Goal: Task Accomplishment & Management: Manage account settings

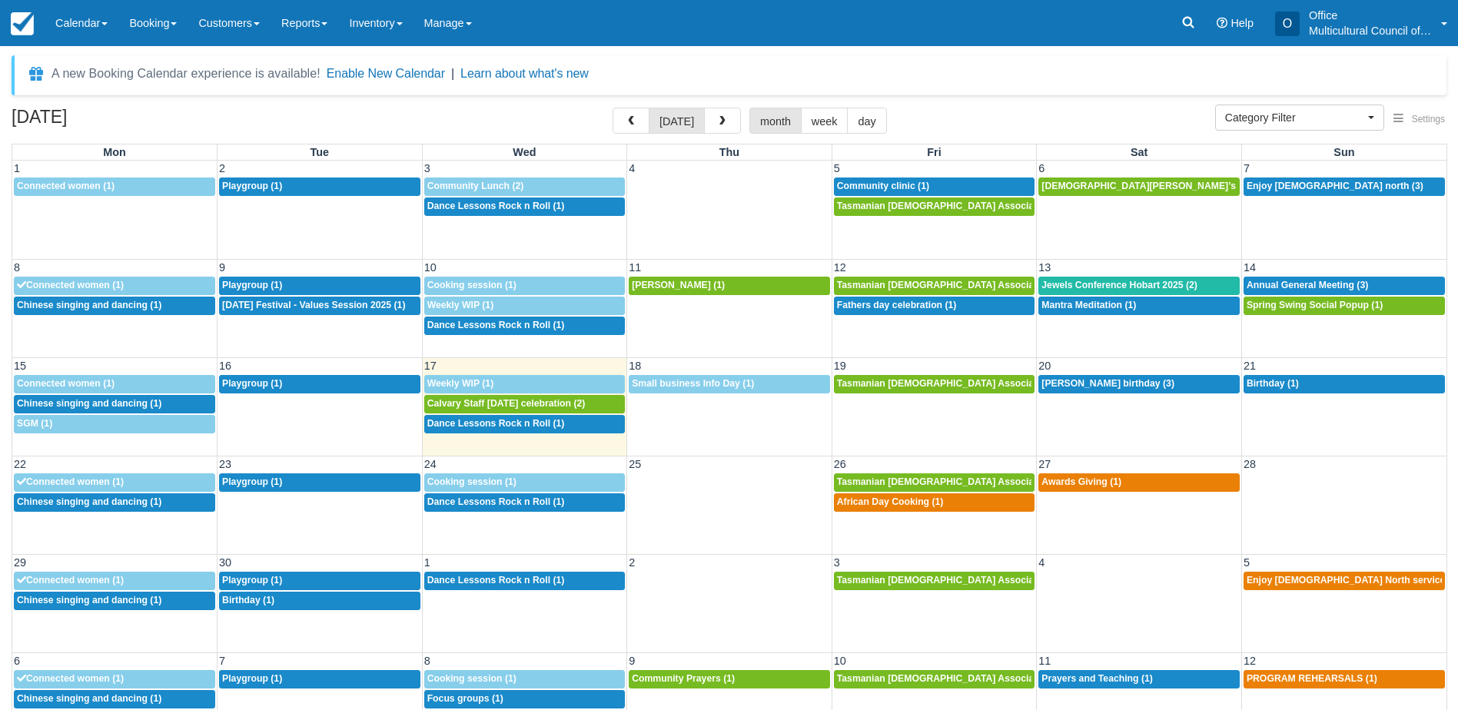
select select
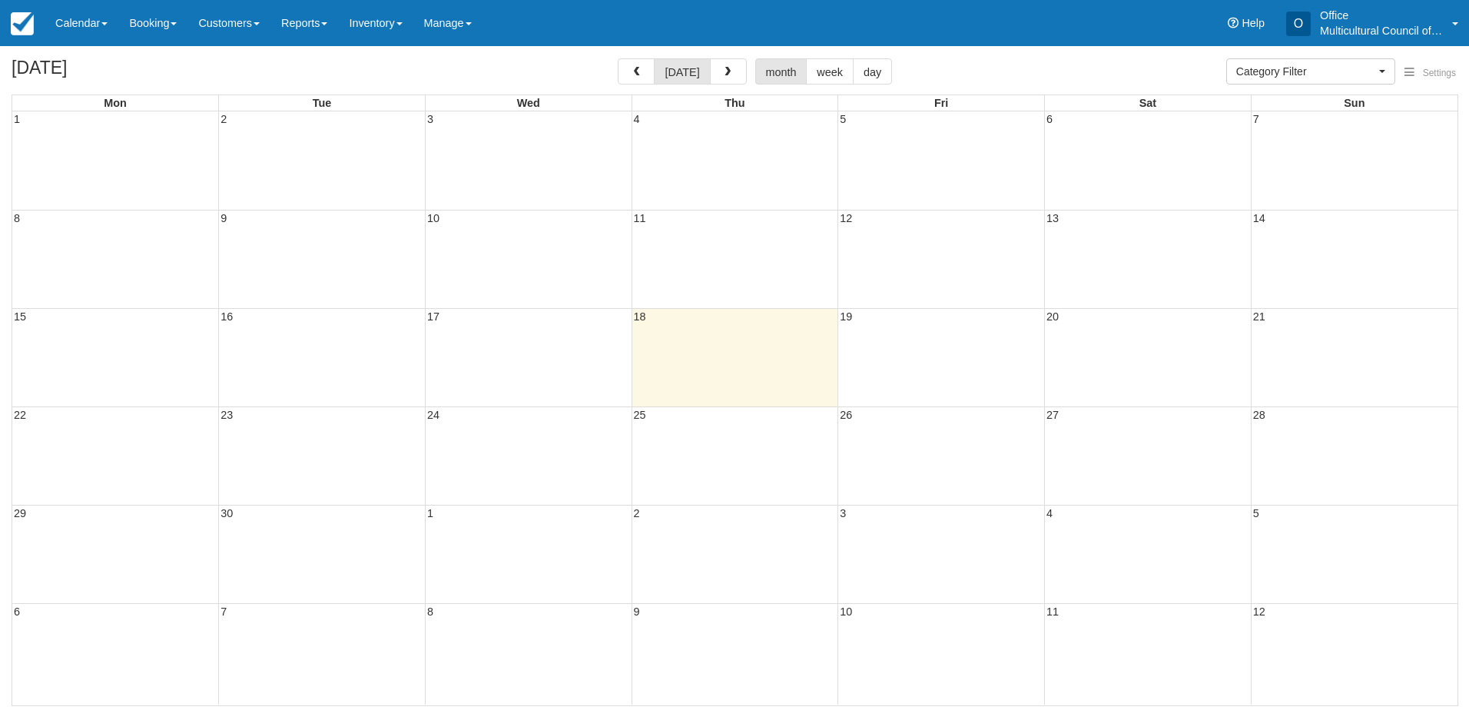
select select
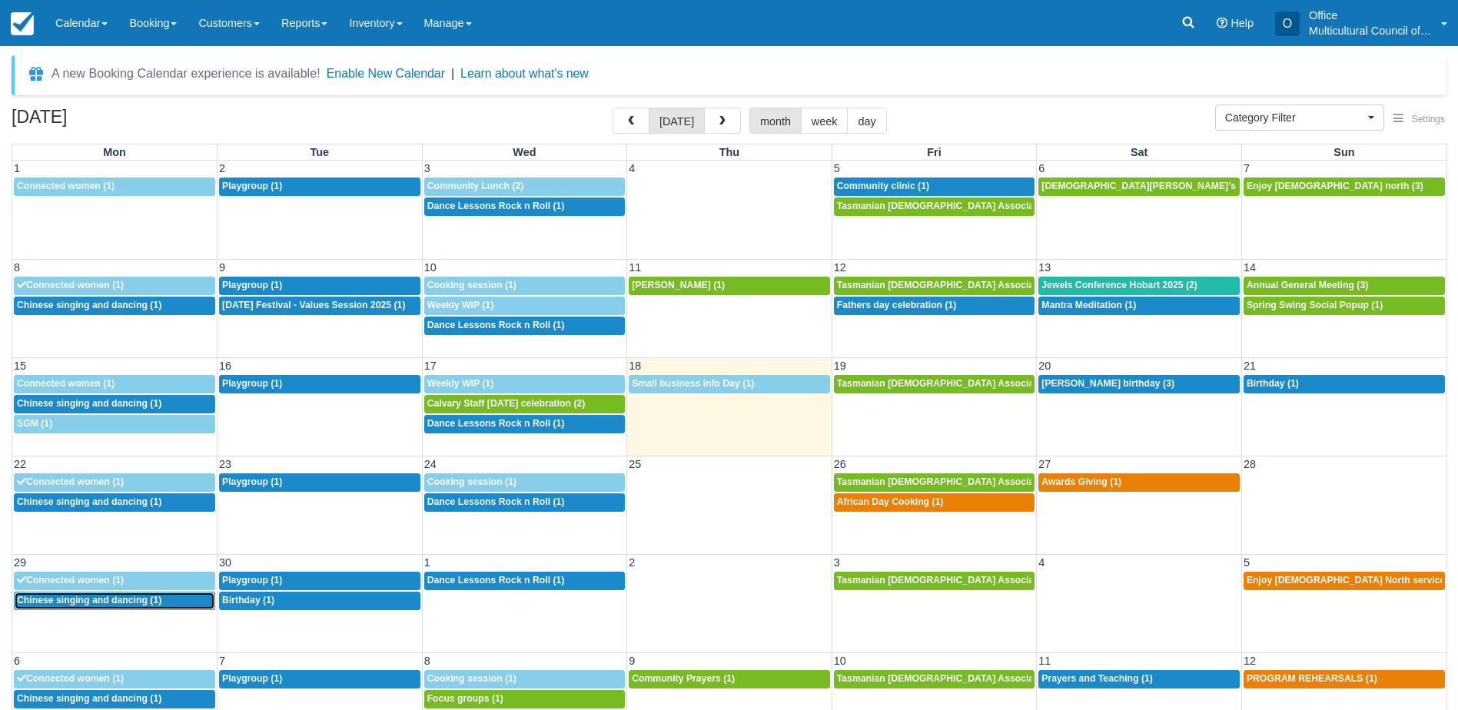
click at [92, 600] on span "Chinese singing and dancing (1)" at bounding box center [89, 600] width 144 height 11
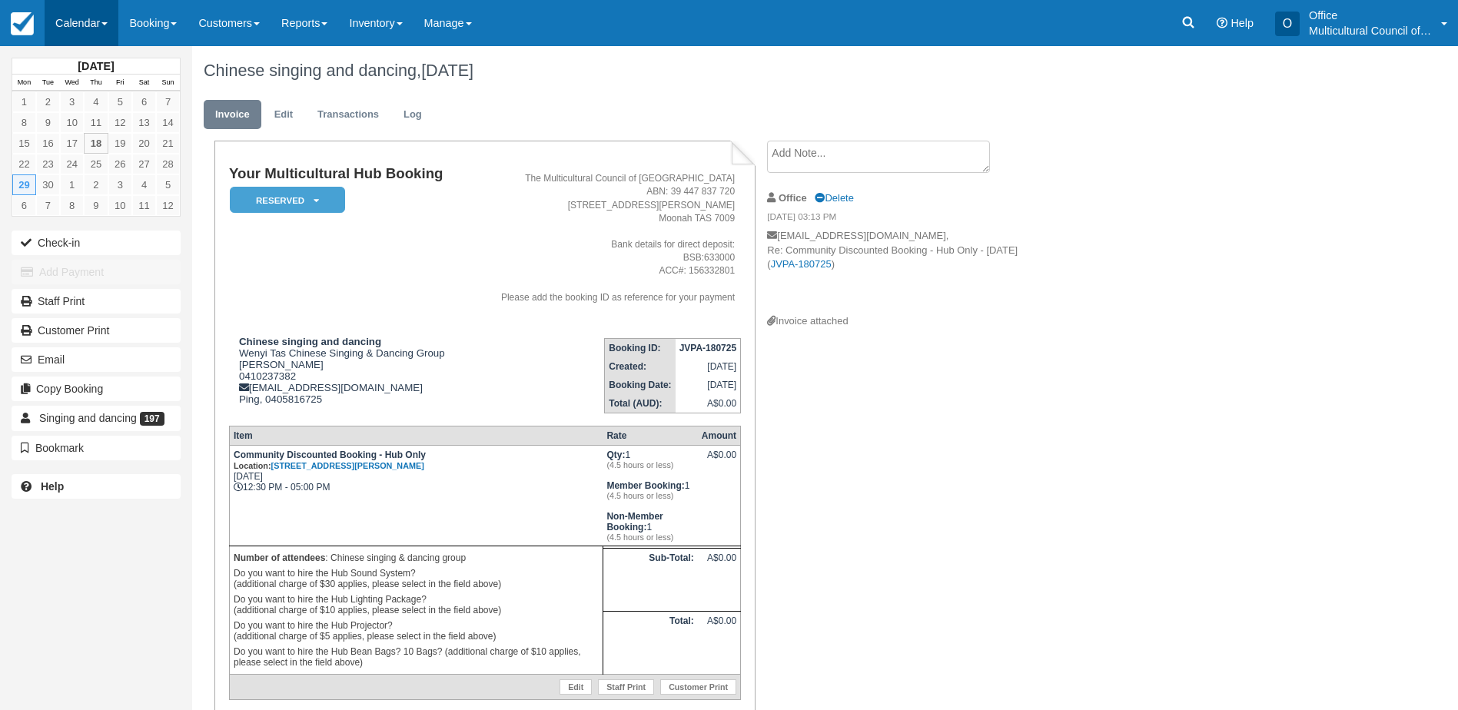
click at [81, 8] on link "Calendar" at bounding box center [82, 23] width 74 height 46
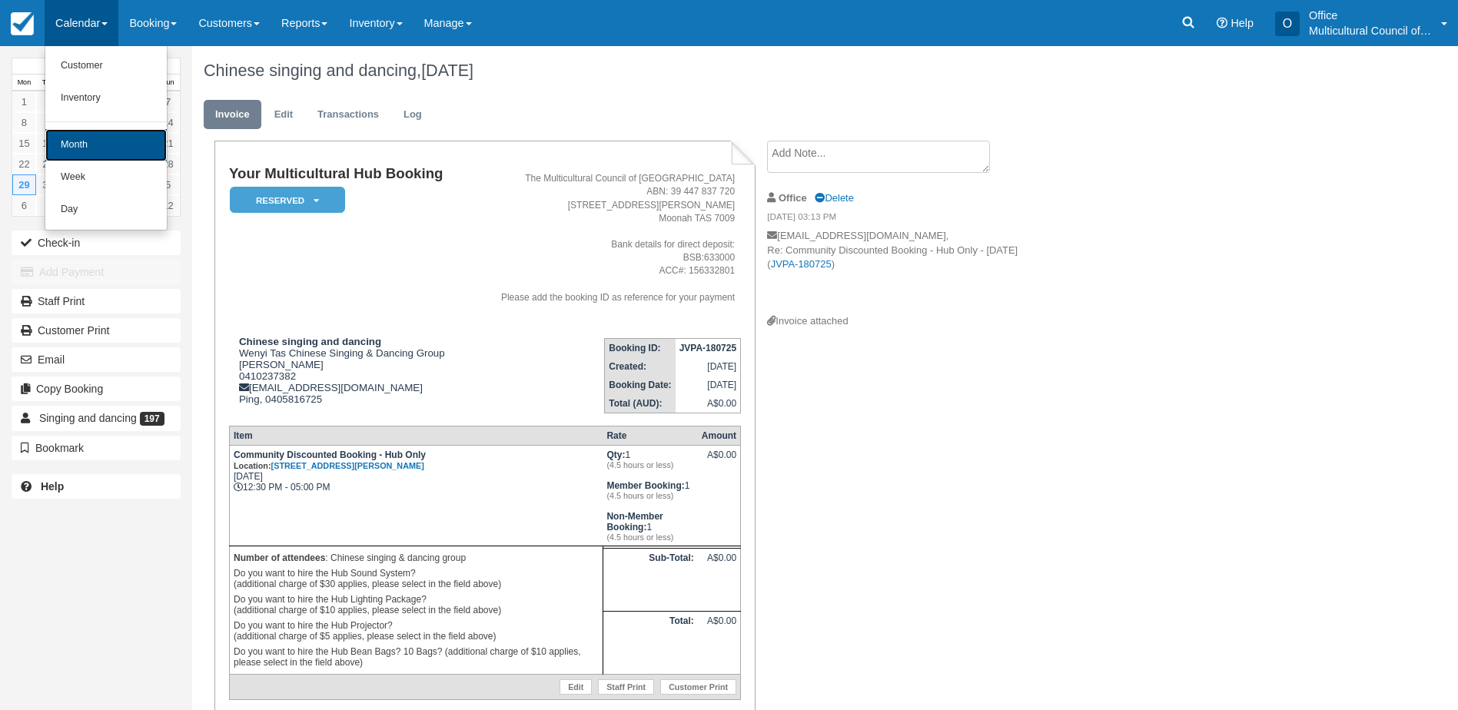
click at [105, 149] on link "Month" at bounding box center [105, 145] width 121 height 32
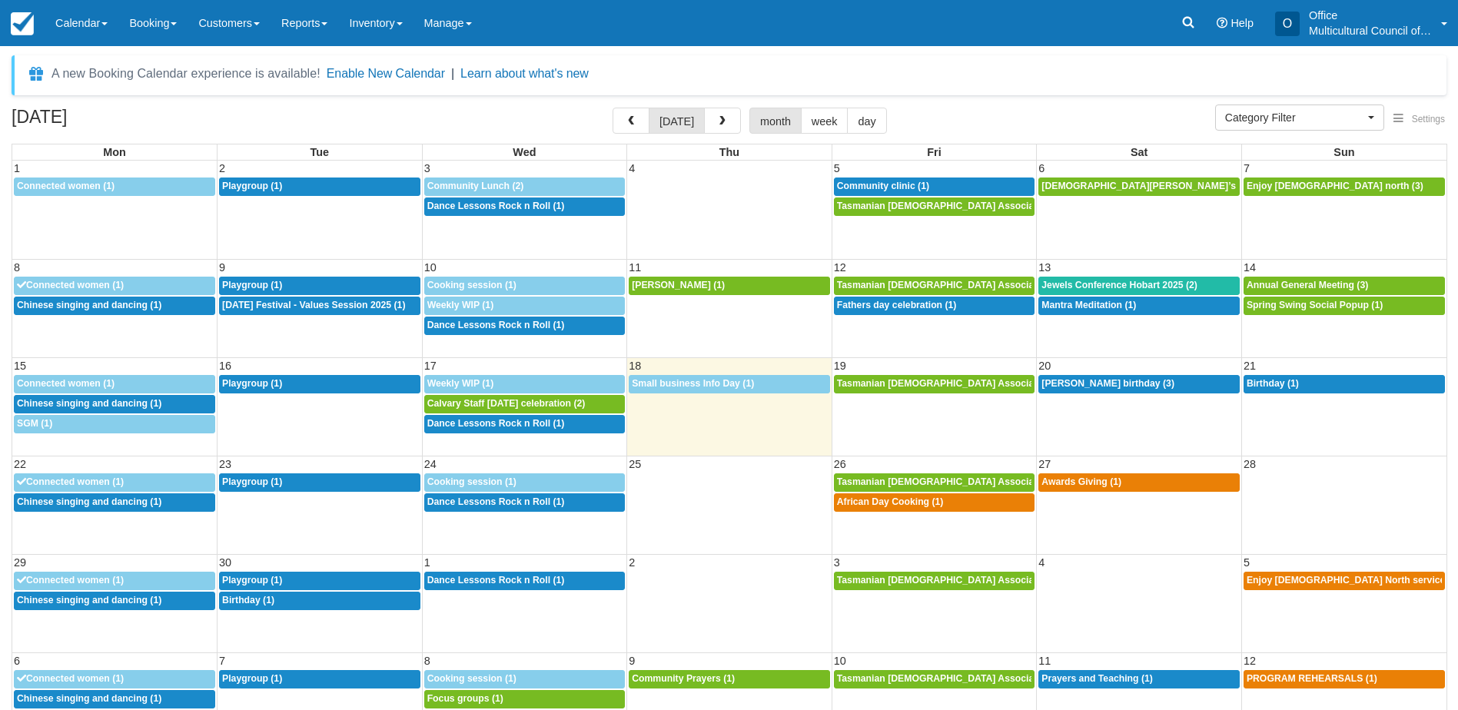
select select
click at [1303, 310] on span "Spring Swing Social Popup (1)" at bounding box center [1314, 305] width 136 height 11
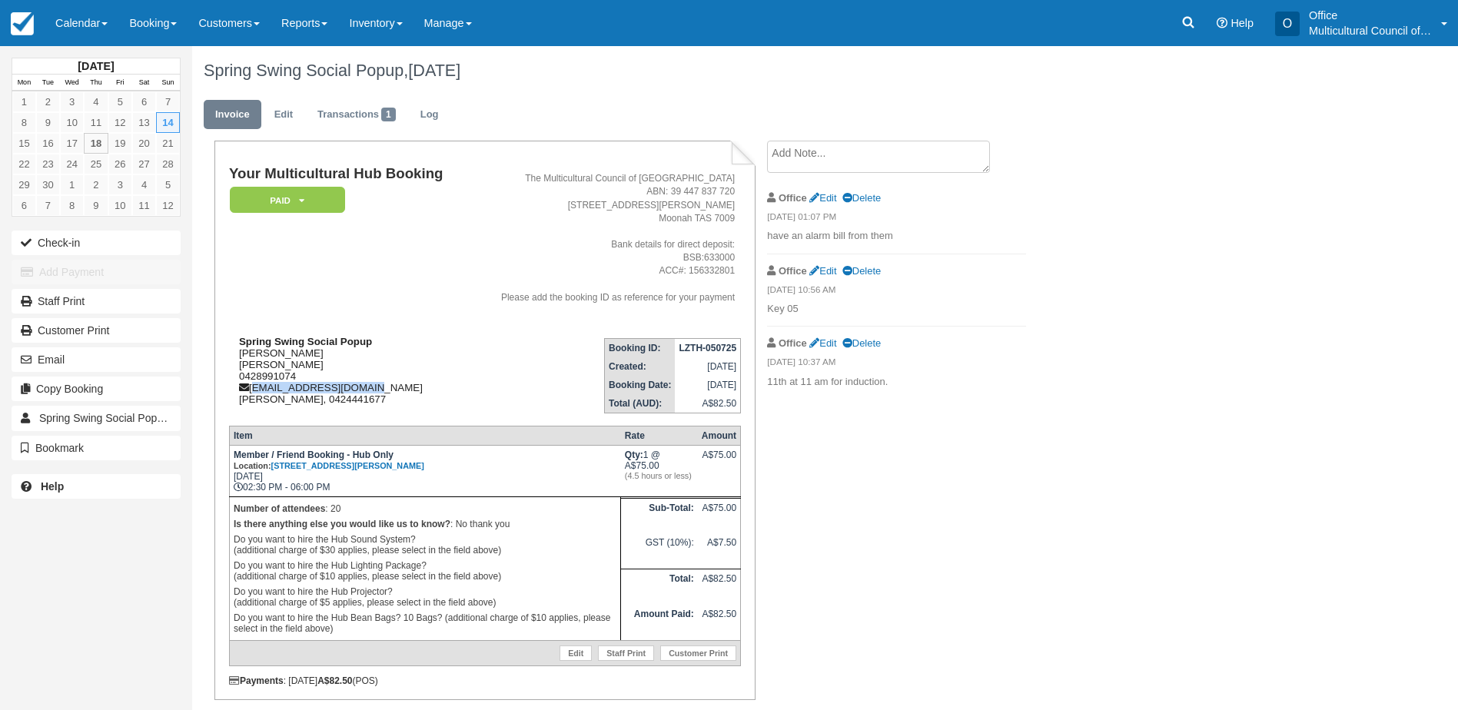
drag, startPoint x: 251, startPoint y: 390, endPoint x: 374, endPoint y: 389, distance: 123.0
click at [374, 389] on div "Spring Swing Social Popup Mary Ruthven Mary Ruthven 0428991074 ruthvenmary@gmai…" at bounding box center [348, 370] width 238 height 69
copy div "ruthvenmary@gmail.com"
click at [101, 13] on link "Calendar" at bounding box center [82, 23] width 74 height 46
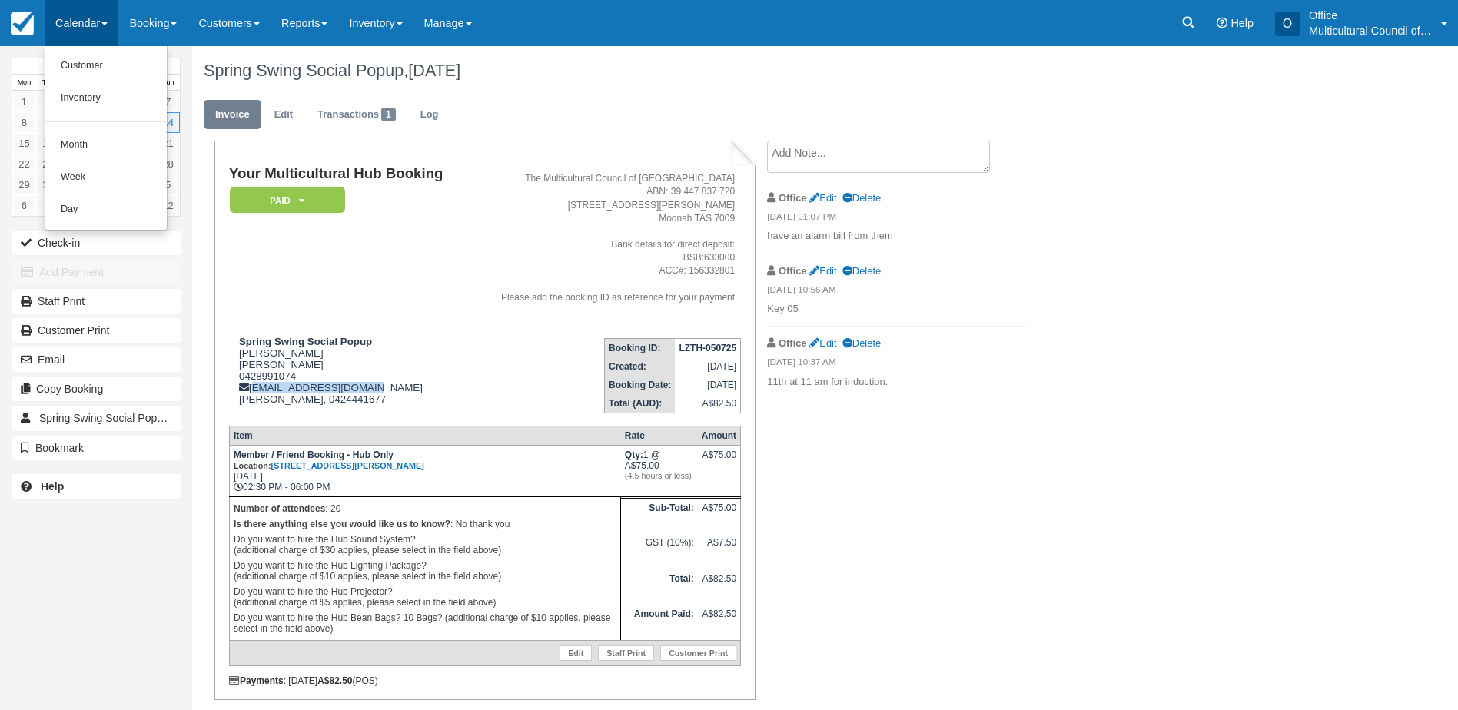
click at [737, 145] on img at bounding box center [742, 153] width 25 height 25
click at [81, 25] on link "Calendar" at bounding box center [82, 23] width 74 height 46
click at [91, 150] on link "Month" at bounding box center [105, 145] width 121 height 32
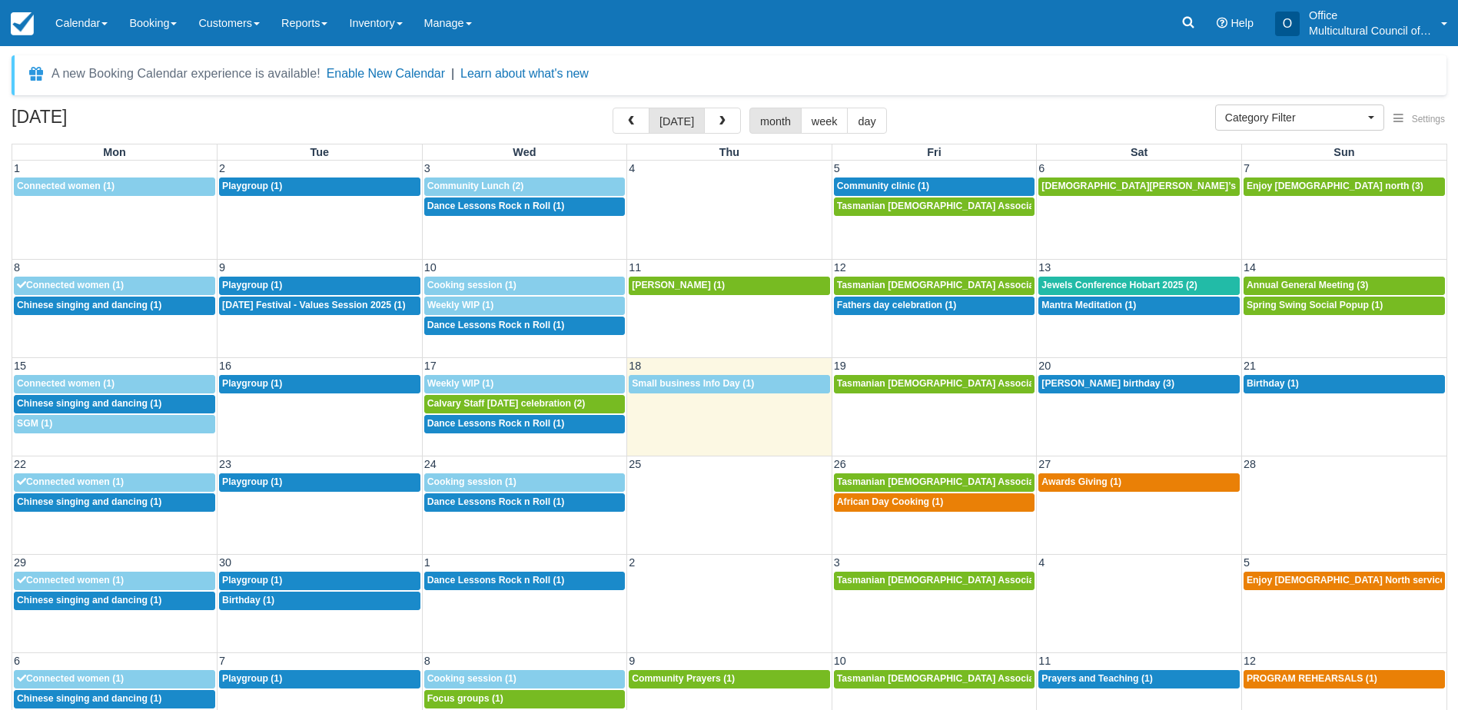
select select
click at [707, 119] on button "button" at bounding box center [722, 121] width 37 height 26
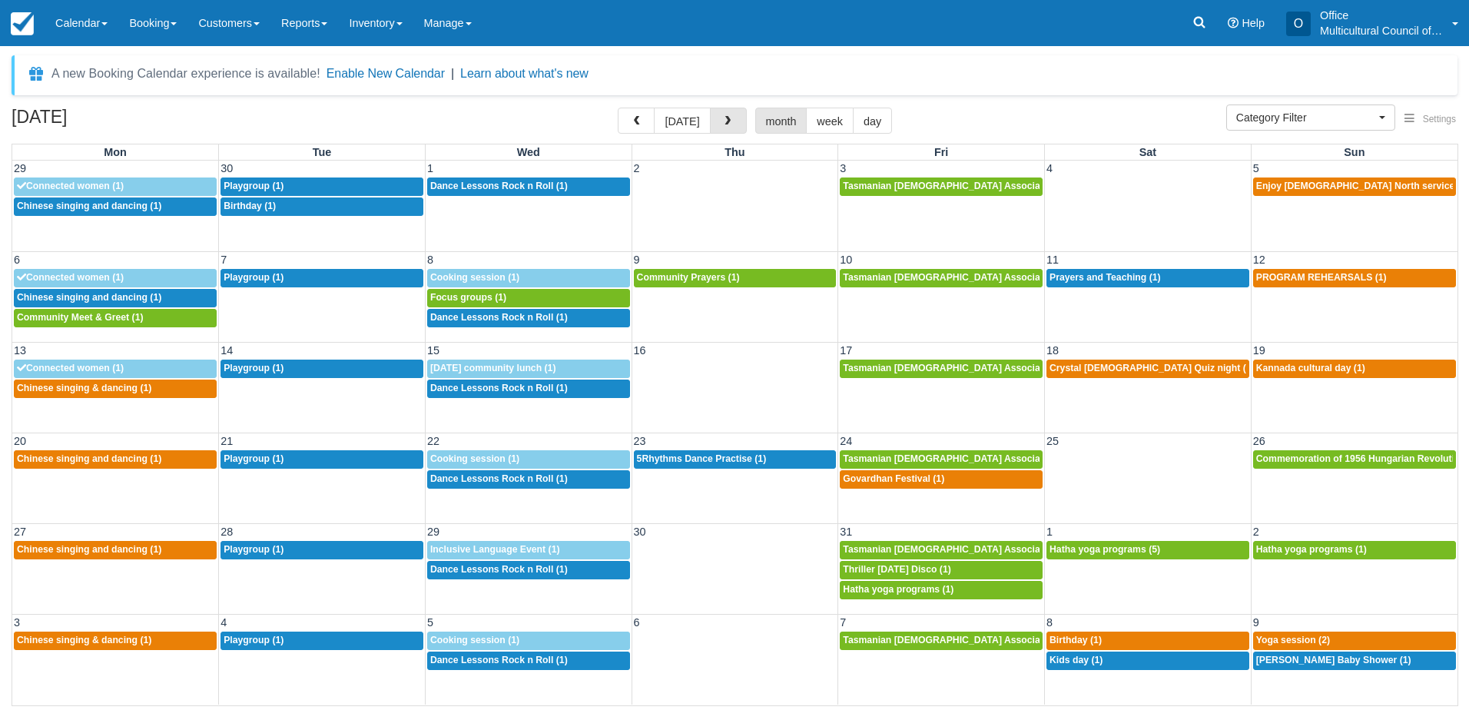
click at [710, 119] on button "button" at bounding box center [728, 121] width 37 height 26
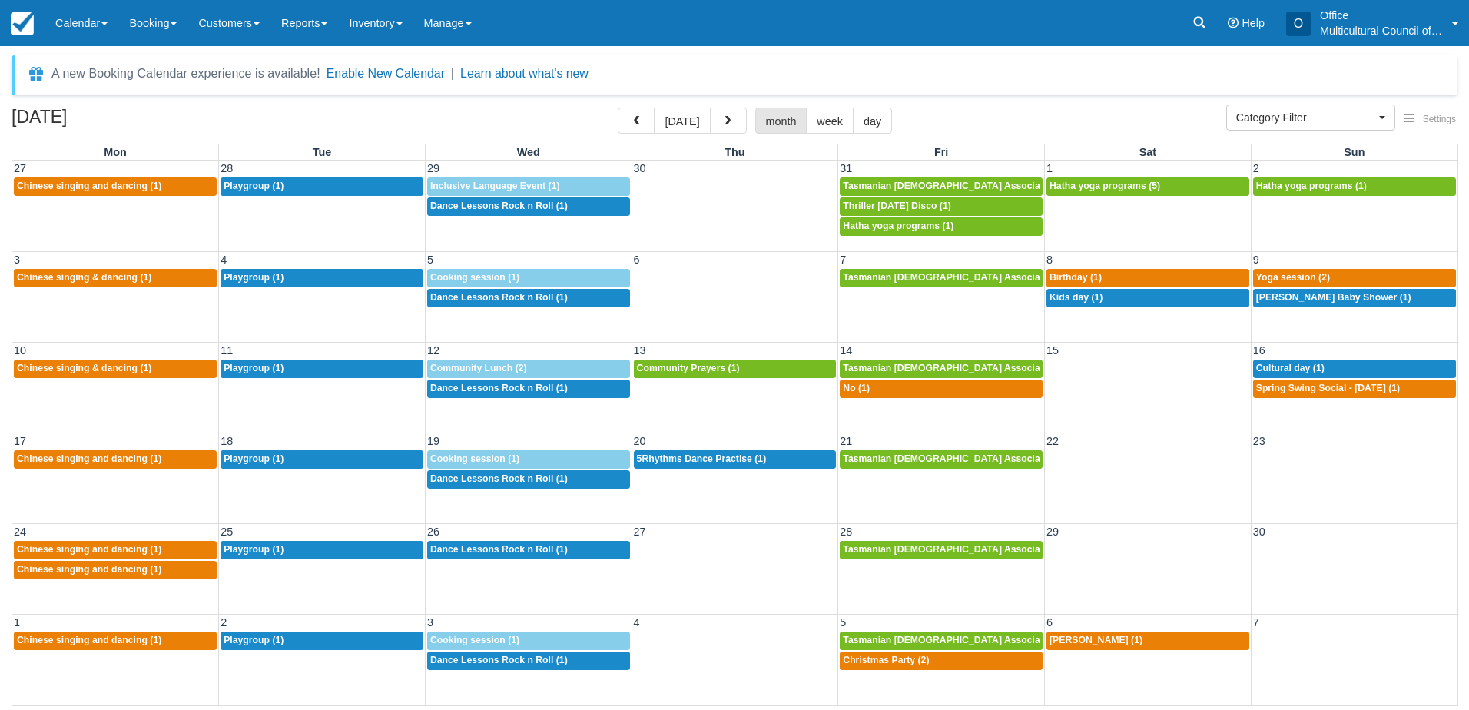
click at [692, 304] on td at bounding box center [735, 288] width 207 height 40
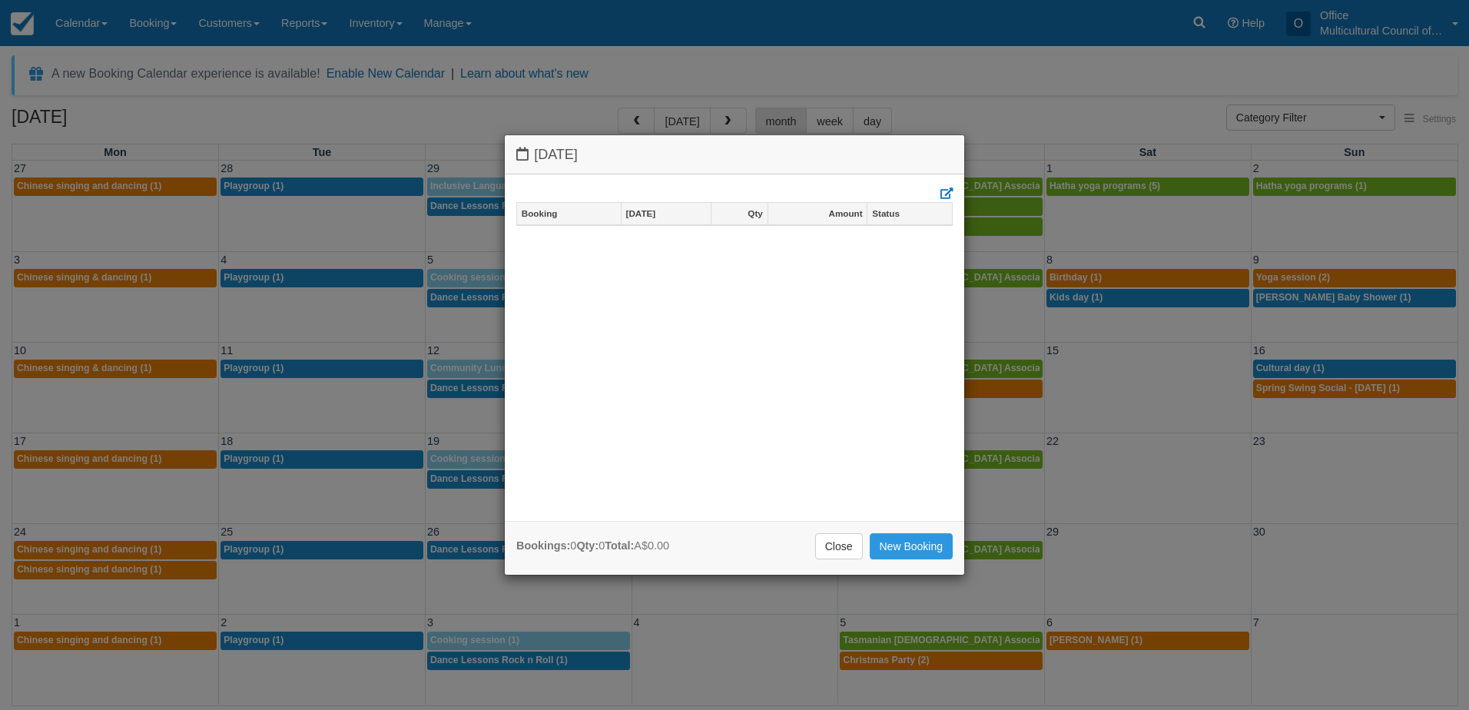
click at [889, 559] on div "Bookings: 0 Qty: 0 Total: A$0.00 Close New Booking" at bounding box center [735, 548] width 460 height 55
click at [898, 546] on link "New Booking" at bounding box center [912, 546] width 84 height 26
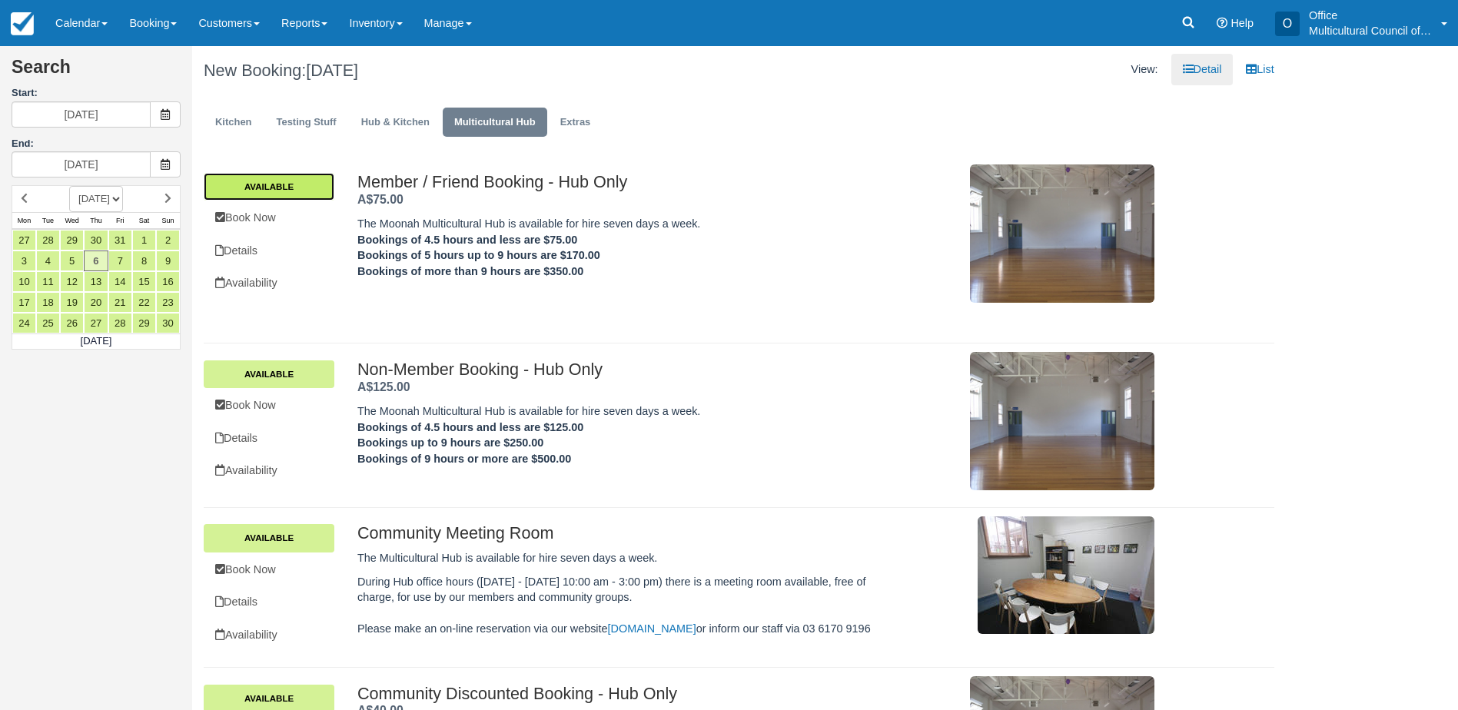
click at [279, 191] on link "Available" at bounding box center [269, 187] width 131 height 28
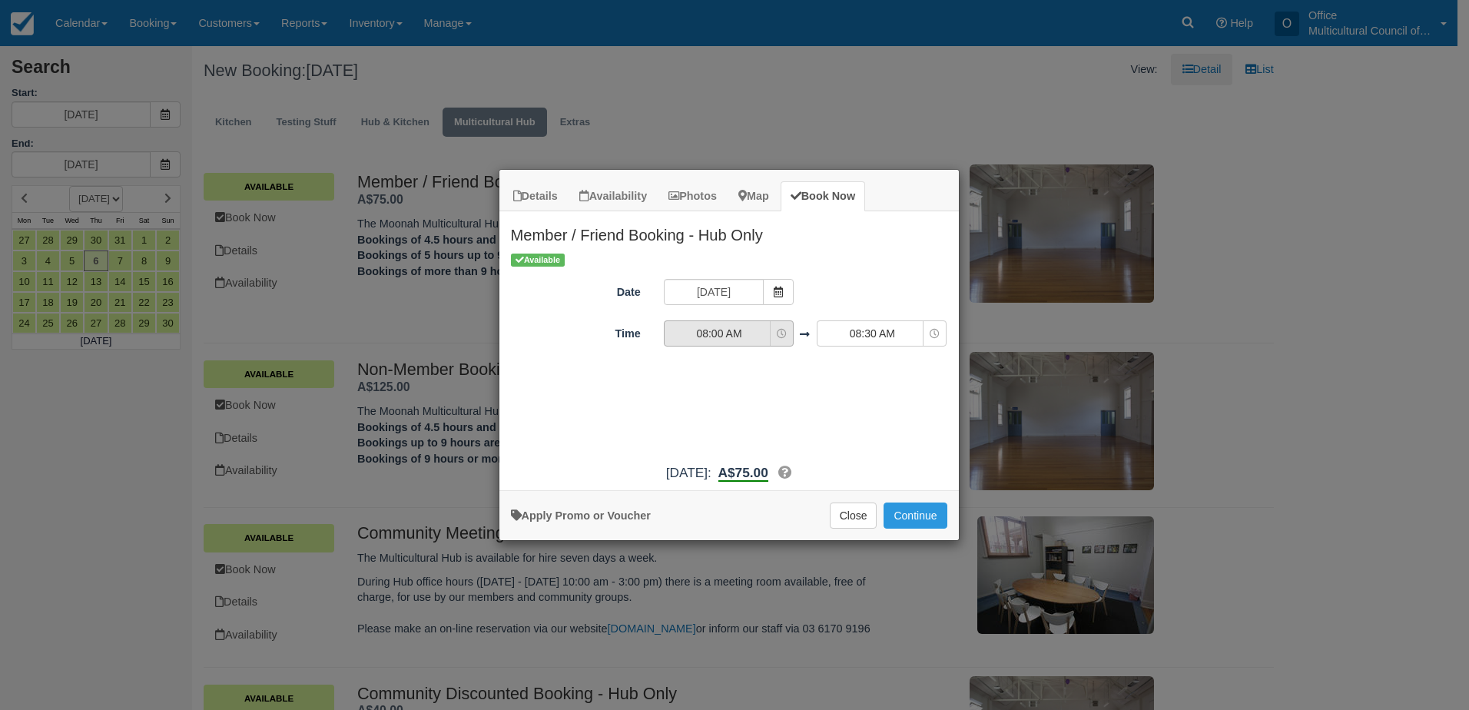
click at [713, 339] on span "08:00 AM" at bounding box center [719, 333] width 109 height 15
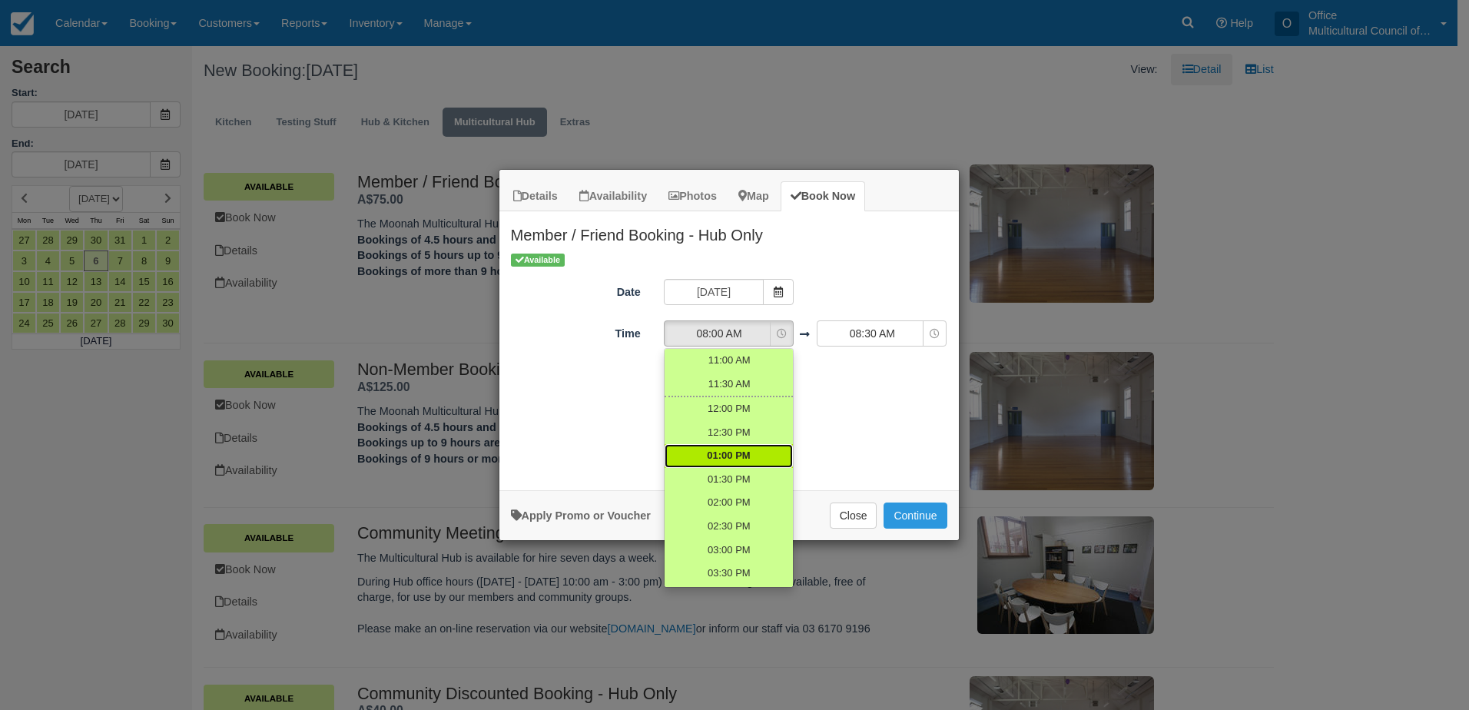
scroll to position [154, 0]
click at [719, 447] on span "01:00 PM" at bounding box center [728, 443] width 43 height 15
select select "13:00"
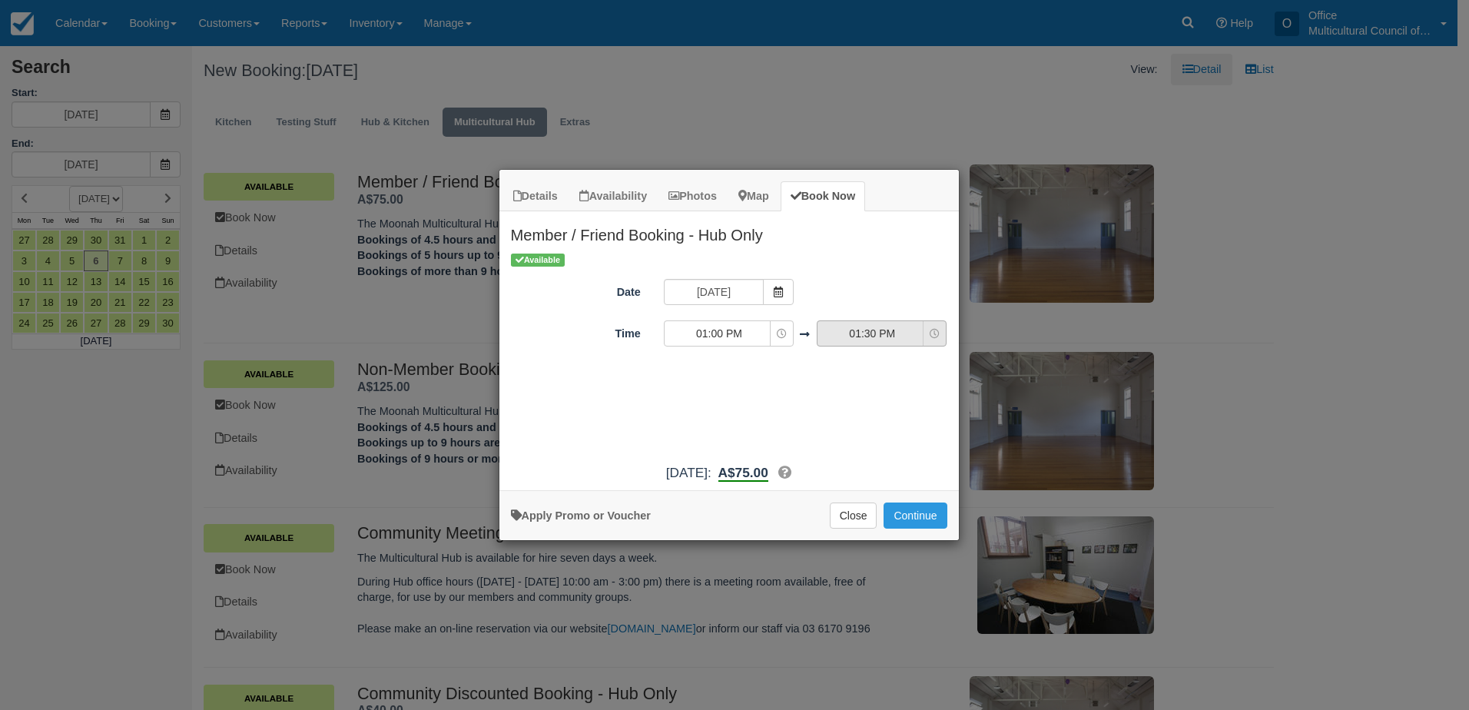
click at [862, 337] on span "01:30 PM" at bounding box center [872, 333] width 109 height 15
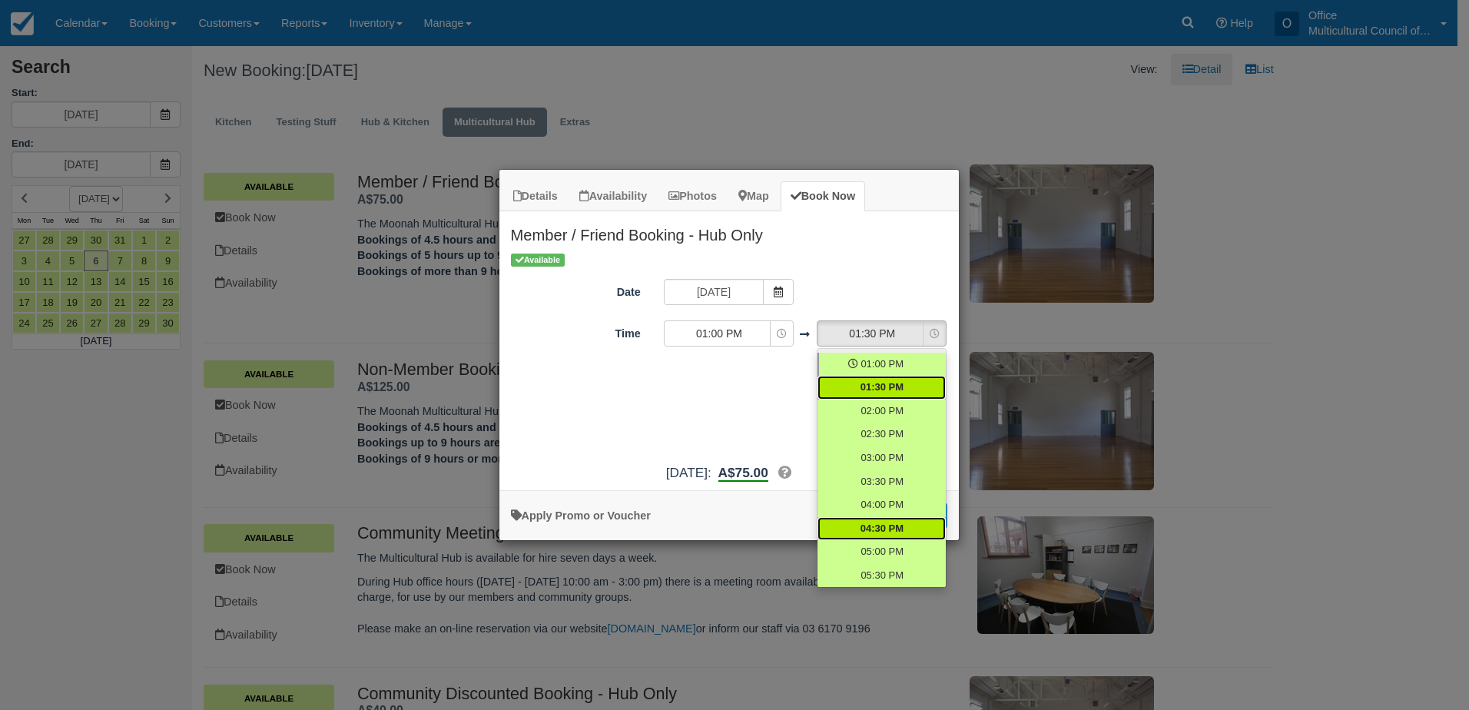
scroll to position [252, 0]
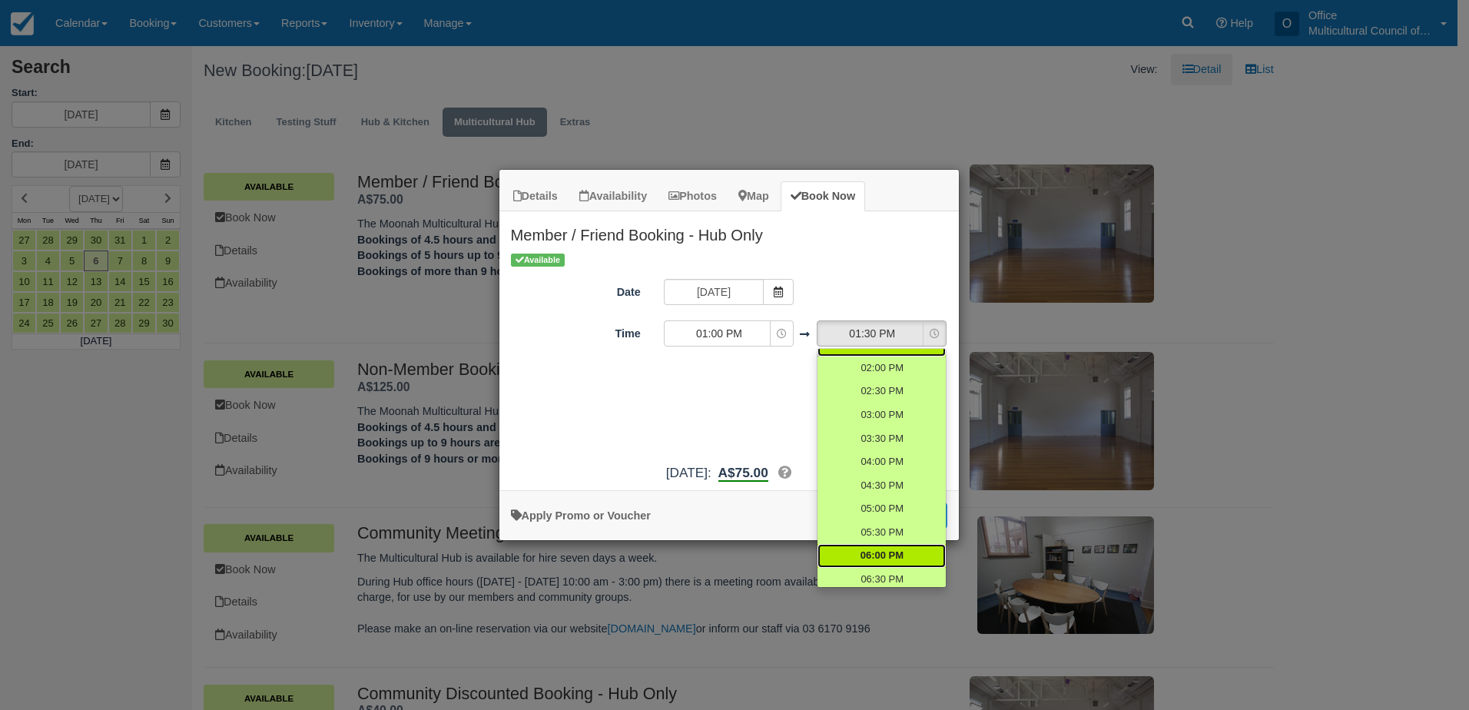
click at [886, 546] on link "06:00 PM" at bounding box center [882, 556] width 128 height 24
select select "18:00"
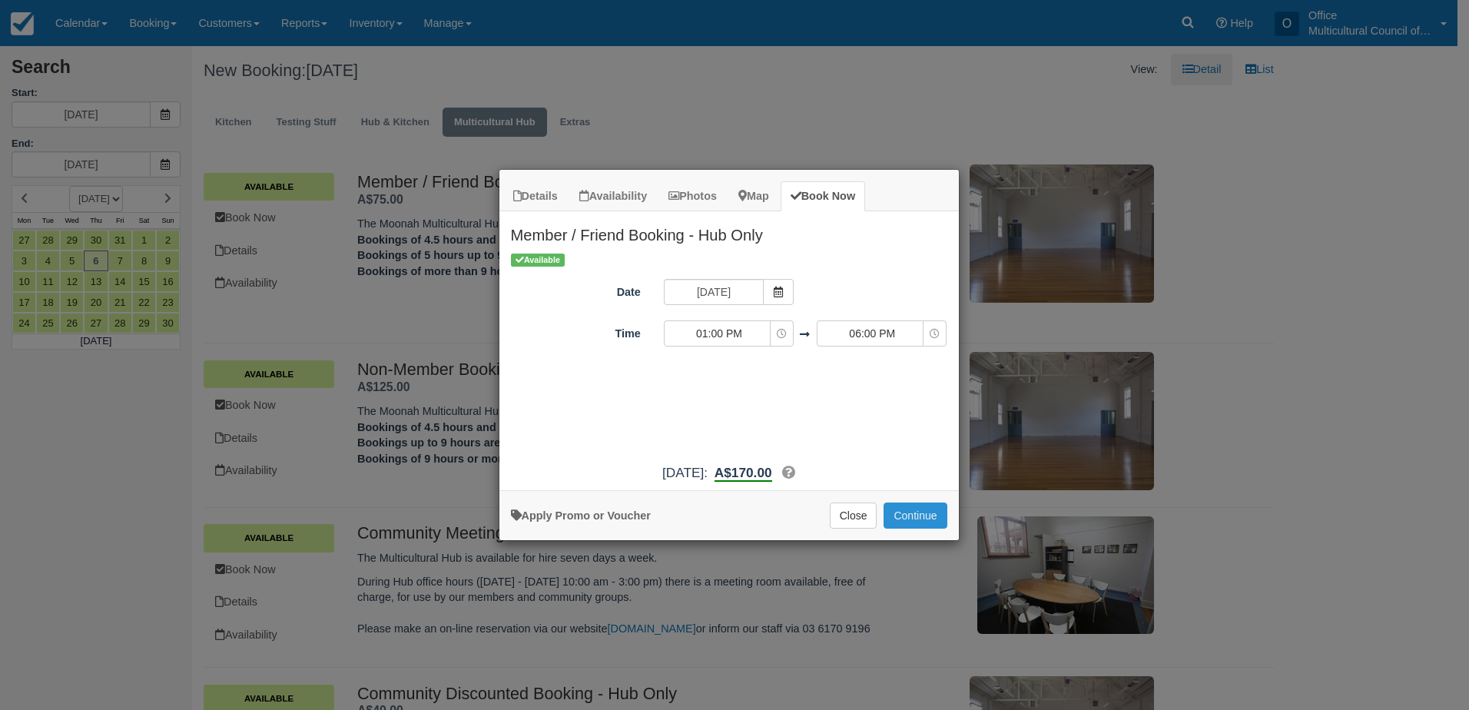
click at [911, 519] on button "Continue" at bounding box center [915, 516] width 63 height 26
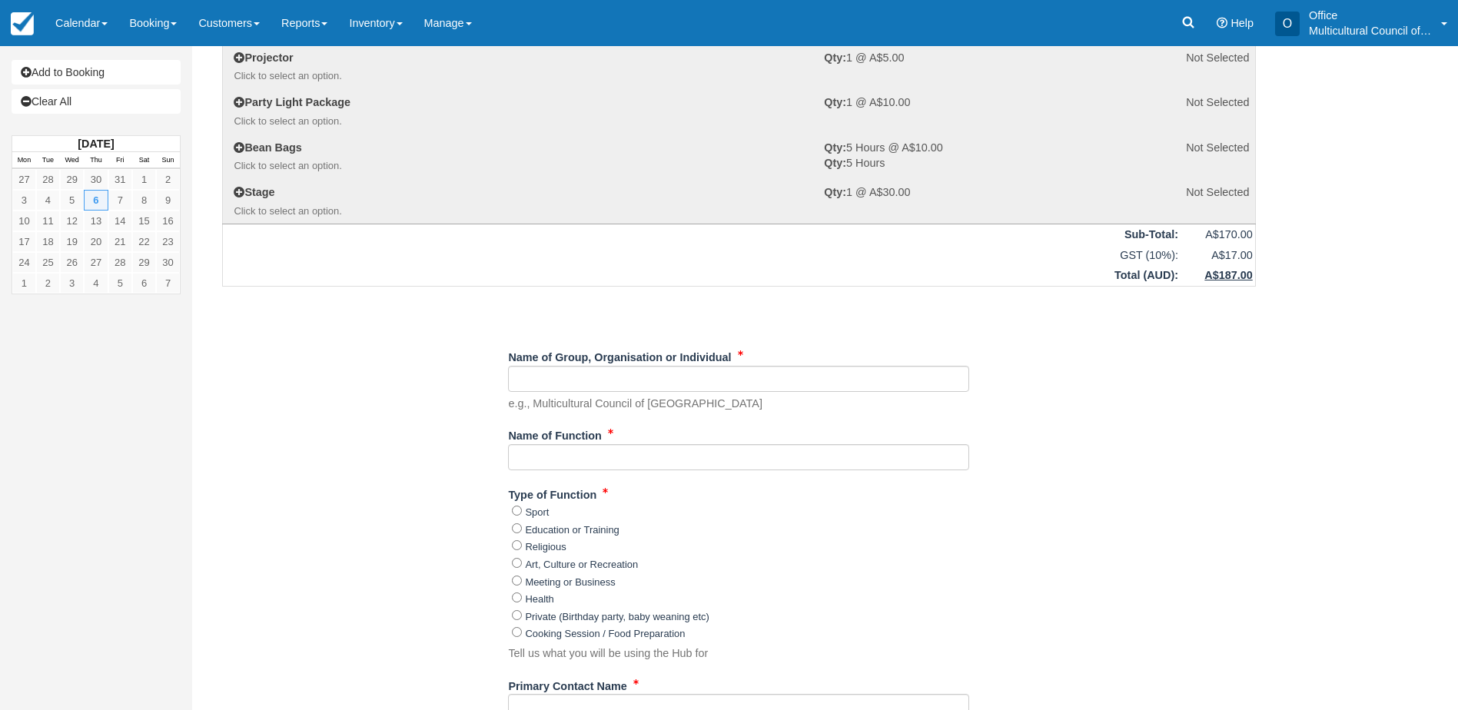
scroll to position [231, 0]
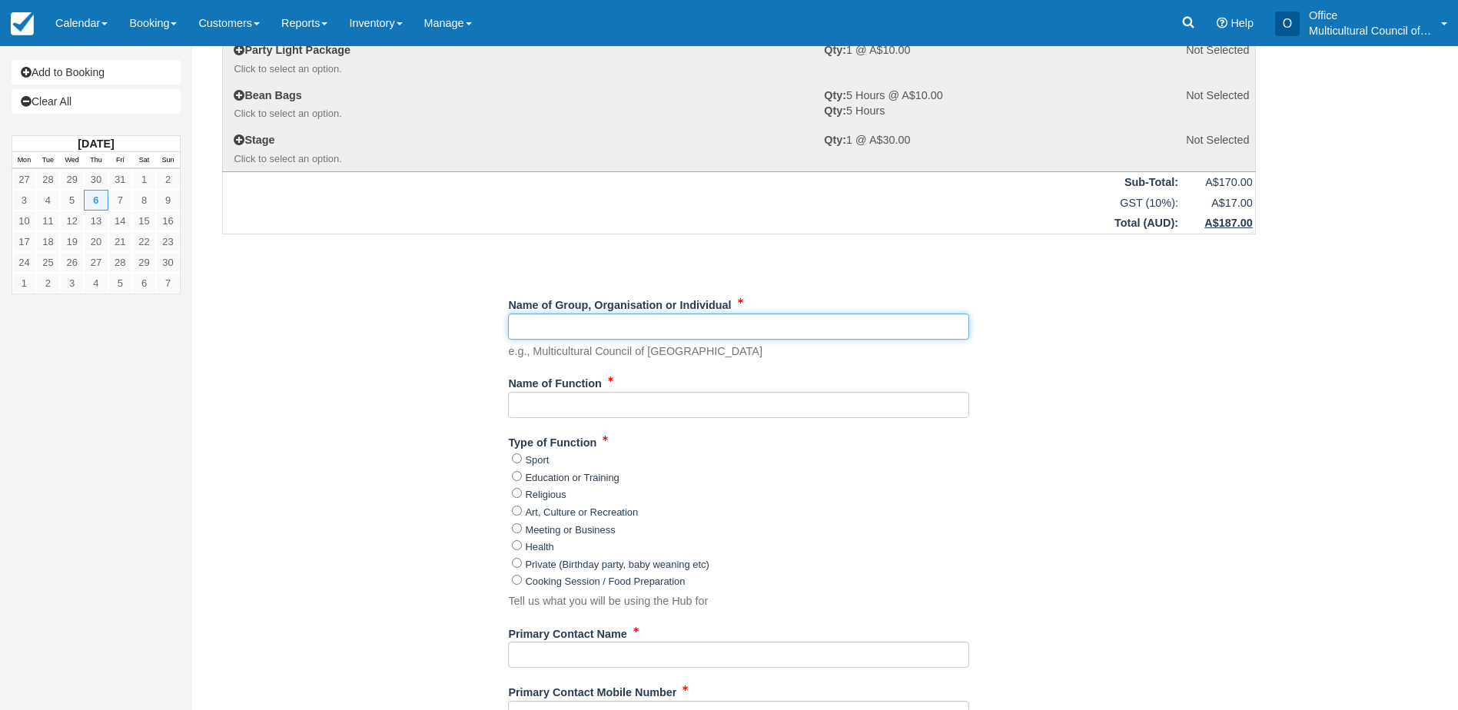
click at [631, 328] on input "Name of Group, Organisation or Individual" at bounding box center [738, 327] width 461 height 26
type input "[PERSON_NAME]"
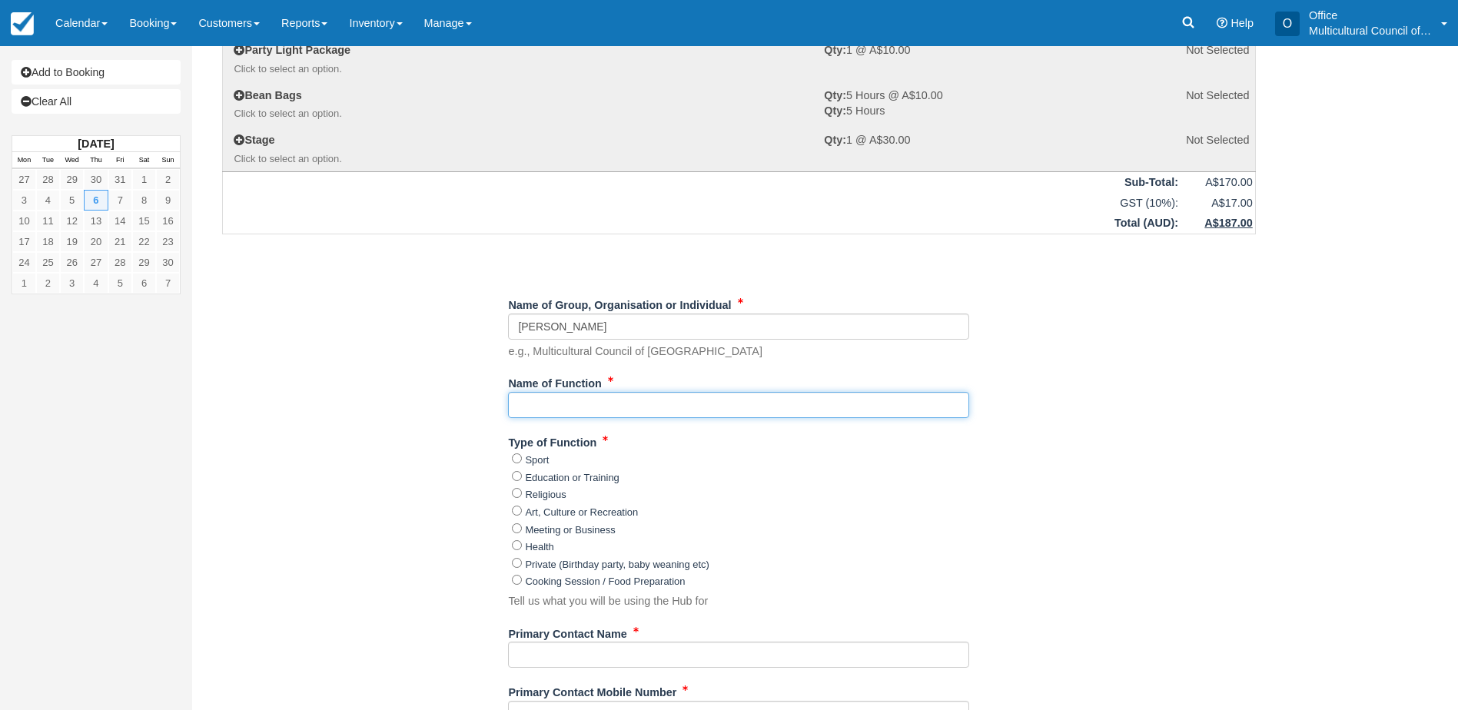
click at [641, 408] on input "Name of Function" at bounding box center [738, 405] width 461 height 26
drag, startPoint x: 586, startPoint y: 407, endPoint x: 431, endPoint y: 416, distance: 154.7
click at [431, 416] on div "Item Rate Amount Member / Friend Booking - Hub Only Thu Nov 6, 2025 01:00 PM - …" at bounding box center [739, 574] width 1071 height 1419
paste input "launch the Islamophobia Register Tasmania Chapter."
type input "launch the Islamophobia Register Tasmania Chapter."
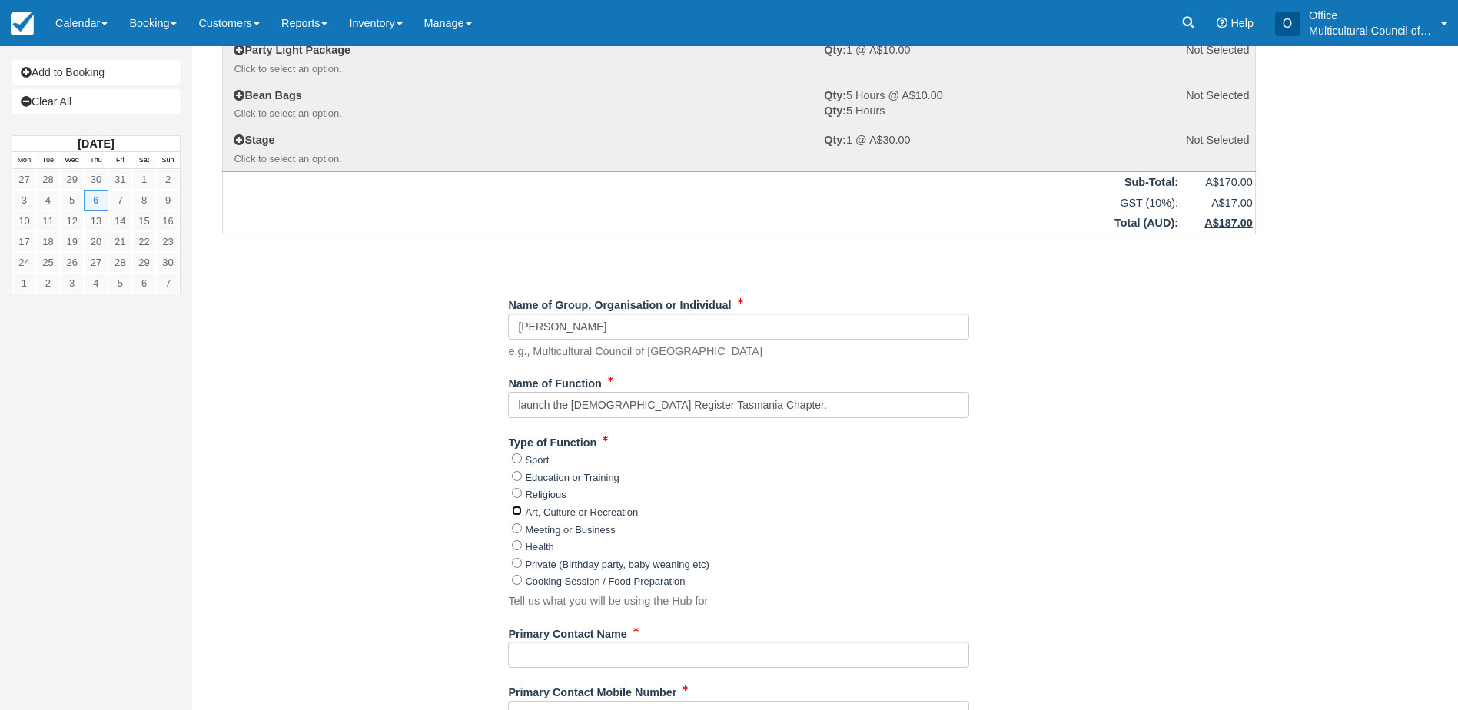
click at [515, 510] on input "Art, Culture or Recreation" at bounding box center [517, 511] width 10 height 10
radio input "true"
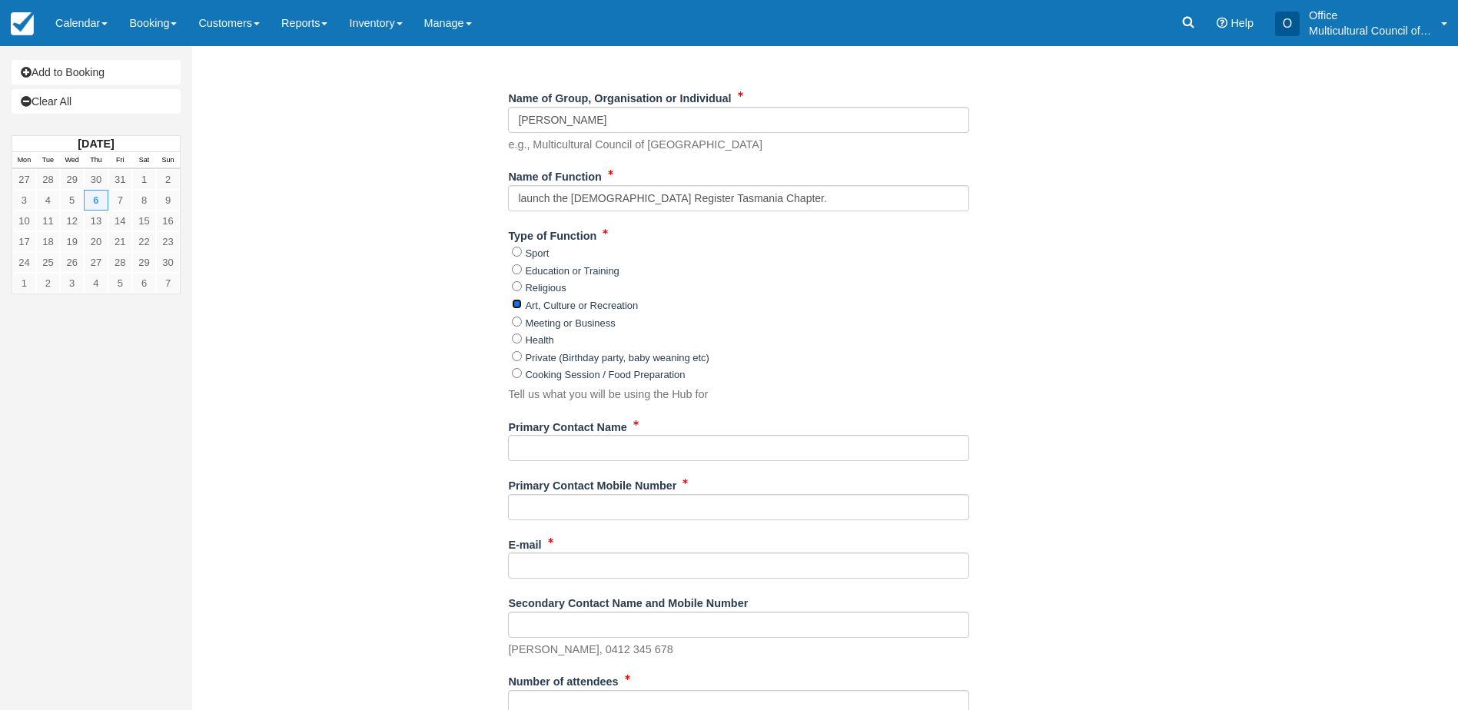
scroll to position [461, 0]
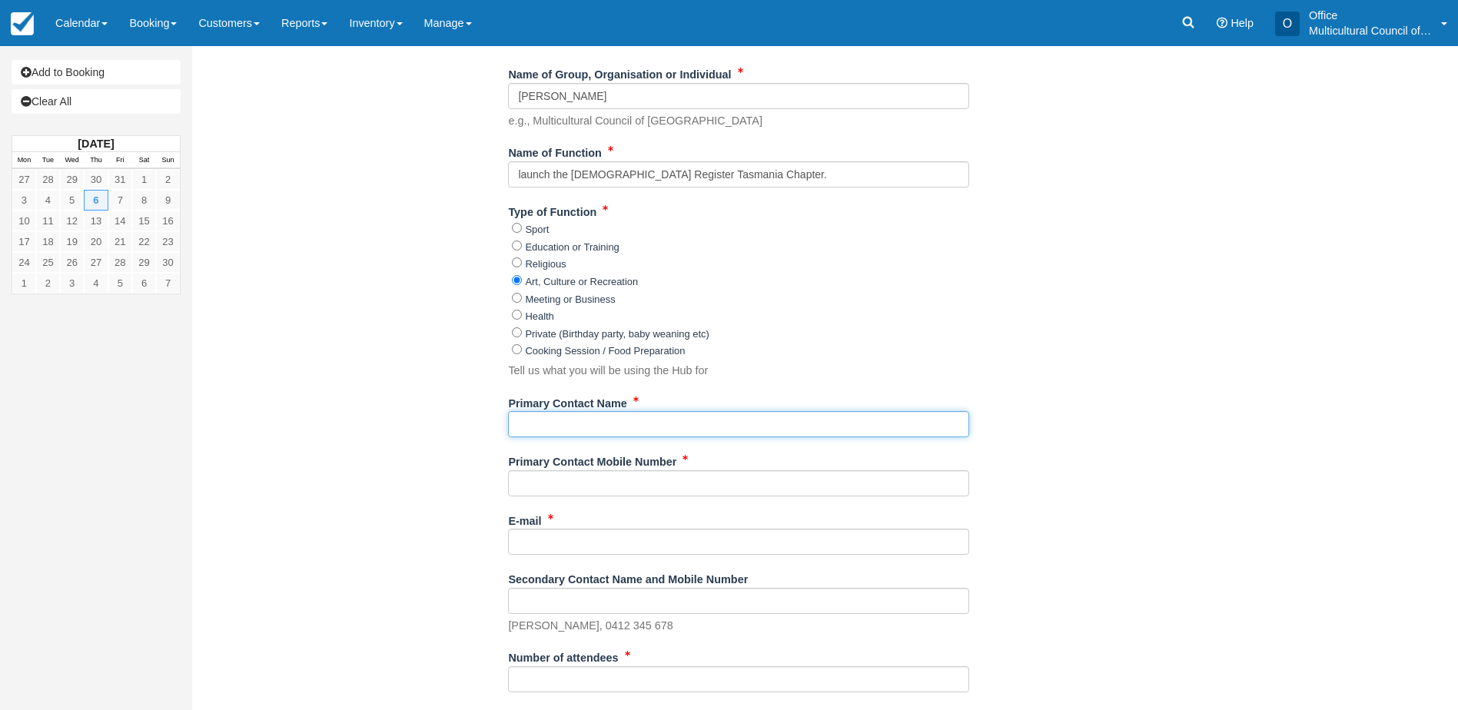
click at [648, 426] on input "Primary Contact Name" at bounding box center [738, 424] width 461 height 26
type input "[PERSON_NAME]"
click at [656, 483] on input "Primary Contact Mobile Number" at bounding box center [738, 483] width 461 height 26
type input "0405 125 590"
click at [592, 541] on input "E-mail" at bounding box center [738, 542] width 461 height 26
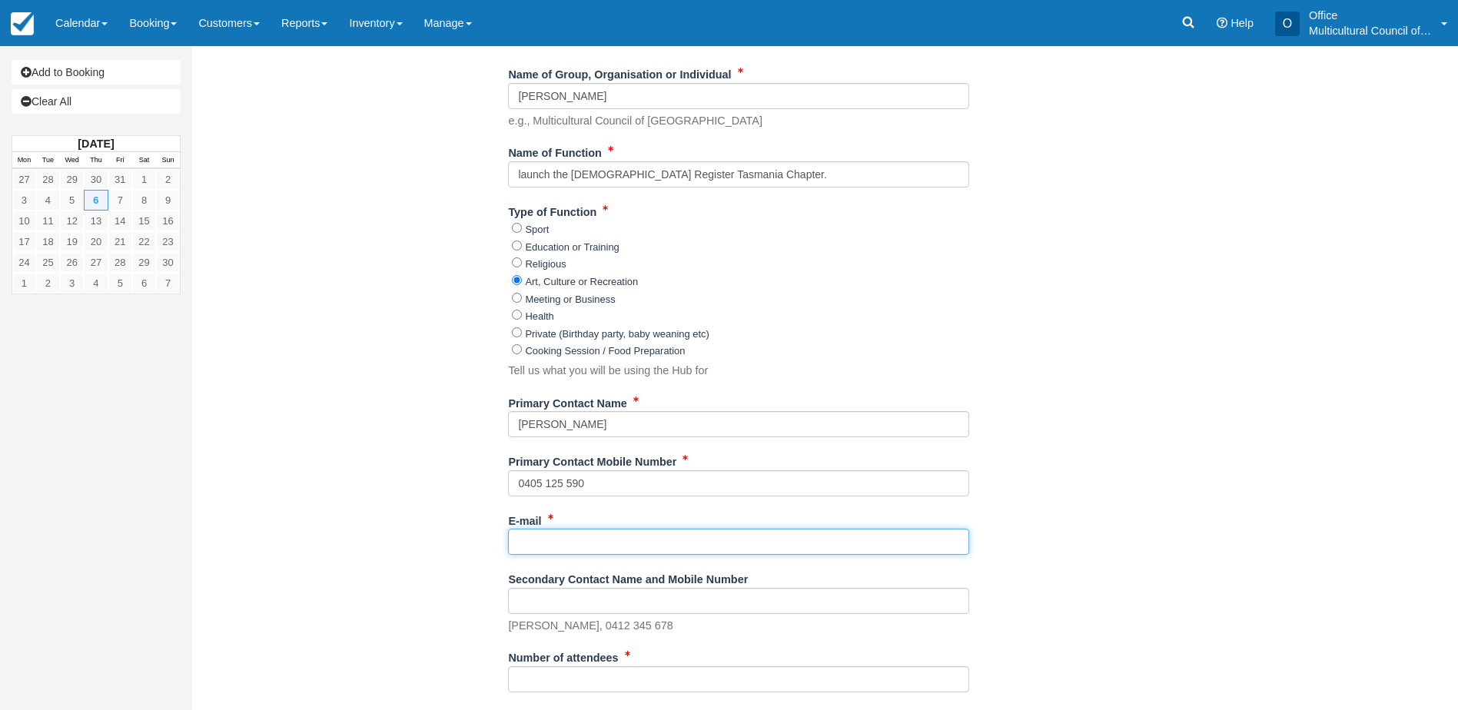
click at [595, 545] on input "E-mail" at bounding box center [738, 542] width 461 height 26
paste input "launch the Islamophobia Register Tasmania Chapter."
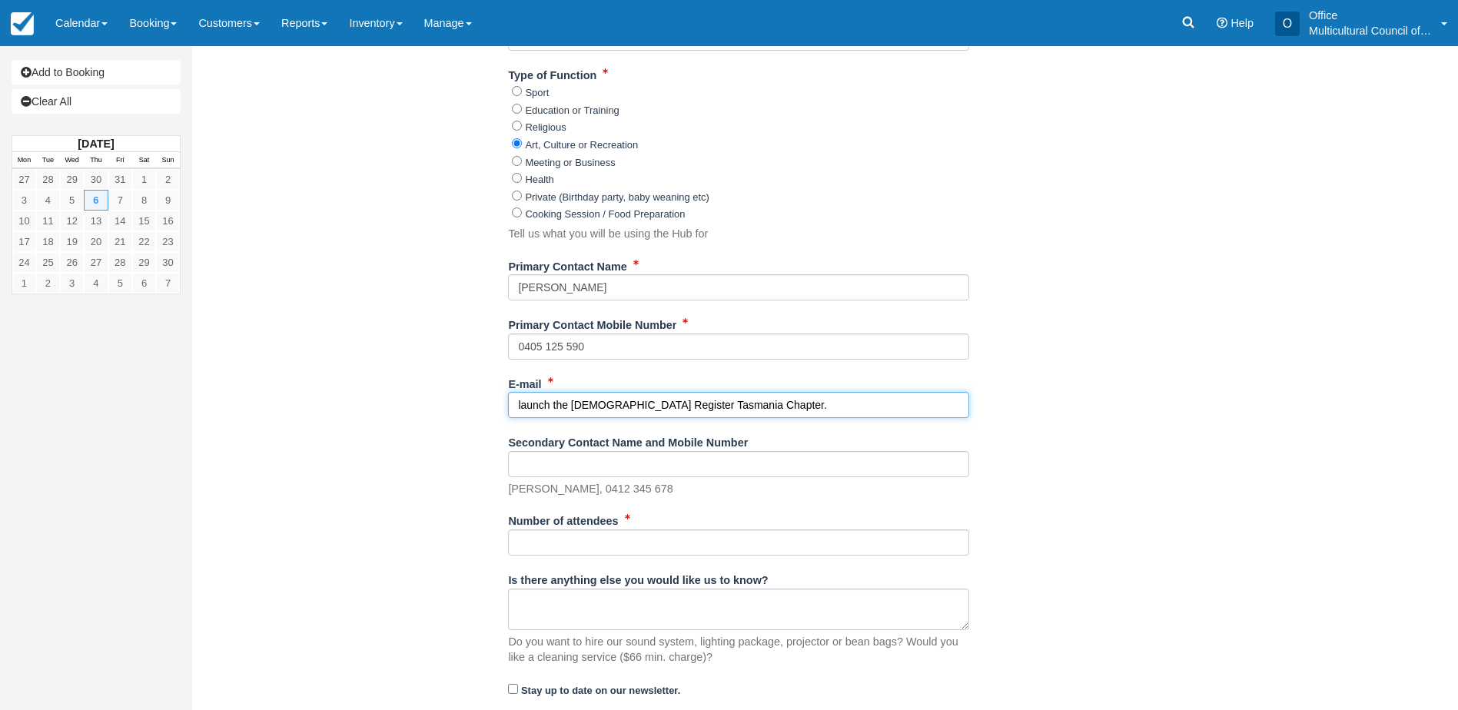
scroll to position [615, 0]
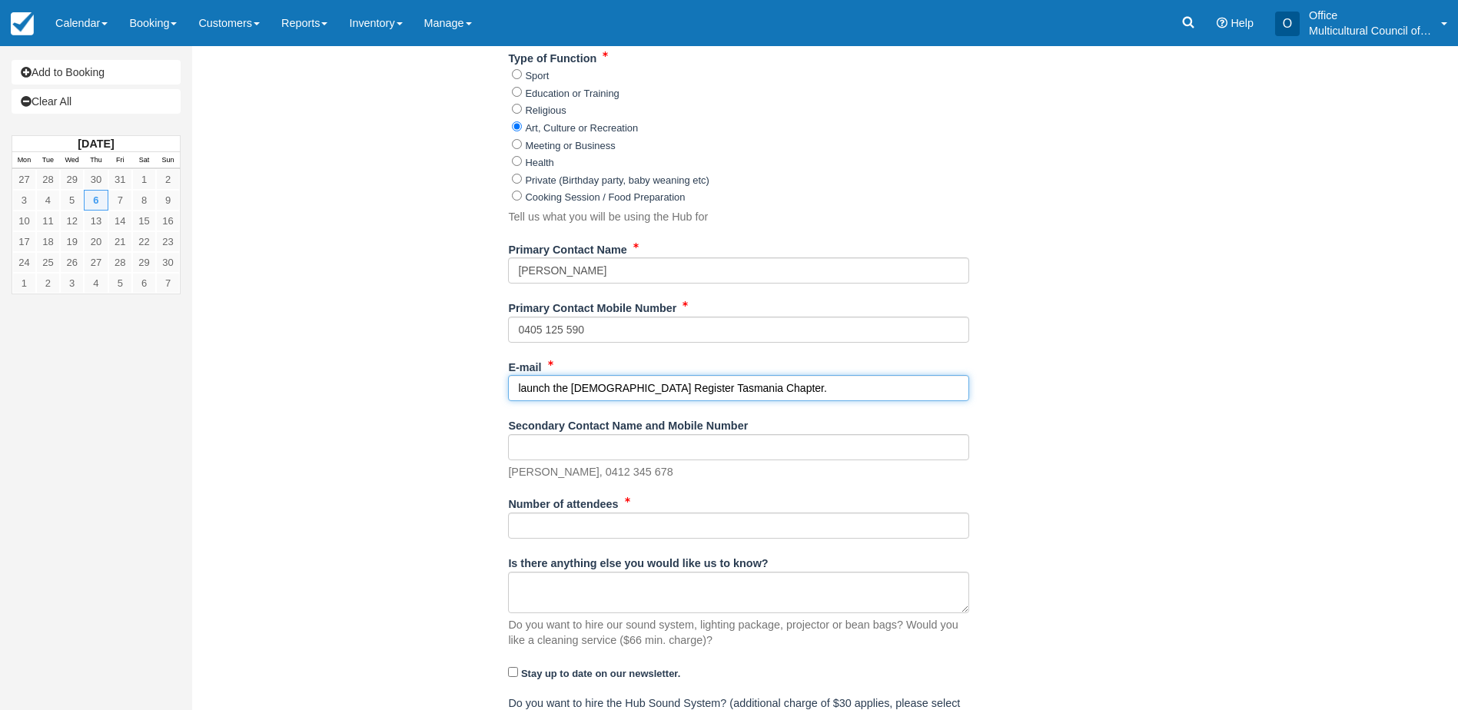
type input "launch the Islamophobia Register Tasmania Chapter."
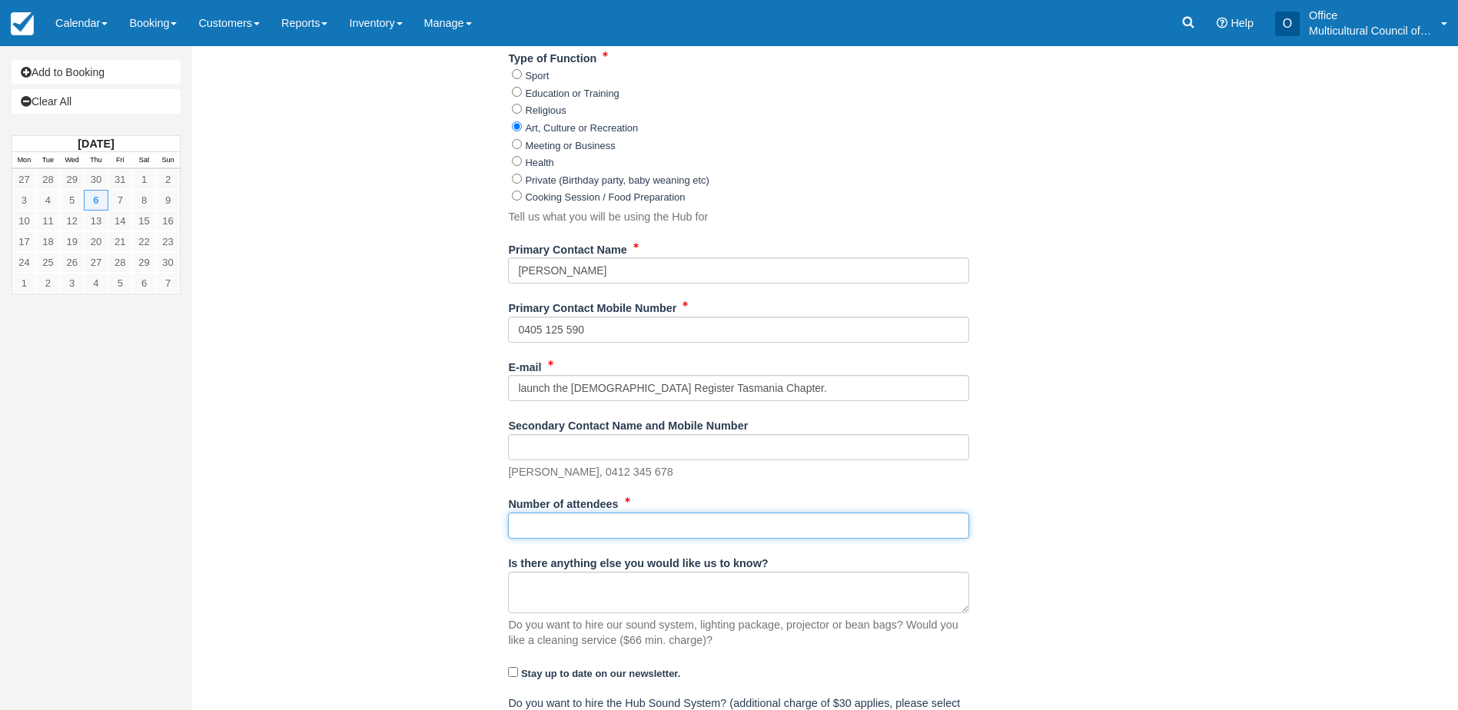
click at [559, 526] on input "Number of attendees" at bounding box center [738, 526] width 461 height 26
type input "30"
click at [449, 557] on div "Item Rate Amount Member / Friend Booking - Hub Only Thu Nov 6, 2025 01:00 PM - …" at bounding box center [739, 190] width 1071 height 1419
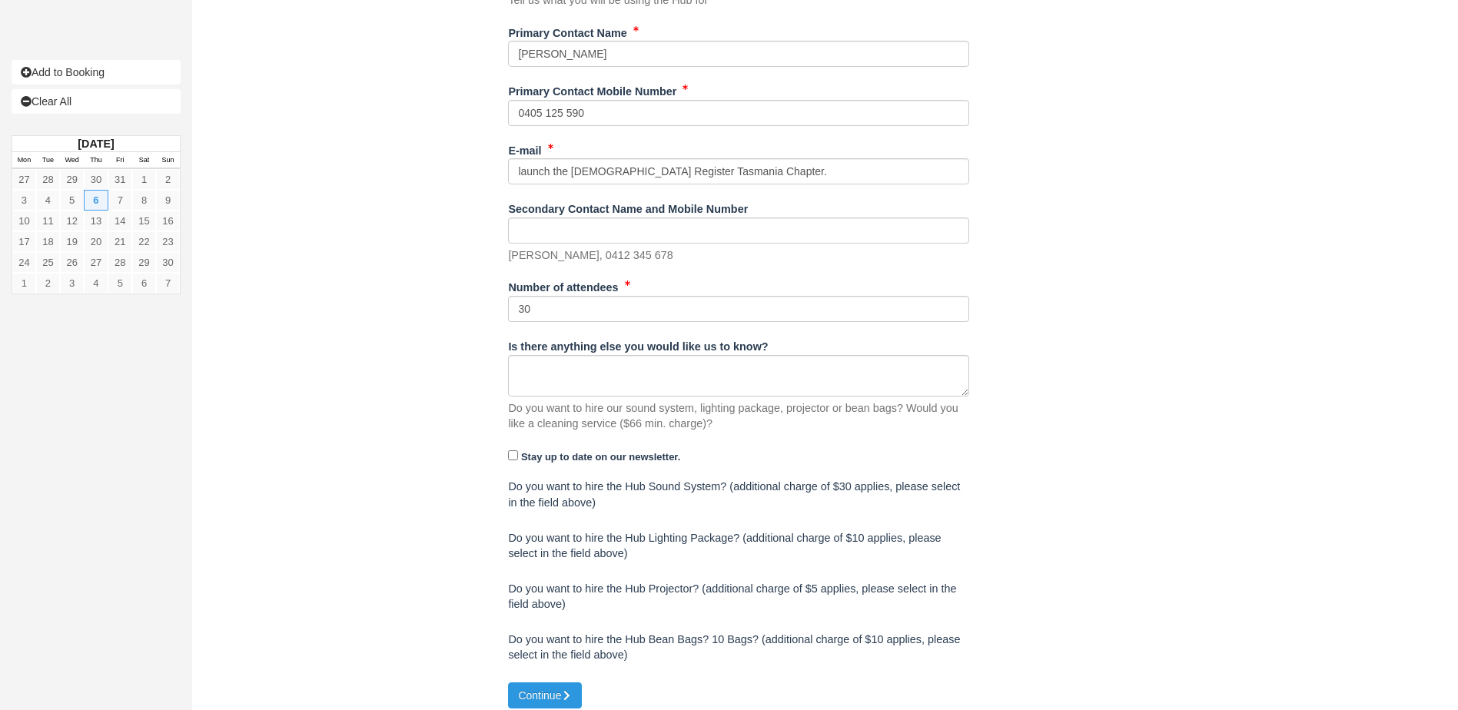
scroll to position [841, 0]
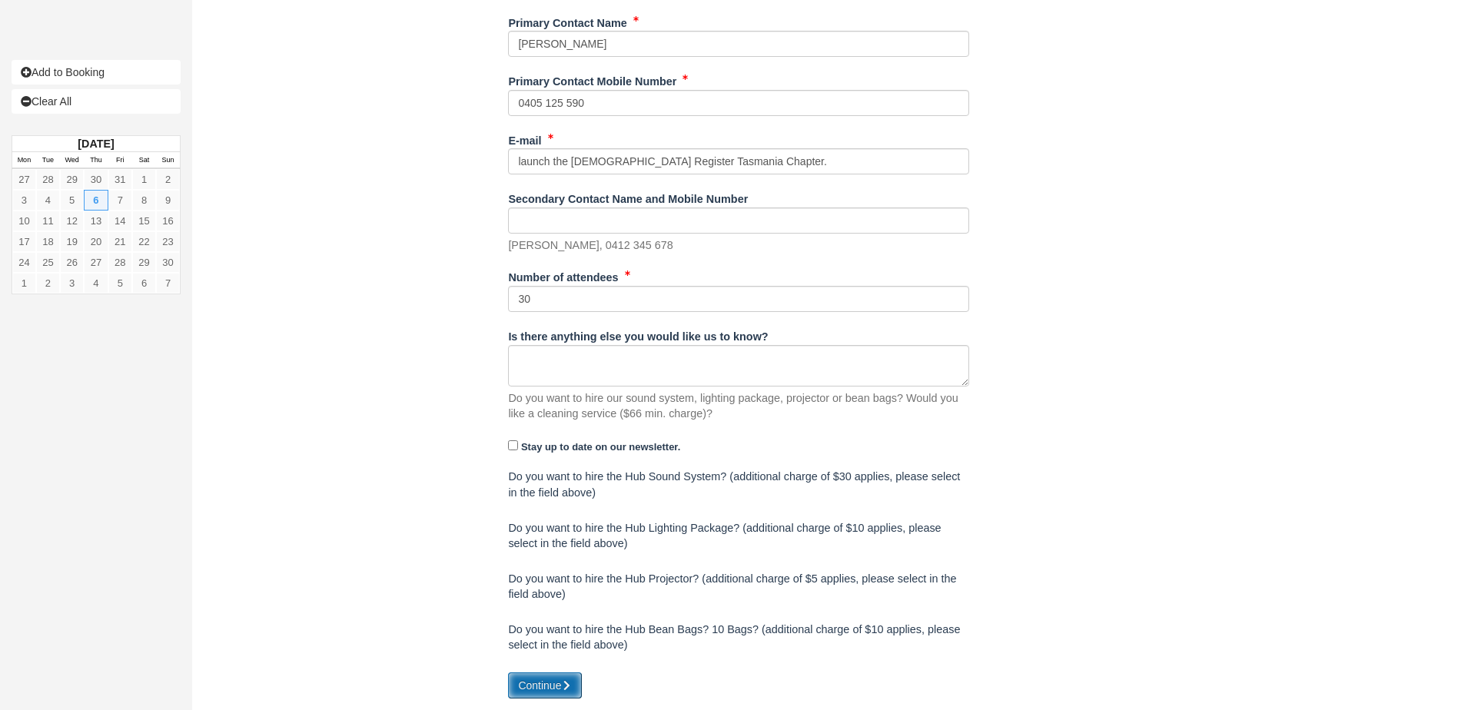
click at [526, 680] on button "Continue" at bounding box center [545, 685] width 74 height 26
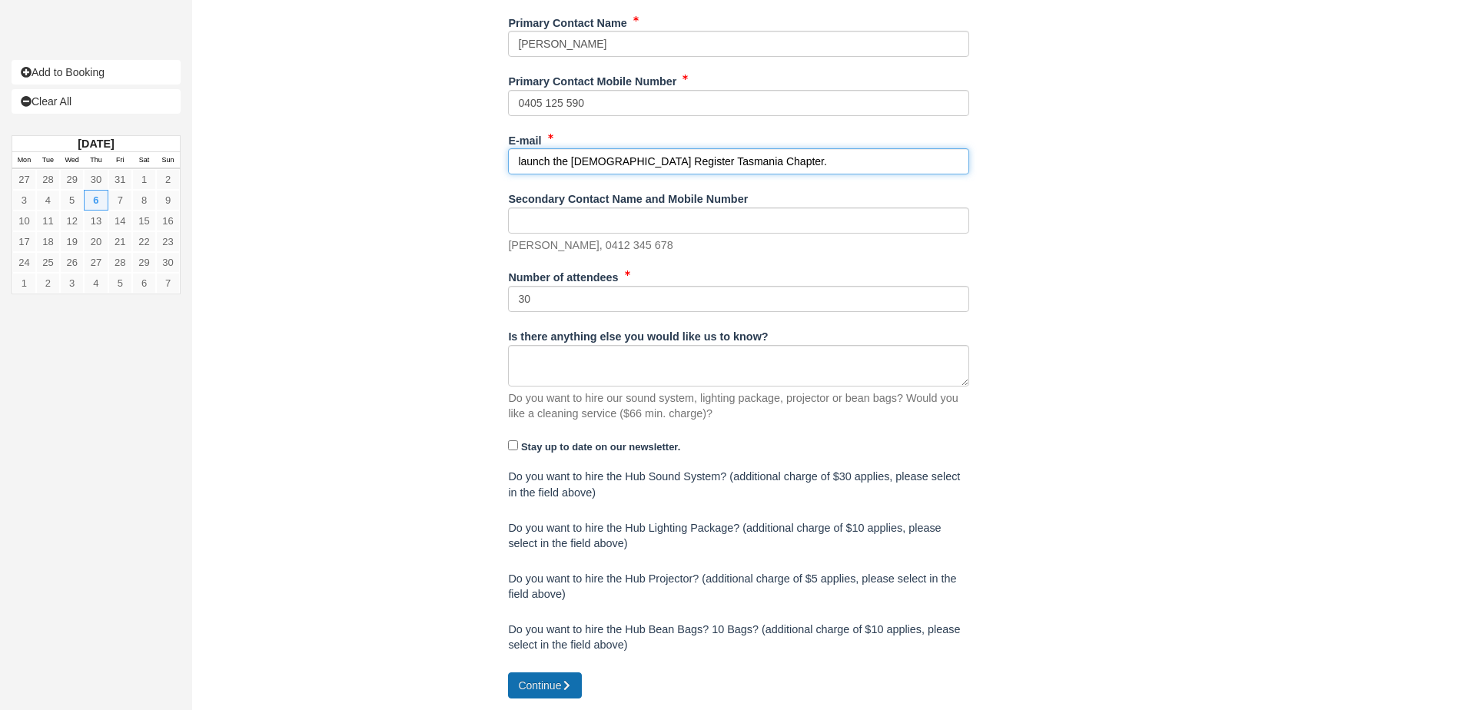
scroll to position [836, 0]
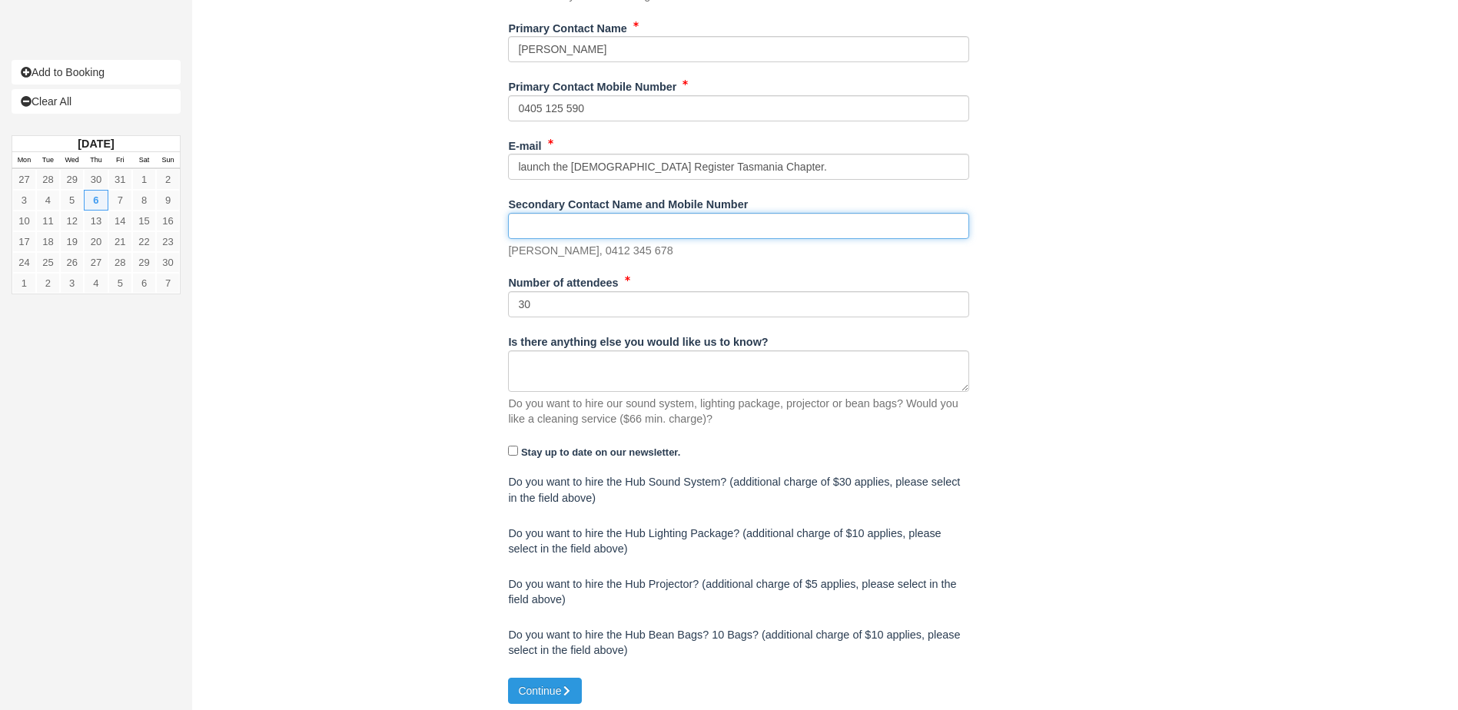
click at [543, 221] on input "Secondary Contact Name and Mobile Number" at bounding box center [738, 226] width 461 height 26
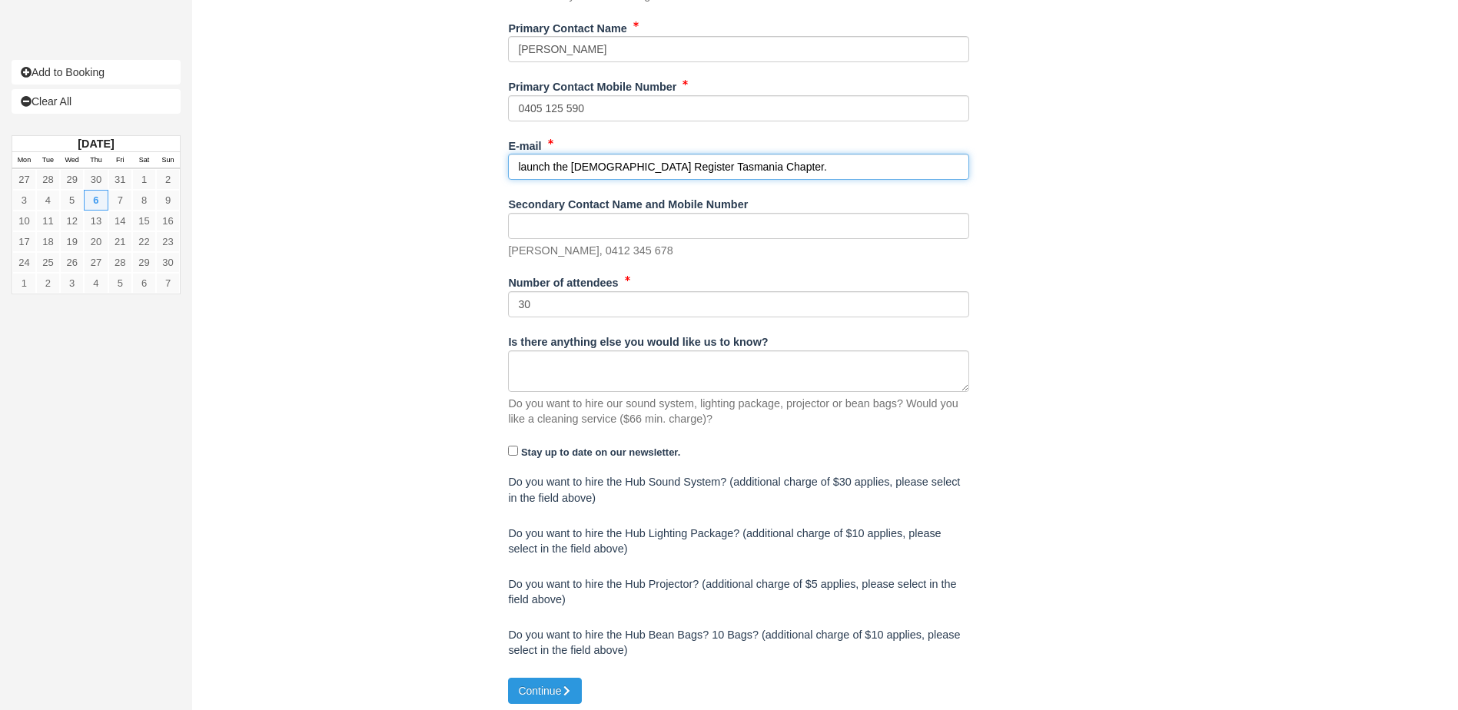
drag, startPoint x: 784, startPoint y: 158, endPoint x: 352, endPoint y: 184, distance: 432.7
paste input "ajafri@mrctas.org.au"
type input "ajafri@mrctas.org.au"
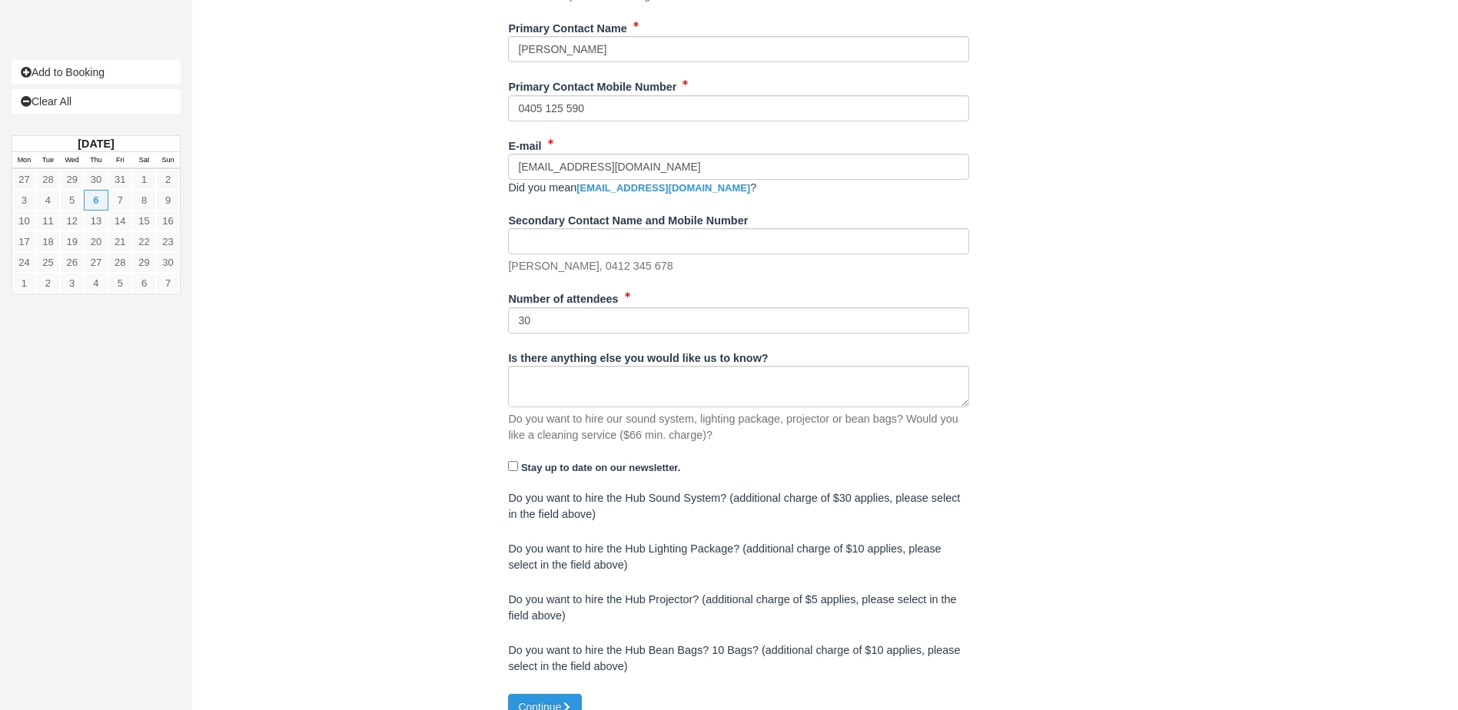
scroll to position [858, 0]
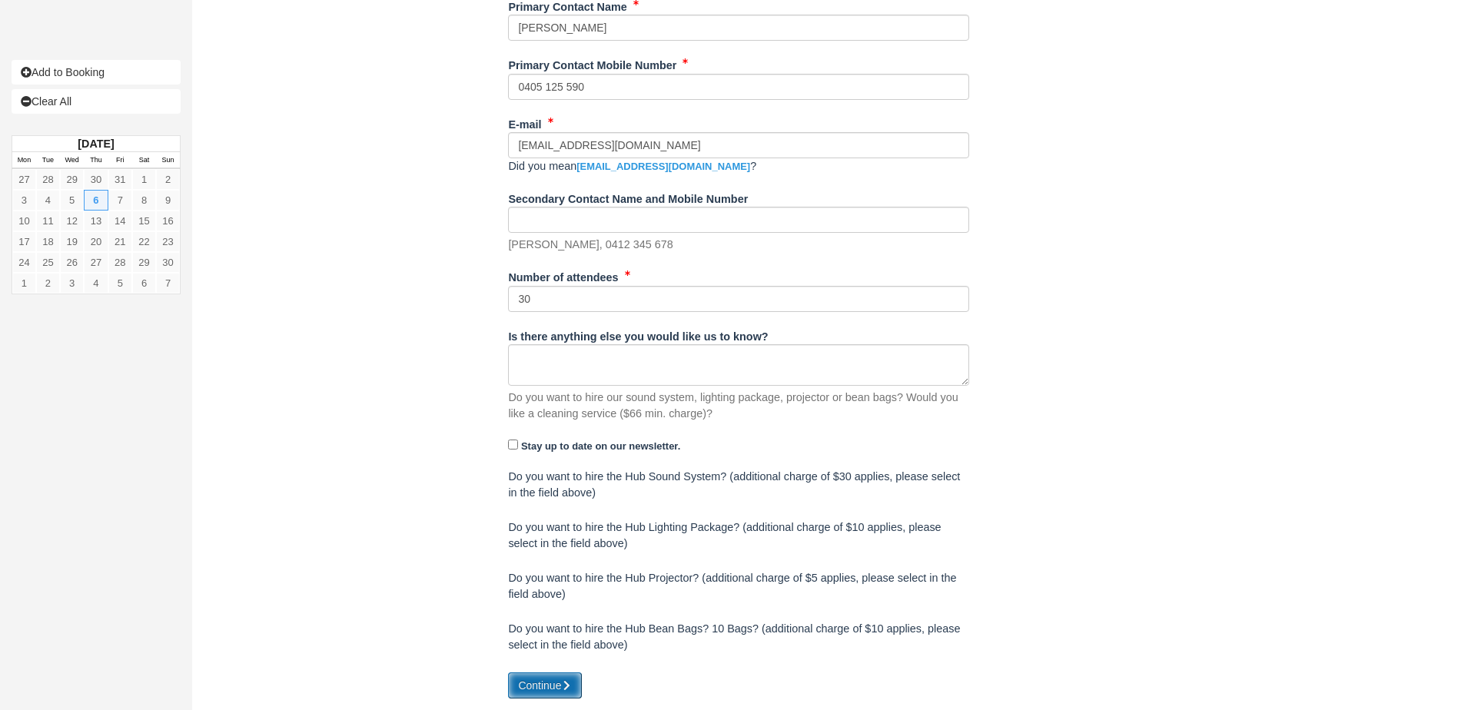
click at [538, 686] on button "Continue" at bounding box center [545, 685] width 74 height 26
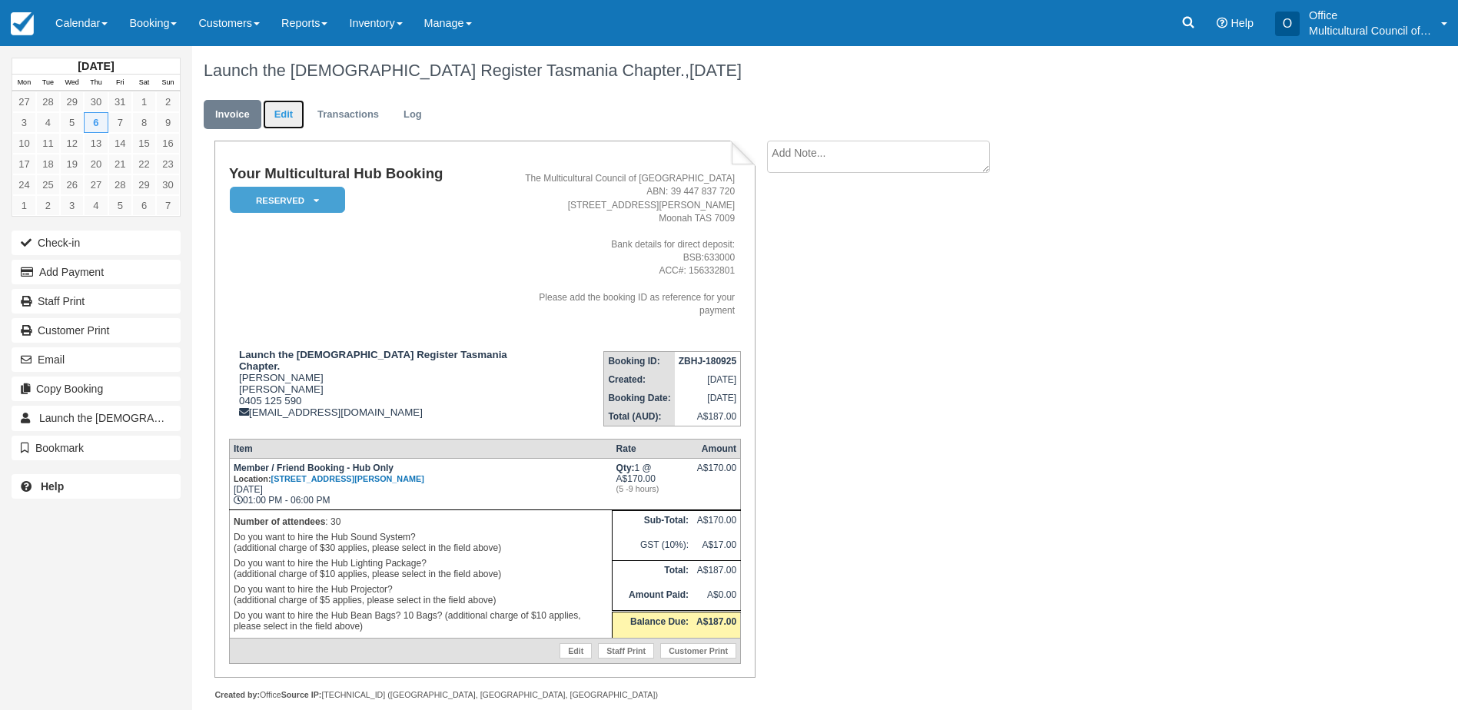
click at [294, 111] on link "Edit" at bounding box center [283, 115] width 41 height 30
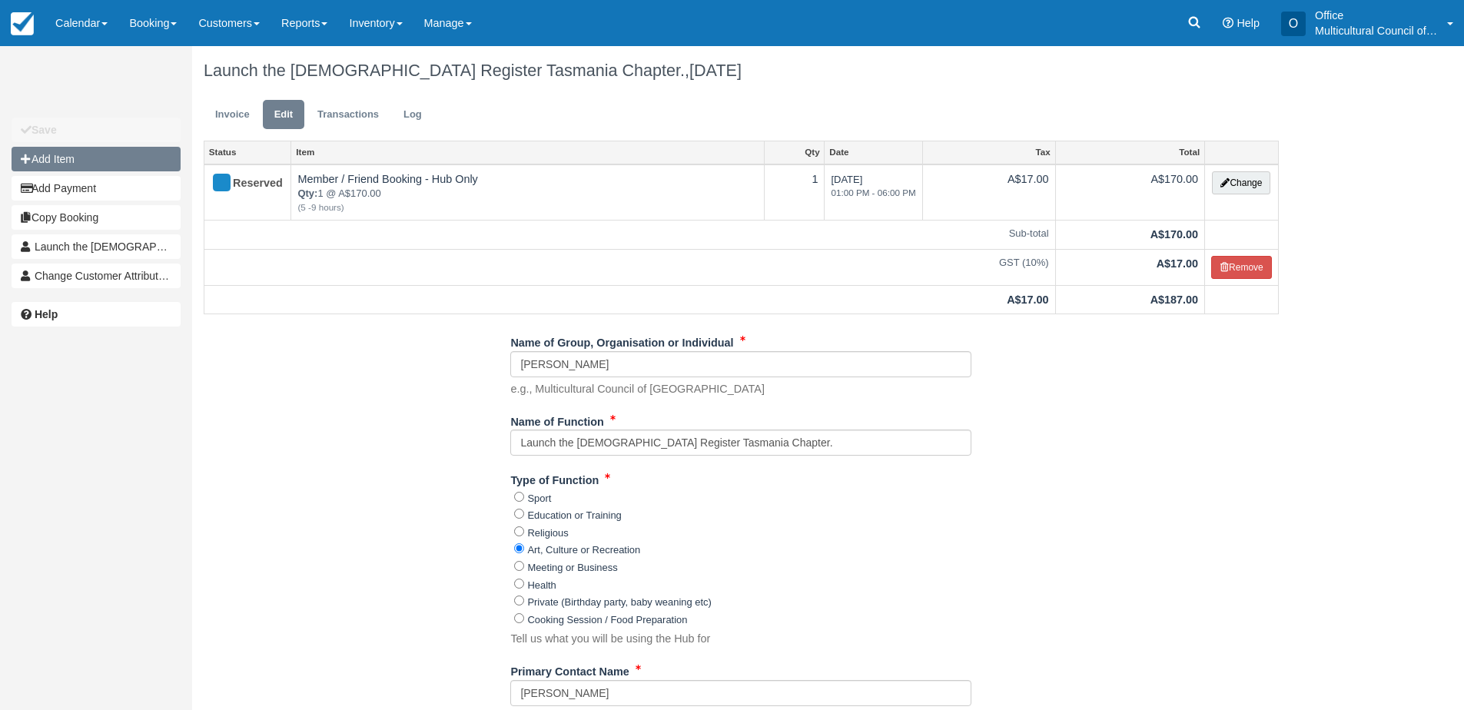
click at [123, 159] on button "Add Item" at bounding box center [96, 159] width 169 height 25
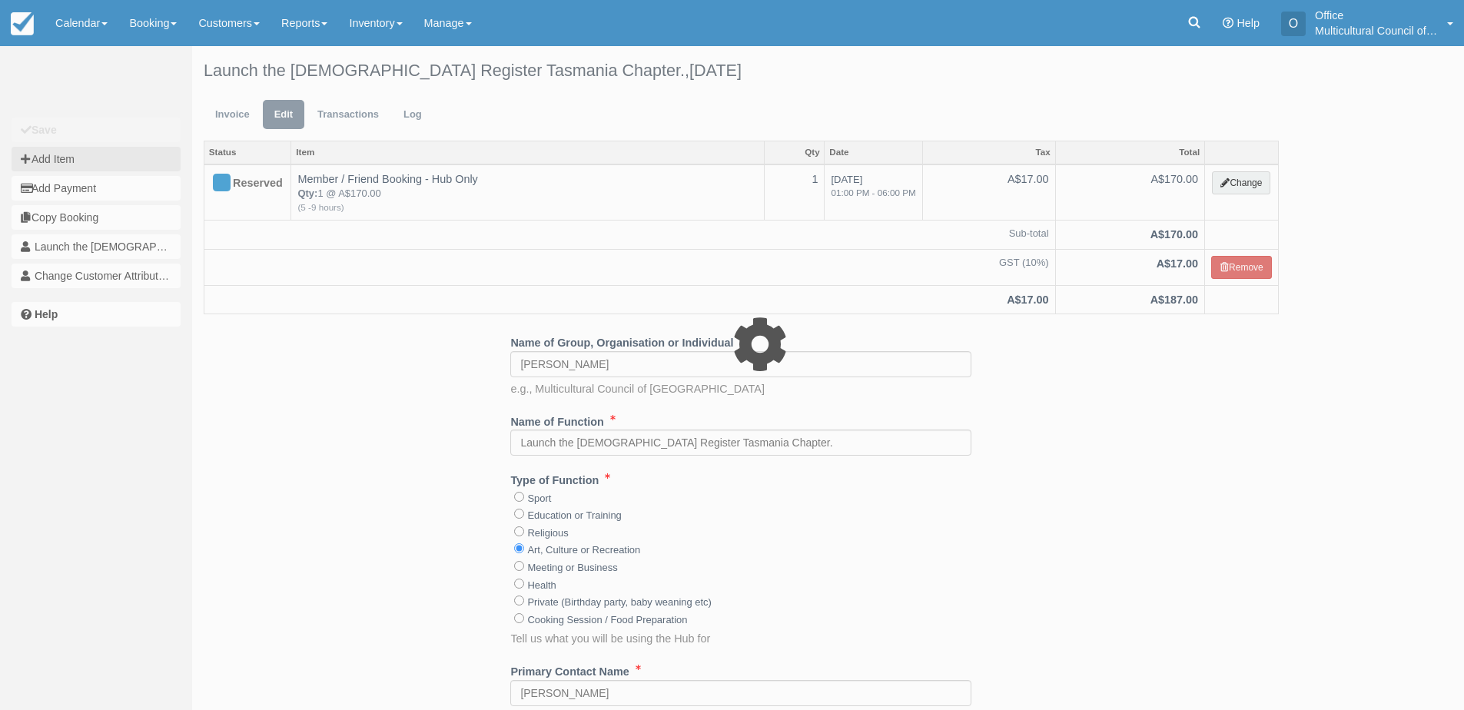
type input "0.00"
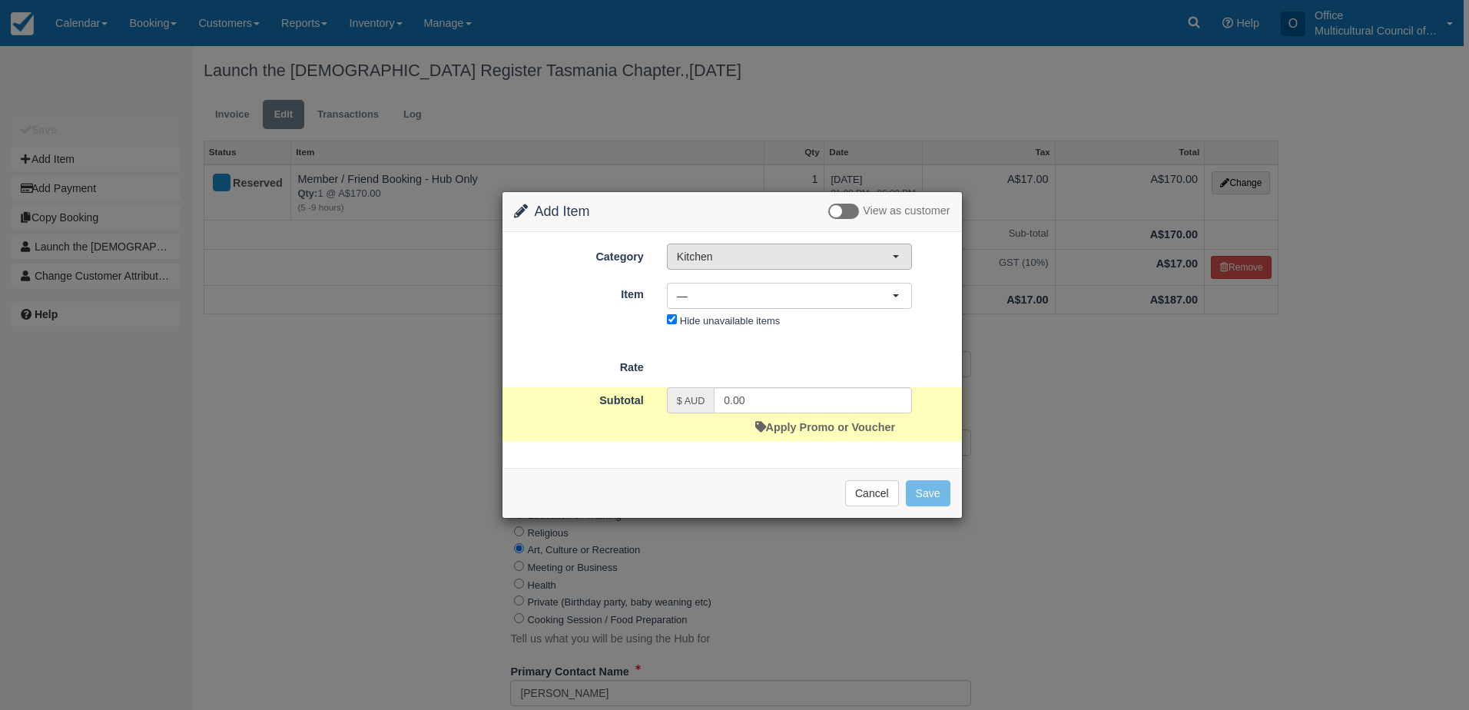
click at [845, 263] on span "Kitchen" at bounding box center [784, 256] width 215 height 15
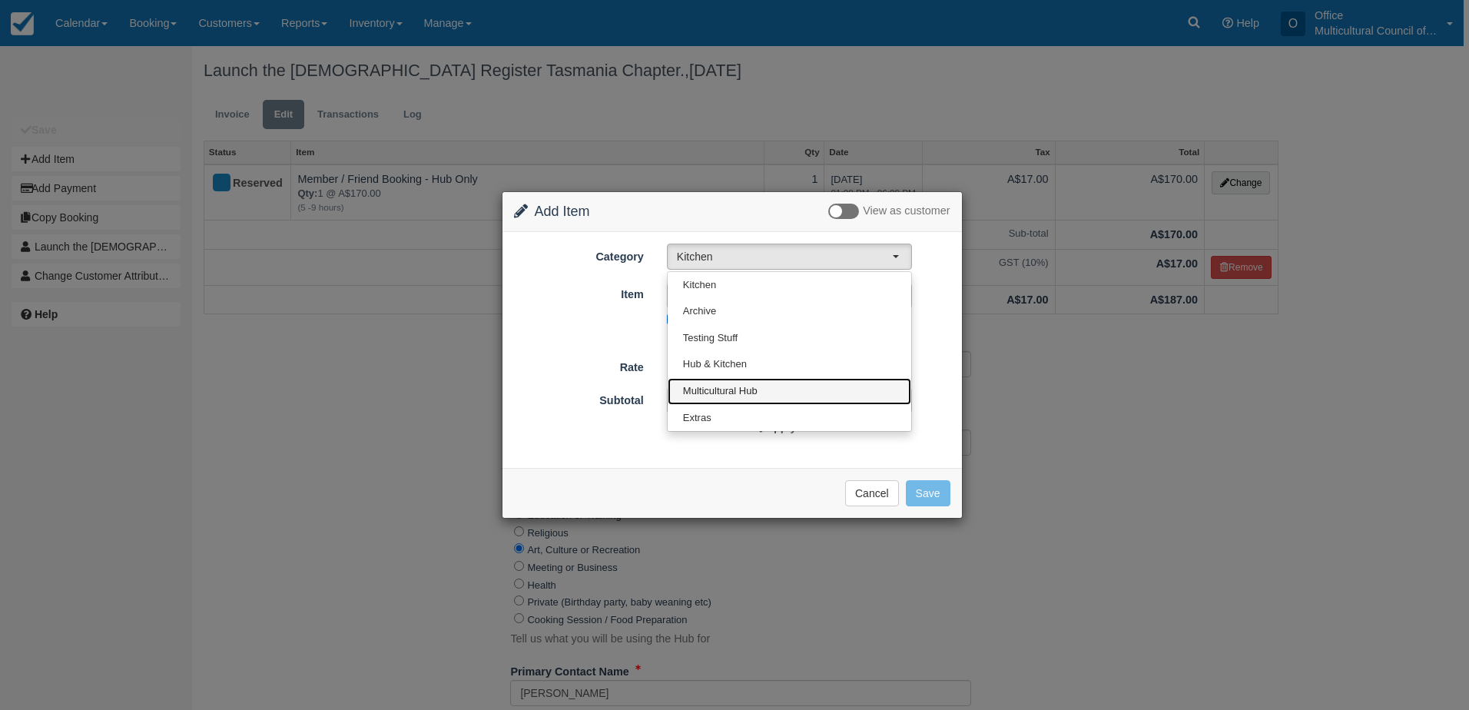
click at [815, 383] on link "Multicultural Hub" at bounding box center [790, 391] width 244 height 27
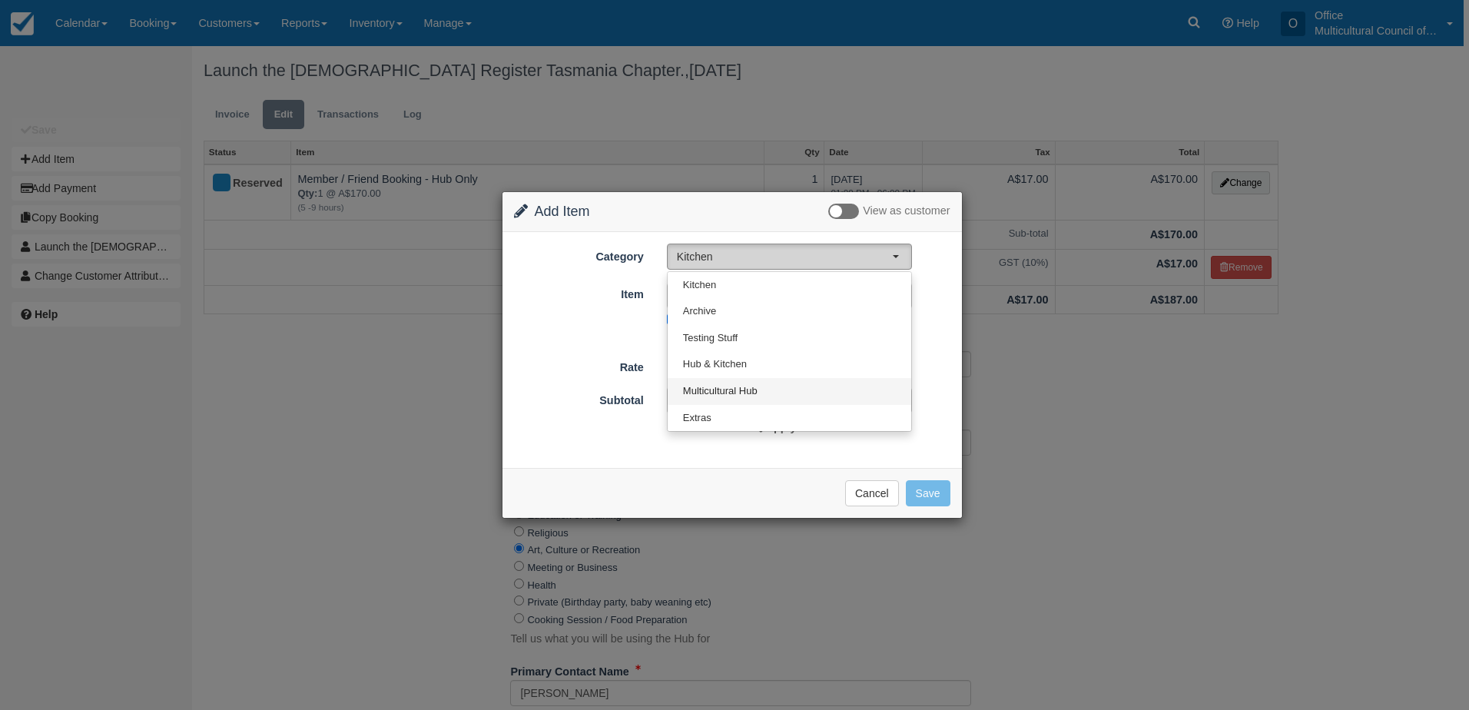
select select "2"
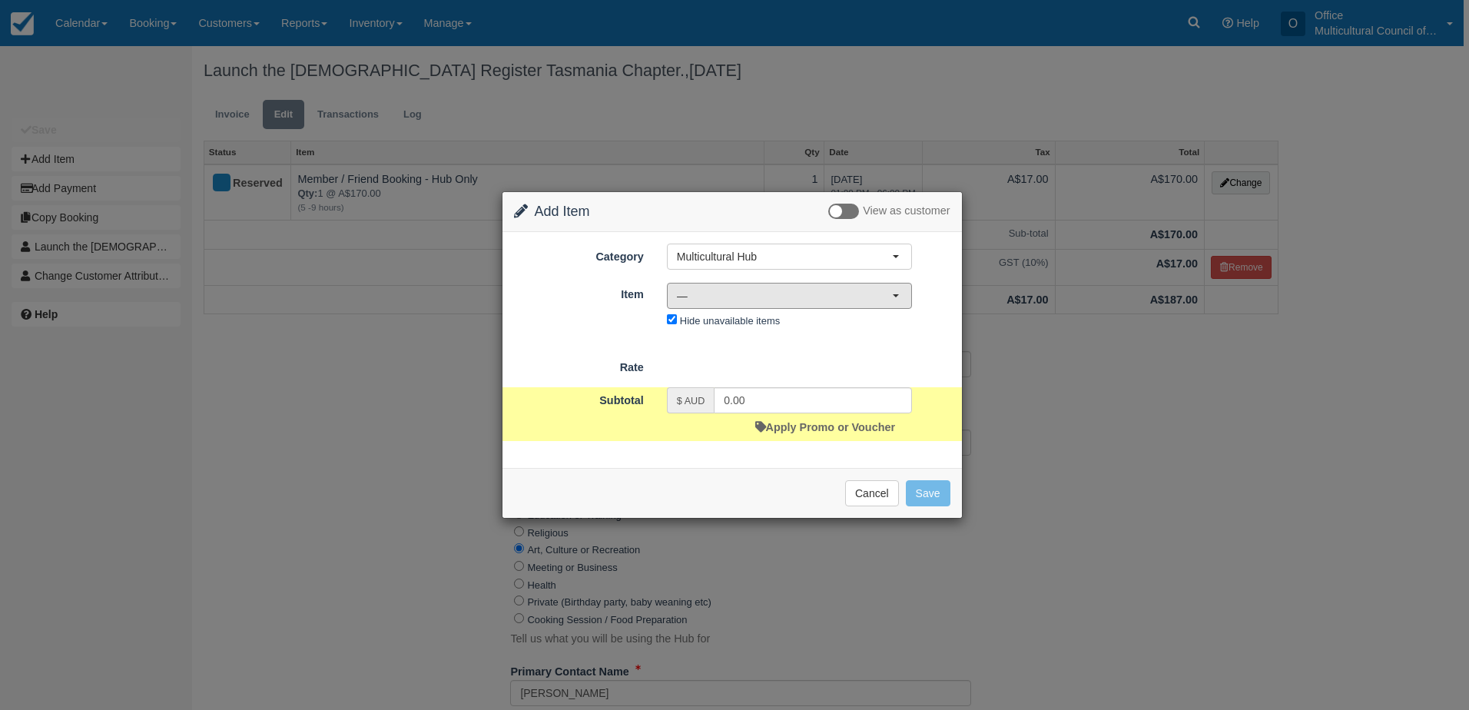
click at [794, 300] on span "—" at bounding box center [784, 295] width 215 height 15
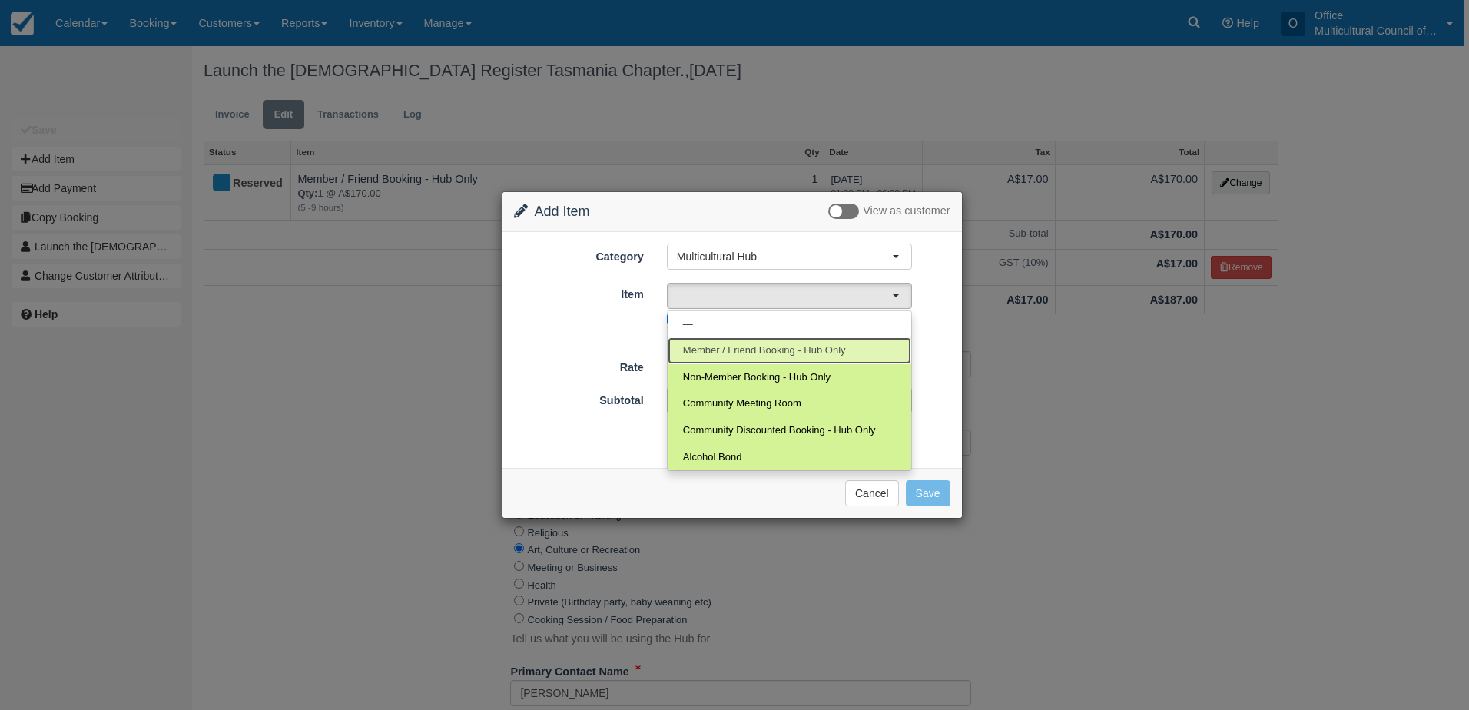
click at [795, 354] on span "Member / Friend Booking - Hub Only" at bounding box center [764, 351] width 163 height 15
select select "2"
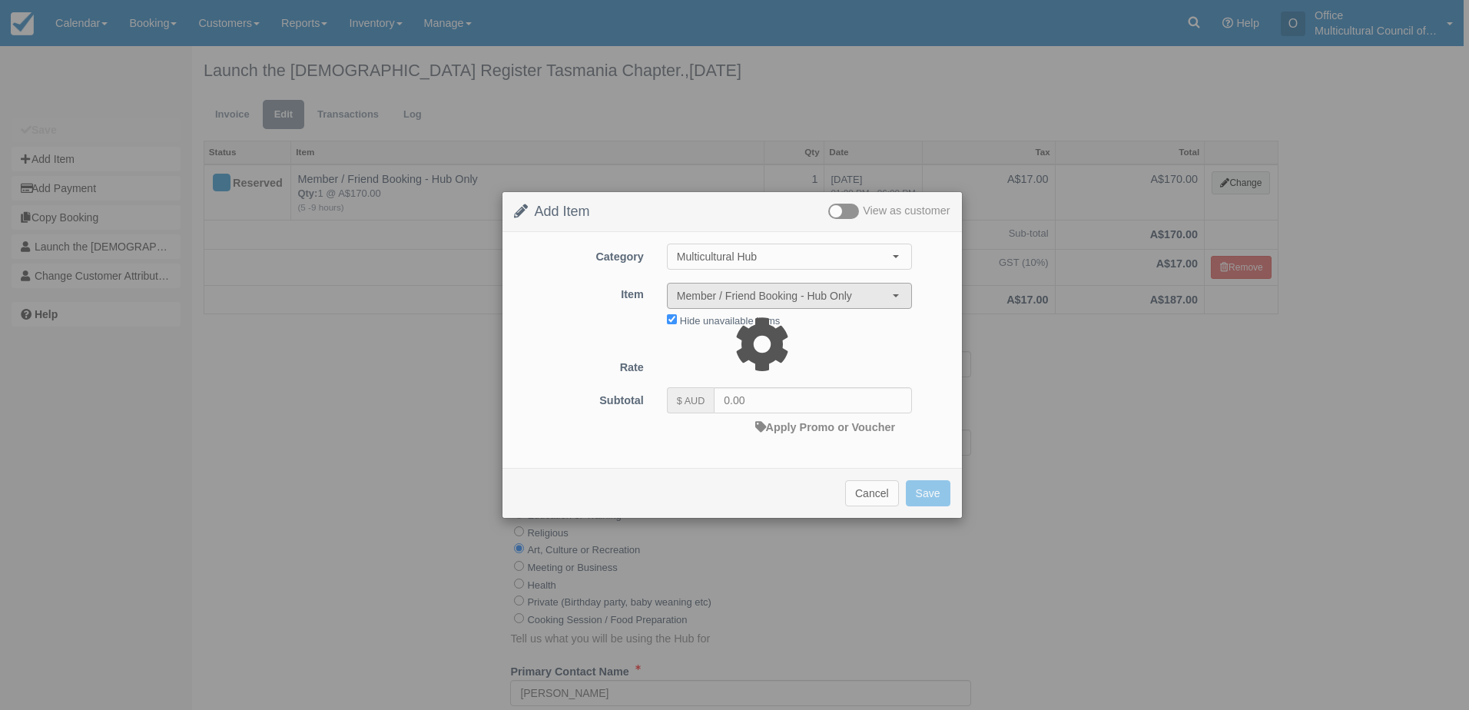
type input "75.00"
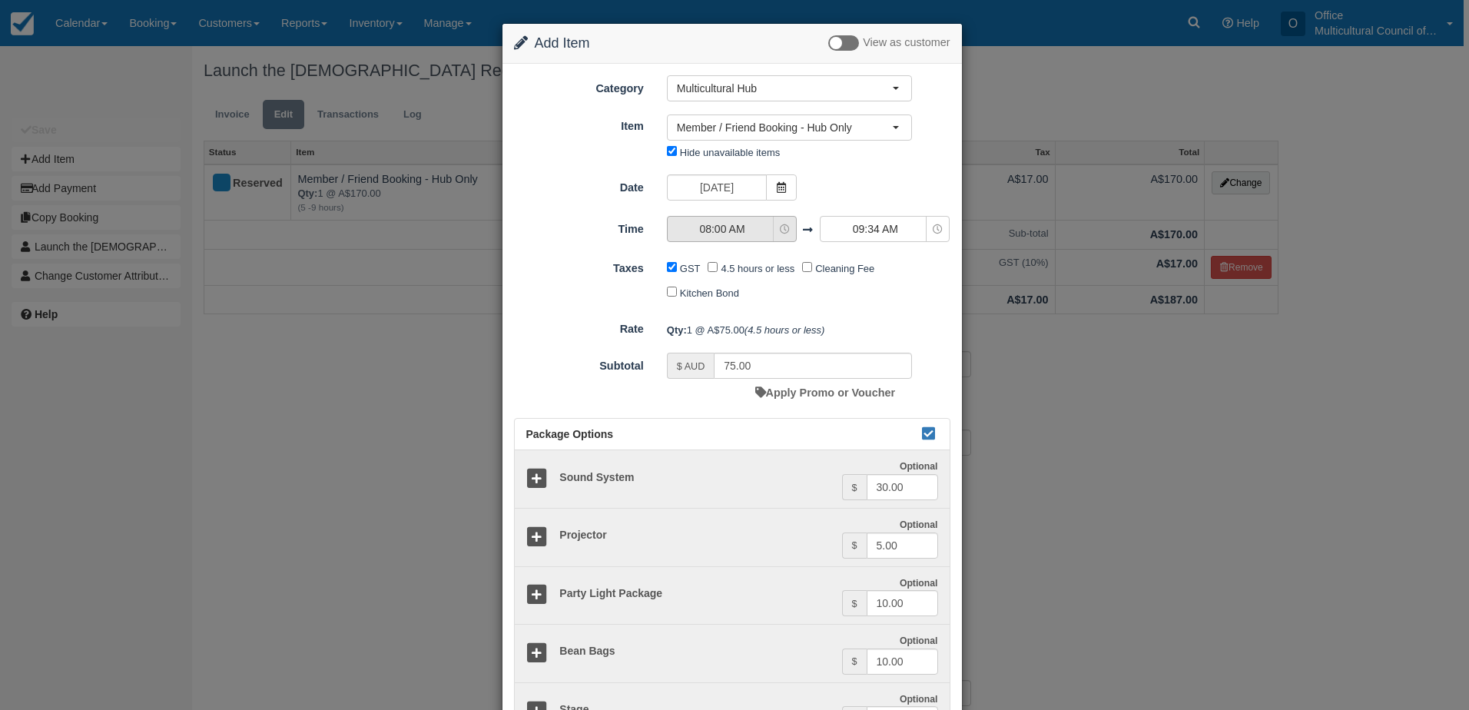
click at [768, 222] on span "08:00 AM" at bounding box center [722, 228] width 109 height 15
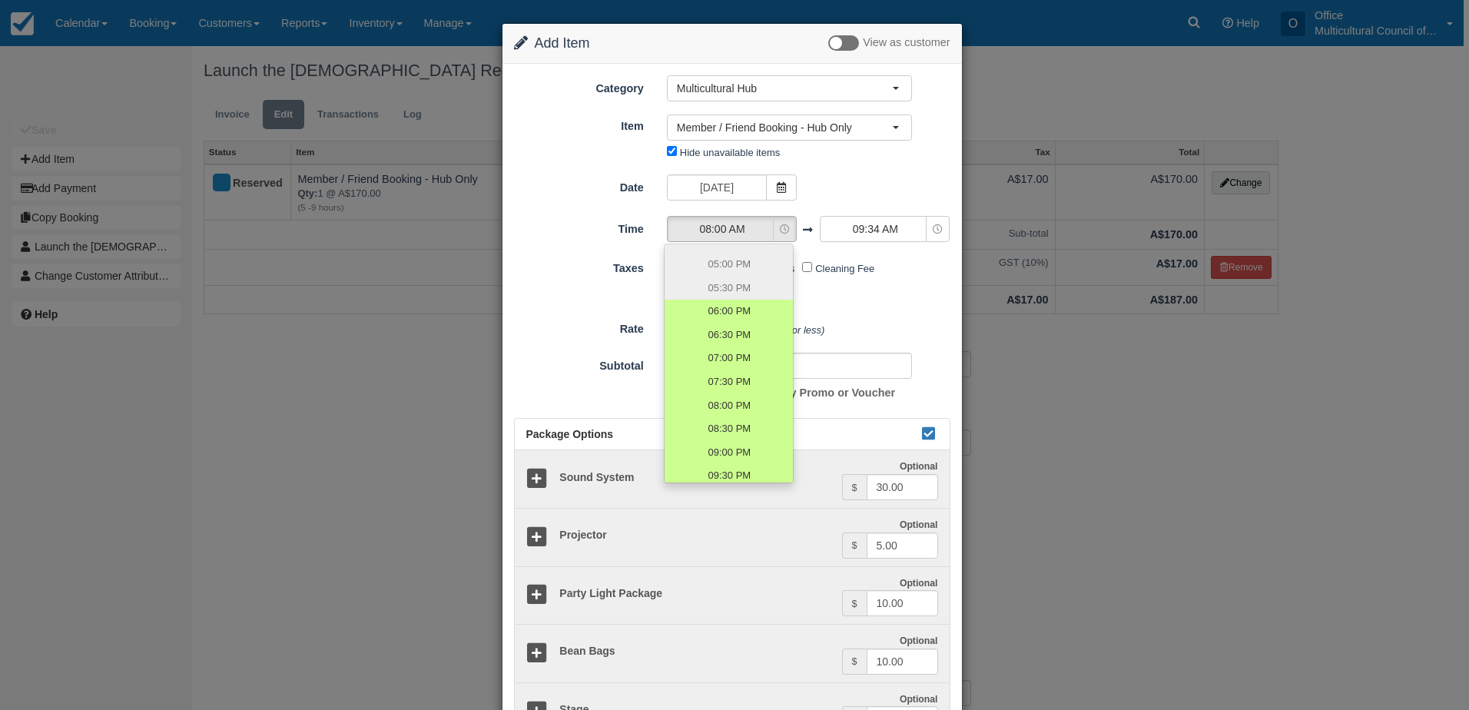
scroll to position [461, 0]
click at [741, 292] on span "06:00 PM" at bounding box center [729, 290] width 43 height 15
select select "18:00"
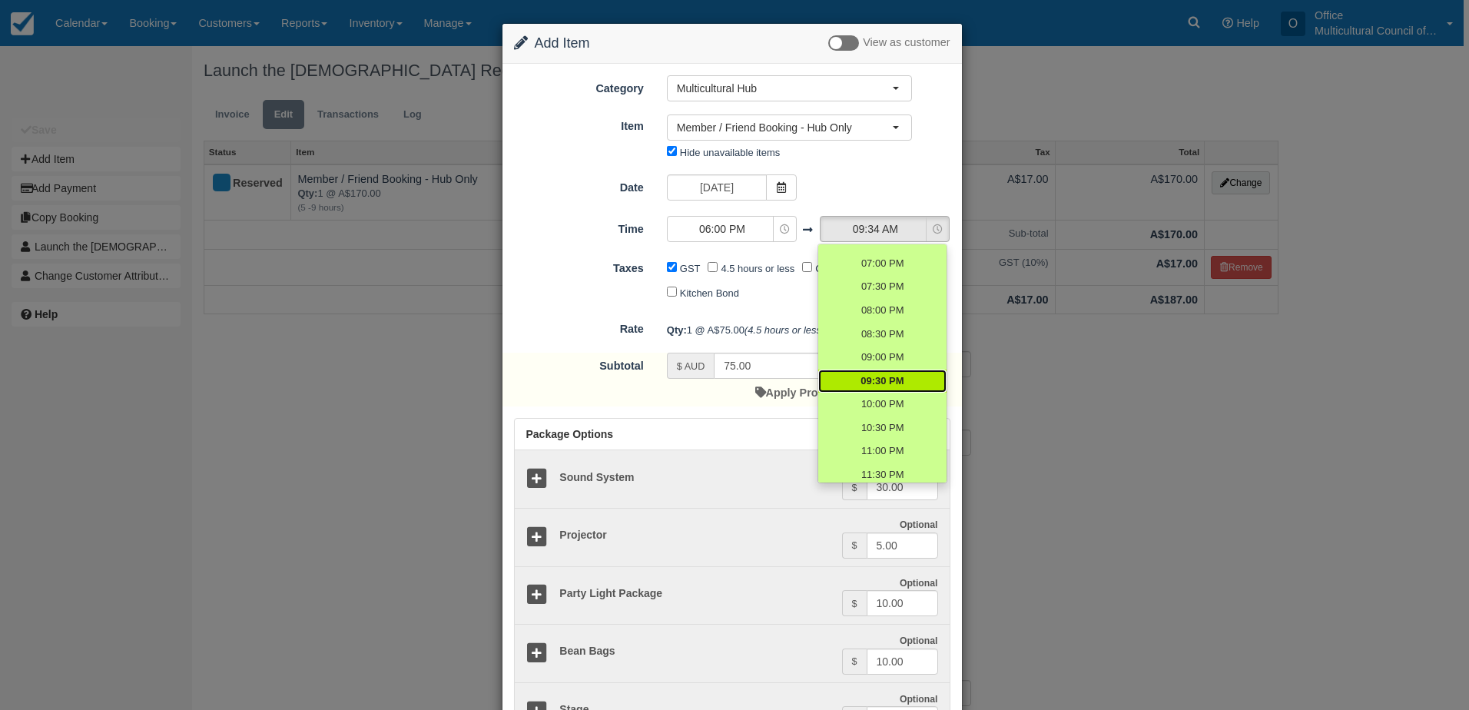
scroll to position [538, 0]
click at [895, 381] on span "10:00 PM" at bounding box center [882, 377] width 43 height 15
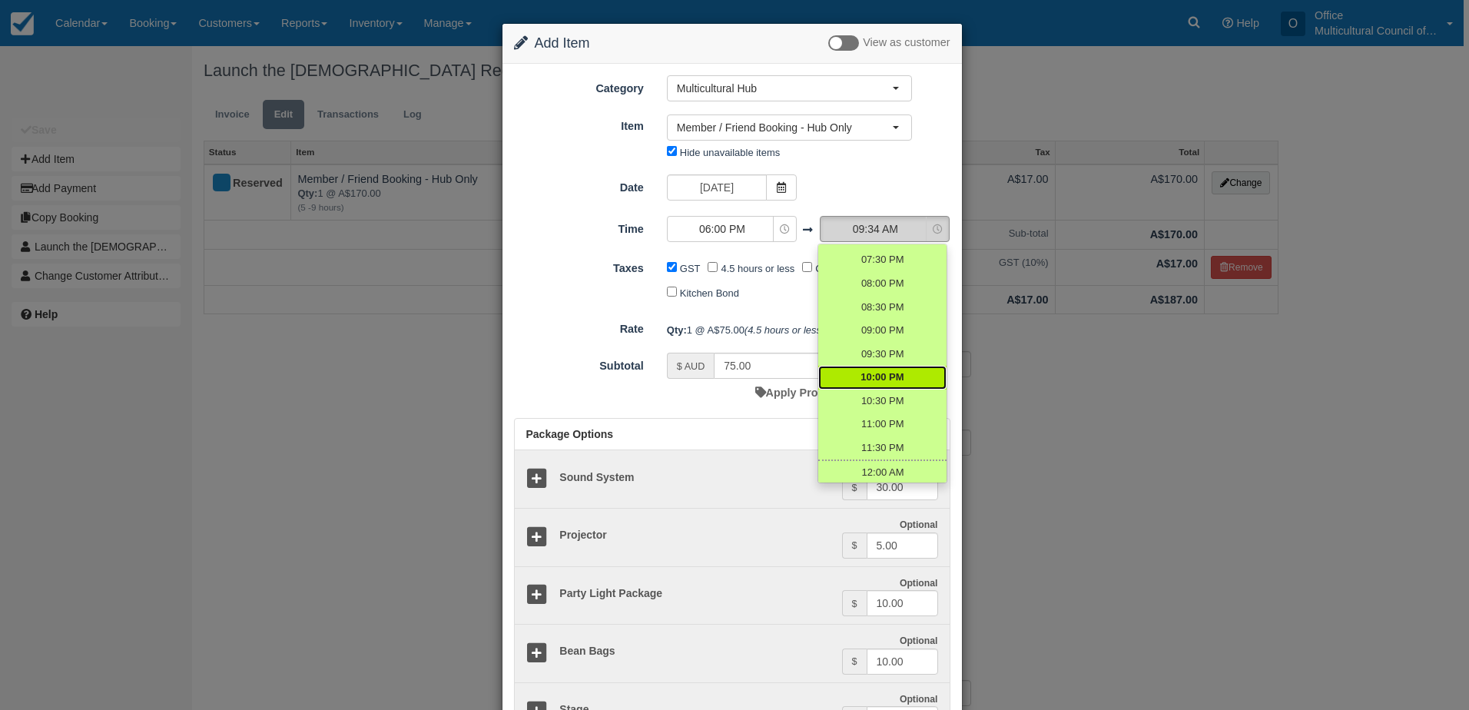
select select "22:00"
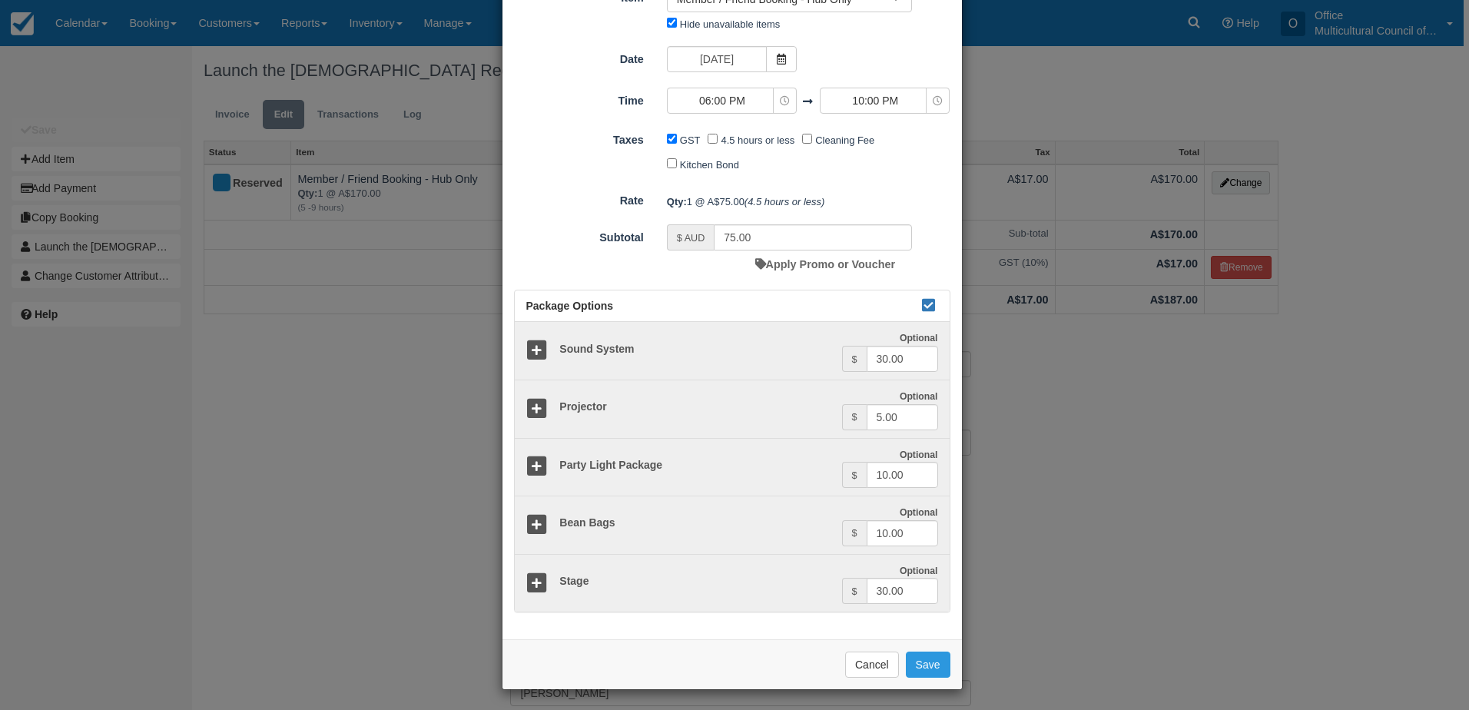
scroll to position [131, 0]
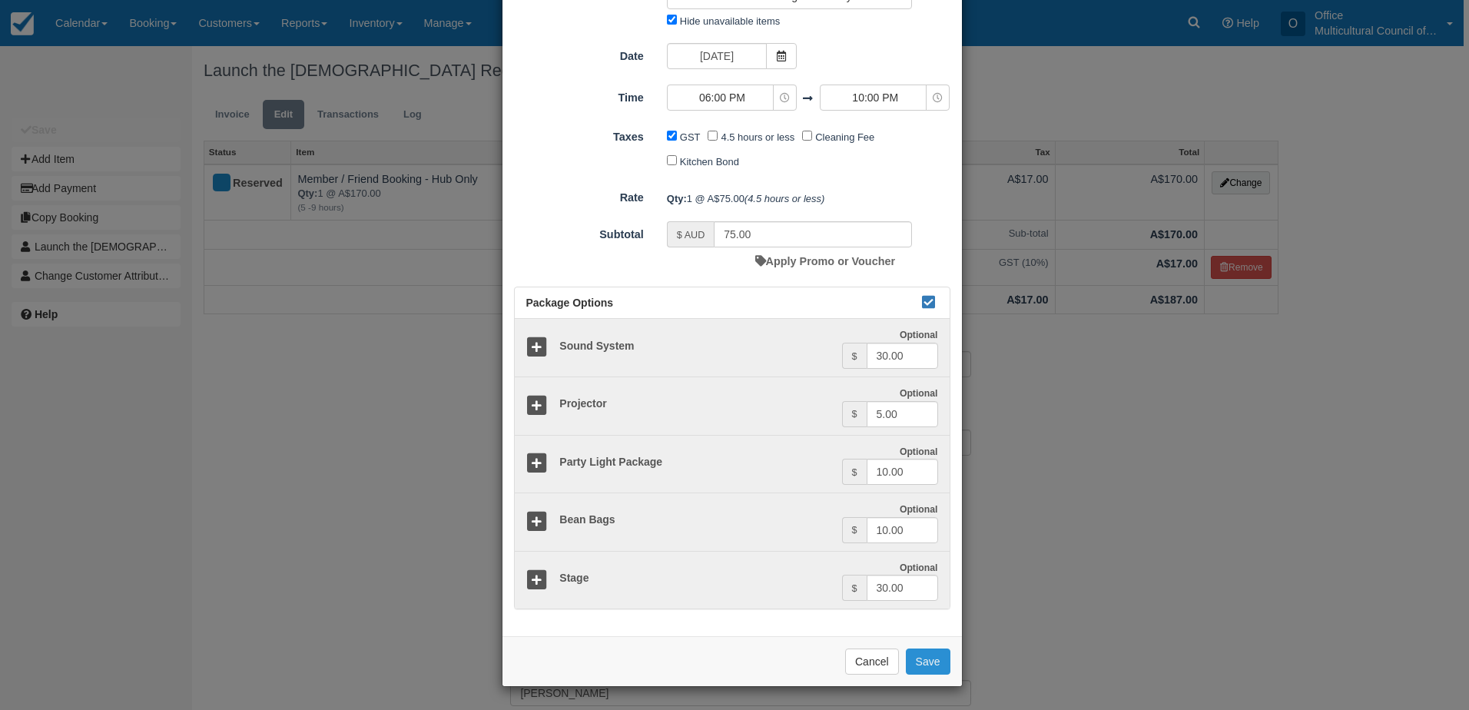
click at [928, 662] on button "Save" at bounding box center [928, 662] width 45 height 26
checkbox input "false"
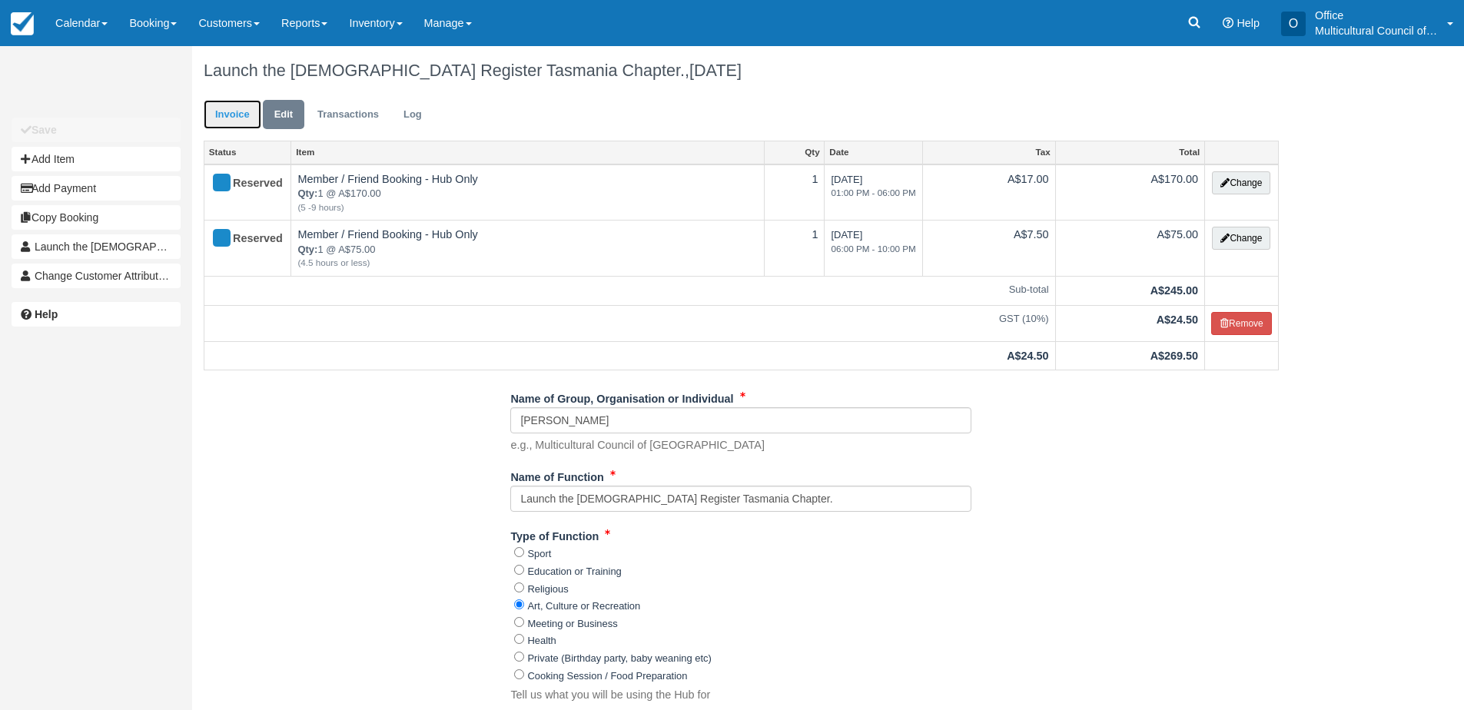
click at [226, 113] on link "Invoice" at bounding box center [233, 115] width 58 height 30
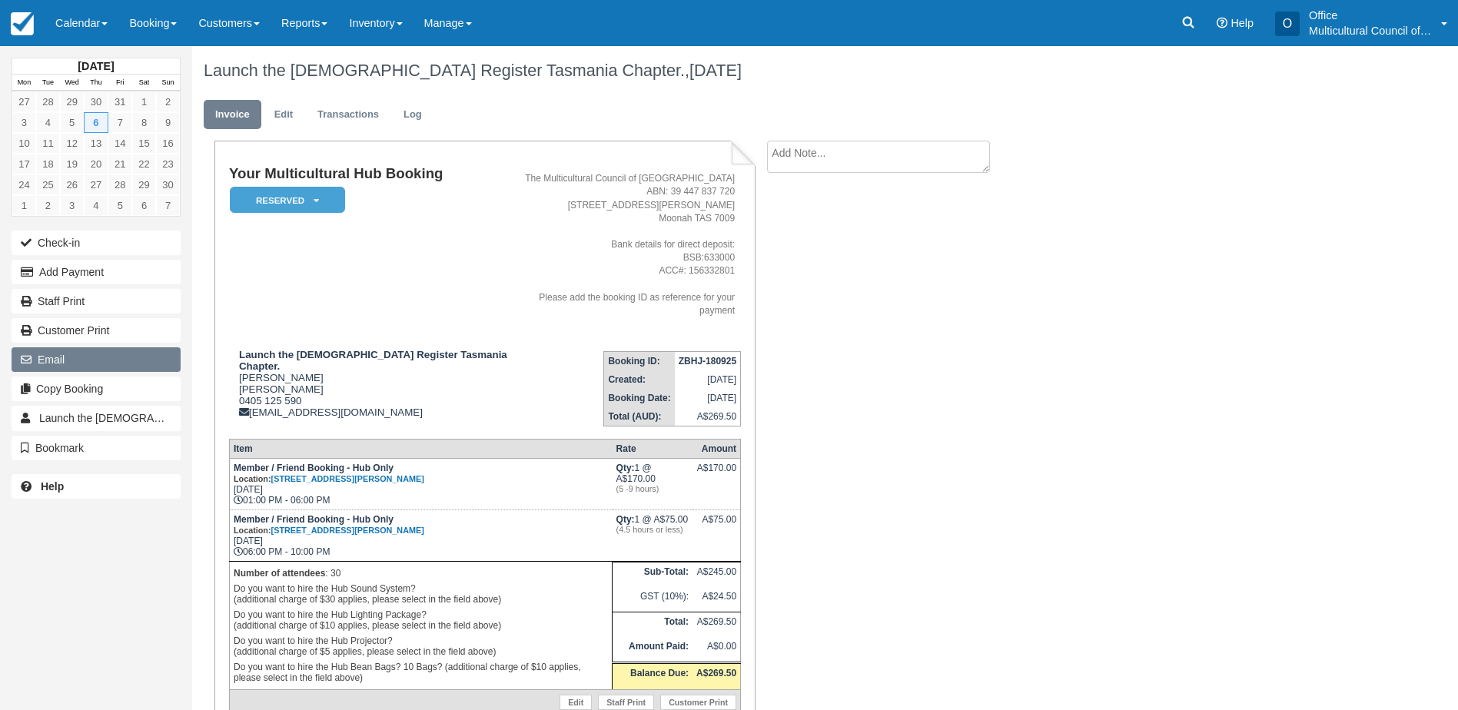
click at [91, 370] on button "Email" at bounding box center [96, 359] width 169 height 25
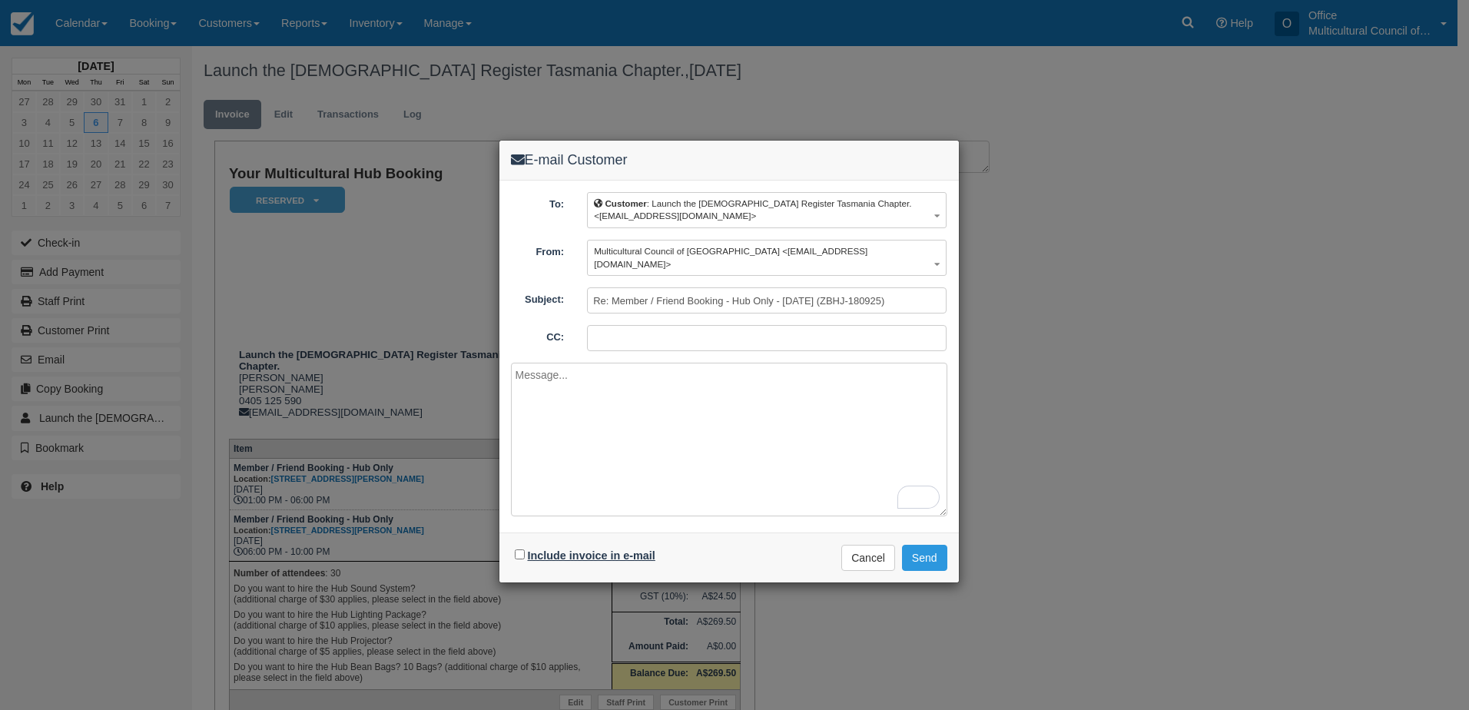
click at [544, 549] on label "Include invoice in e-mail" at bounding box center [592, 555] width 128 height 12
click at [525, 549] on input "Include invoice in e-mail" at bounding box center [520, 554] width 10 height 10
checkbox input "true"
click at [922, 554] on button "Send" at bounding box center [924, 558] width 45 height 26
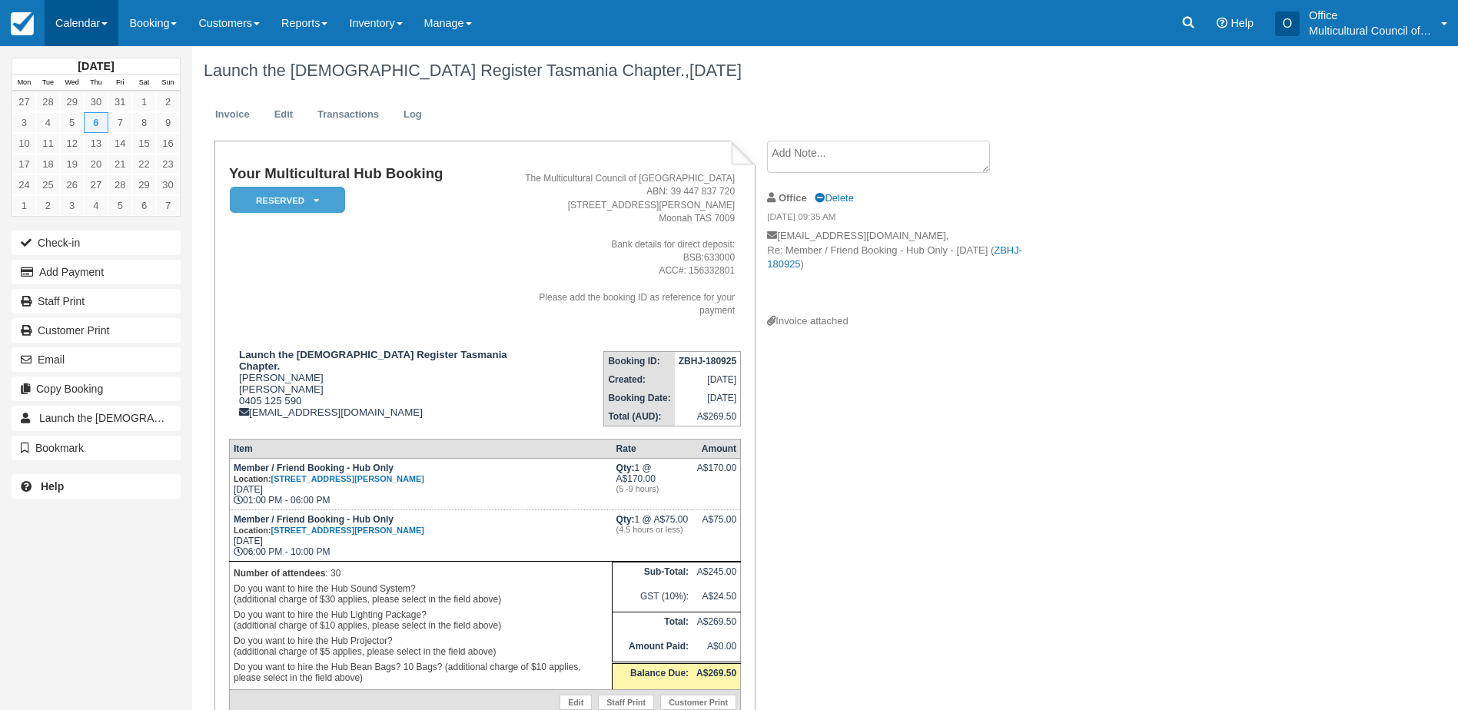
click at [81, 29] on link "Calendar" at bounding box center [82, 23] width 74 height 46
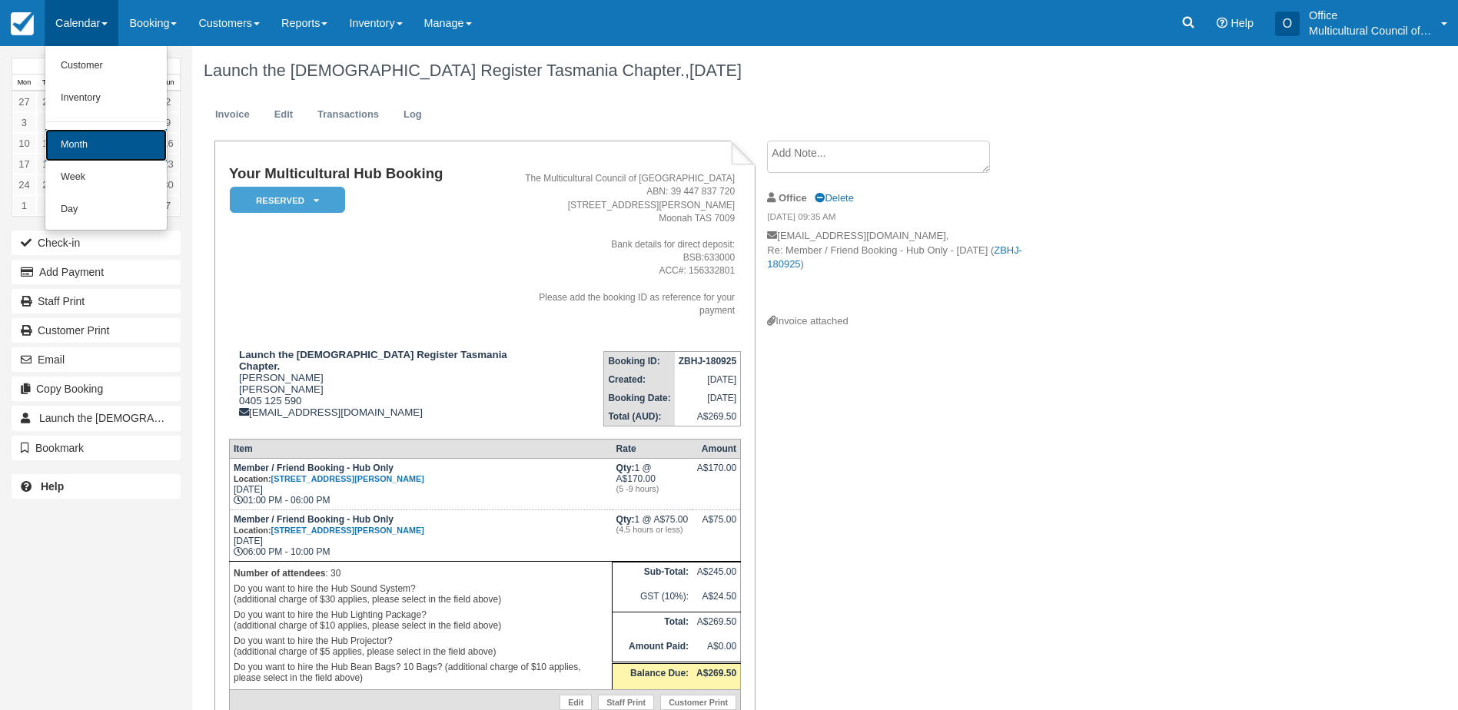
click at [117, 160] on link "Month" at bounding box center [105, 145] width 121 height 32
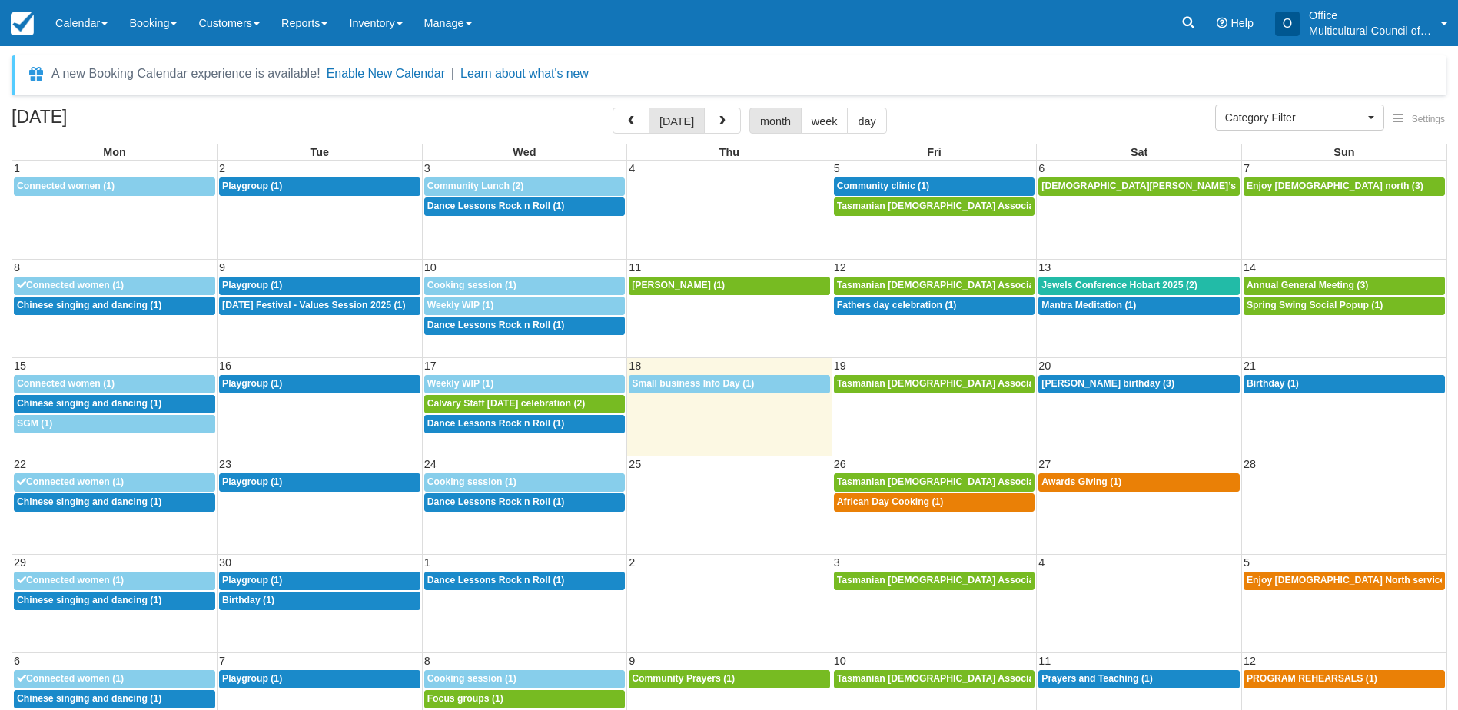
select select
click at [1286, 309] on span "Spring Swing Social Popup (1)" at bounding box center [1314, 305] width 136 height 11
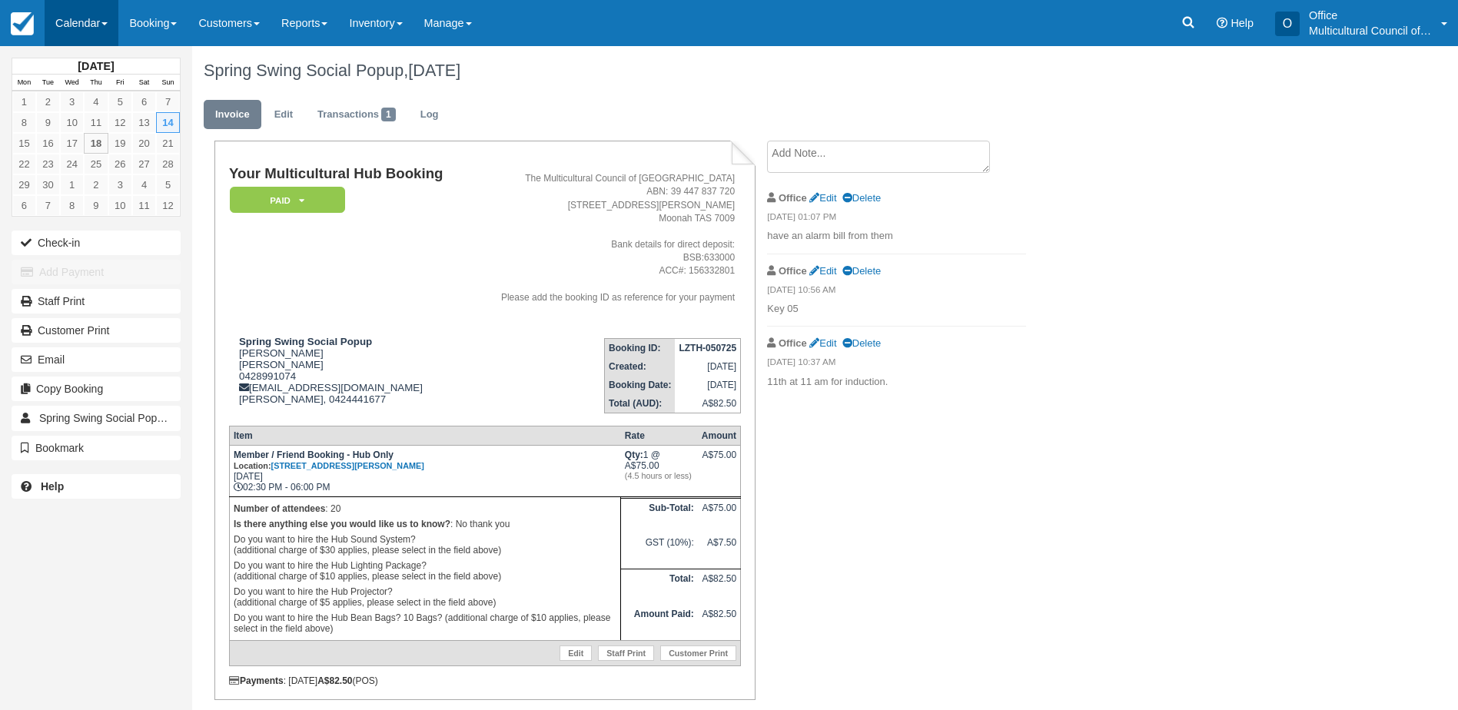
click at [79, 22] on link "Calendar" at bounding box center [82, 23] width 74 height 46
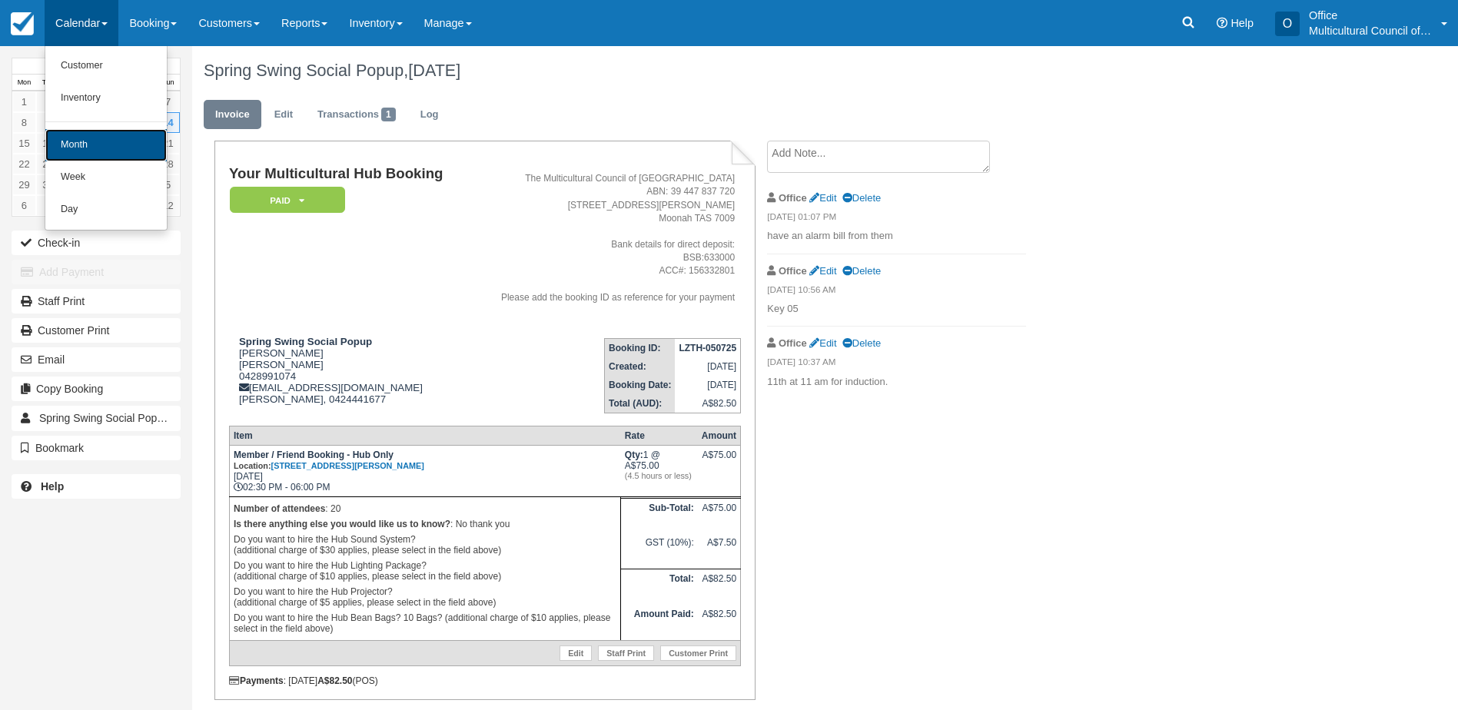
click at [108, 149] on link "Month" at bounding box center [105, 145] width 121 height 32
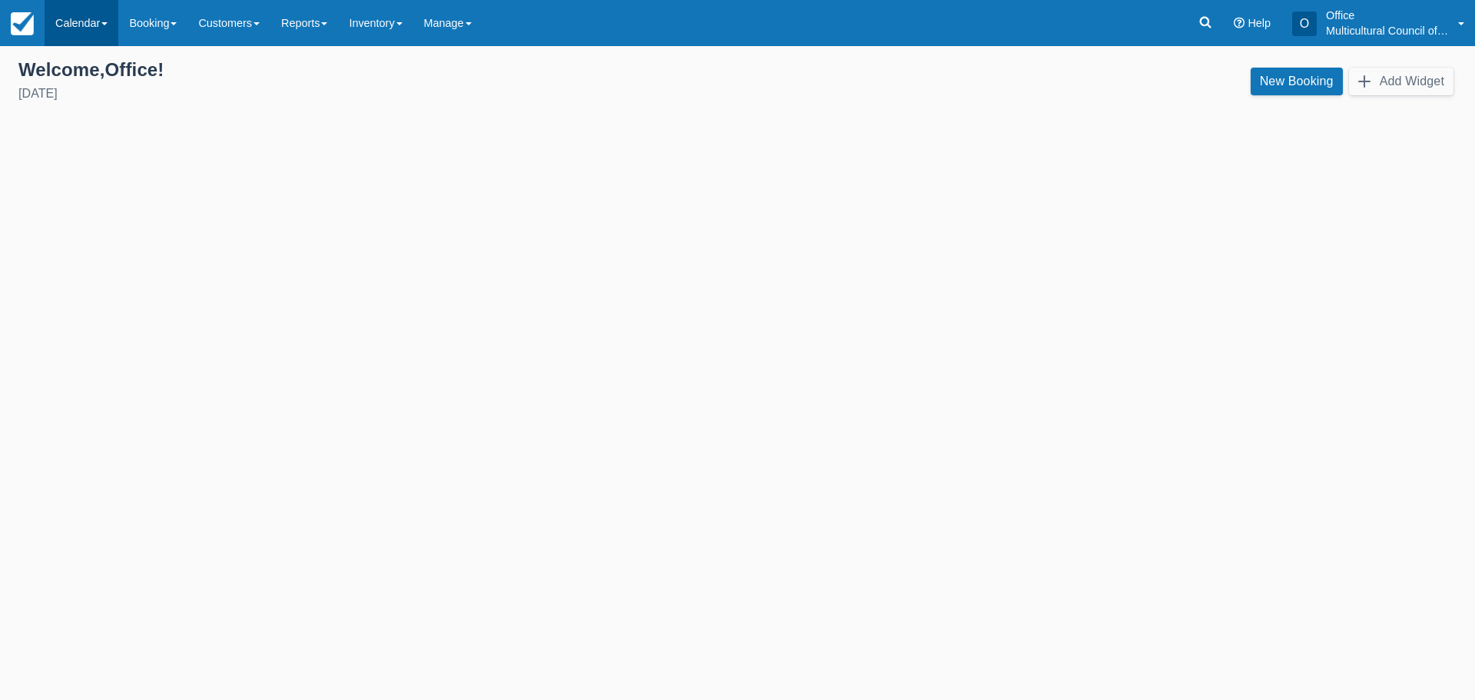
click at [78, 22] on link "Calendar" at bounding box center [82, 23] width 74 height 46
click at [100, 61] on link "Customer" at bounding box center [105, 66] width 121 height 32
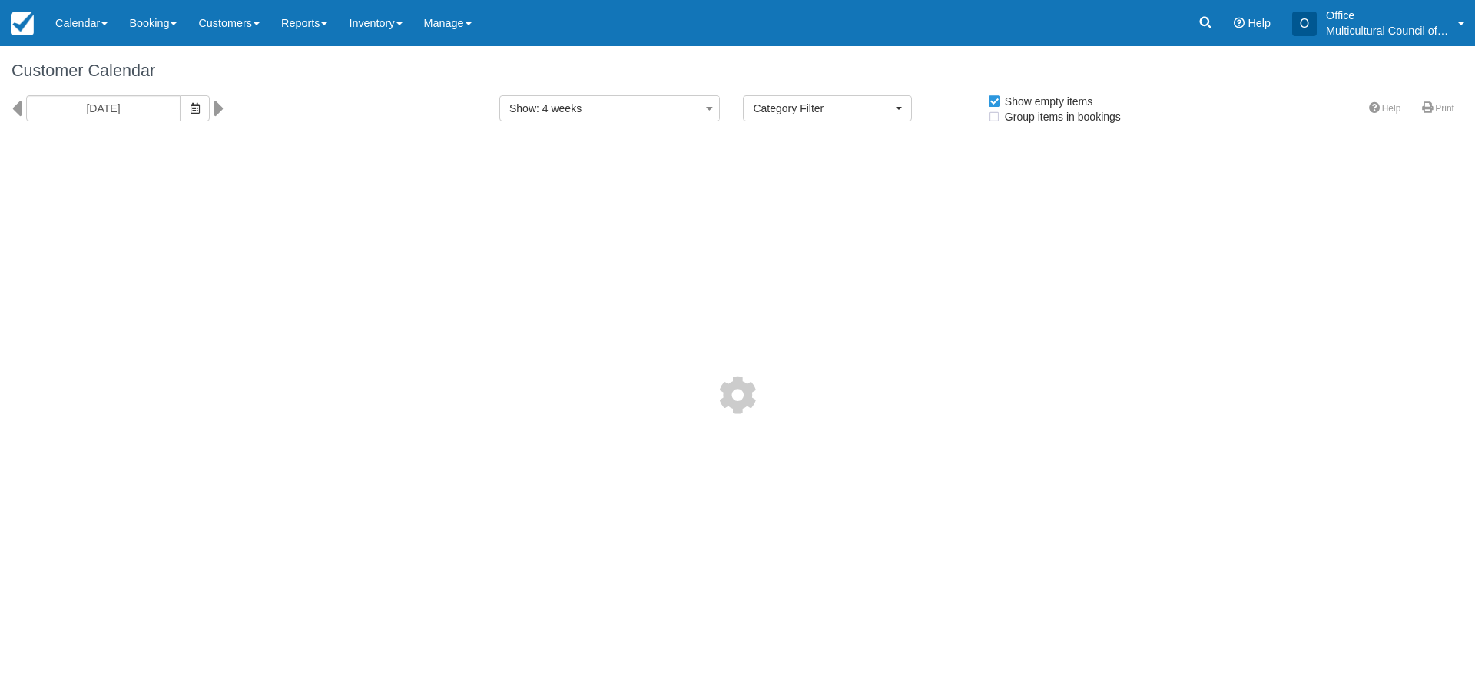
select select
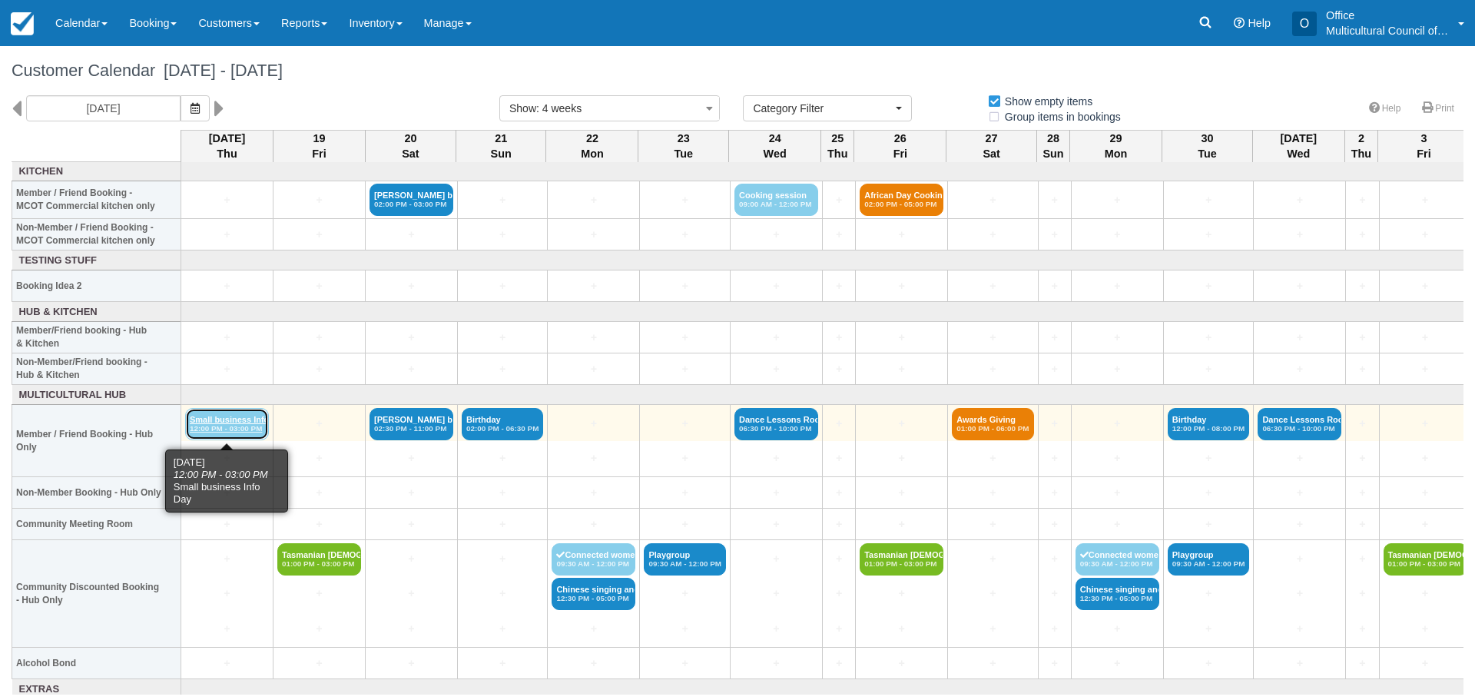
click at [248, 424] on em "12:00 PM - 03:00 PM" at bounding box center [227, 428] width 75 height 9
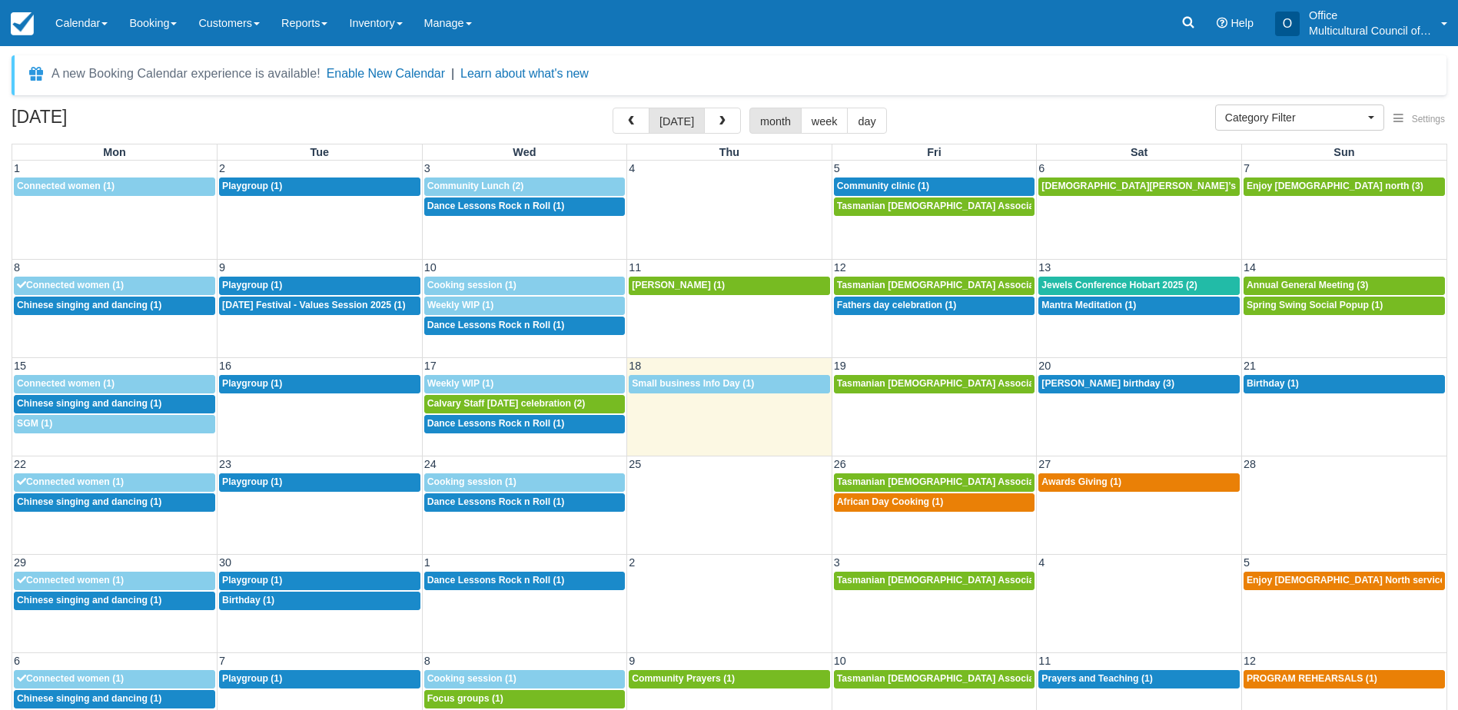
select select
click at [857, 503] on span "African Day Cooking (1)" at bounding box center [890, 501] width 107 height 11
select select
click at [950, 501] on div "2p African Day Cooking (1)" at bounding box center [934, 502] width 195 height 12
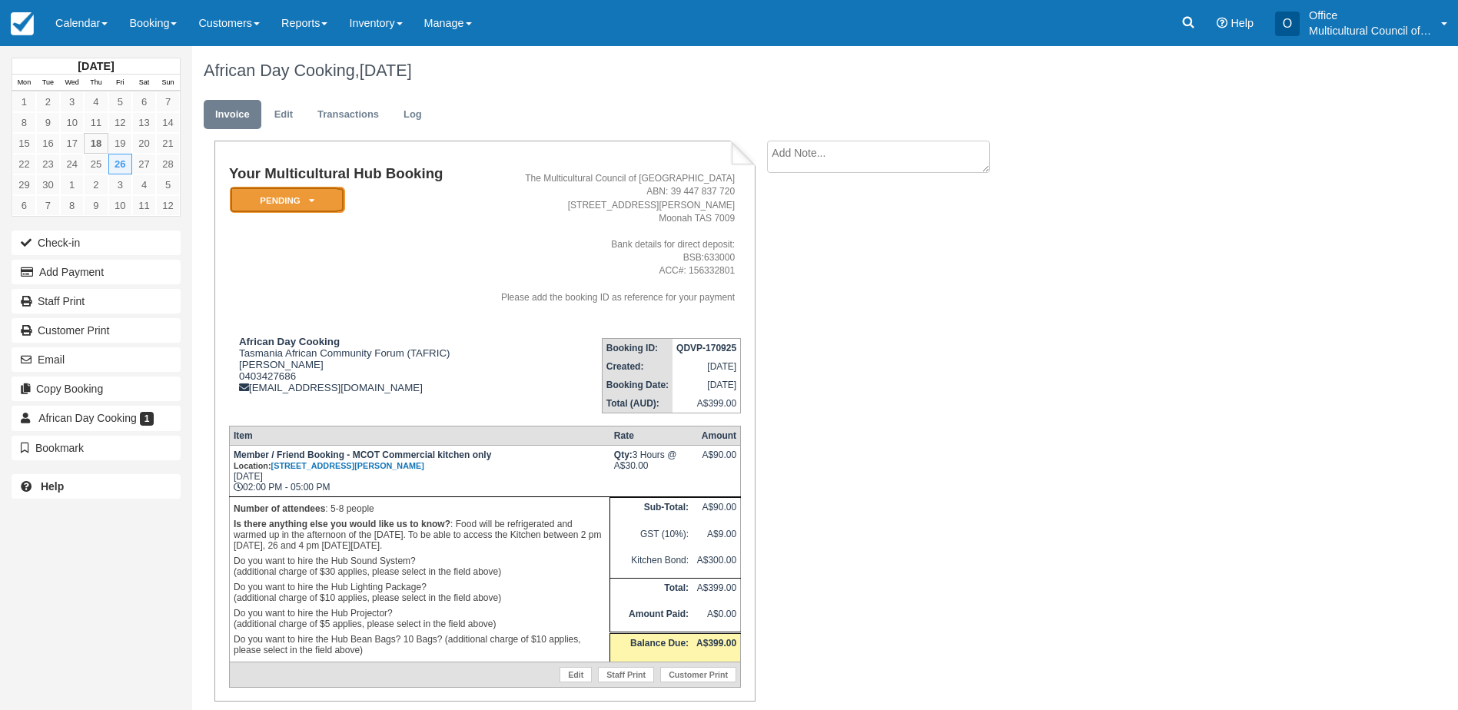
click at [307, 209] on em "Pending" at bounding box center [287, 200] width 115 height 27
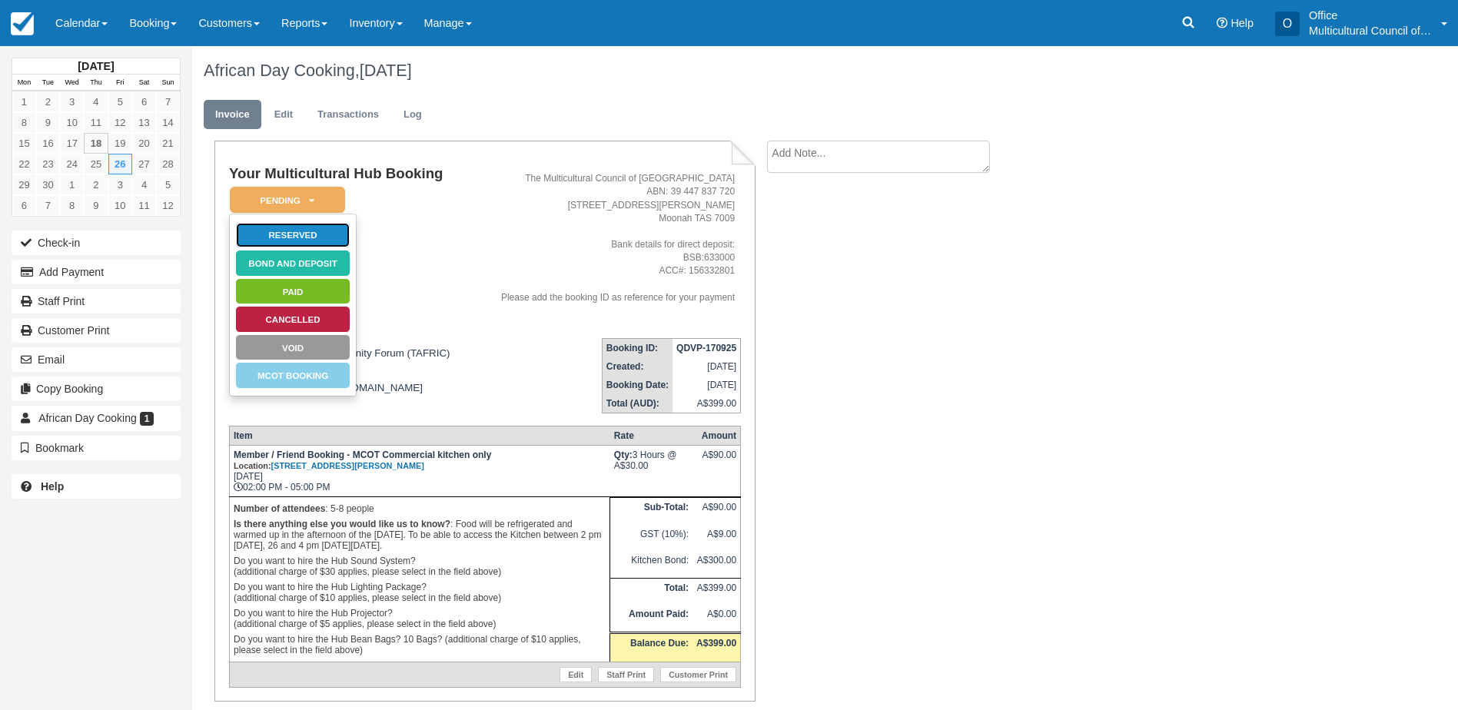
click at [315, 242] on link "Reserved" at bounding box center [292, 235] width 115 height 27
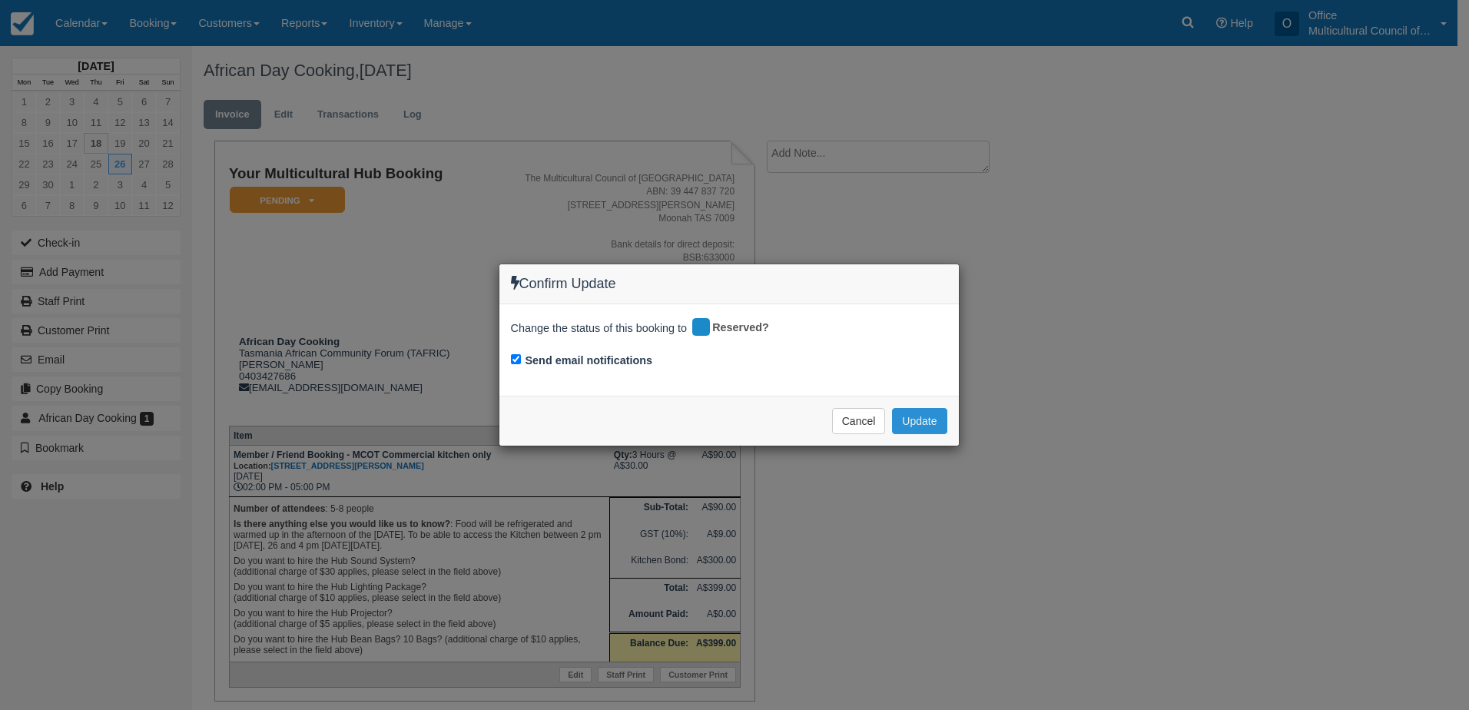
click at [920, 418] on button "Update" at bounding box center [919, 421] width 55 height 26
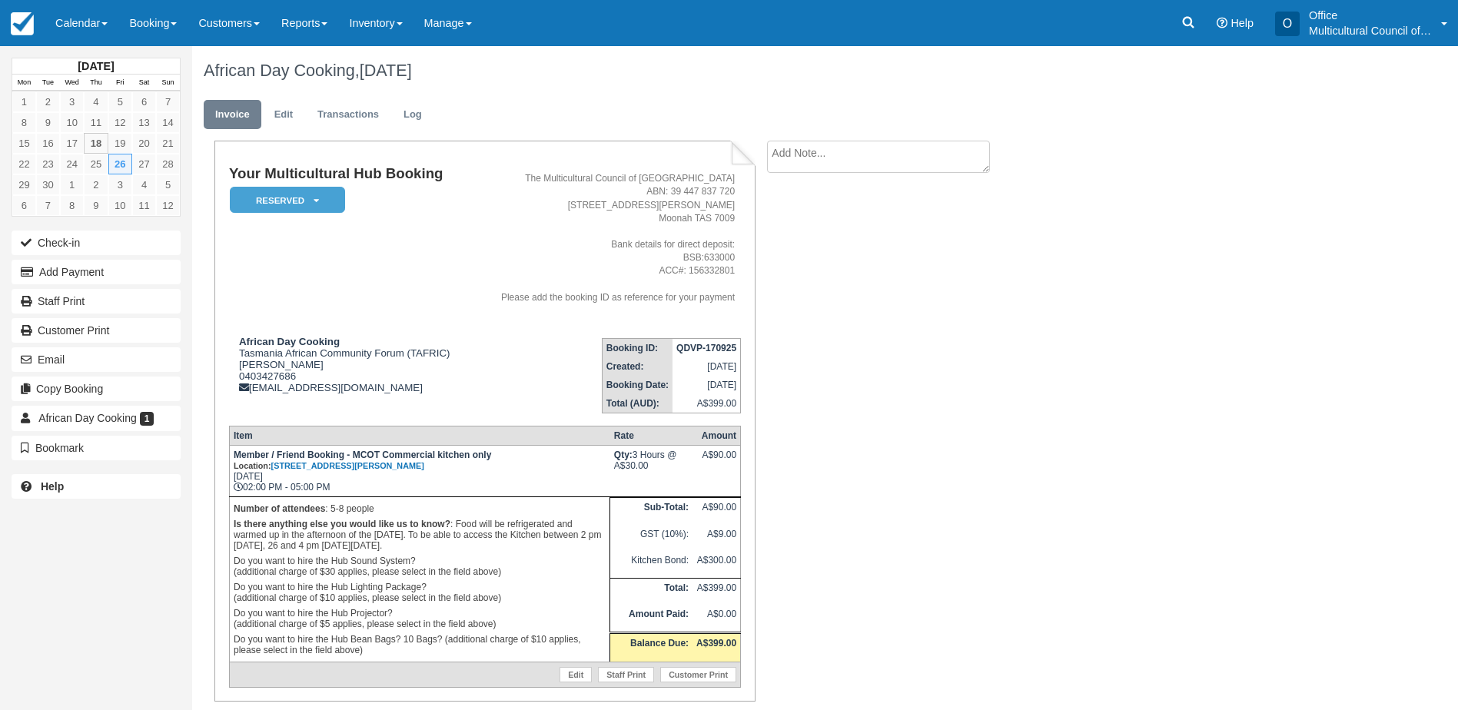
click at [88, 35] on link "Calendar" at bounding box center [82, 23] width 74 height 46
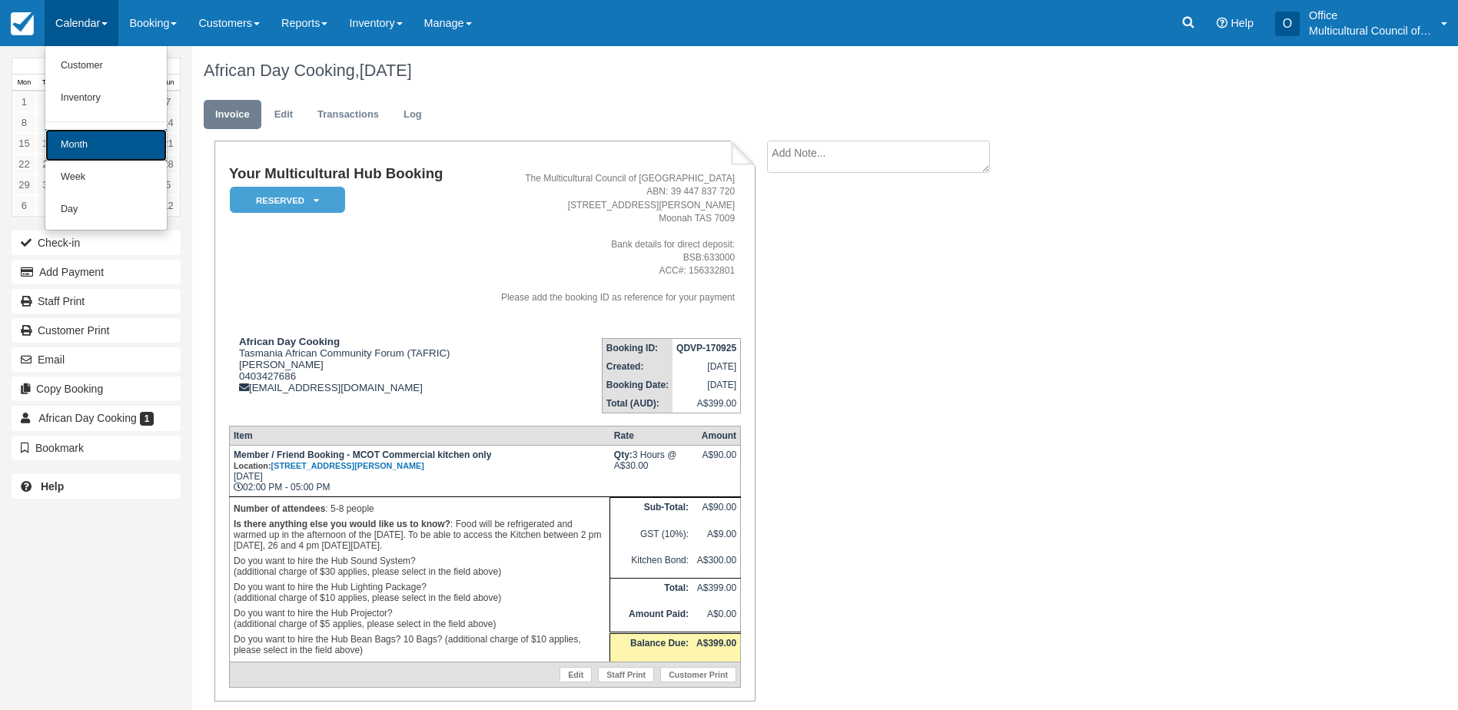
click at [82, 141] on link "Month" at bounding box center [105, 145] width 121 height 32
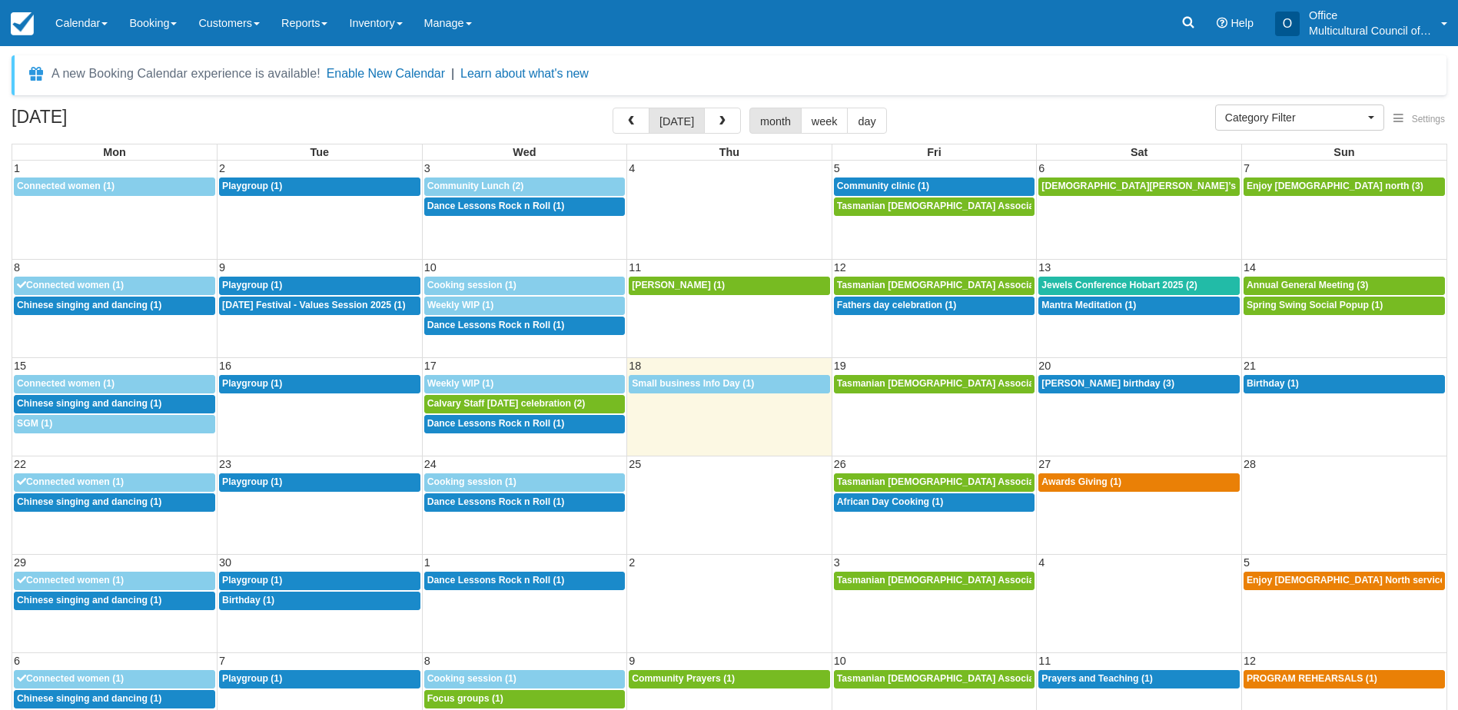
select select
click at [1093, 484] on span "Awards Giving (1)" at bounding box center [1081, 481] width 80 height 11
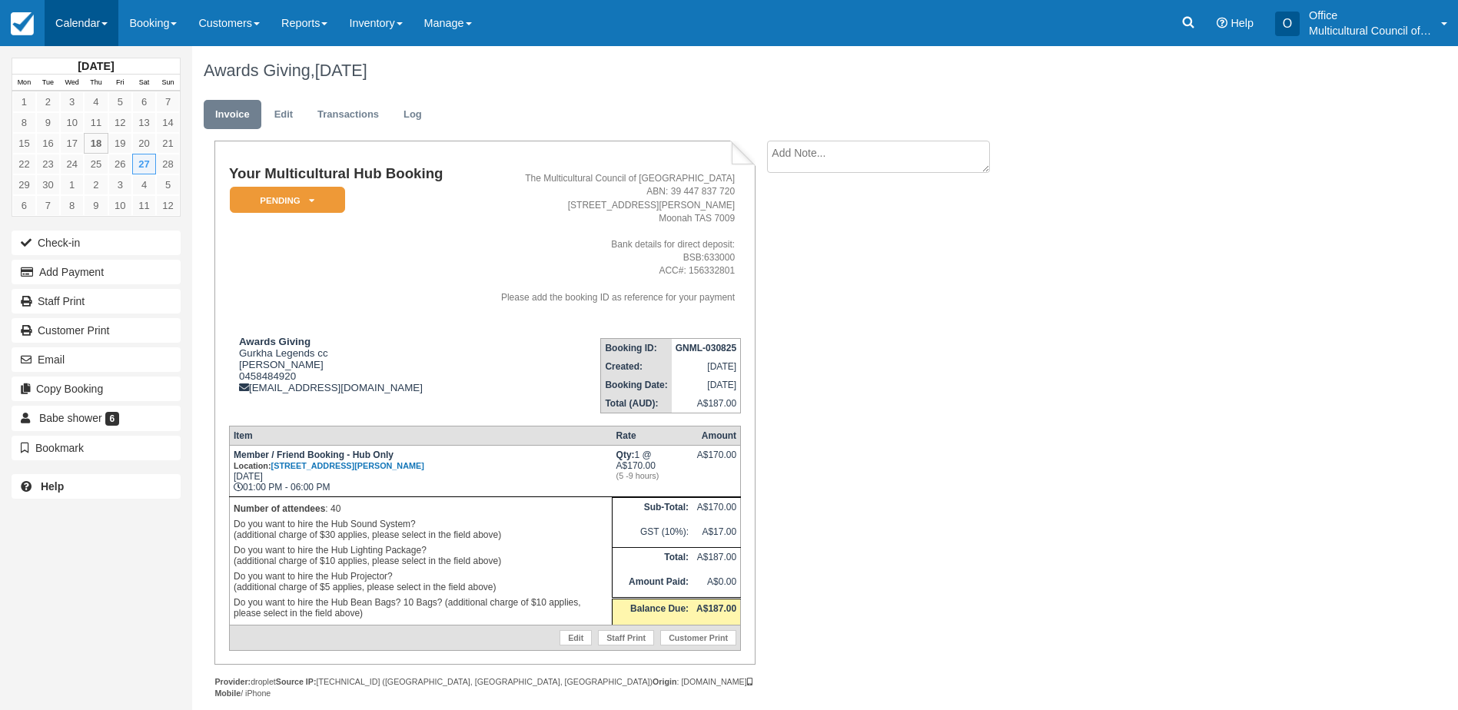
click at [105, 12] on link "Calendar" at bounding box center [82, 23] width 74 height 46
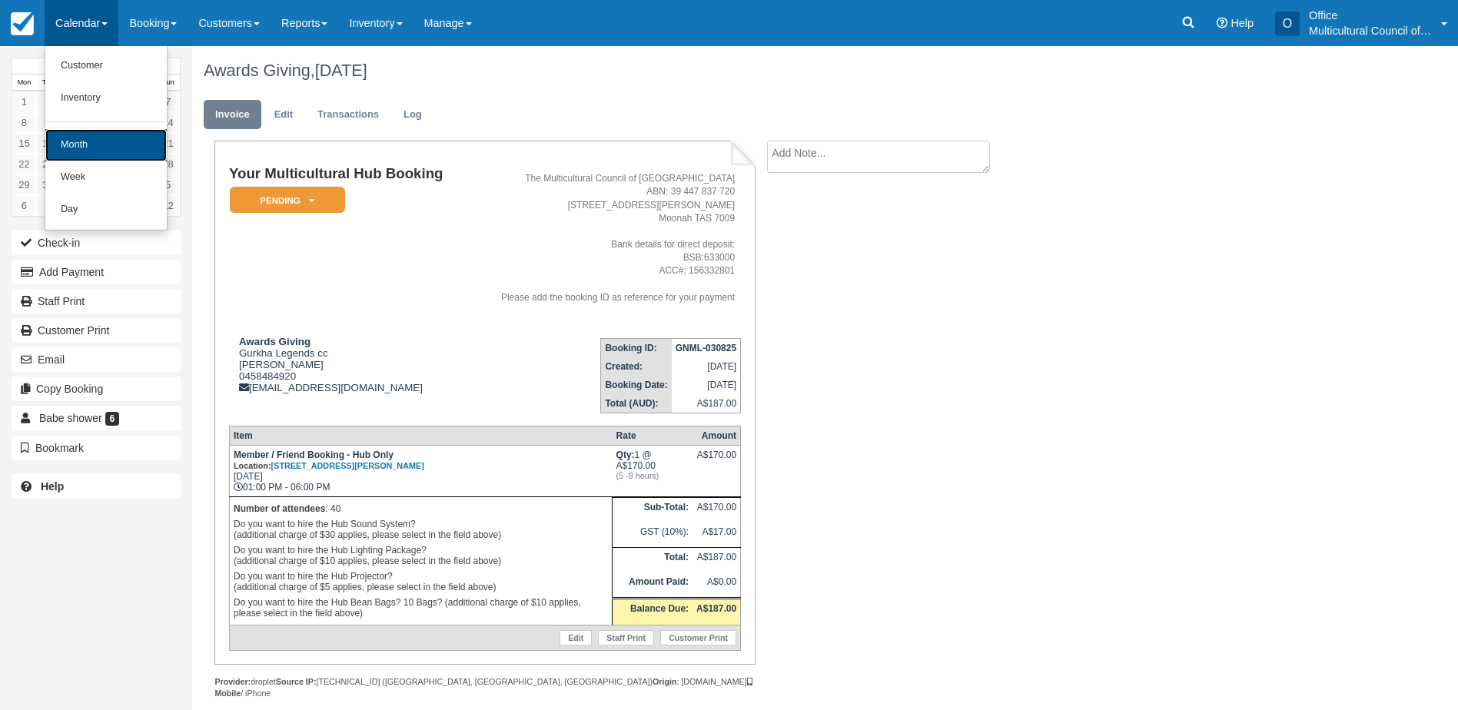
click at [100, 144] on link "Month" at bounding box center [105, 145] width 121 height 32
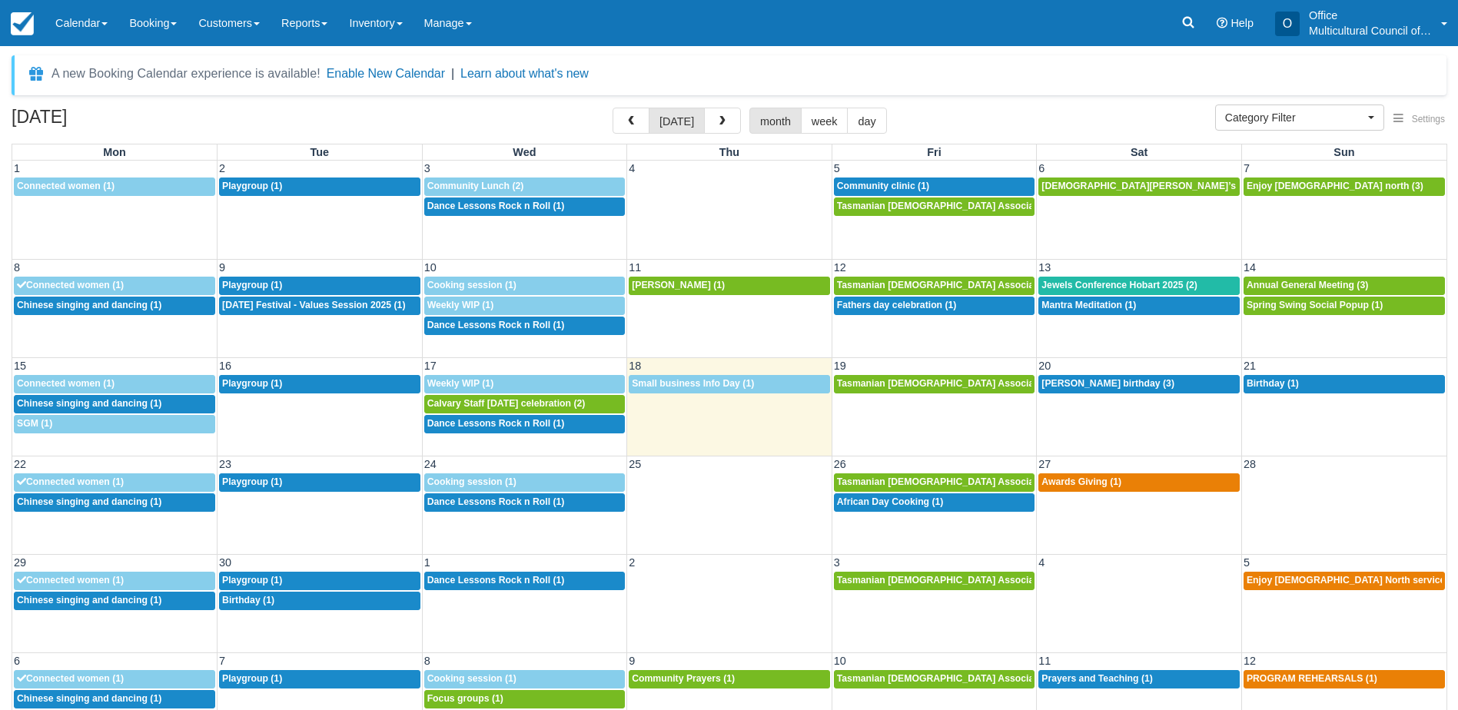
select select
click at [1324, 194] on link "3p Enjoy church north (3)" at bounding box center [1343, 187] width 201 height 18
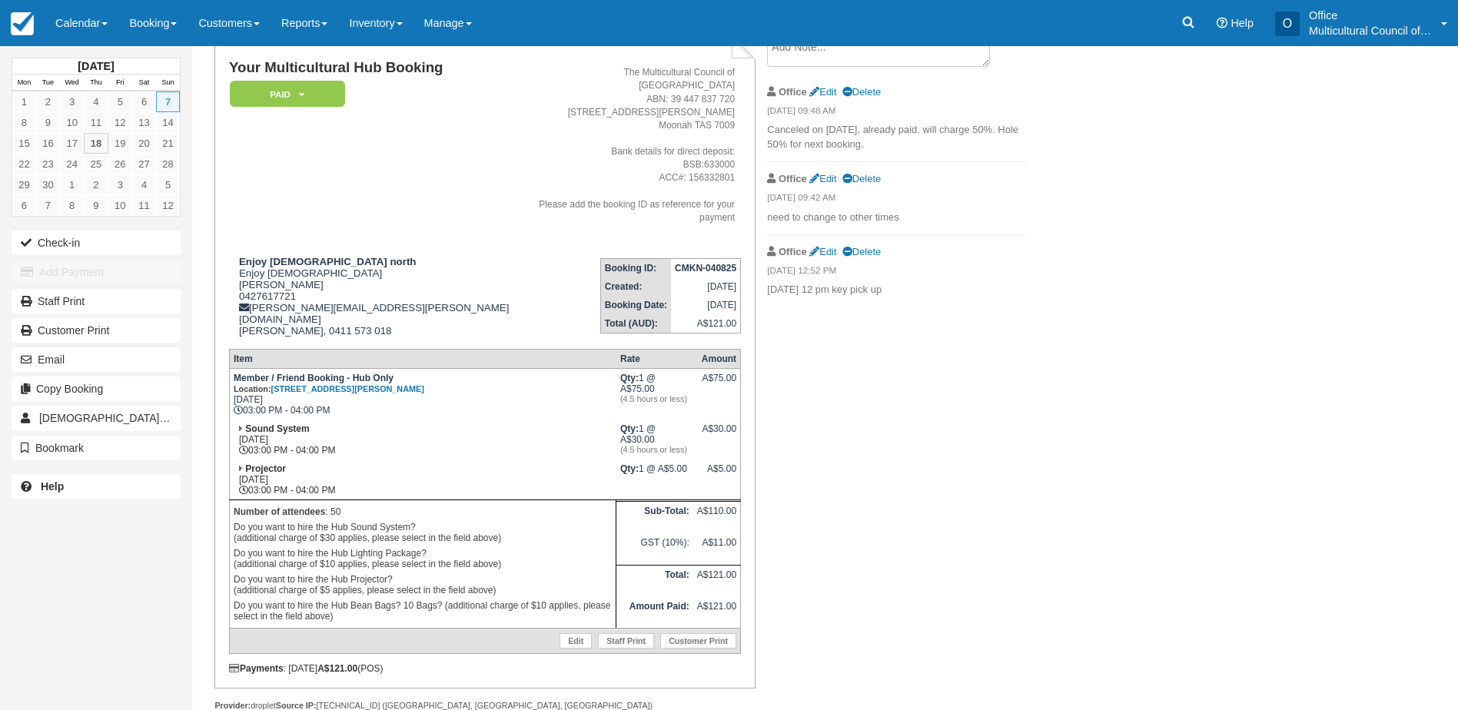
scroll to position [111, 0]
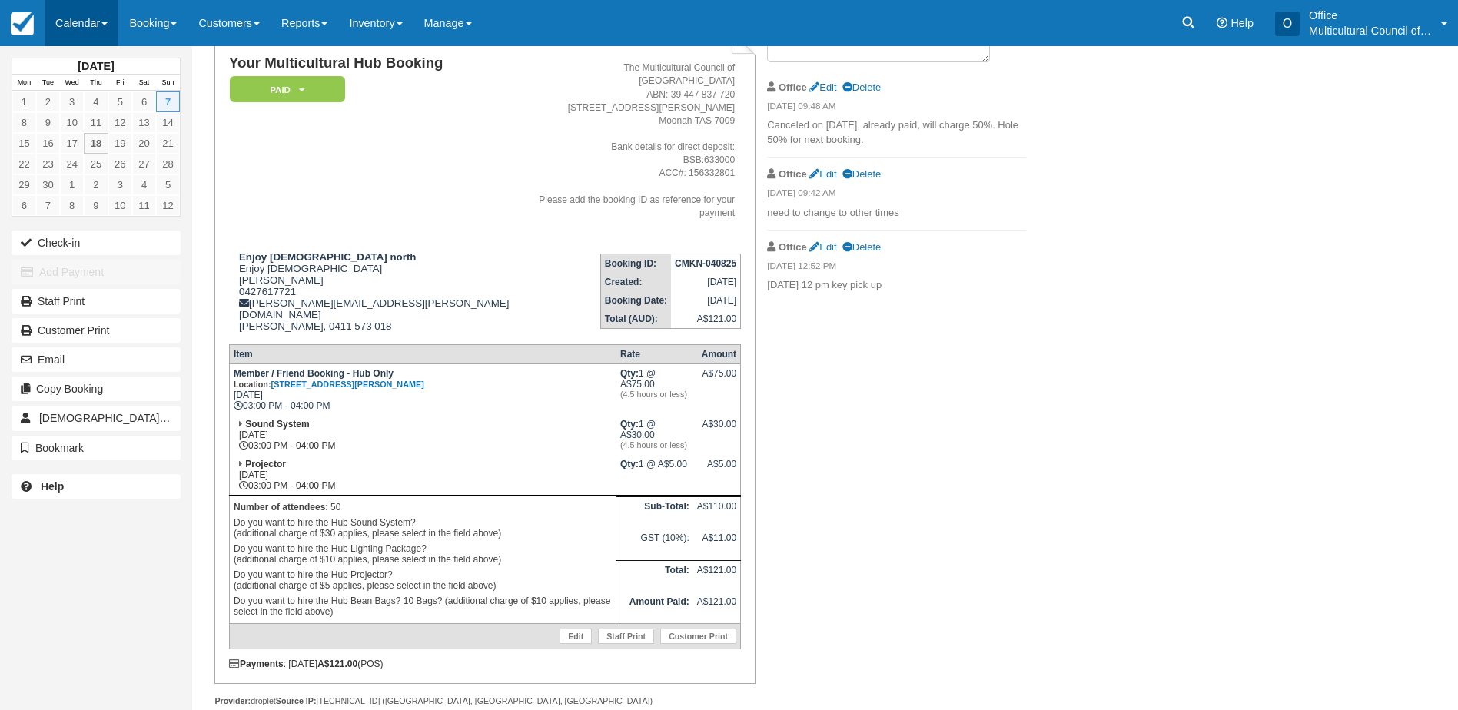
click at [61, 25] on link "Calendar" at bounding box center [82, 23] width 74 height 46
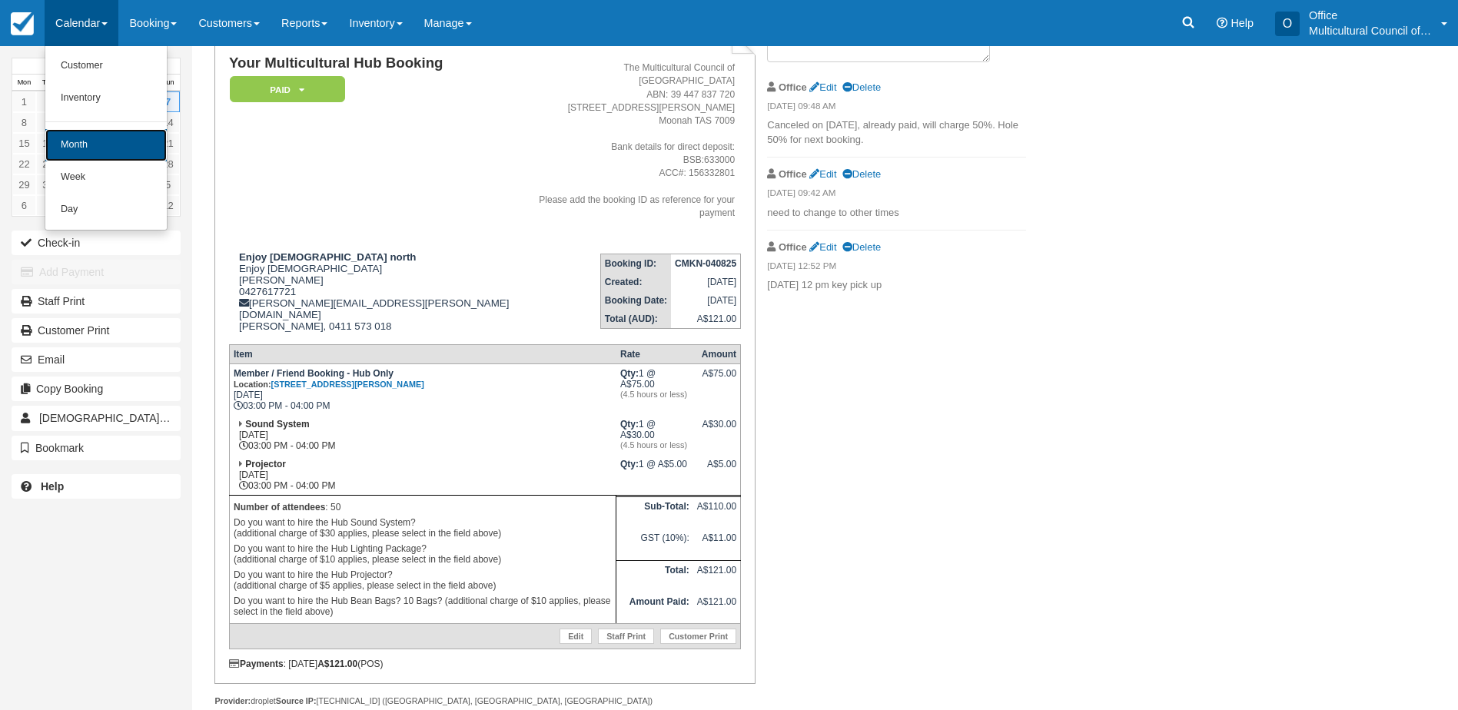
click at [90, 154] on link "Month" at bounding box center [105, 145] width 121 height 32
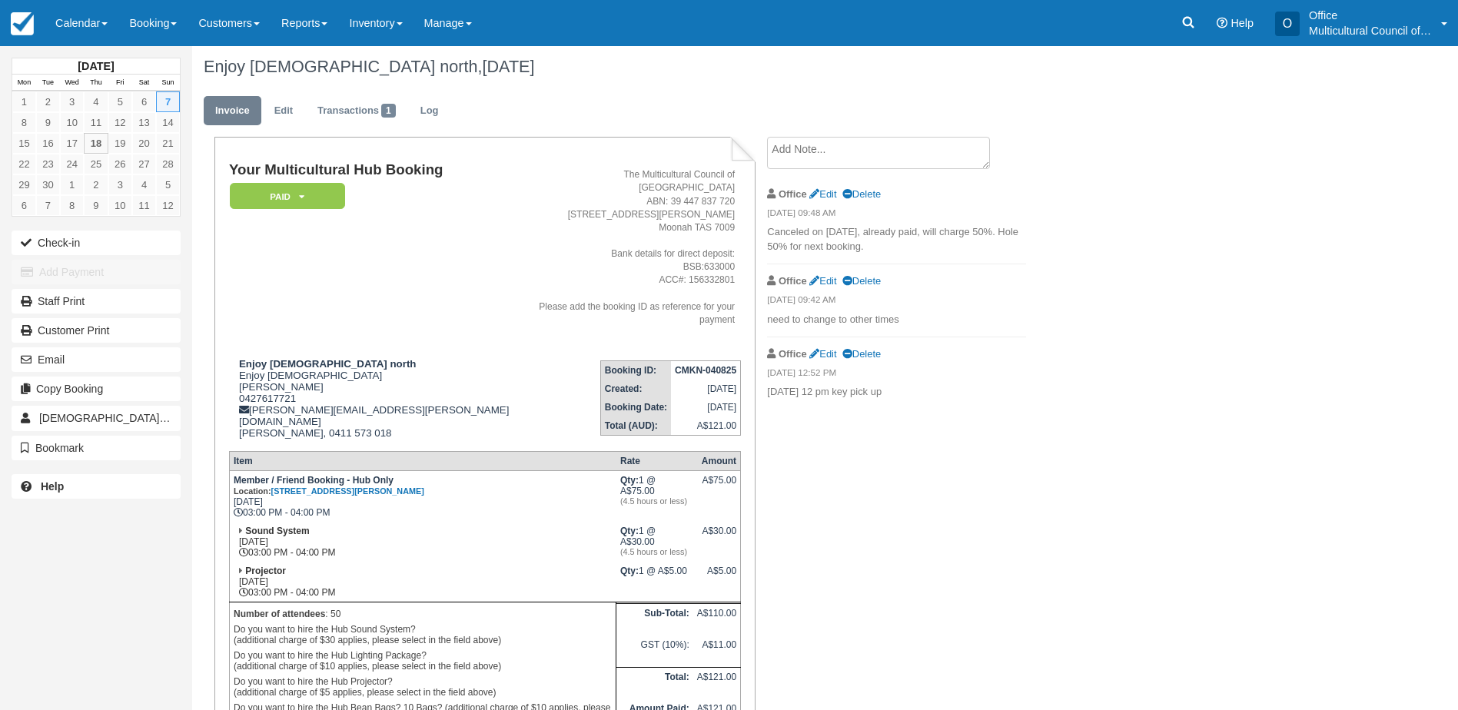
scroll to position [0, 0]
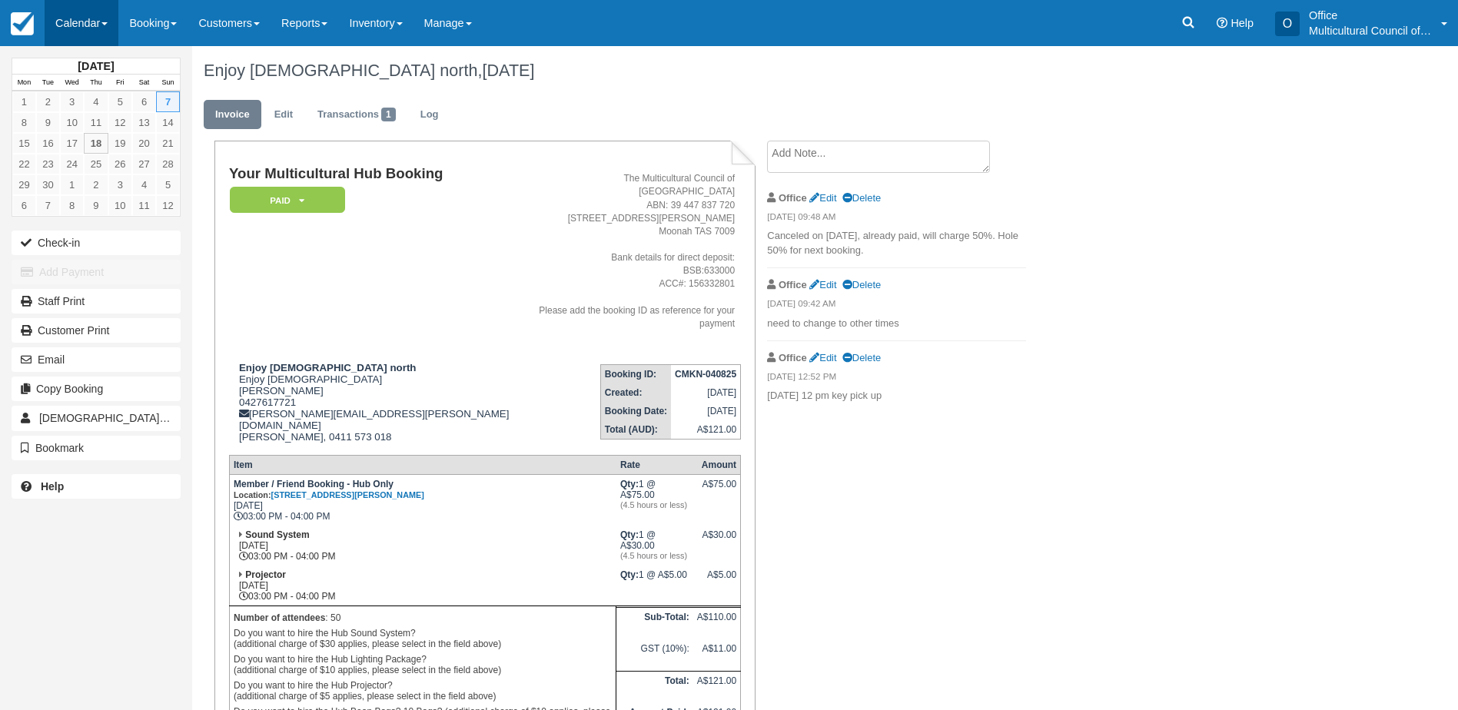
click at [85, 33] on link "Calendar" at bounding box center [82, 23] width 74 height 46
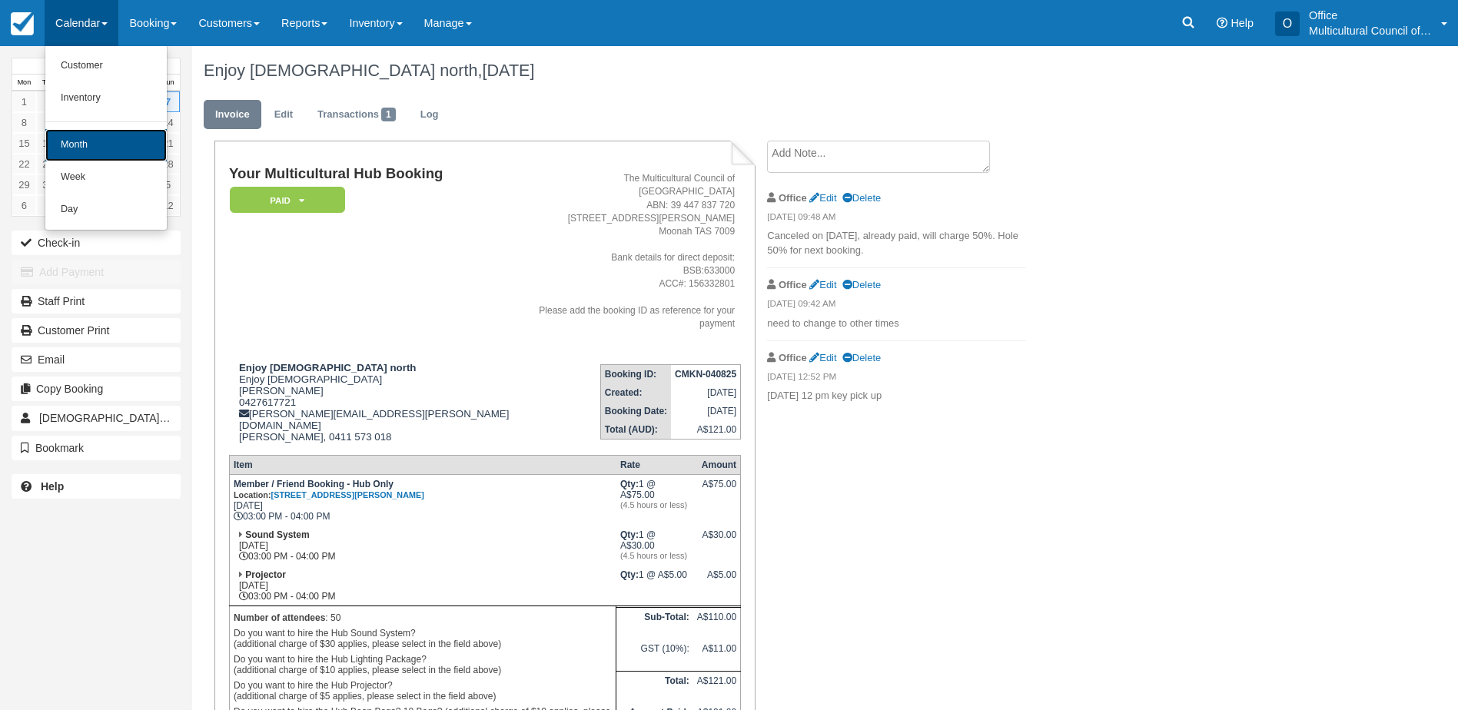
click at [82, 141] on link "Month" at bounding box center [105, 145] width 121 height 32
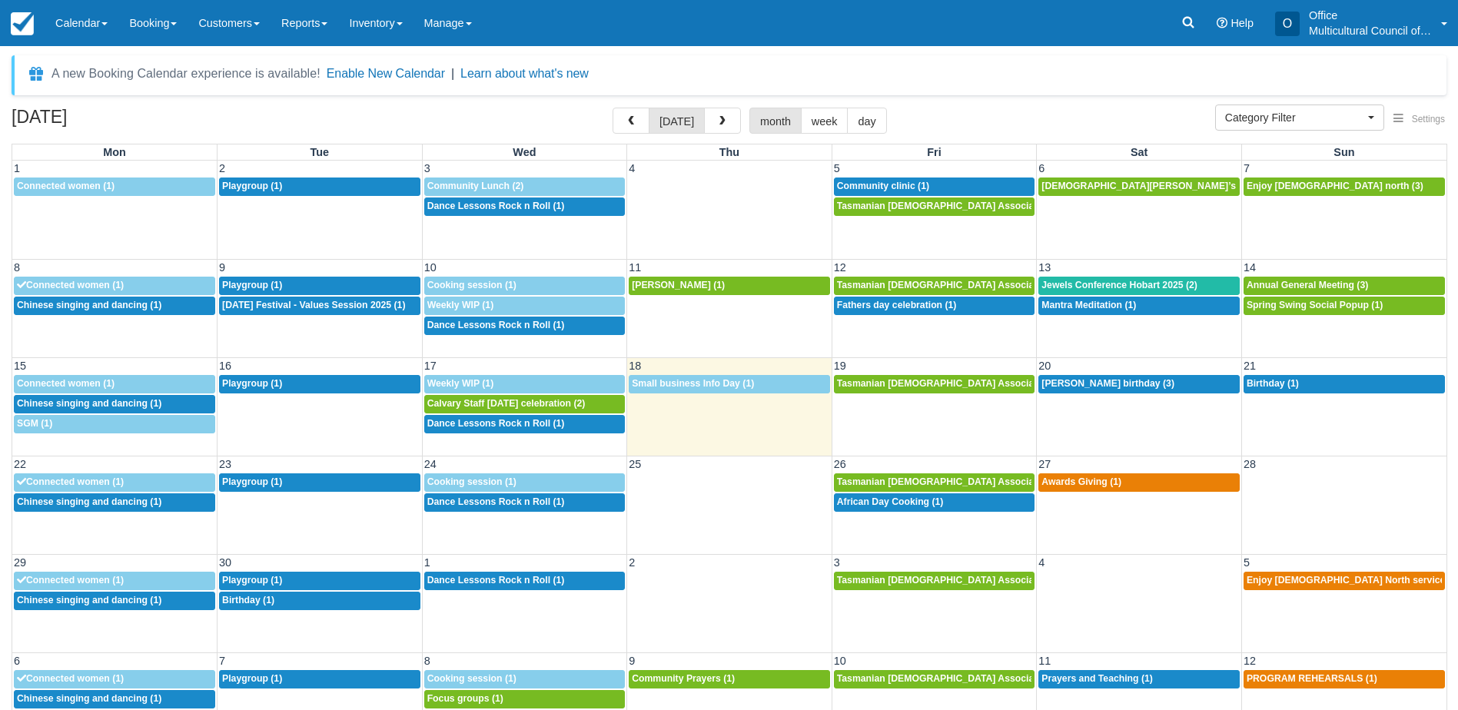
select select
click at [636, 126] on span "button" at bounding box center [631, 121] width 11 height 11
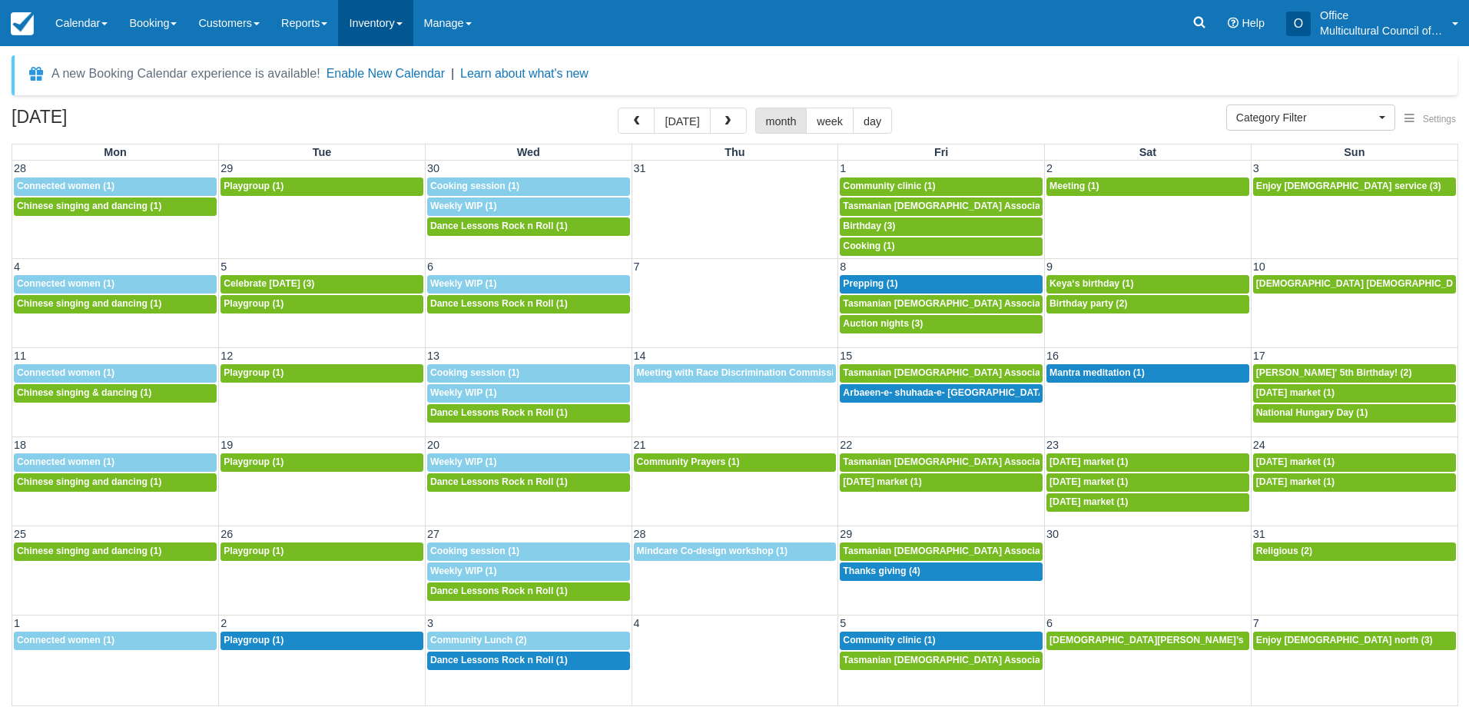
click at [375, 26] on link "Inventory" at bounding box center [375, 23] width 75 height 46
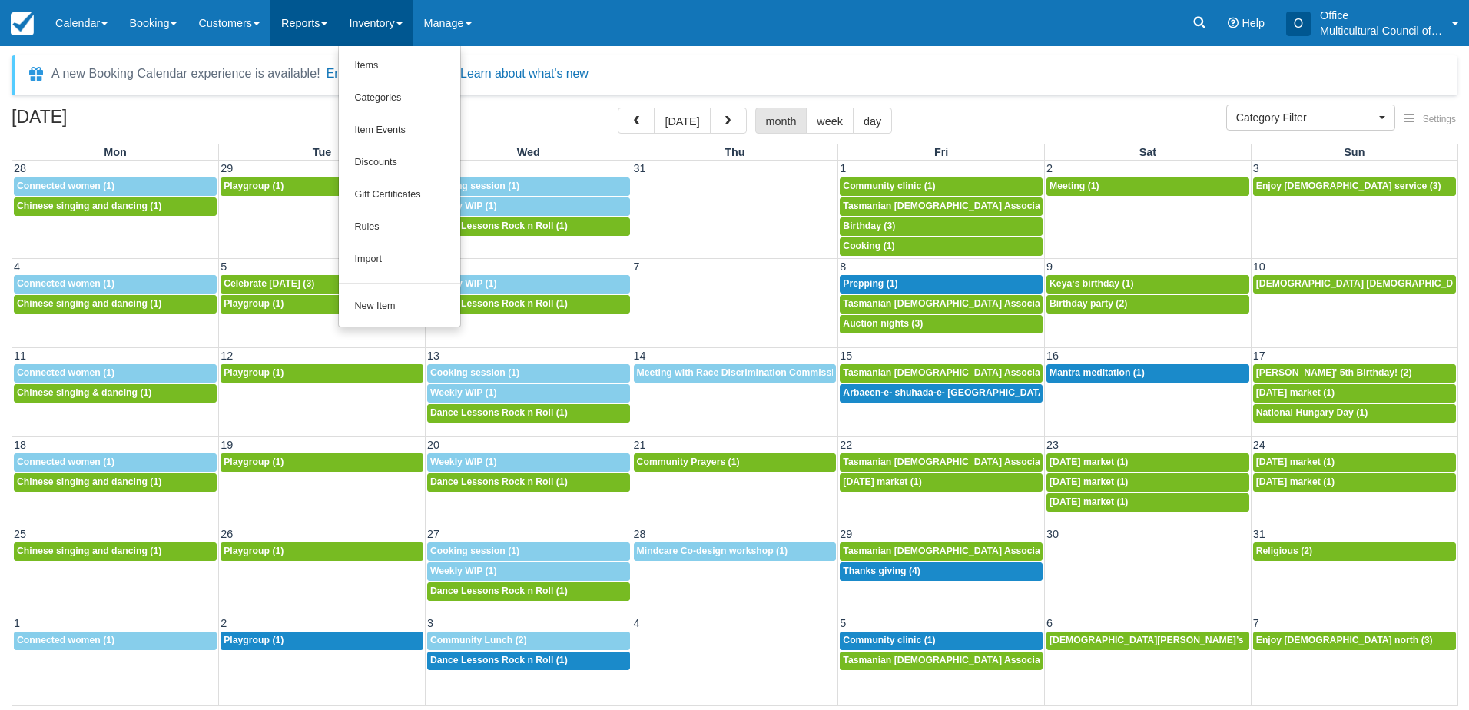
click at [314, 23] on link "Reports" at bounding box center [305, 23] width 68 height 46
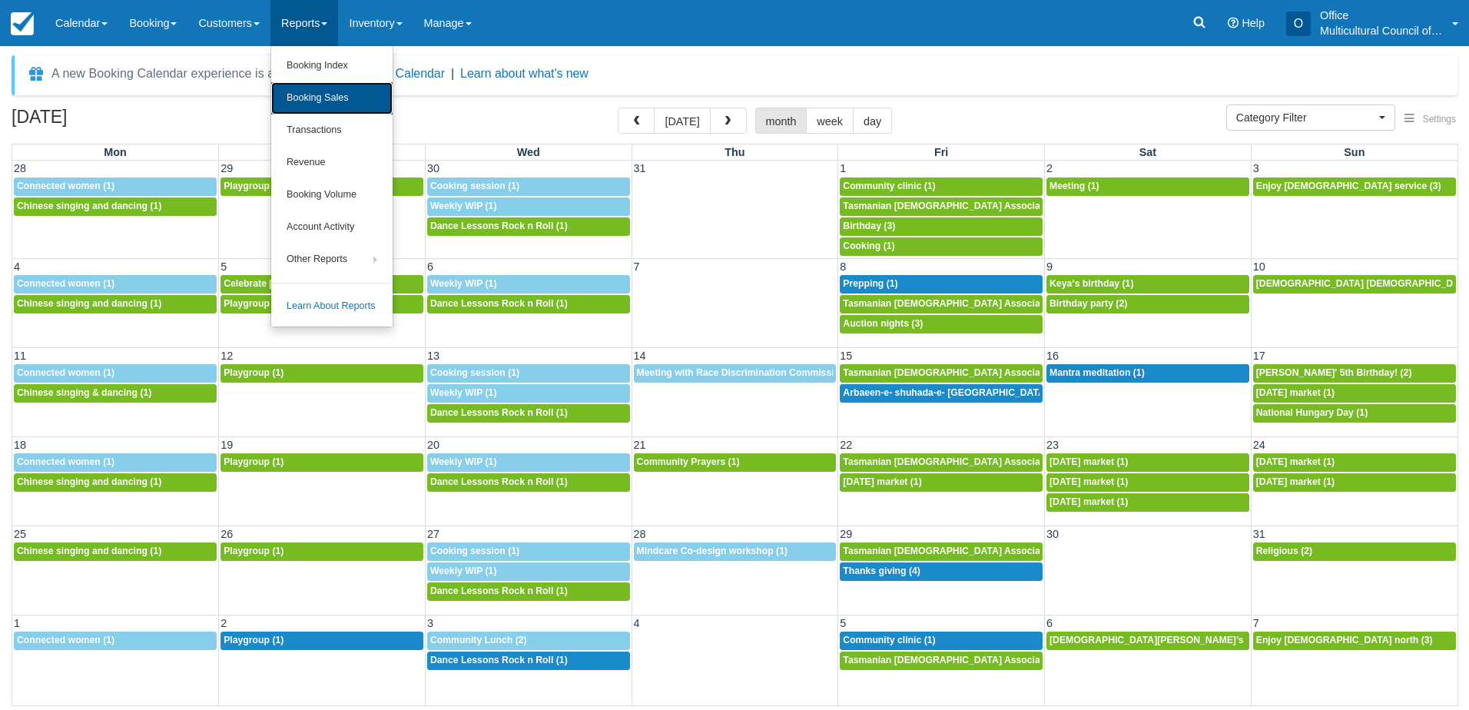
click at [342, 101] on link "Booking Sales" at bounding box center [331, 98] width 121 height 32
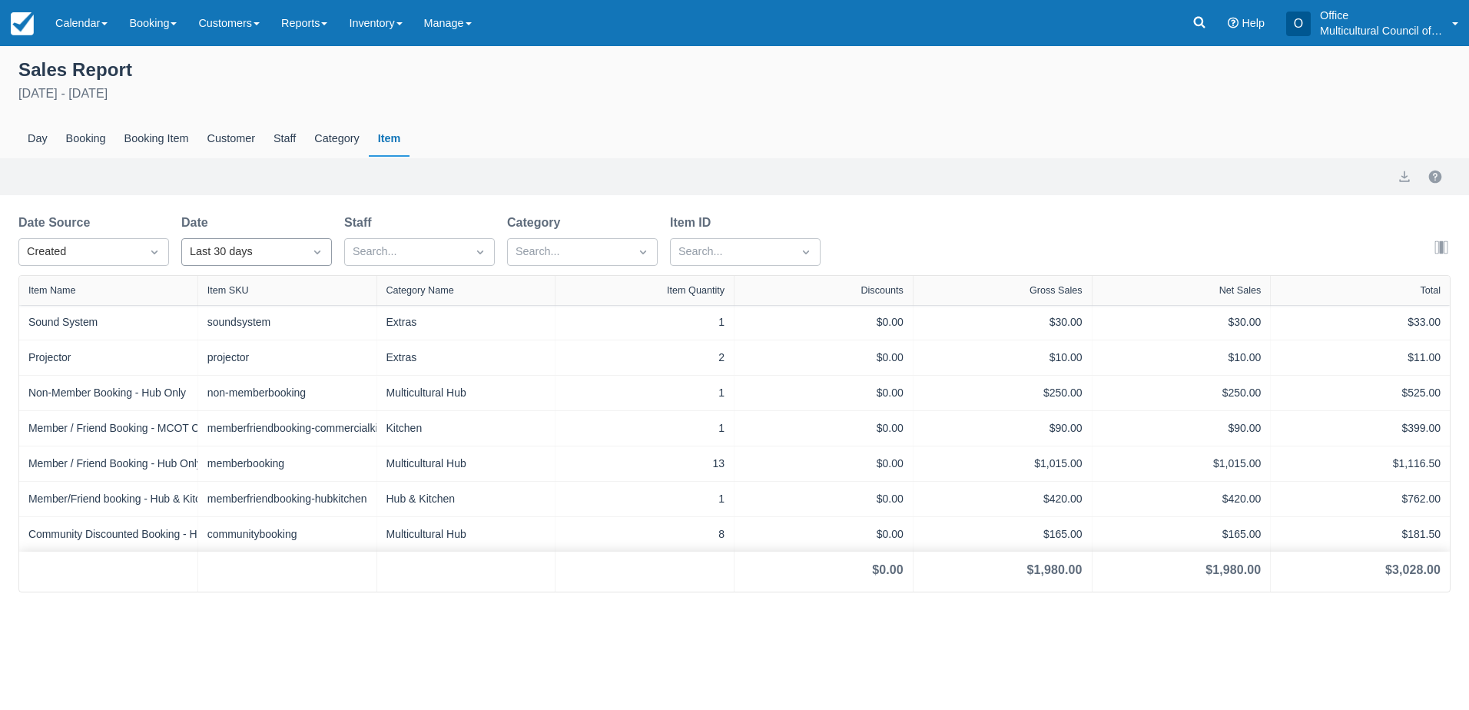
click at [287, 252] on div "Last 30 days" at bounding box center [243, 252] width 106 height 17
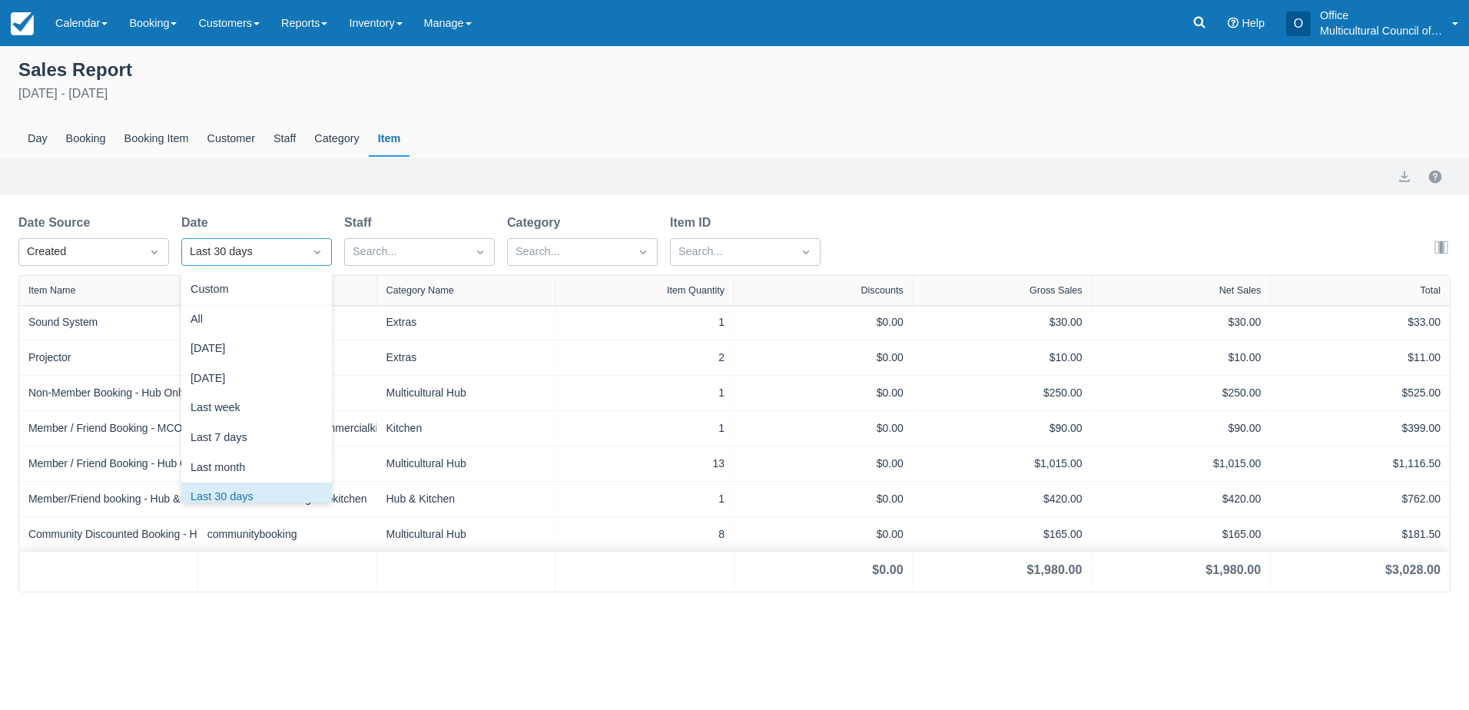
scroll to position [19, 0]
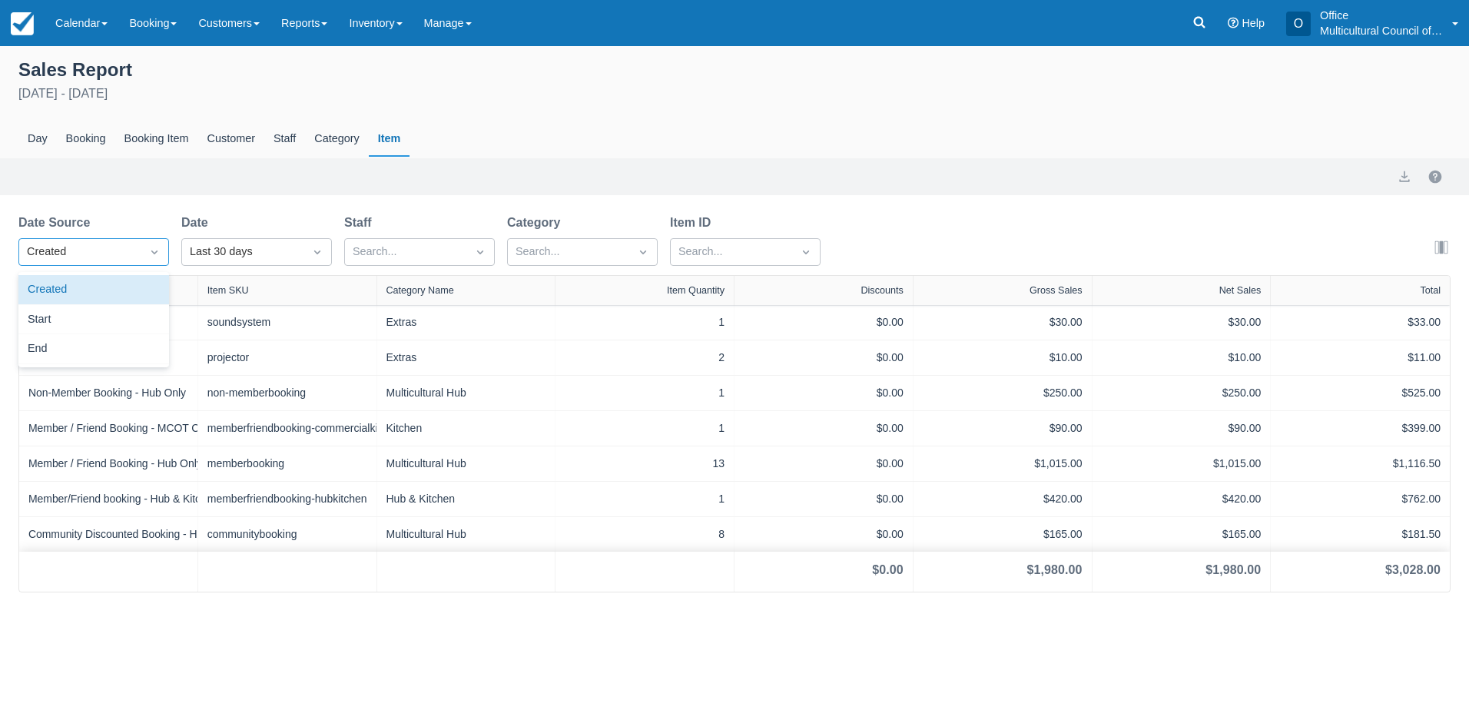
click at [141, 254] on div at bounding box center [155, 252] width 28 height 22
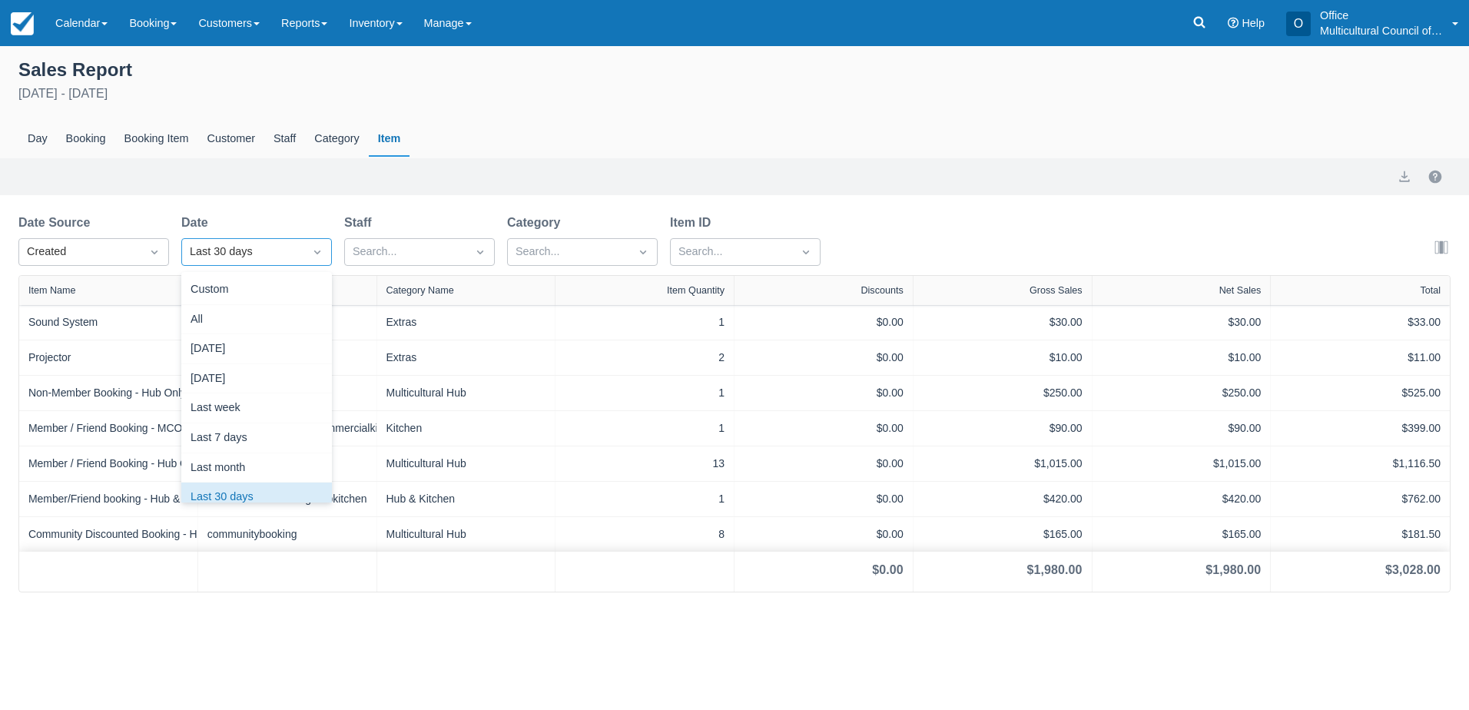
click at [295, 248] on div "Last 30 days" at bounding box center [243, 252] width 106 height 17
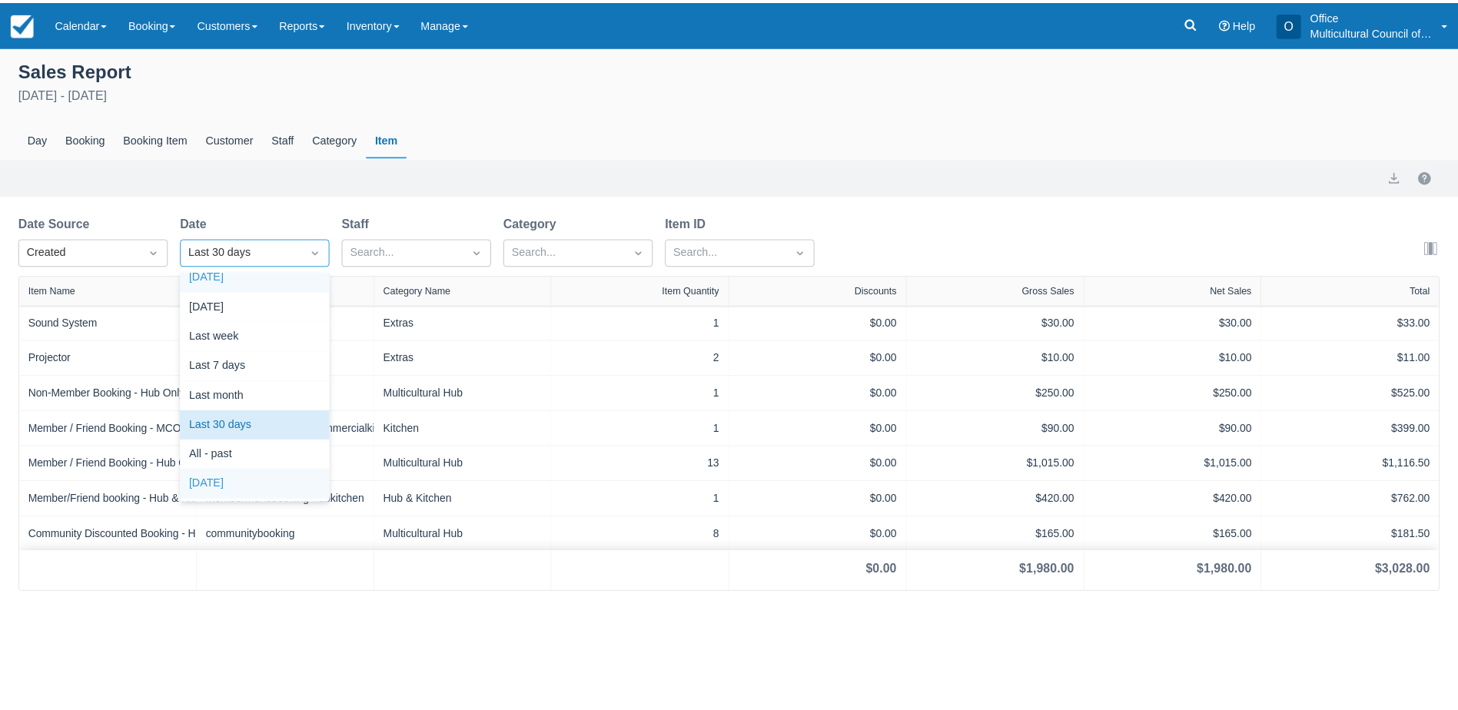
scroll to position [0, 0]
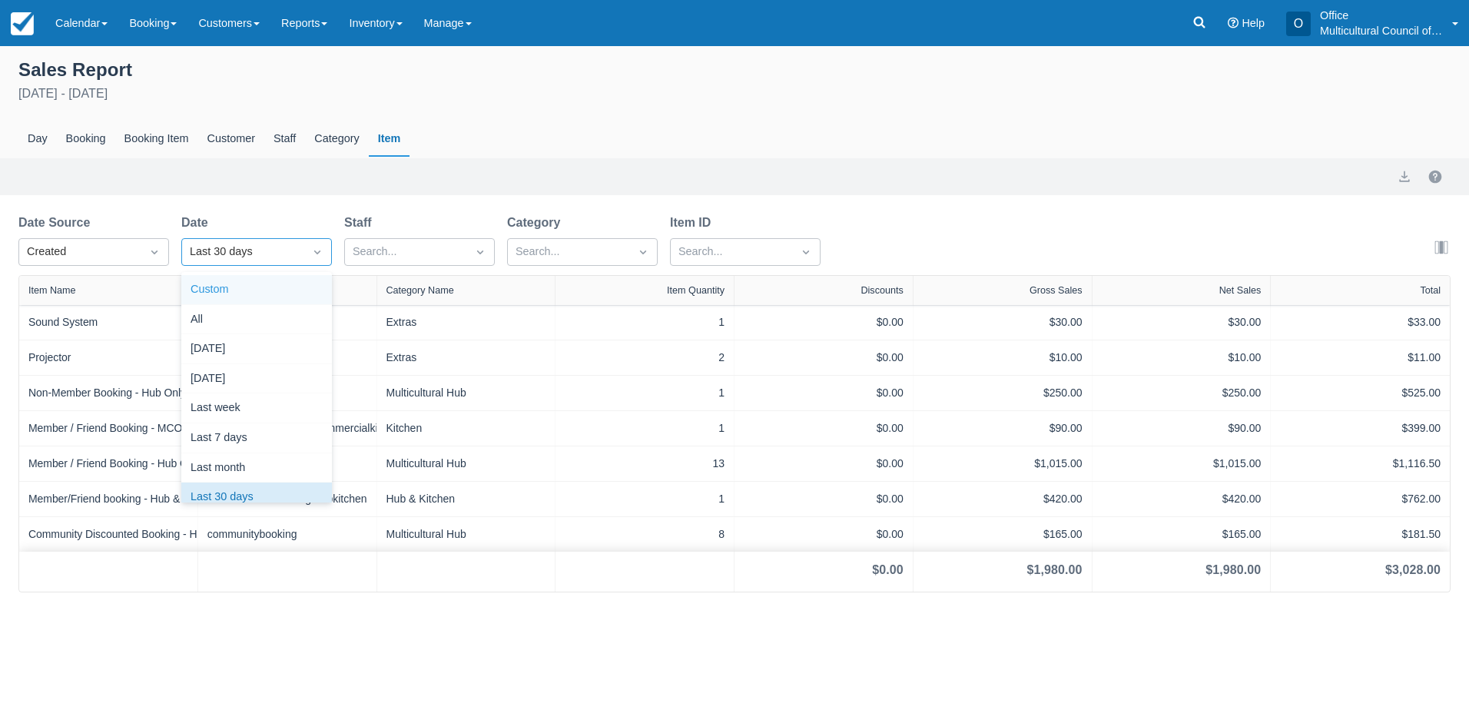
click at [245, 287] on div "Custom" at bounding box center [256, 290] width 151 height 30
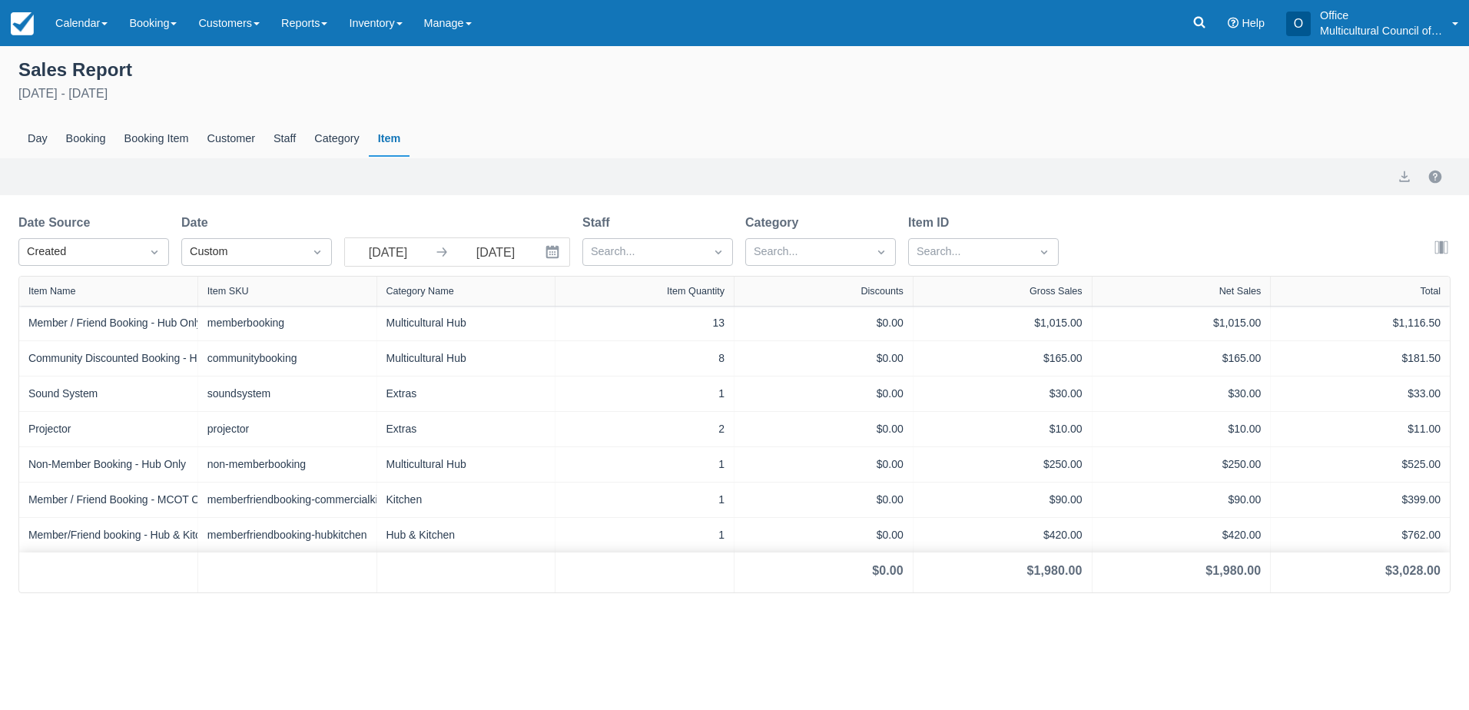
click at [546, 250] on icon "Interact with the calendar and add the check-in date for your trip." at bounding box center [552, 251] width 15 height 15
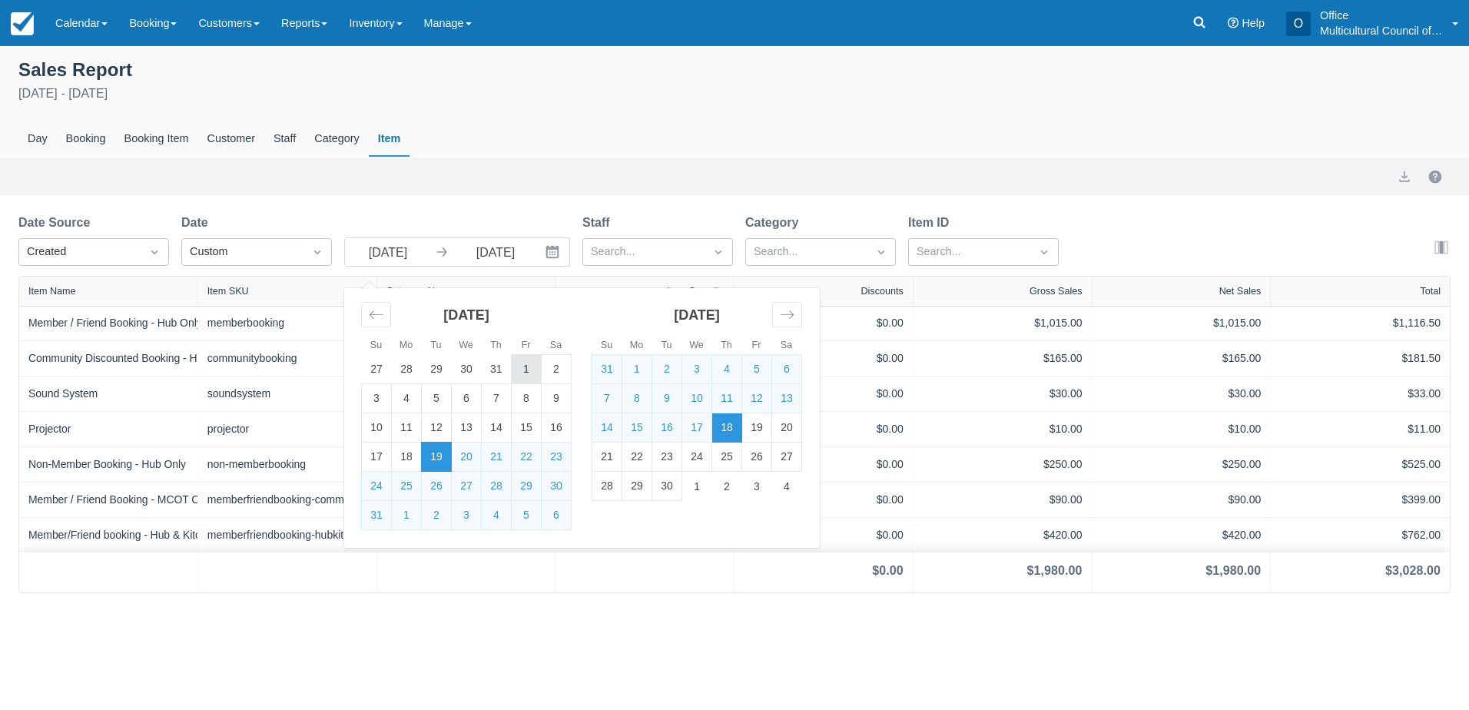
click at [529, 372] on td "1" at bounding box center [527, 369] width 30 height 29
type input "01 Aug 25"
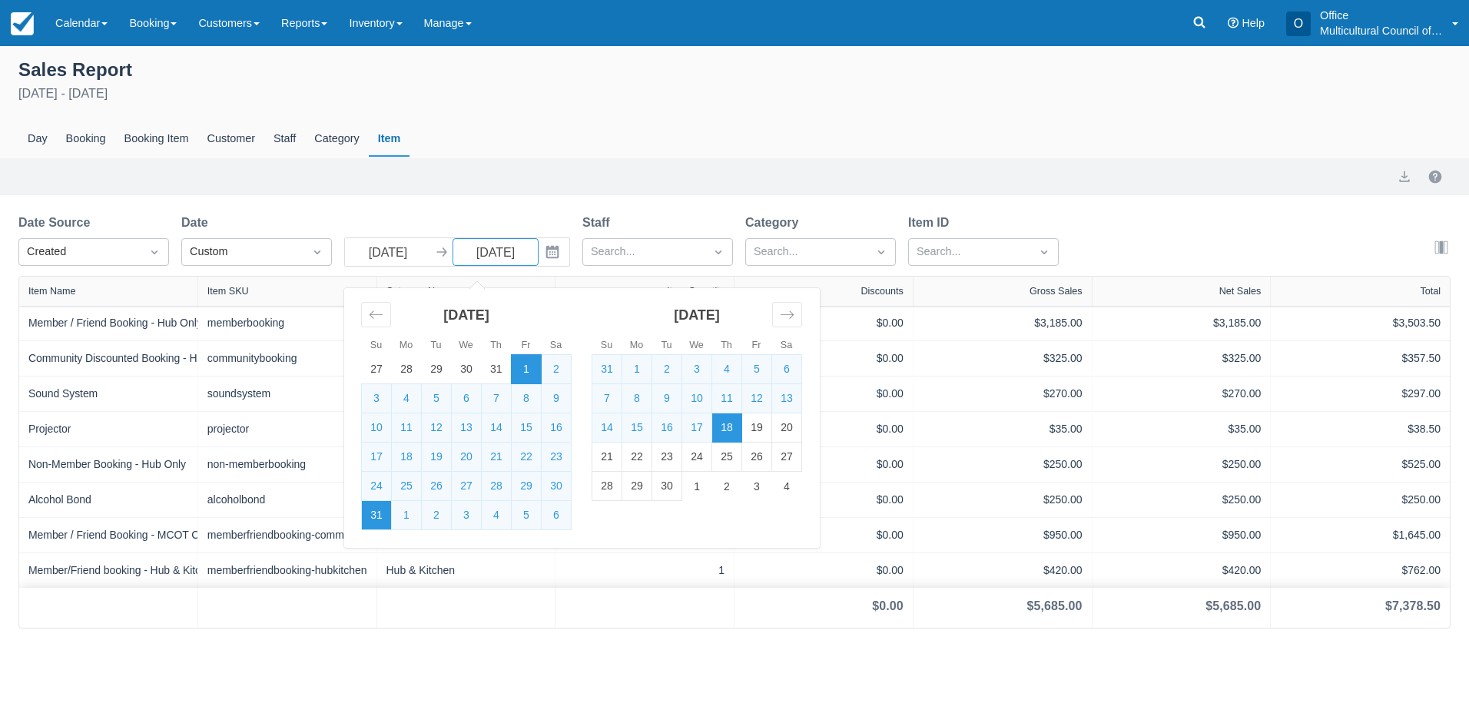
click at [373, 516] on td "31" at bounding box center [377, 515] width 30 height 29
type input "31 Aug 25"
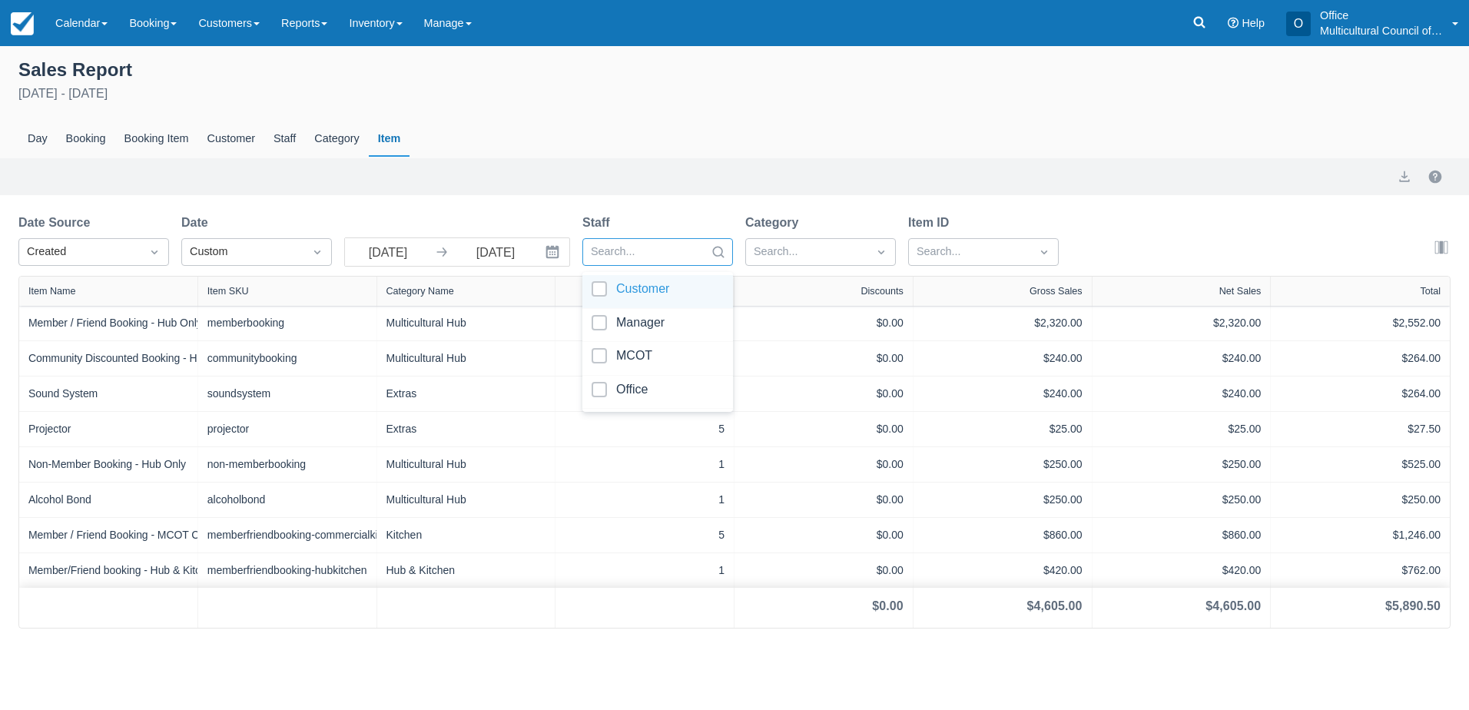
click at [705, 251] on div at bounding box center [719, 252] width 28 height 22
click at [673, 287] on div at bounding box center [658, 291] width 132 height 21
click at [669, 290] on div at bounding box center [658, 291] width 132 height 21
click at [808, 244] on div at bounding box center [807, 252] width 106 height 20
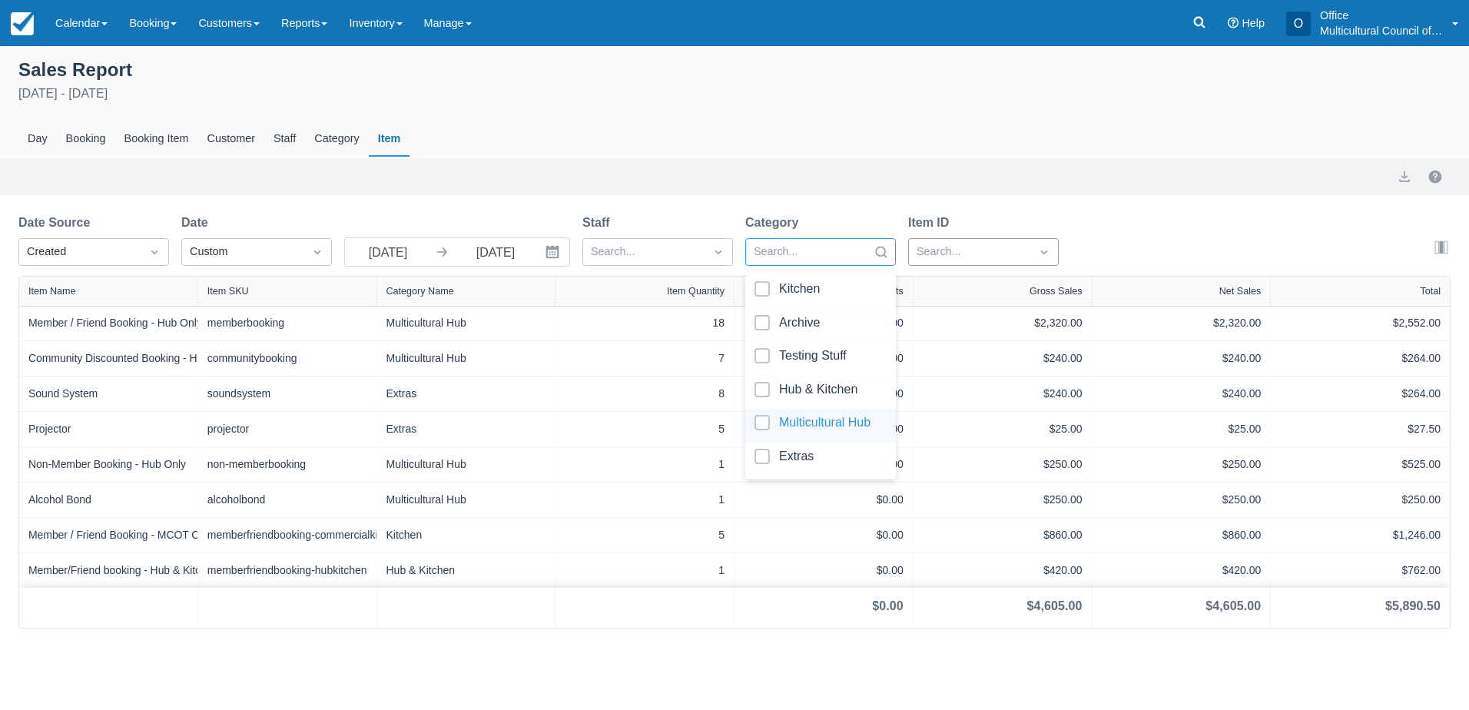
click at [979, 246] on div at bounding box center [970, 252] width 106 height 20
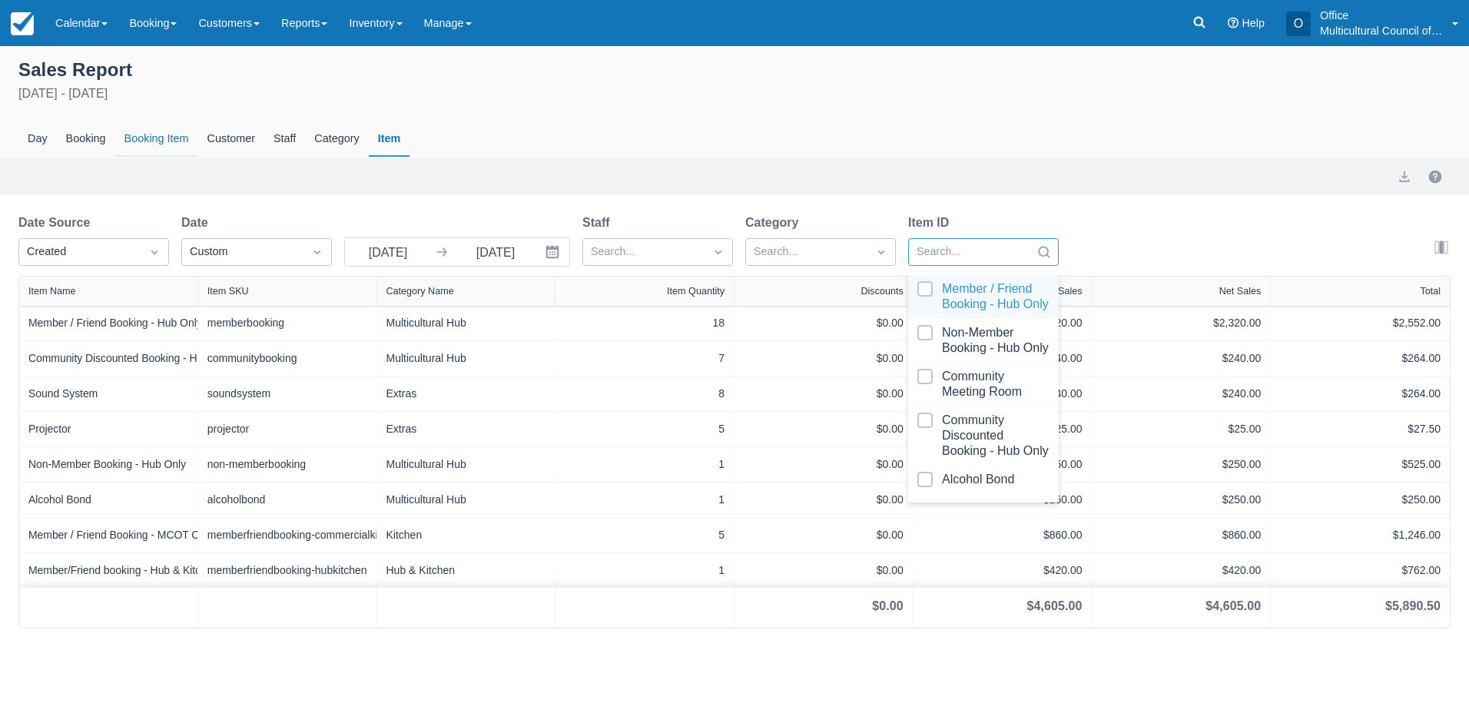
click at [131, 145] on div "Booking Item" at bounding box center [156, 138] width 83 height 35
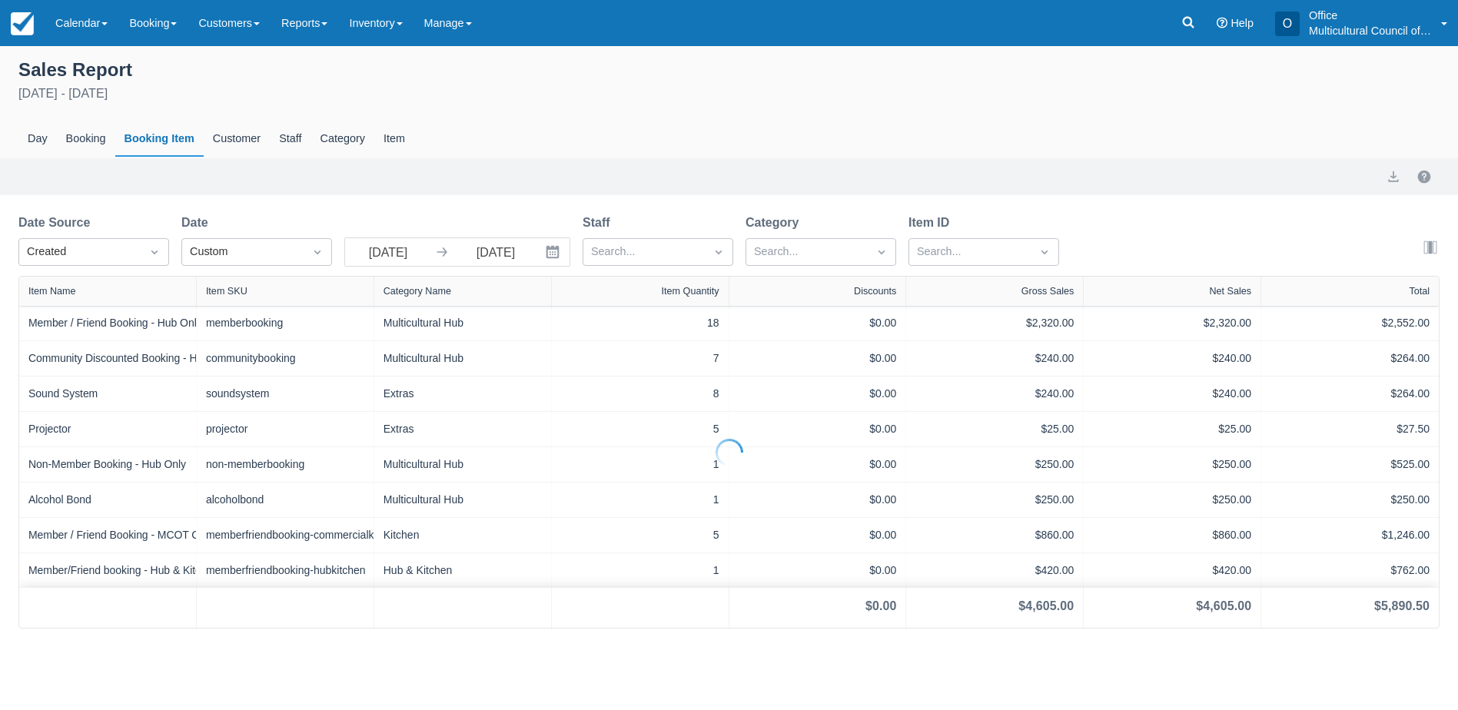
select select "20"
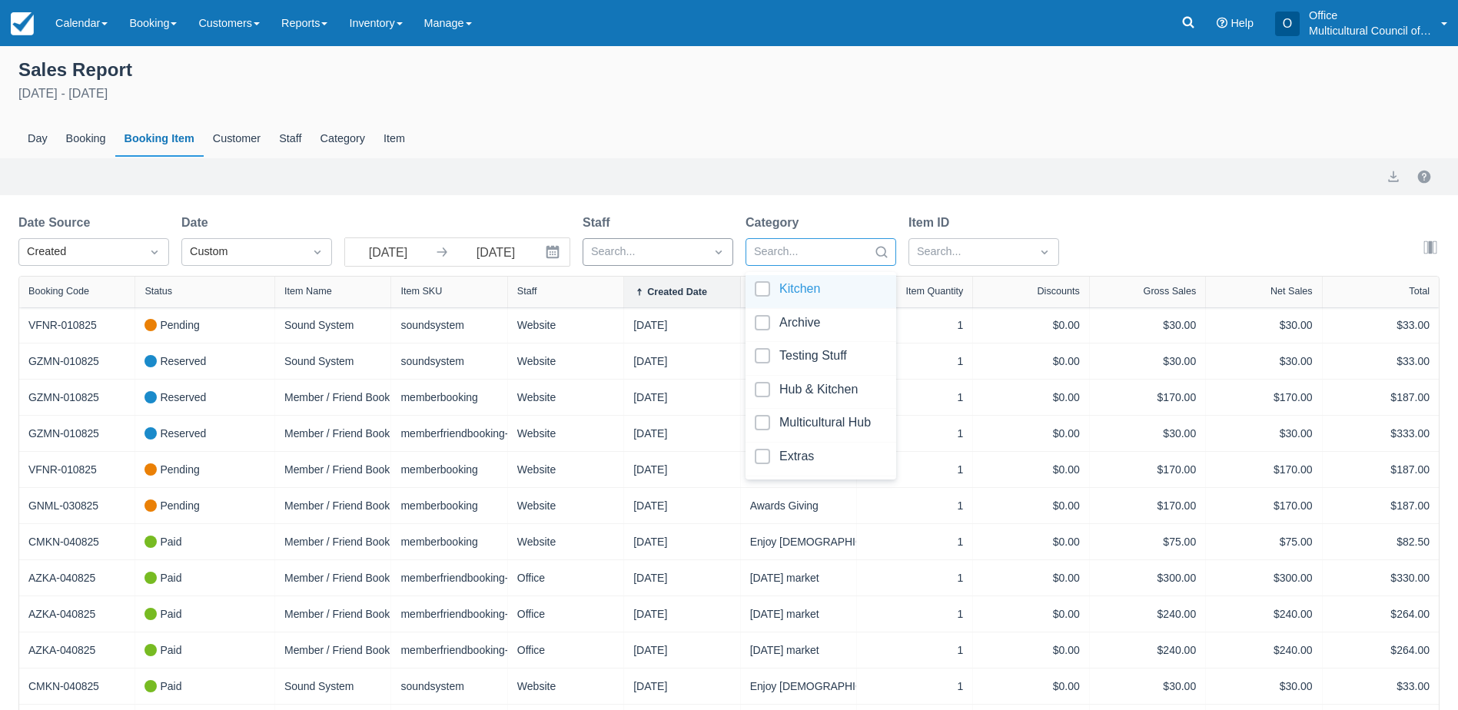
click at [802, 254] on div at bounding box center [807, 252] width 106 height 20
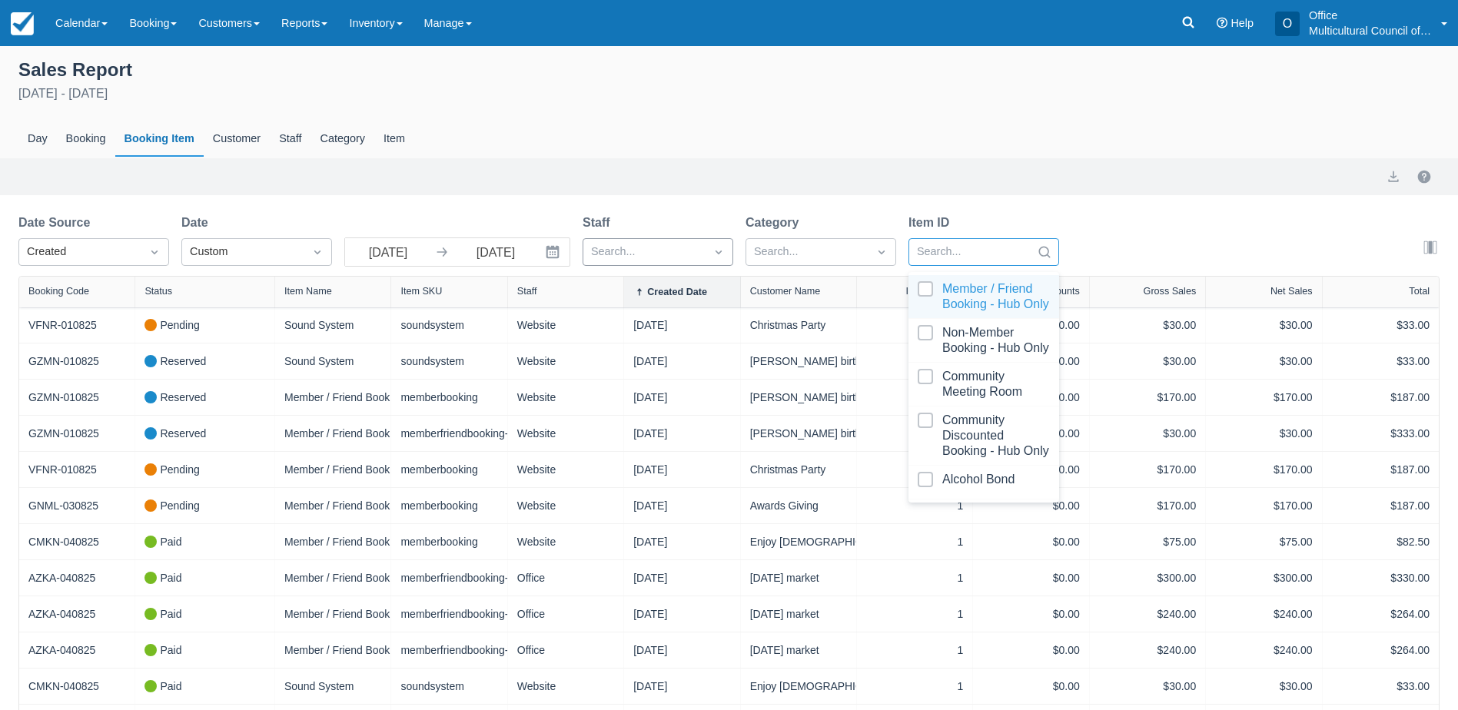
click at [982, 254] on div at bounding box center [970, 252] width 106 height 20
click at [951, 297] on div at bounding box center [984, 296] width 132 height 31
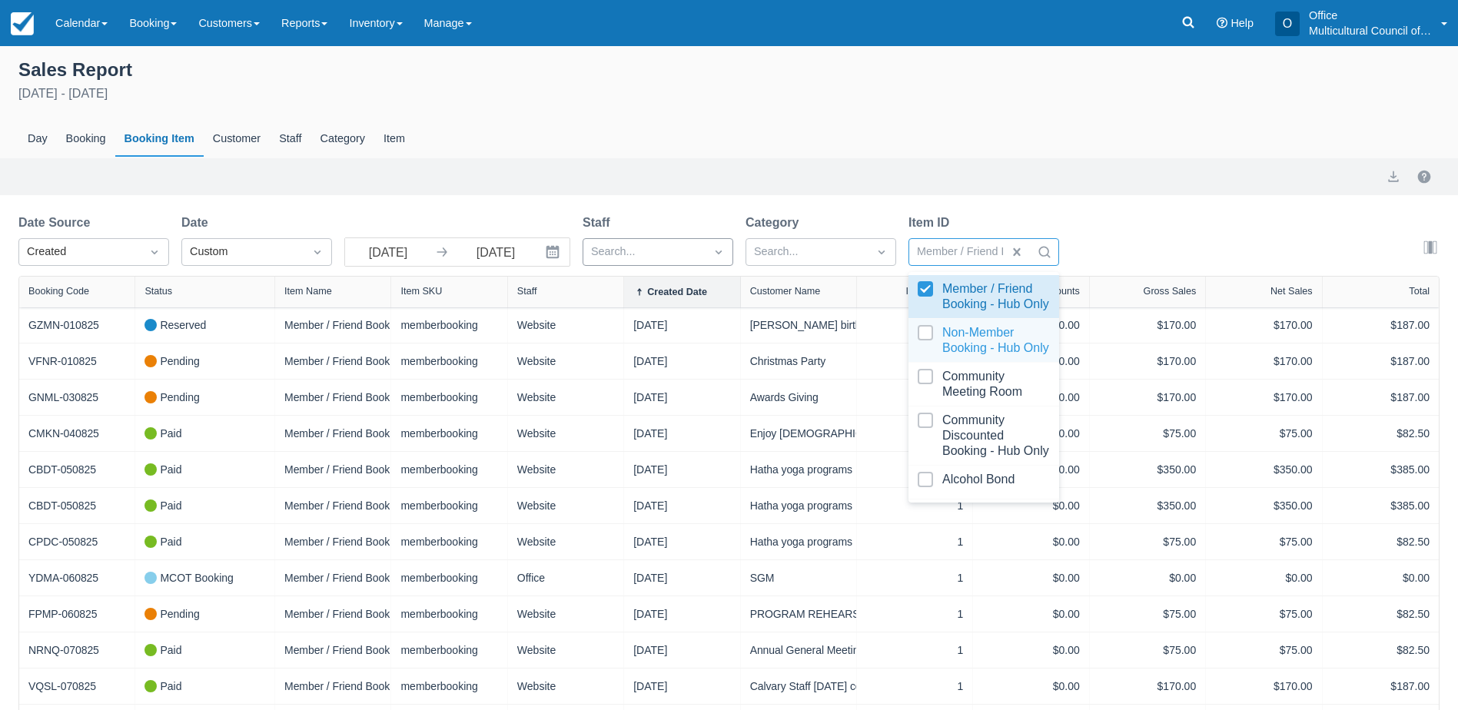
click at [961, 356] on div at bounding box center [984, 340] width 132 height 31
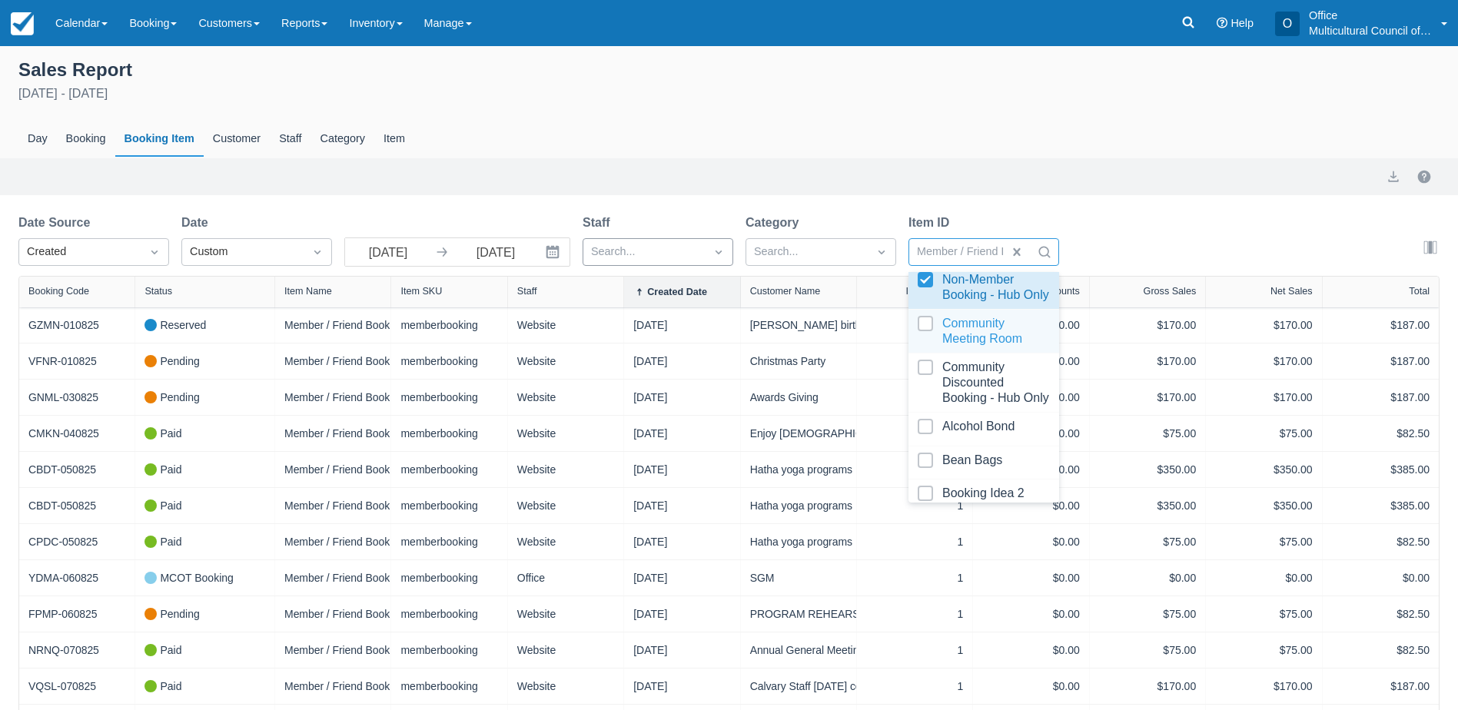
scroll to position [77, 0]
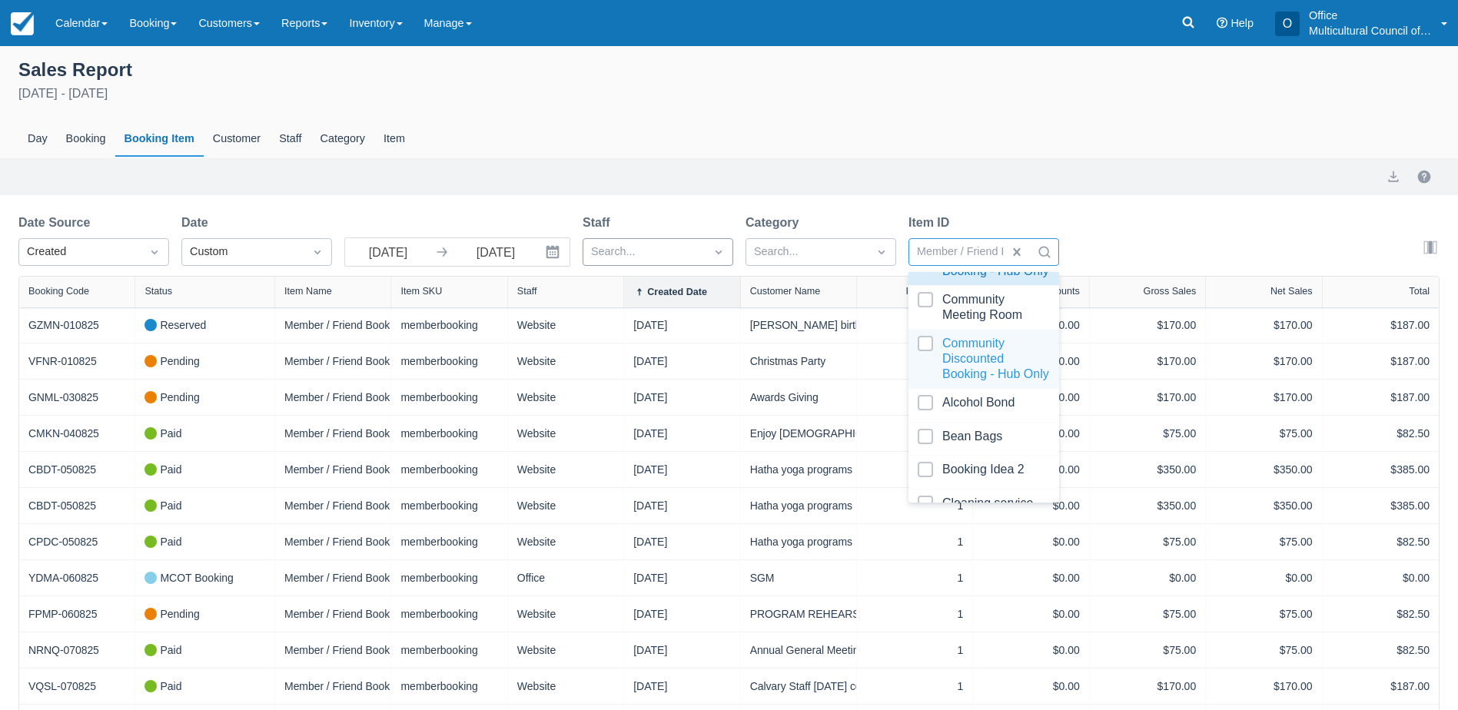
click at [980, 382] on div at bounding box center [984, 359] width 132 height 46
select select "20"
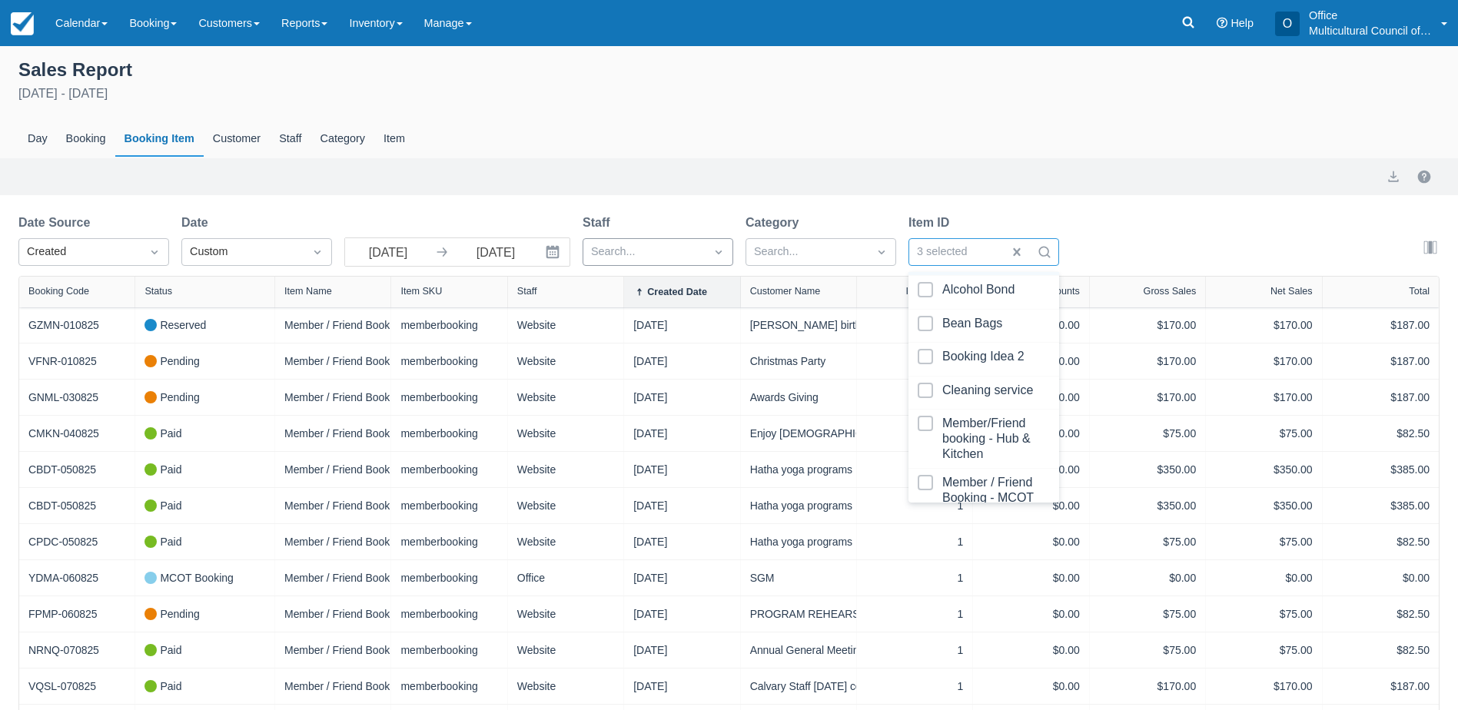
scroll to position [231, 0]
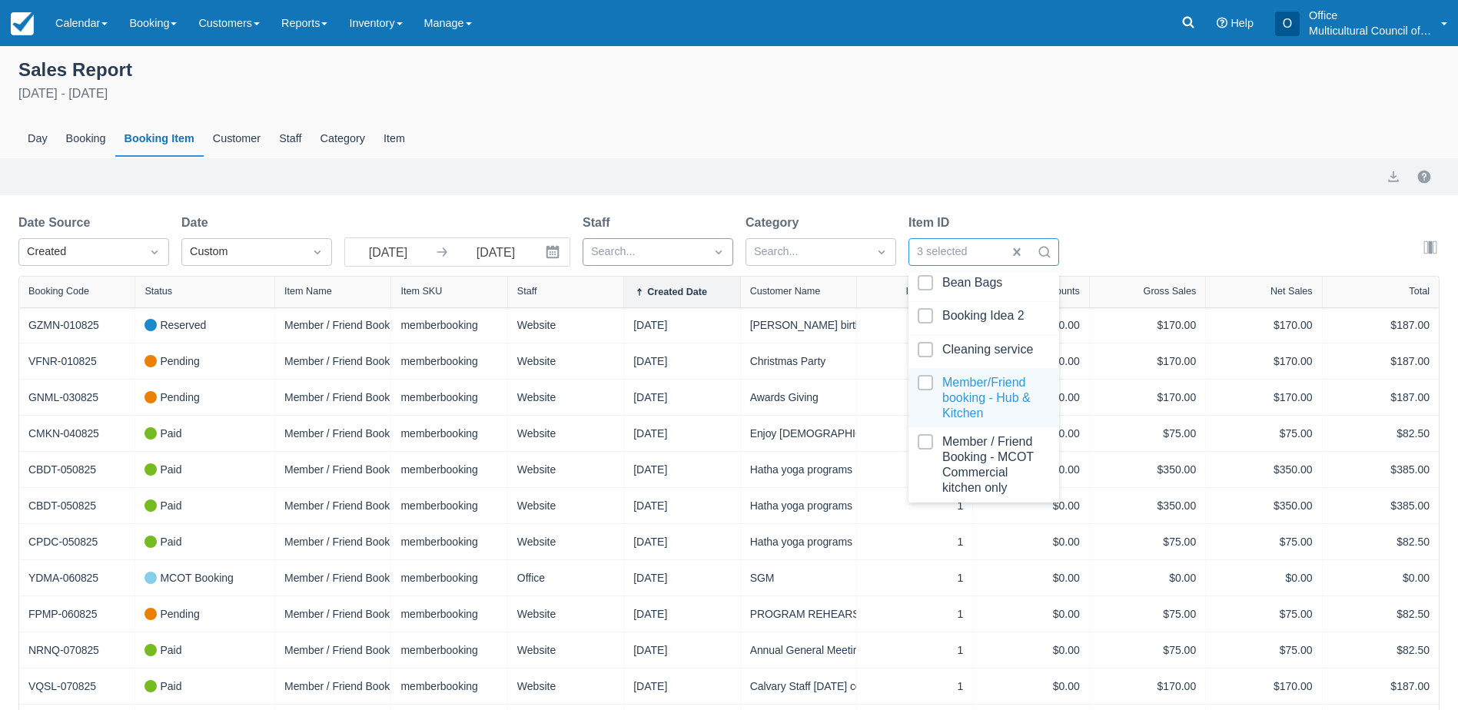
click at [984, 421] on div at bounding box center [984, 398] width 132 height 46
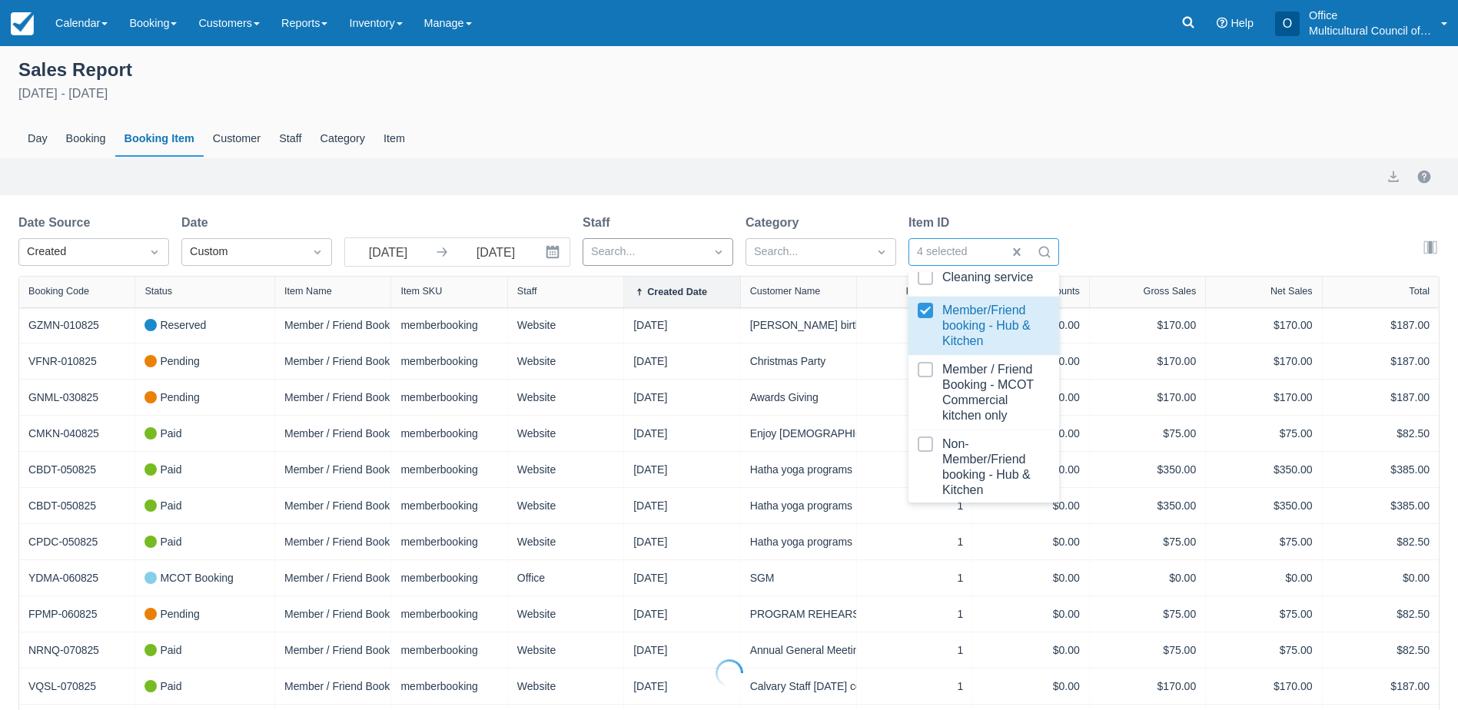
scroll to position [307, 0]
select select "20"
click at [984, 417] on div at bounding box center [984, 387] width 132 height 61
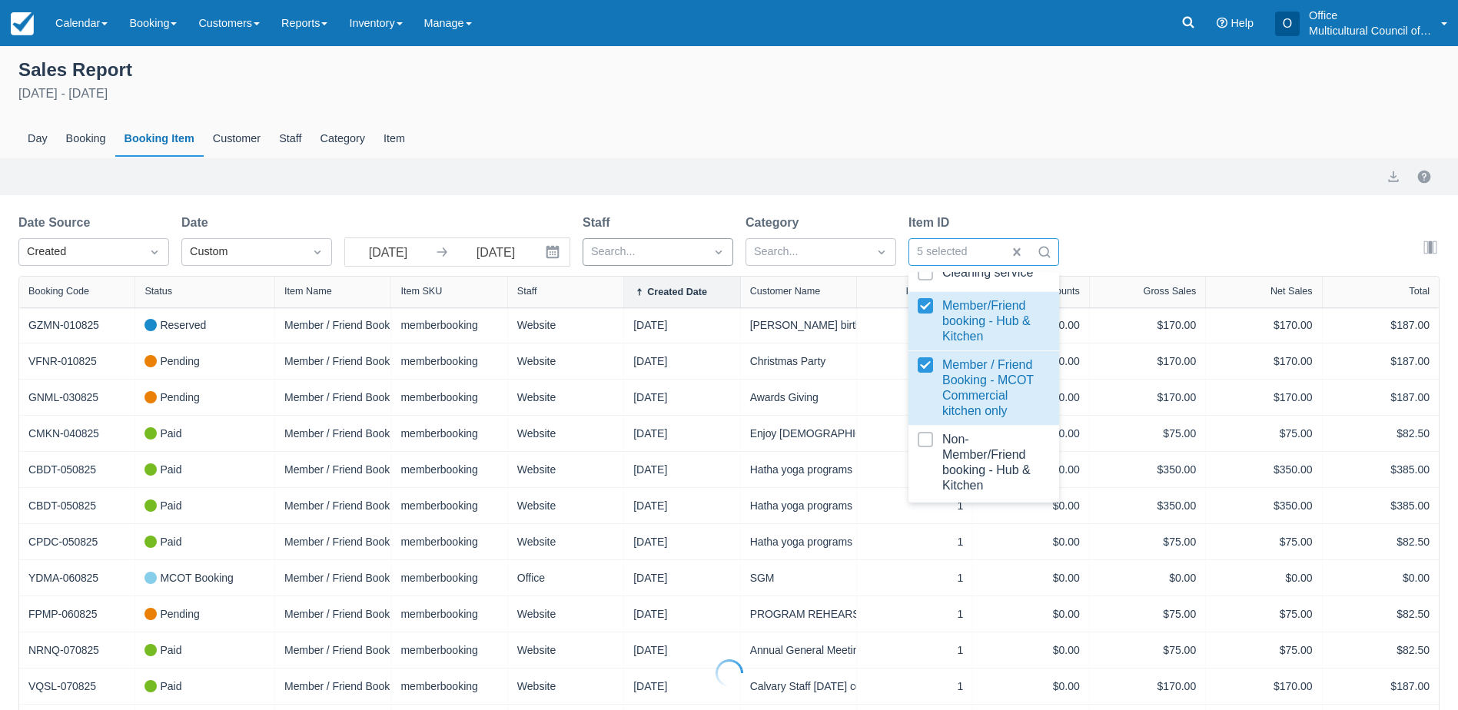
select select "20"
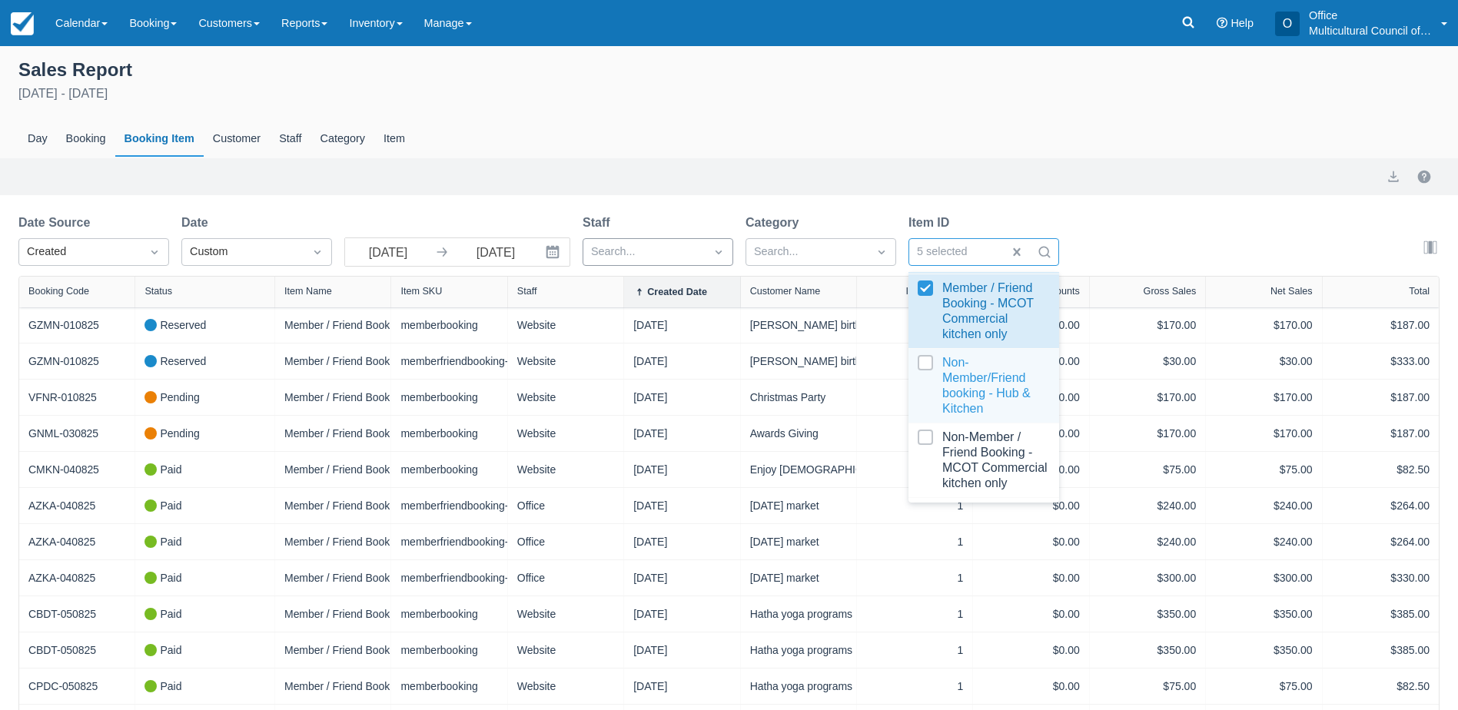
click at [984, 417] on div at bounding box center [984, 385] width 132 height 61
select select "20"
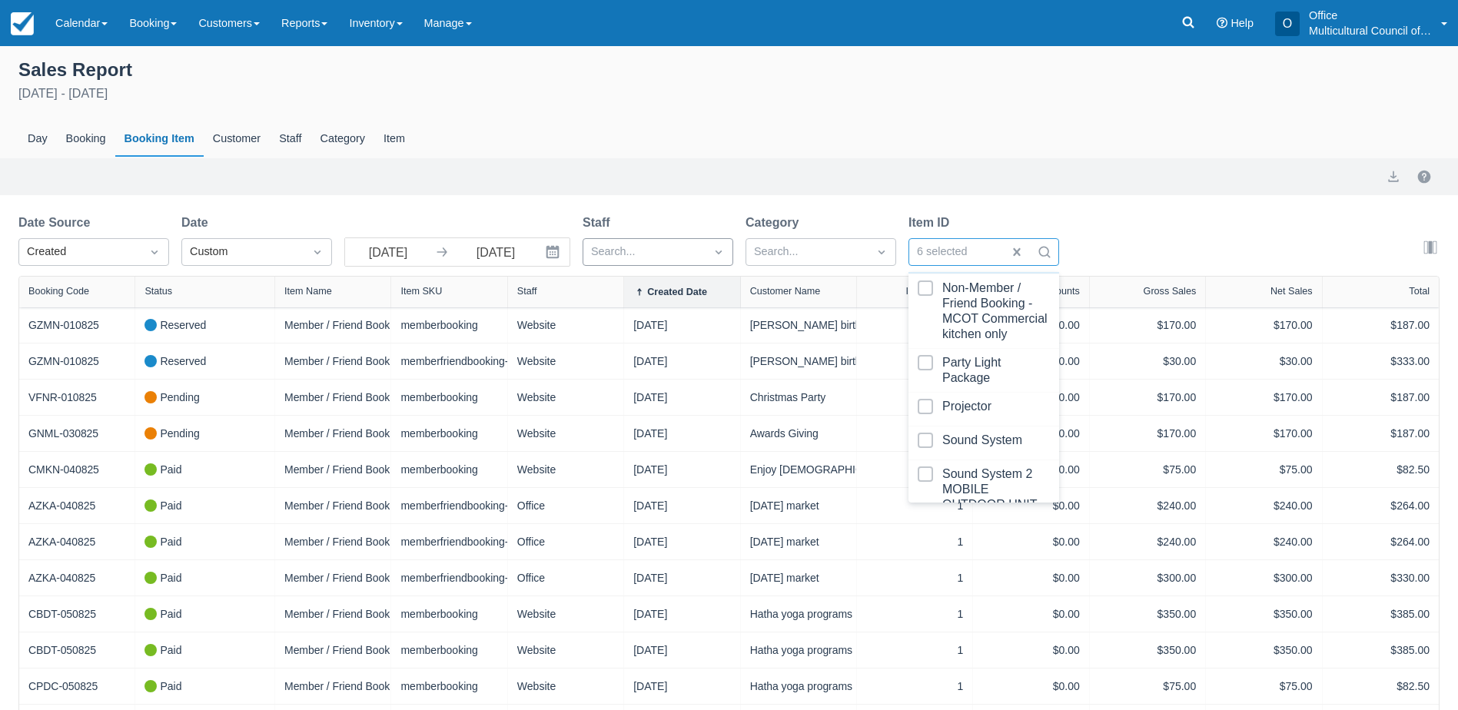
scroll to position [538, 0]
click at [981, 337] on div at bounding box center [984, 306] width 132 height 61
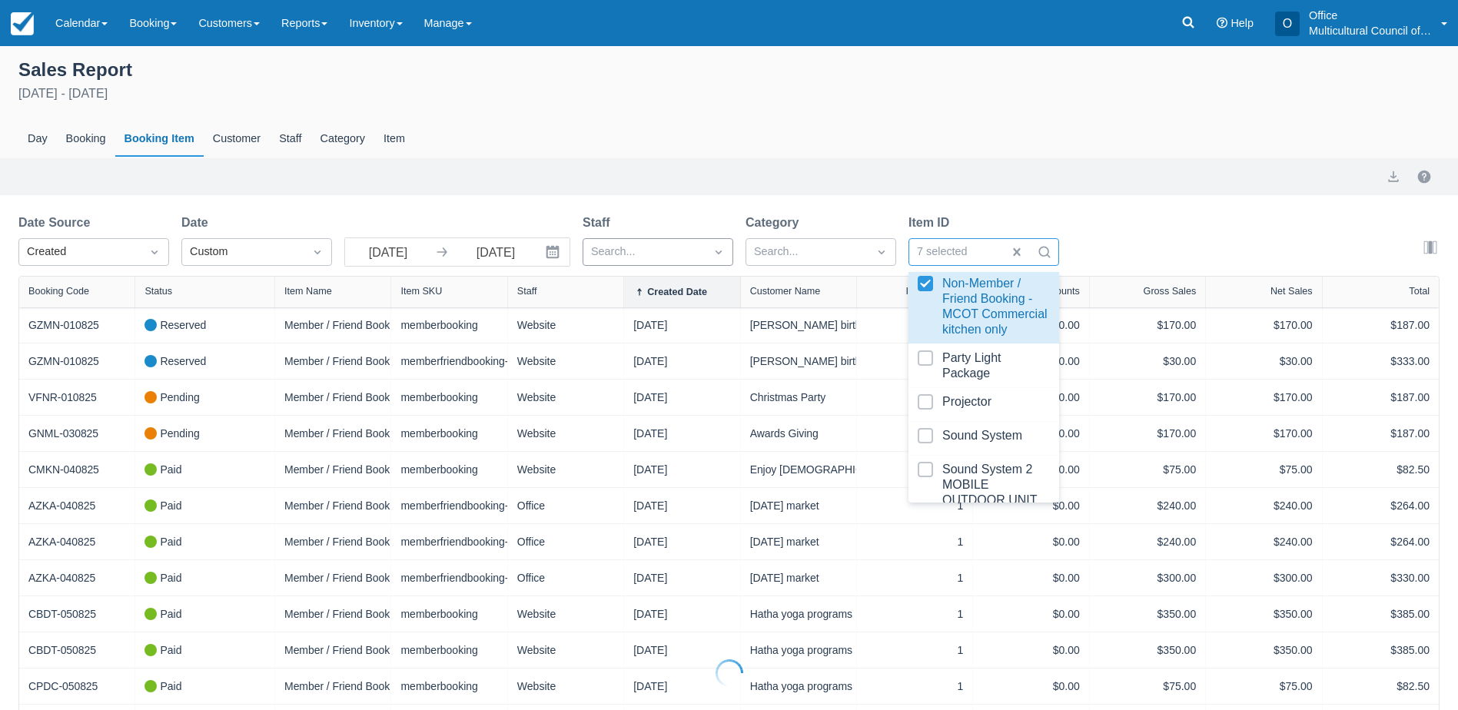
select select "20"
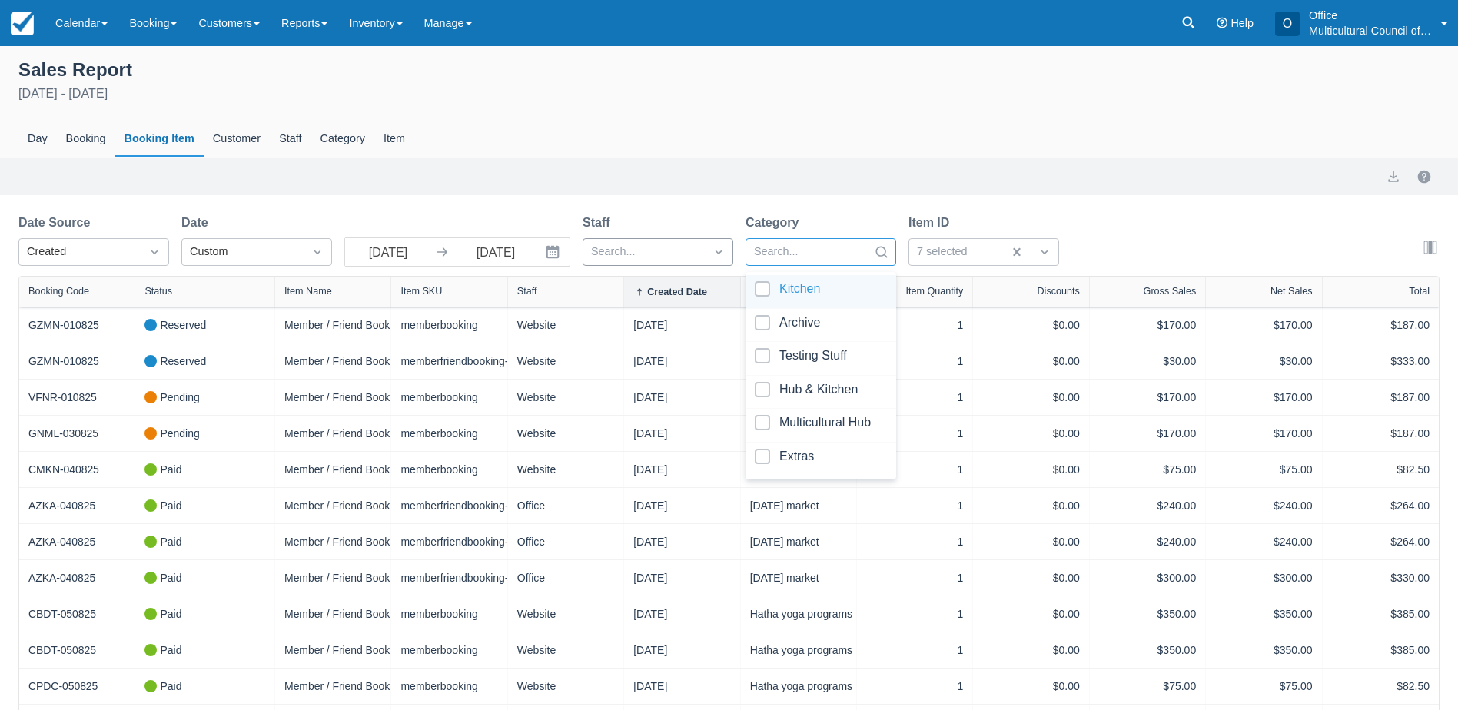
click at [812, 251] on div at bounding box center [807, 252] width 106 height 20
click at [697, 254] on div "Search..." at bounding box center [643, 252] width 121 height 25
click at [806, 255] on div at bounding box center [807, 252] width 106 height 20
click at [642, 180] on div "Export" at bounding box center [728, 177] width 1421 height 18
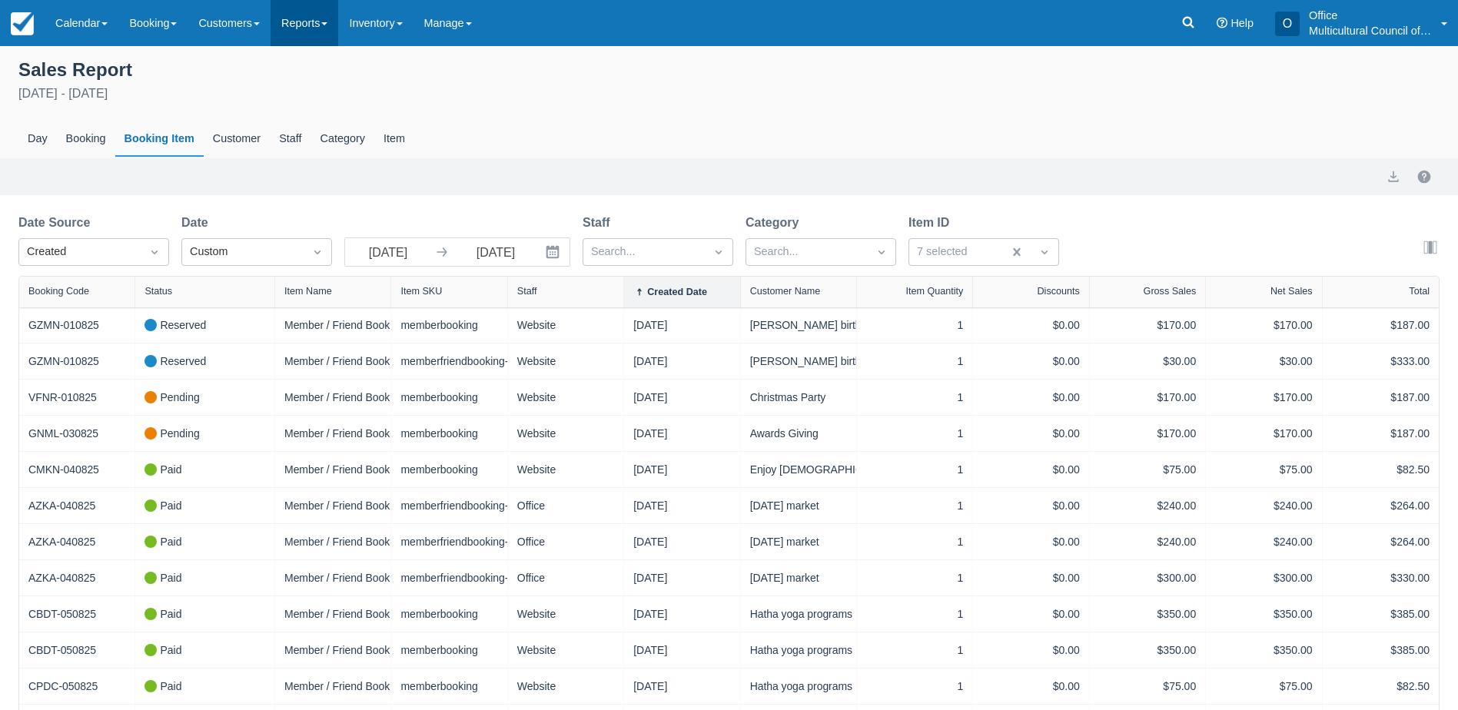
click at [320, 32] on link "Reports" at bounding box center [305, 23] width 68 height 46
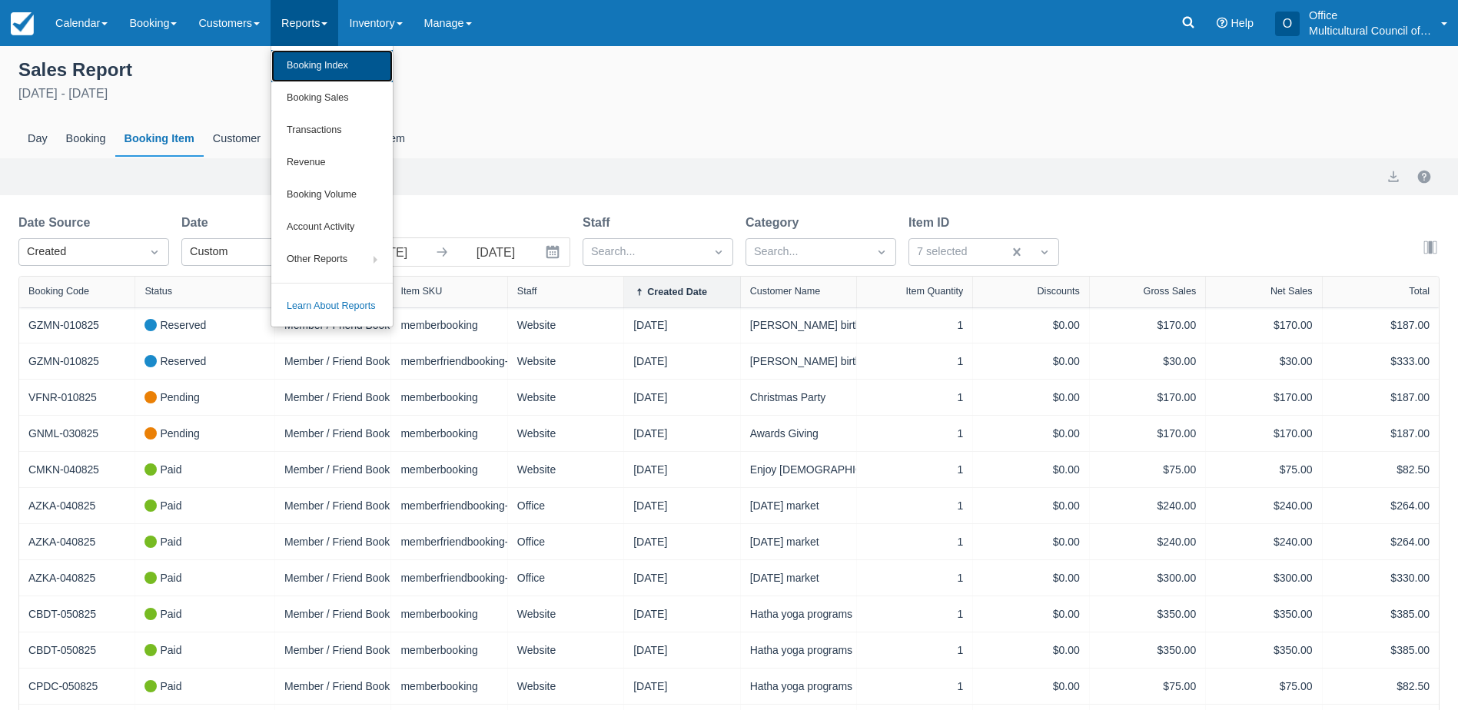
click at [324, 71] on link "Booking Index" at bounding box center [331, 66] width 121 height 32
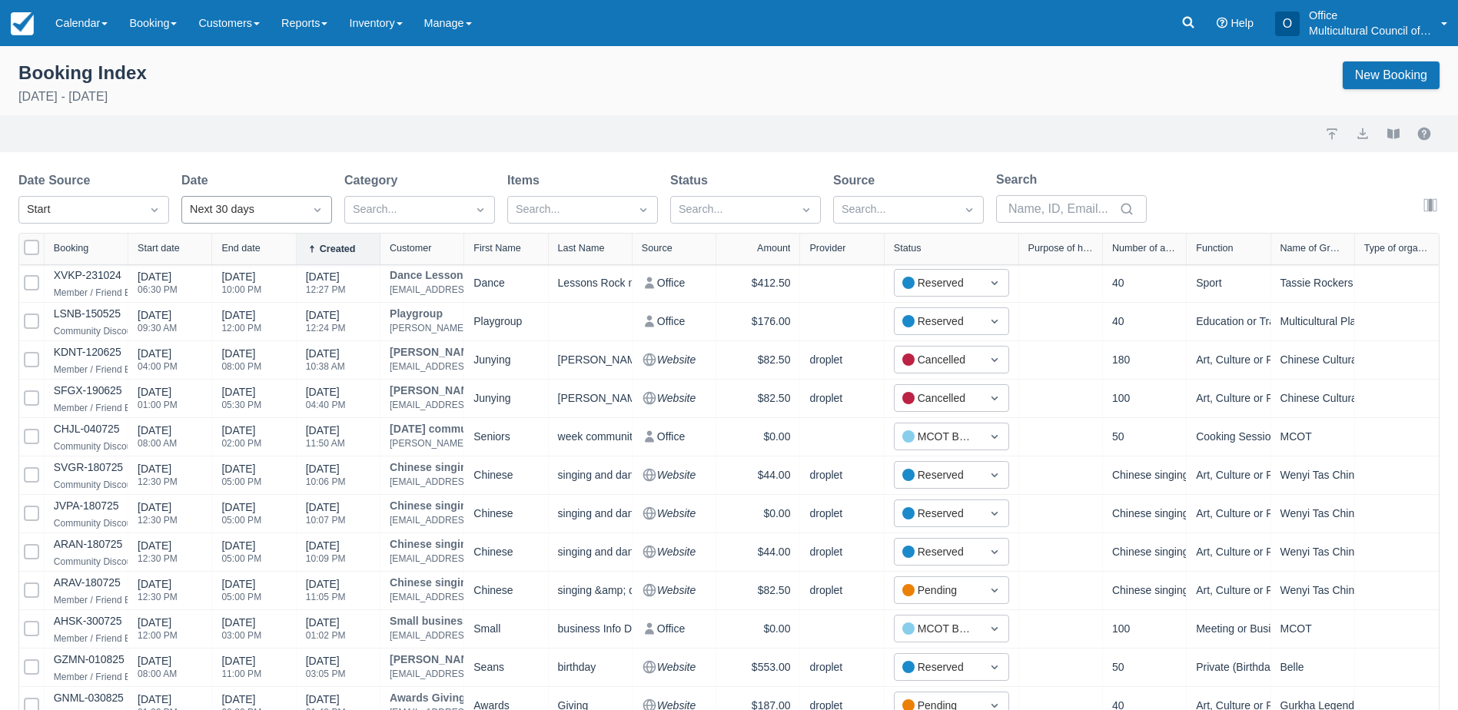
click at [306, 204] on div at bounding box center [318, 210] width 28 height 22
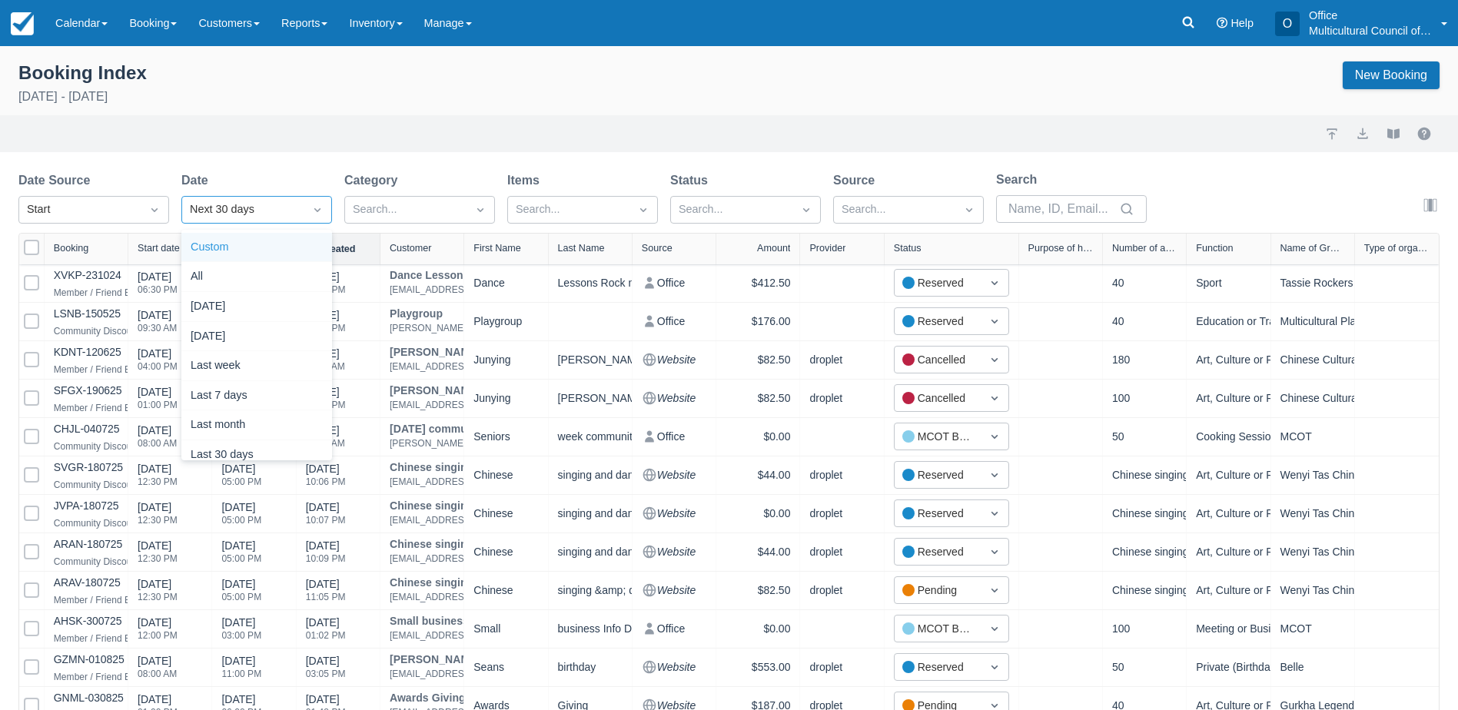
click at [247, 240] on div "Custom" at bounding box center [256, 248] width 151 height 30
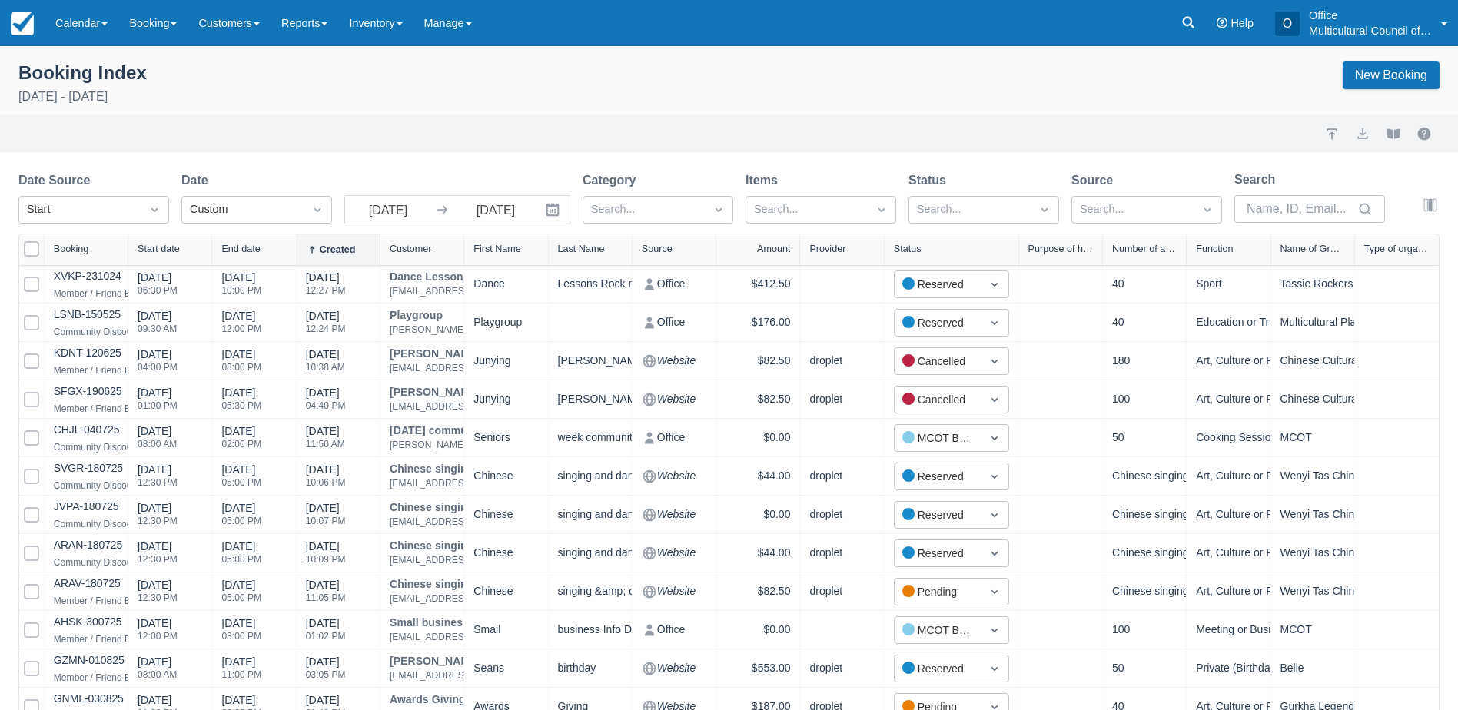
click at [547, 214] on icon "Interact with the calendar and add the check-in date for your trip." at bounding box center [552, 210] width 13 height 13
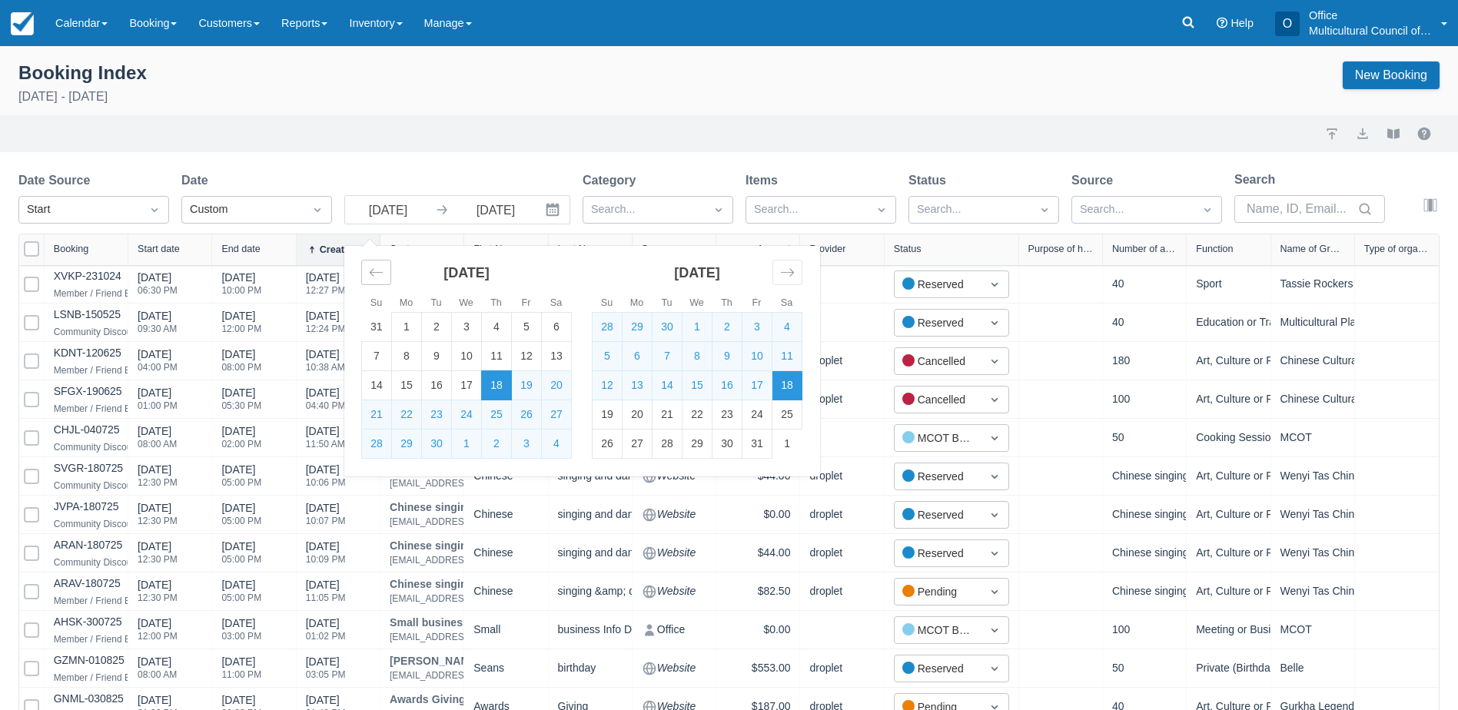
click at [377, 279] on icon "Move backward to switch to the previous month." at bounding box center [376, 272] width 15 height 15
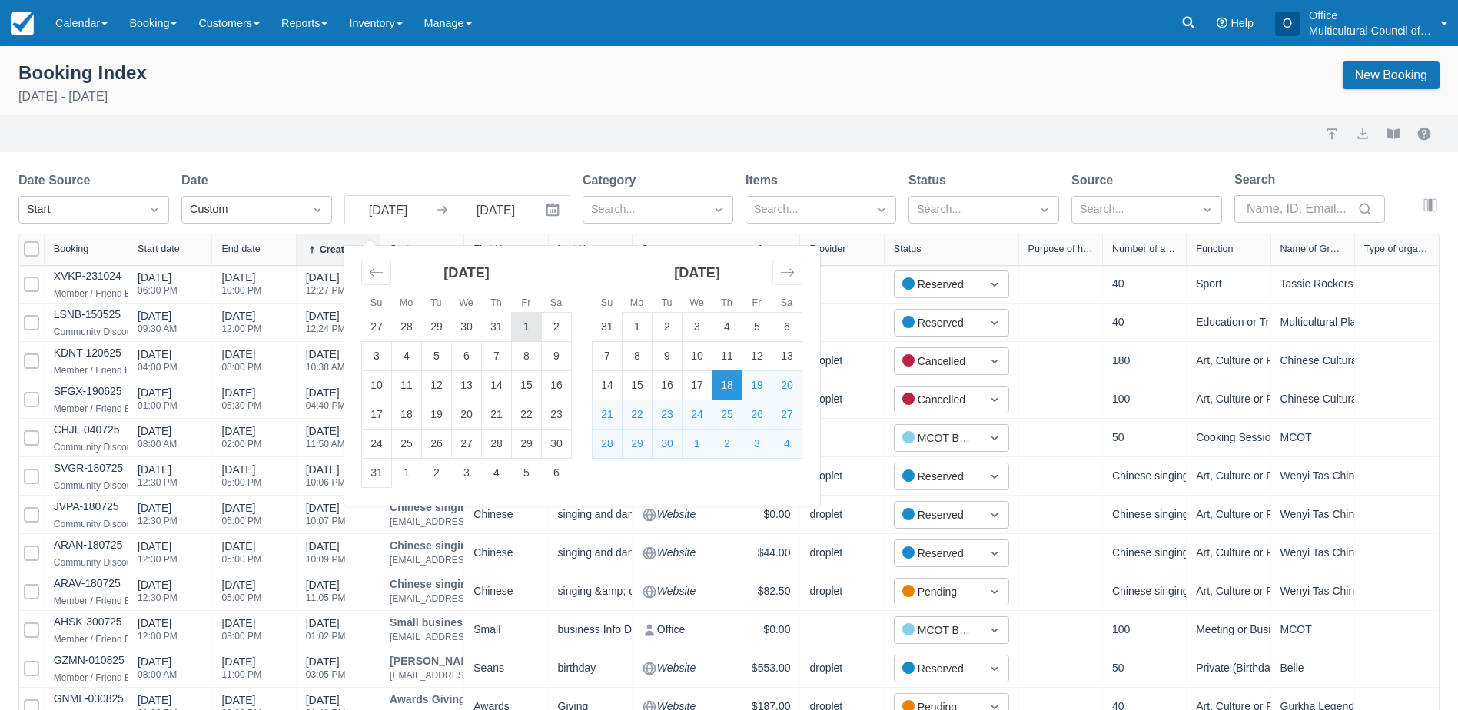
click at [519, 323] on td "1" at bounding box center [527, 327] width 30 height 29
type input "[DATE]"
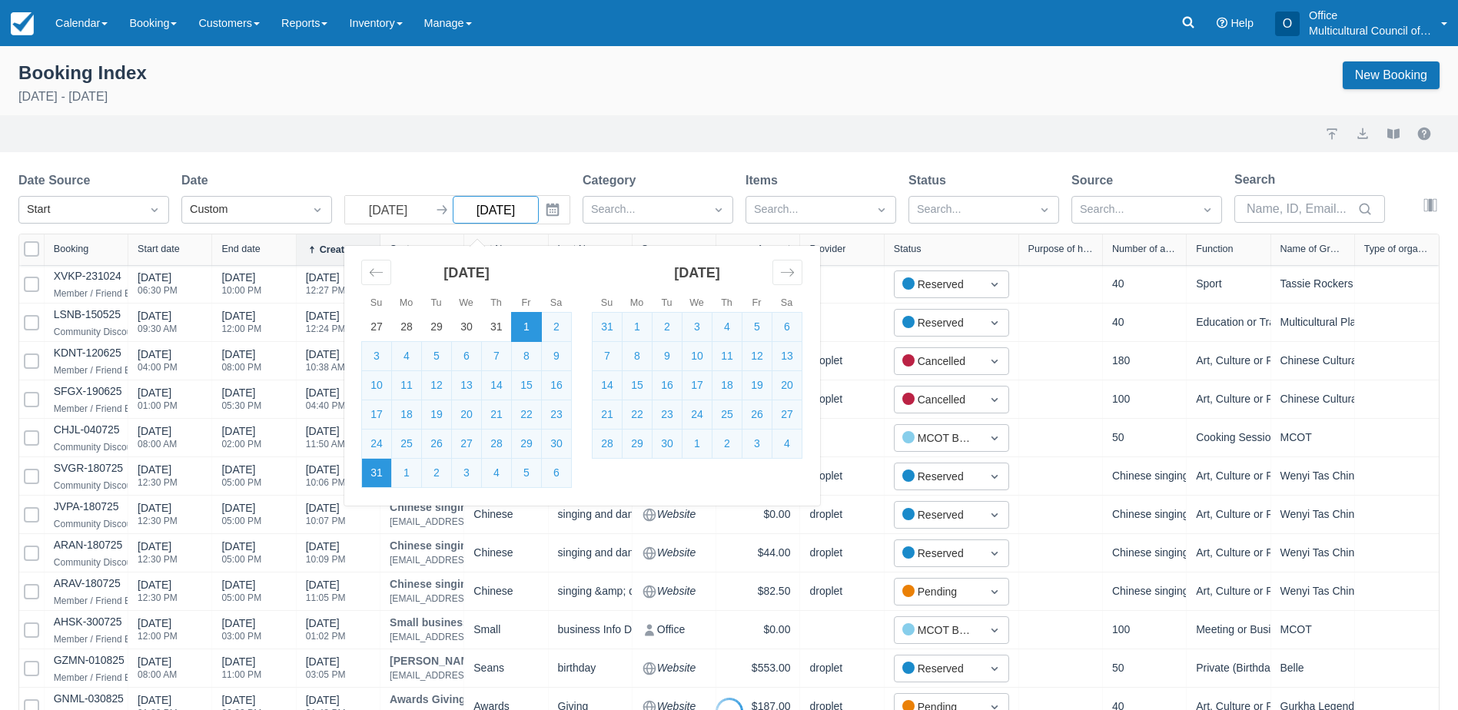
select select "25"
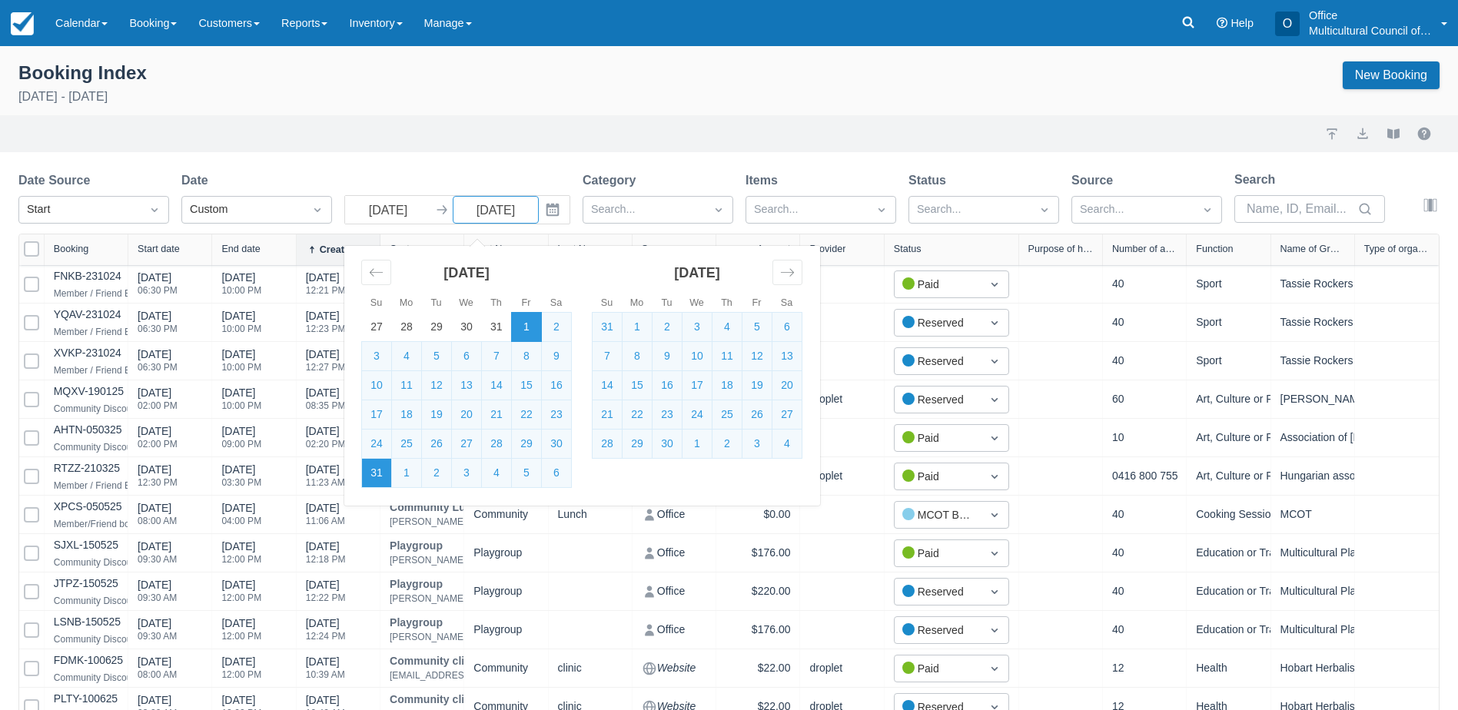
click at [375, 472] on td "31" at bounding box center [377, 473] width 30 height 29
type input "31 Aug 25"
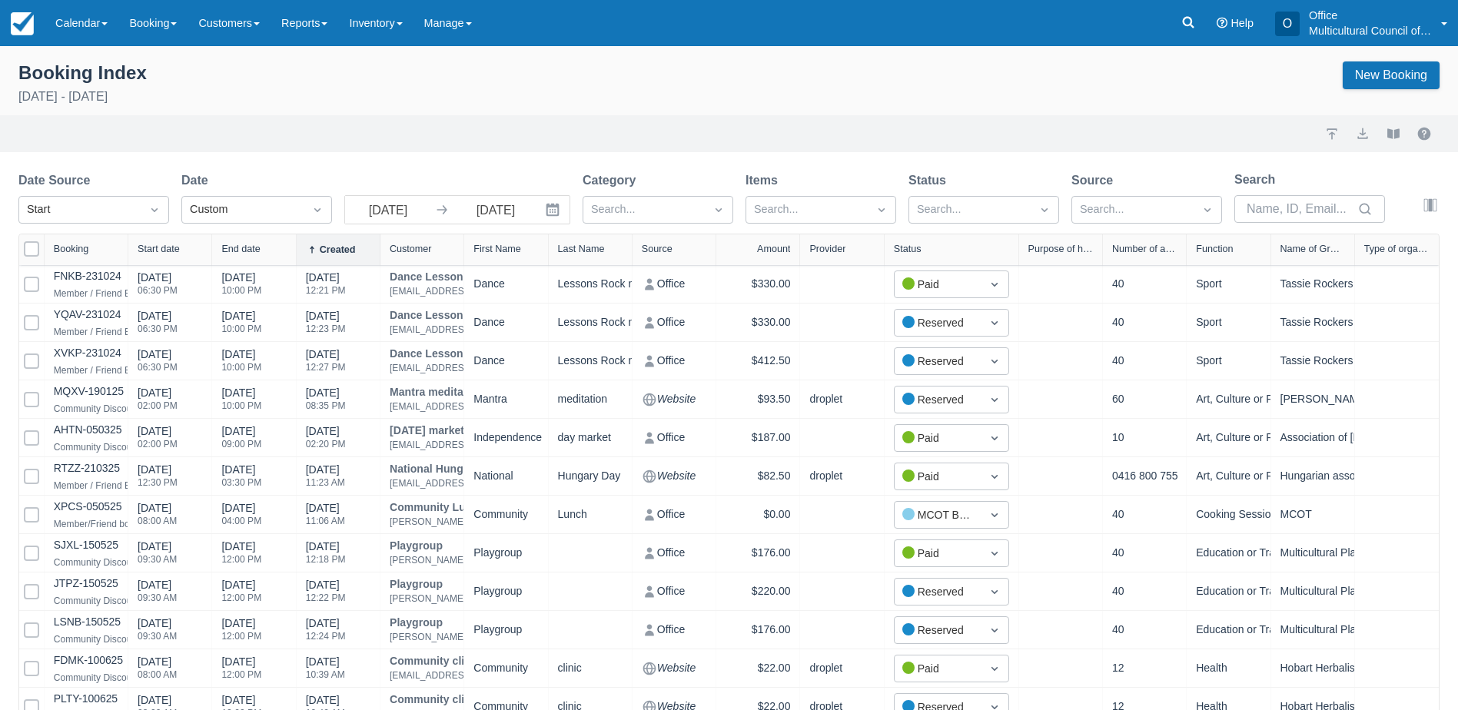
select select "25"
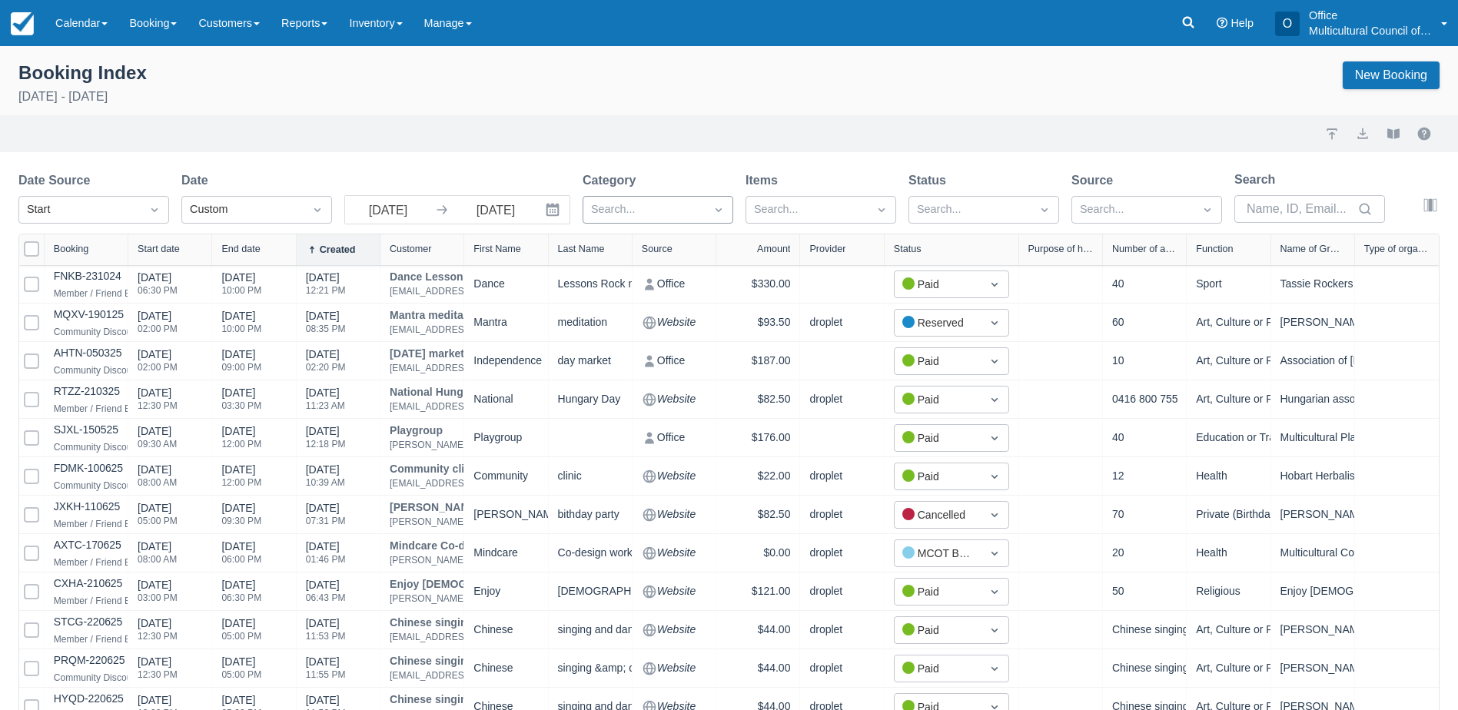
click at [649, 204] on div at bounding box center [644, 210] width 106 height 20
click at [642, 252] on div at bounding box center [658, 249] width 132 height 21
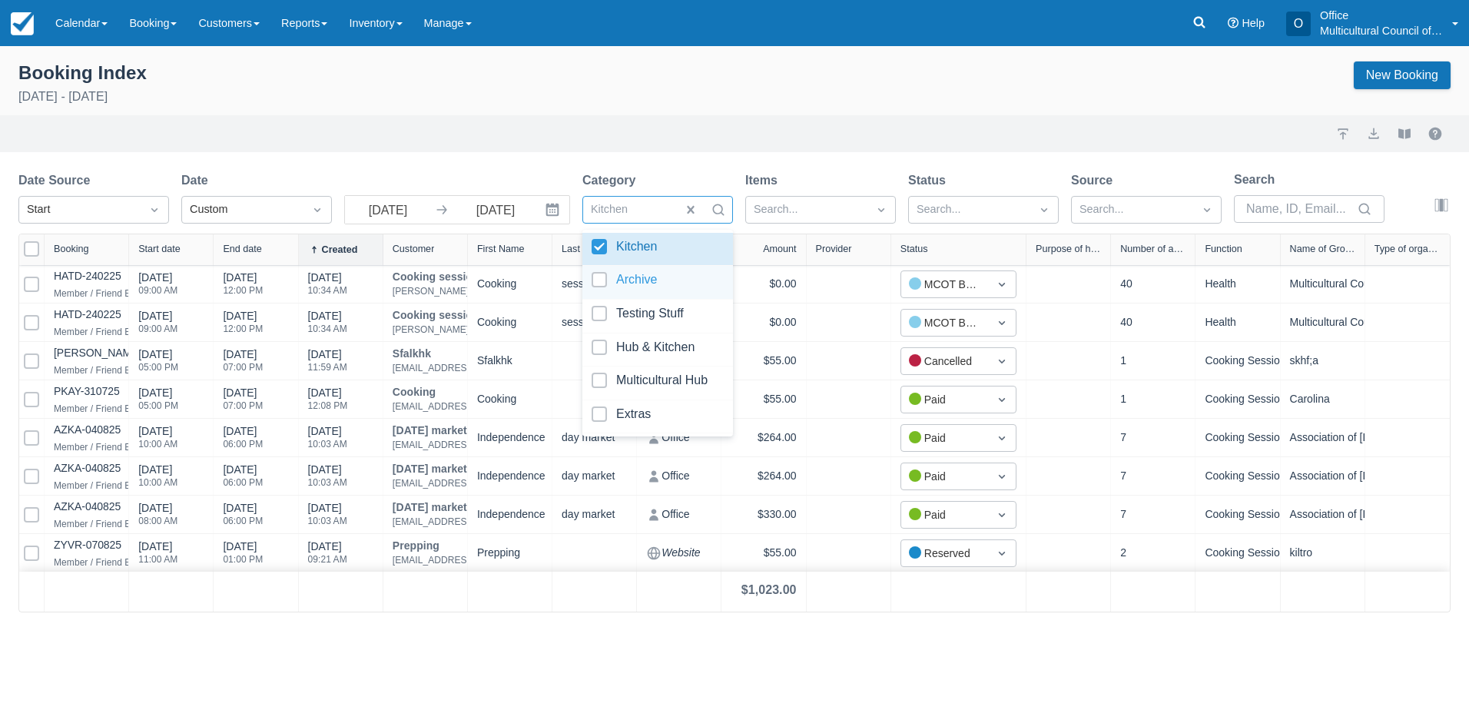
click at [647, 279] on div at bounding box center [658, 282] width 132 height 21
click at [646, 354] on div at bounding box center [658, 350] width 132 height 21
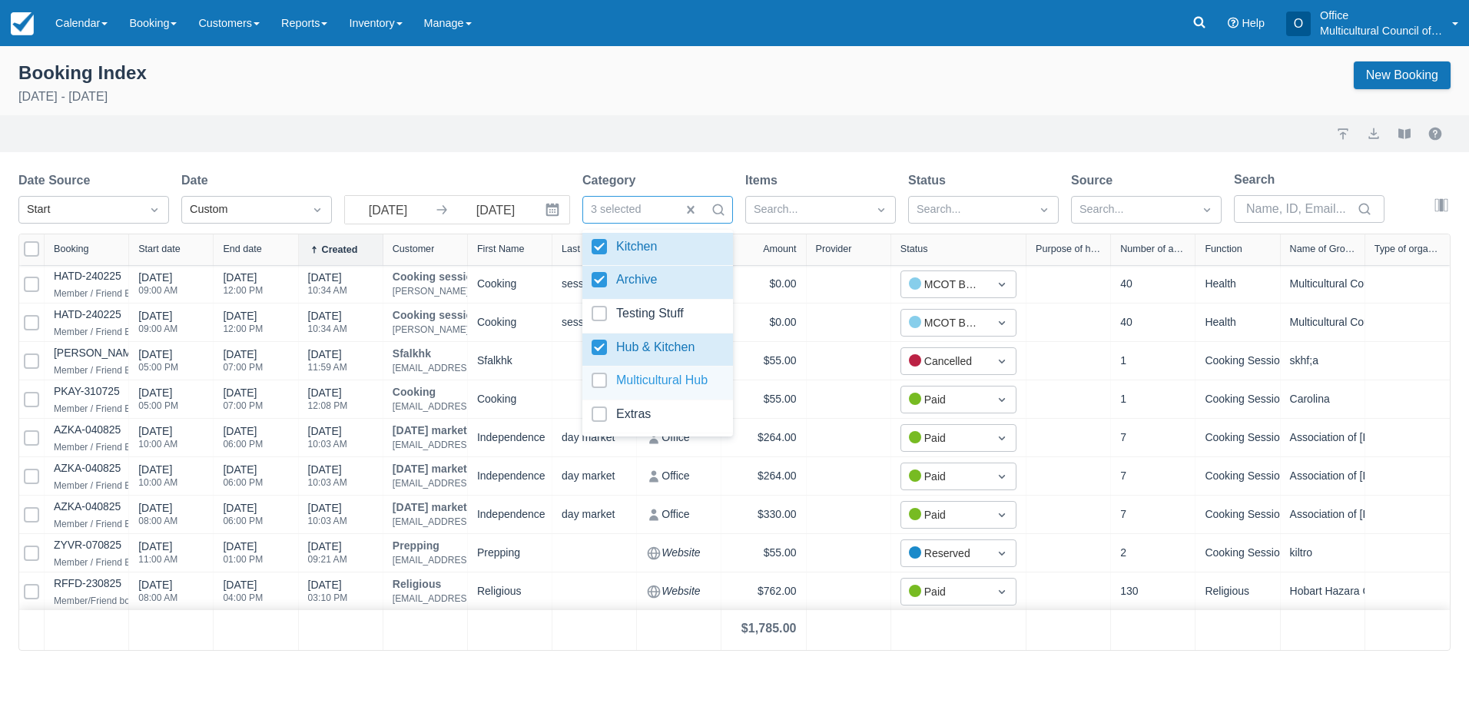
click at [643, 380] on div at bounding box center [658, 383] width 132 height 21
select select "25"
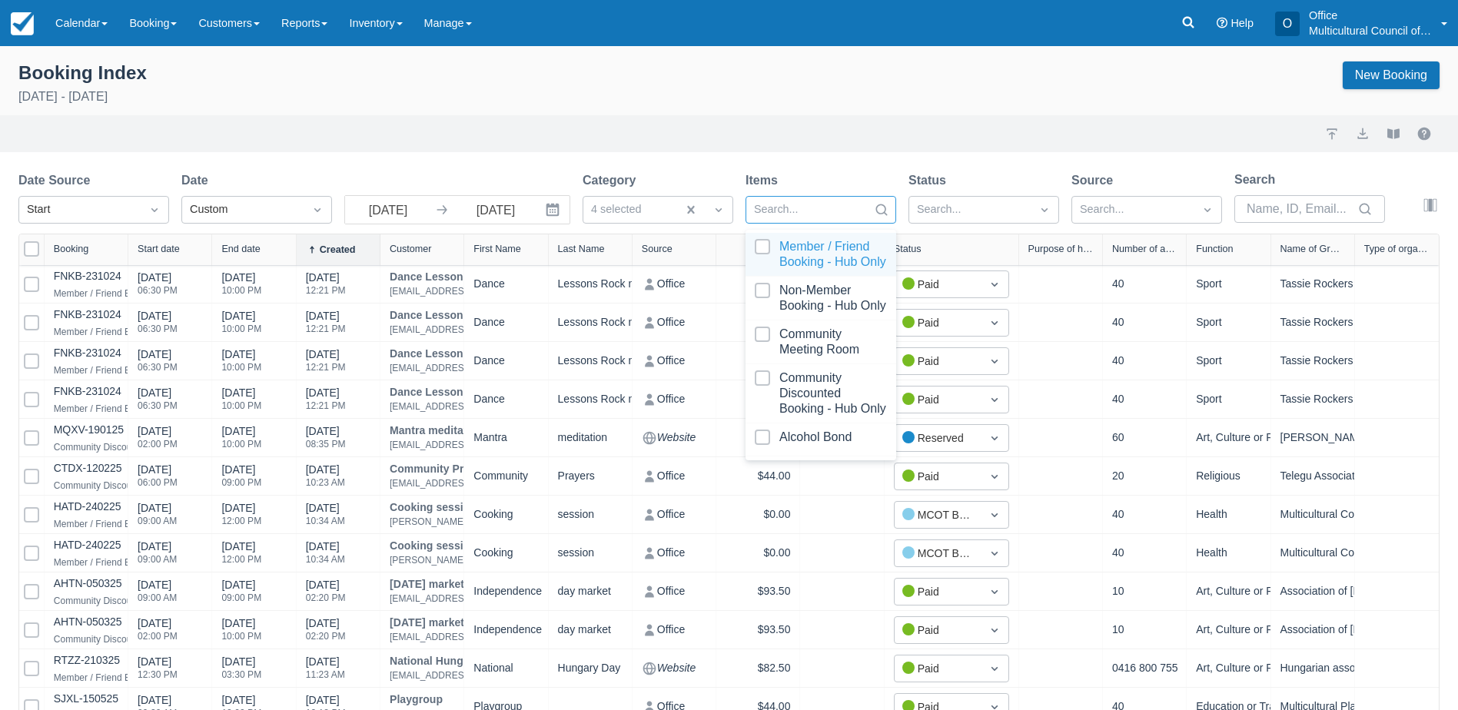
click at [792, 201] on div at bounding box center [807, 210] width 106 height 20
click at [818, 254] on div at bounding box center [821, 254] width 132 height 31
click at [817, 314] on div at bounding box center [821, 298] width 132 height 31
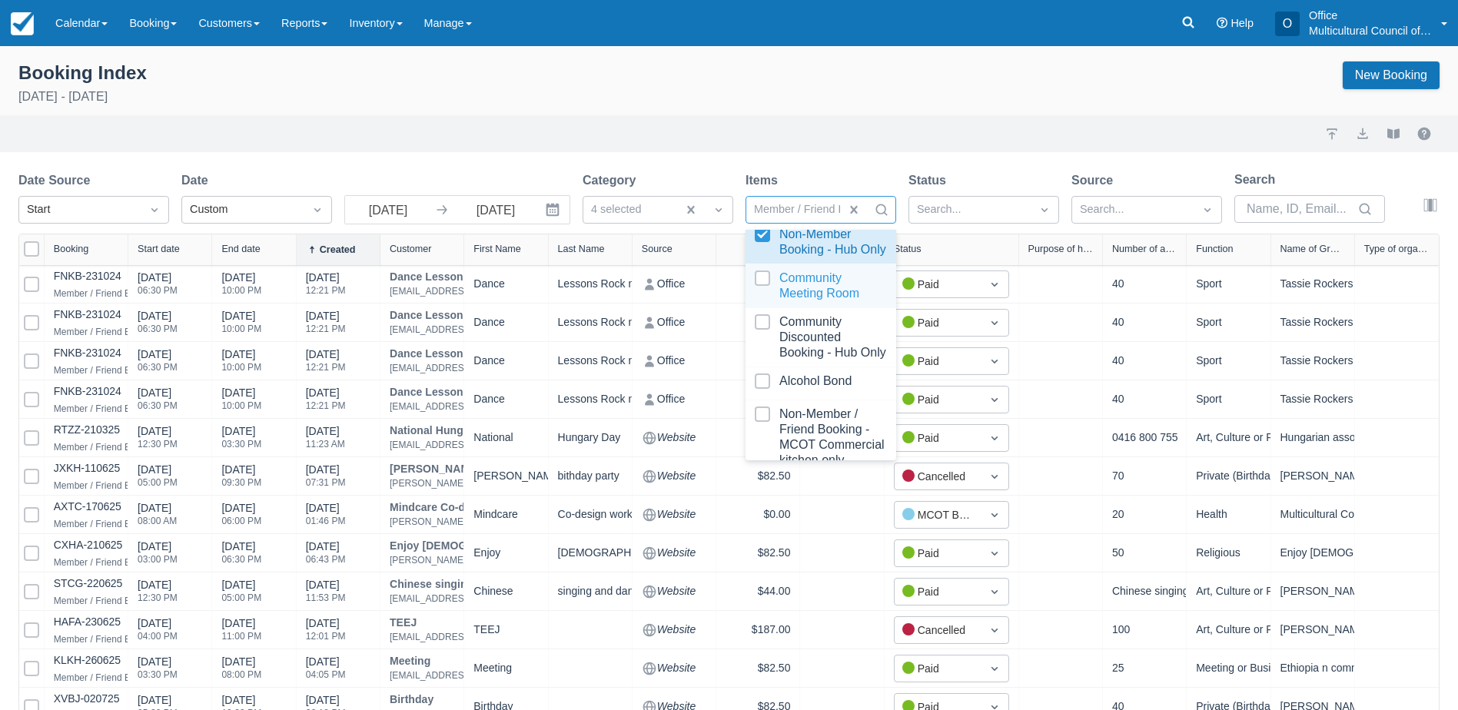
scroll to position [77, 0]
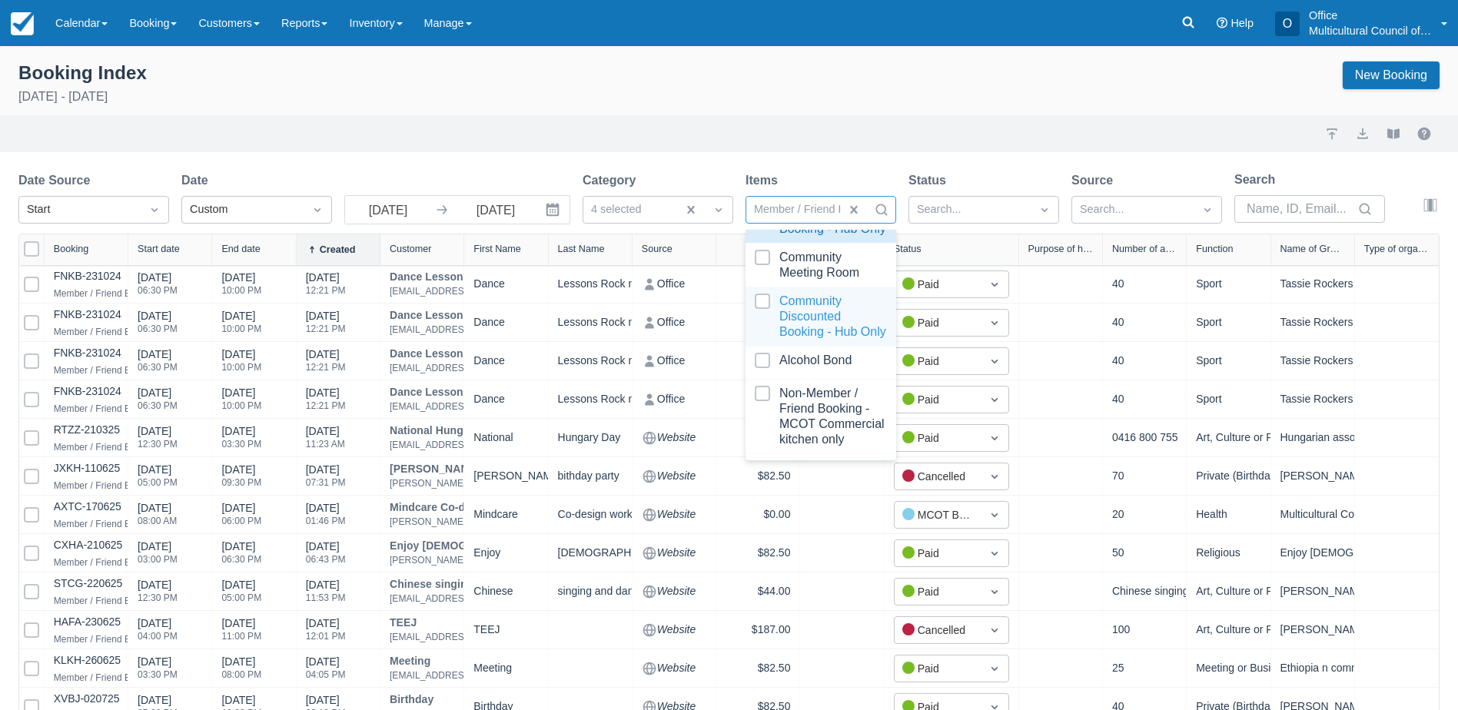
click at [822, 340] on div at bounding box center [821, 317] width 132 height 46
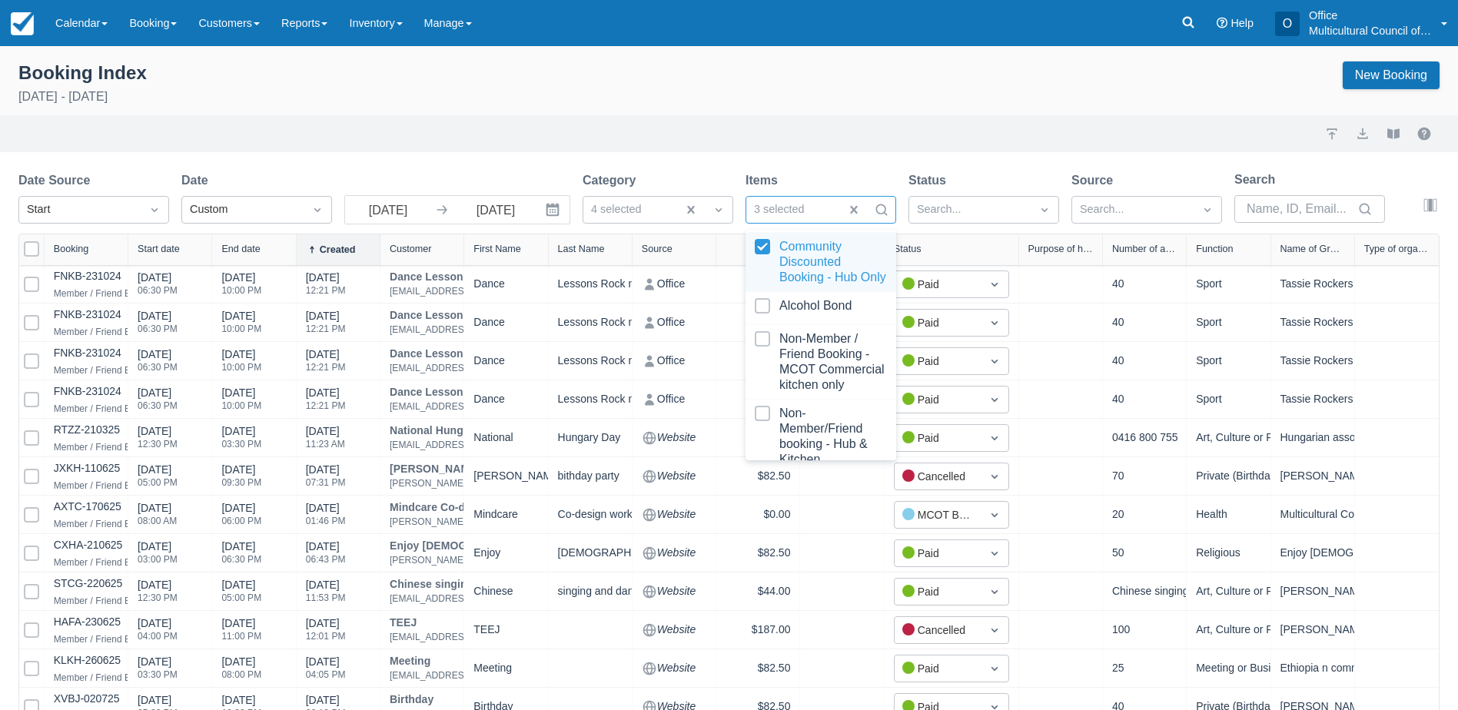
scroll to position [231, 0]
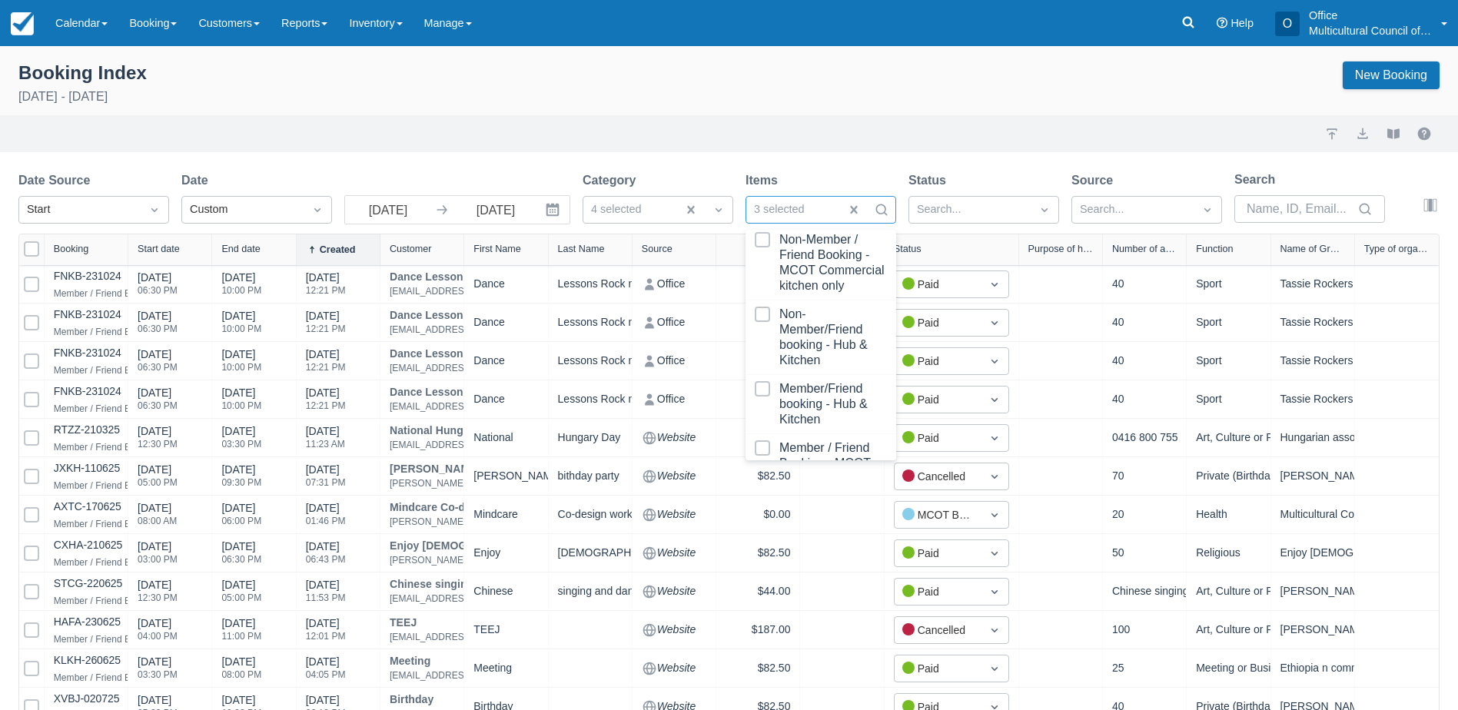
select select "25"
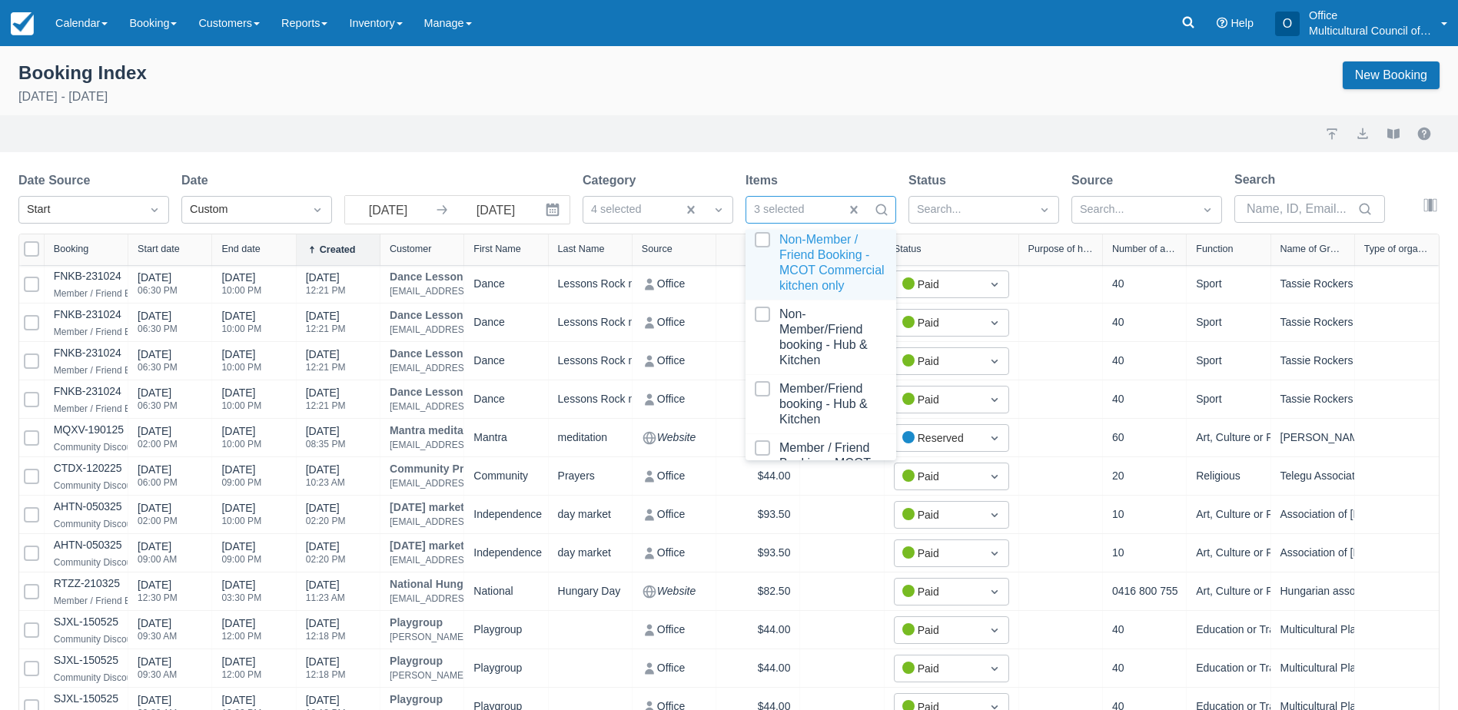
click at [814, 294] on div at bounding box center [821, 262] width 132 height 61
select select "25"
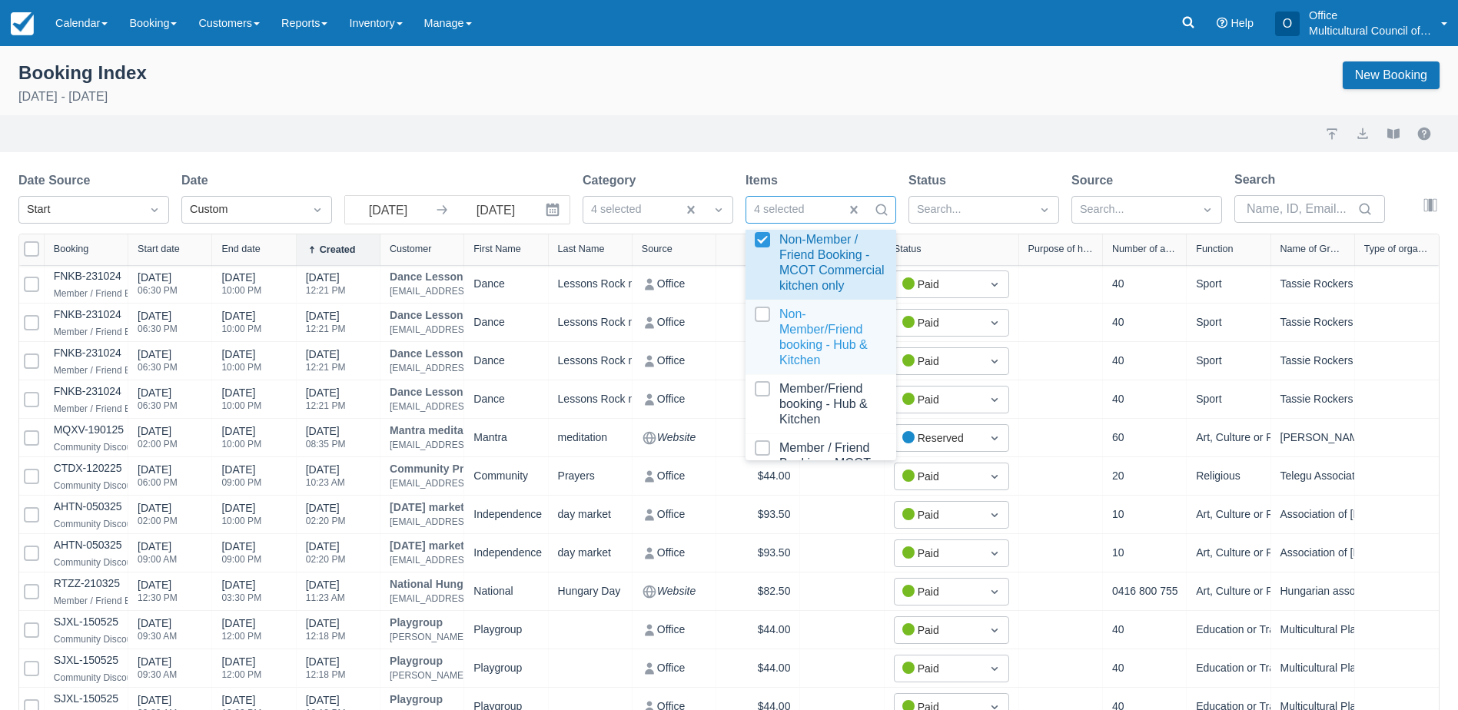
scroll to position [307, 0]
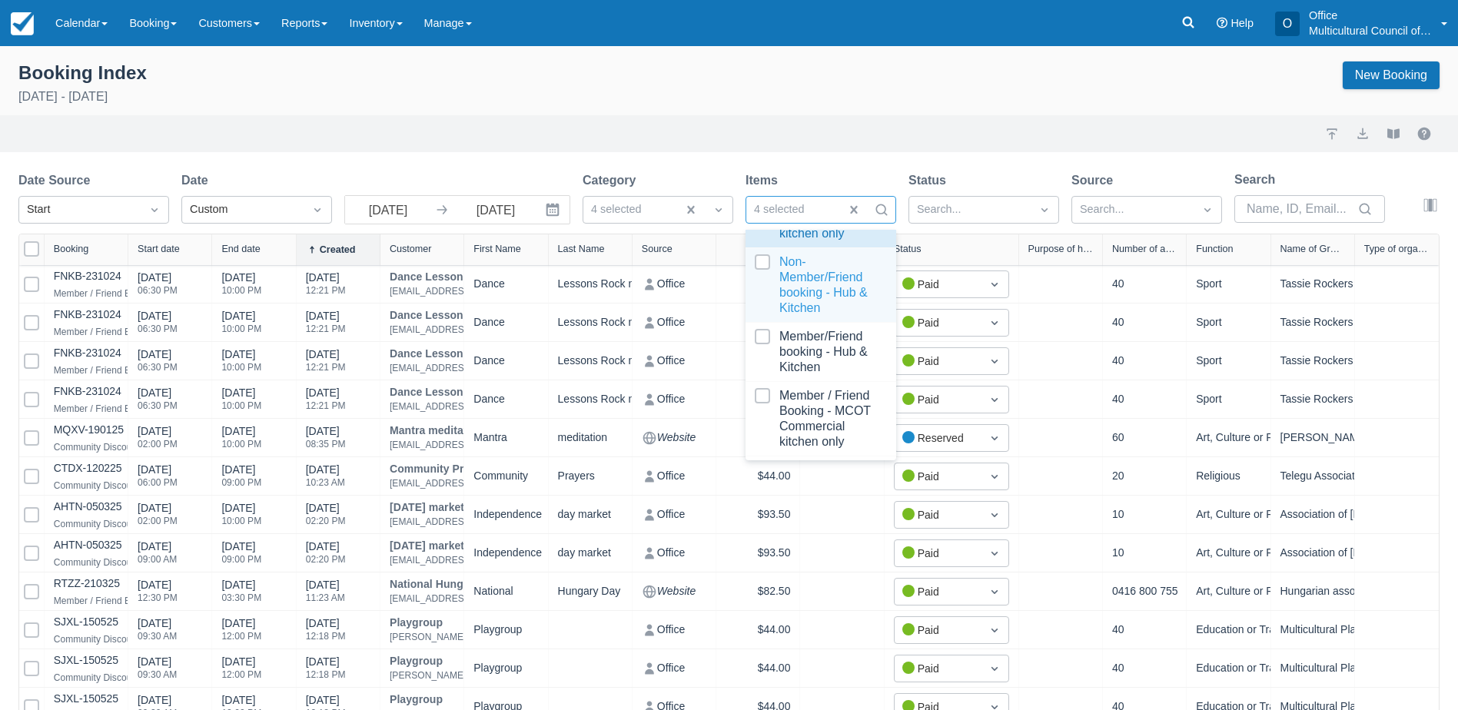
click at [818, 316] on div at bounding box center [821, 284] width 132 height 61
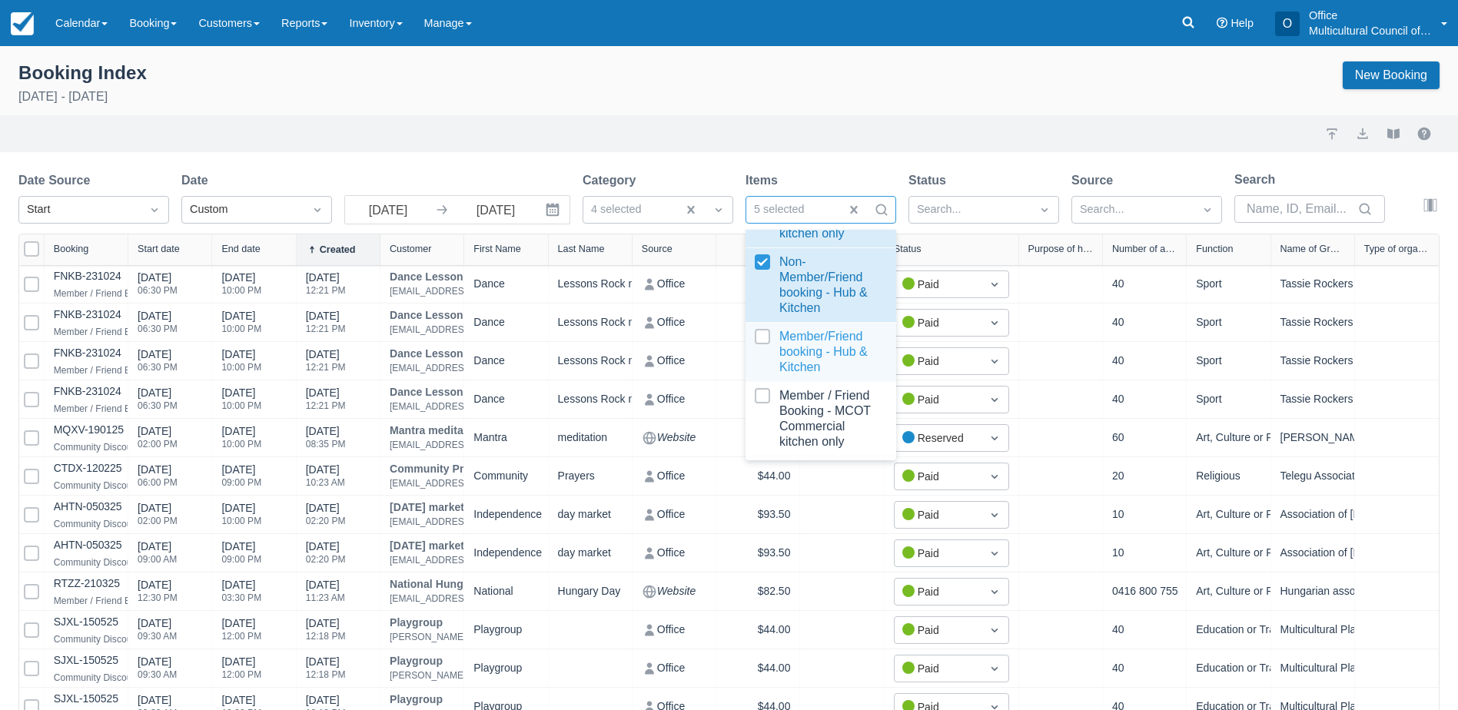
select select "25"
click at [823, 345] on div at bounding box center [821, 352] width 132 height 46
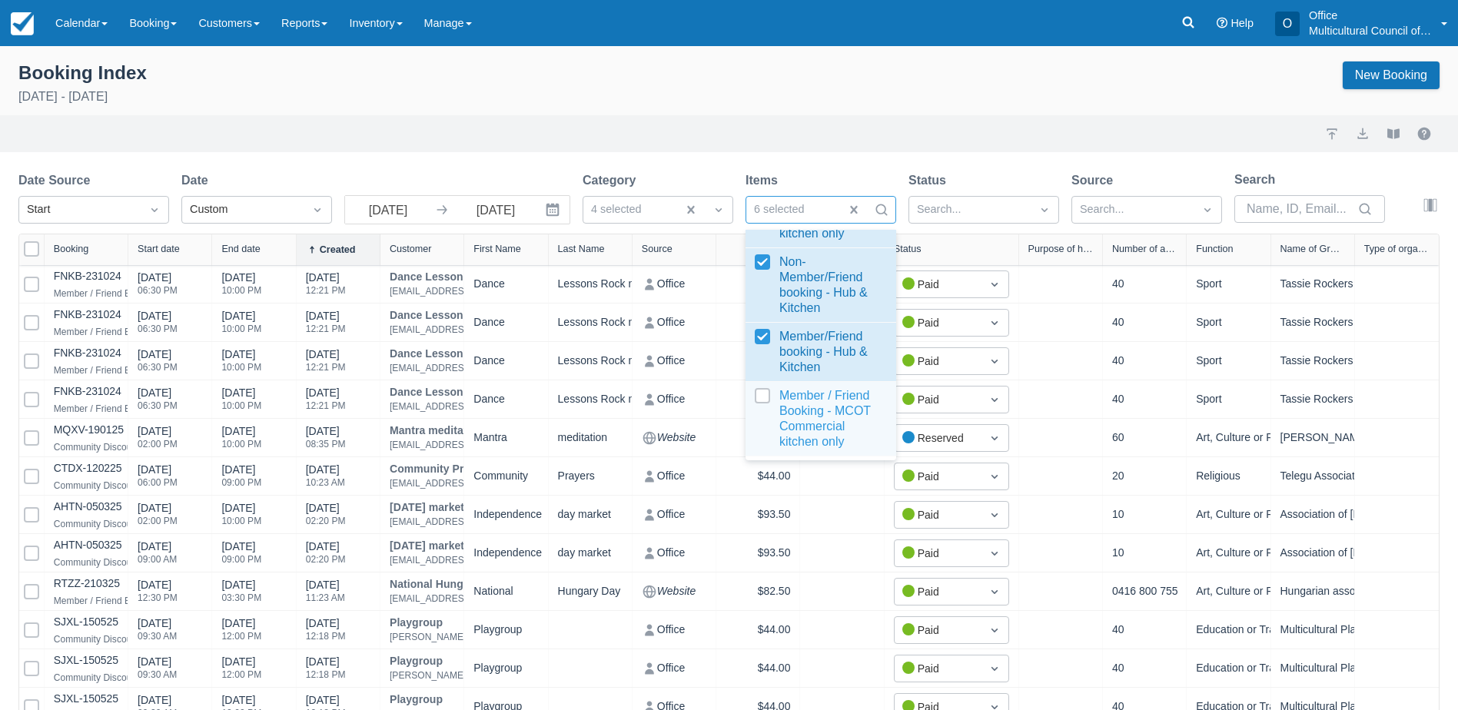
select select "25"
click at [827, 414] on div at bounding box center [821, 418] width 132 height 61
select select "25"
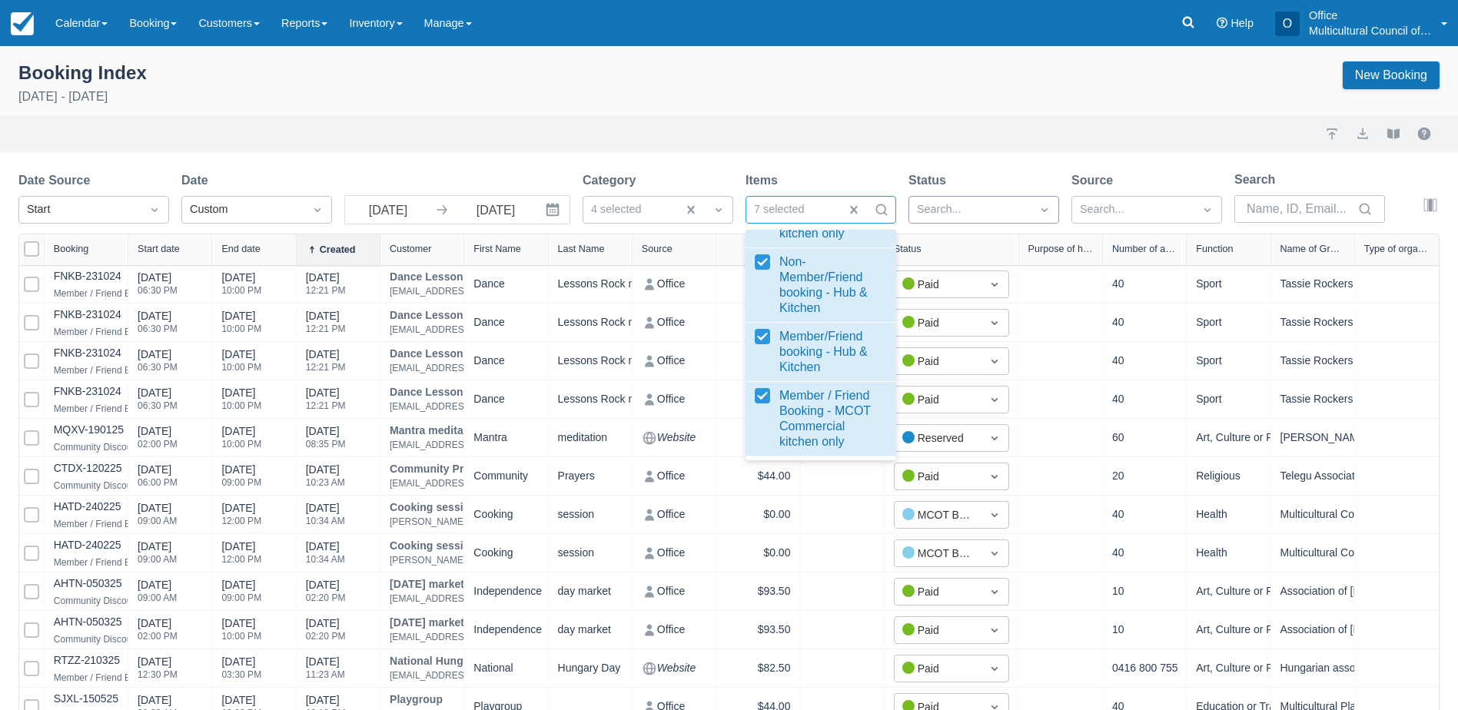
click at [955, 209] on div at bounding box center [970, 210] width 106 height 20
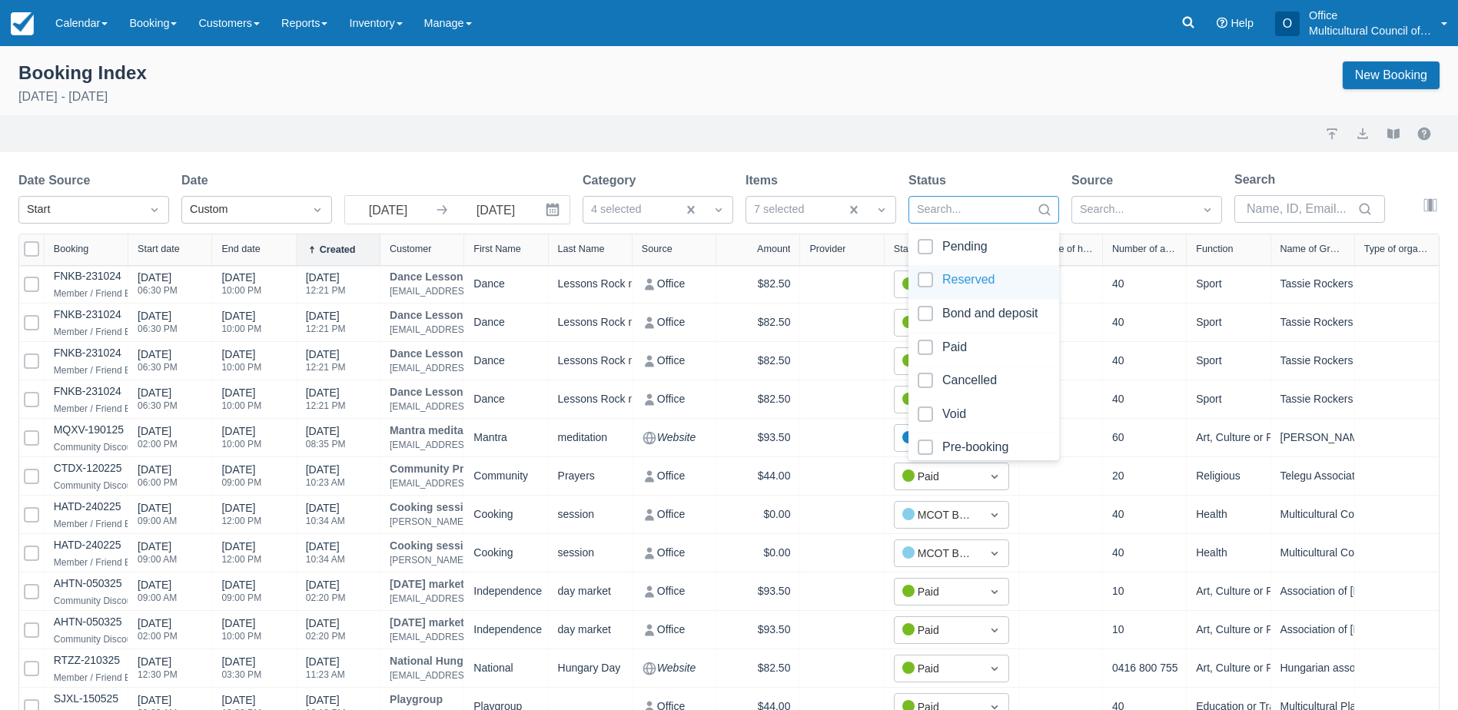
click at [959, 284] on div at bounding box center [984, 282] width 132 height 21
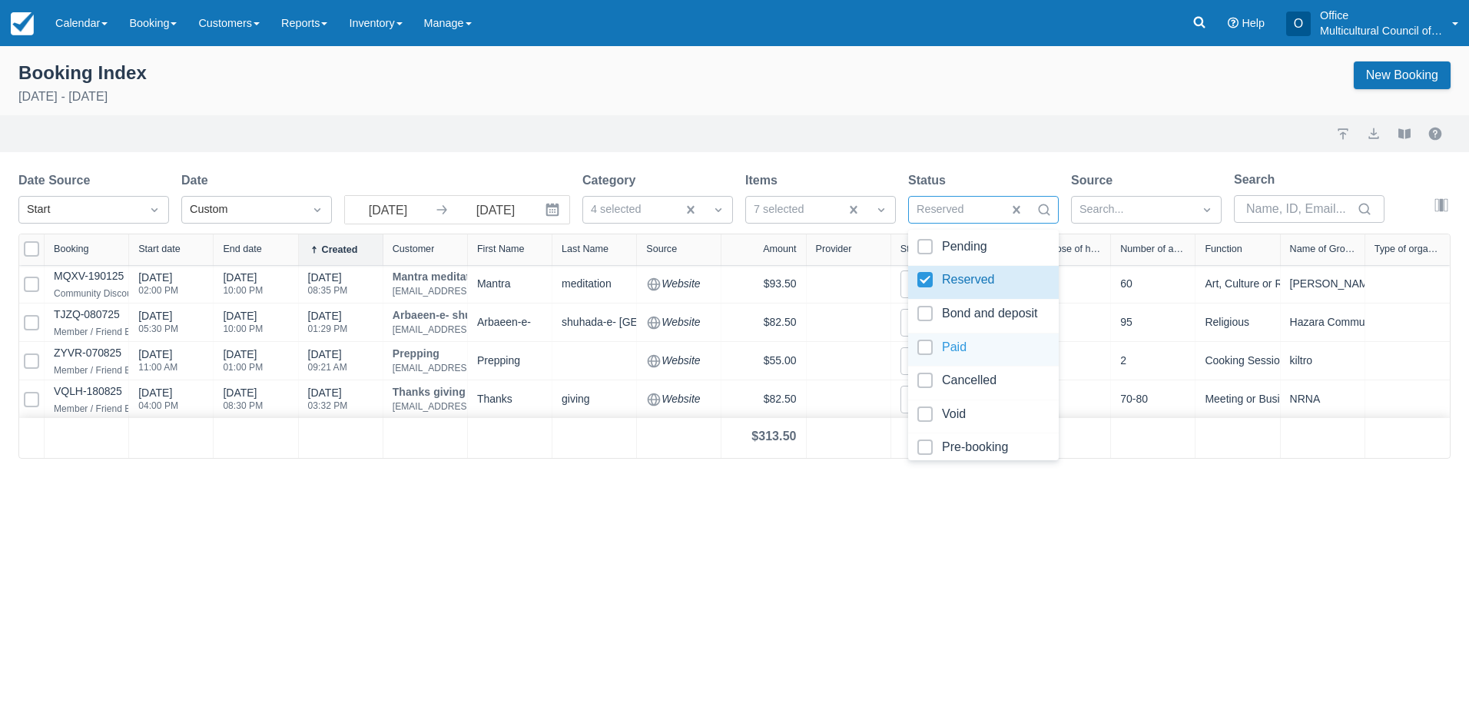
click at [949, 352] on div at bounding box center [984, 350] width 132 height 21
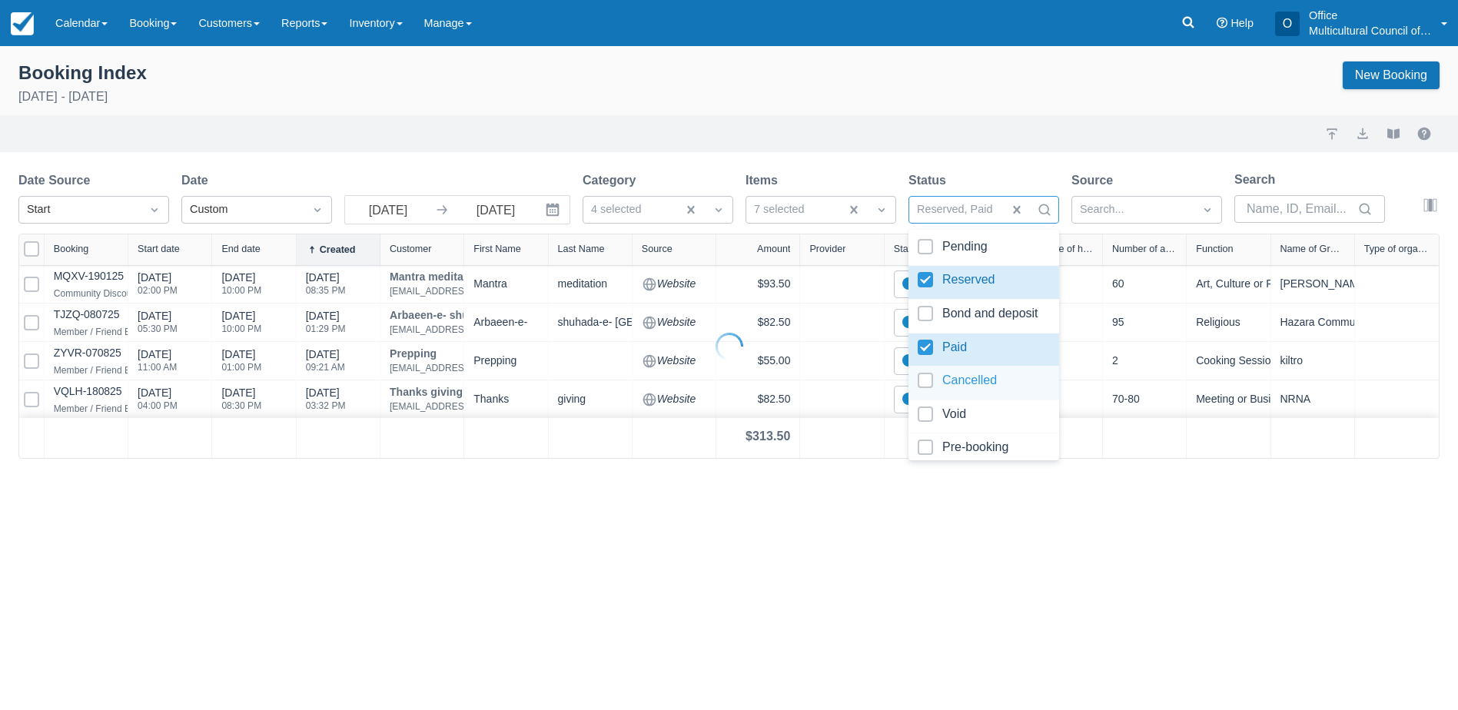
select select "25"
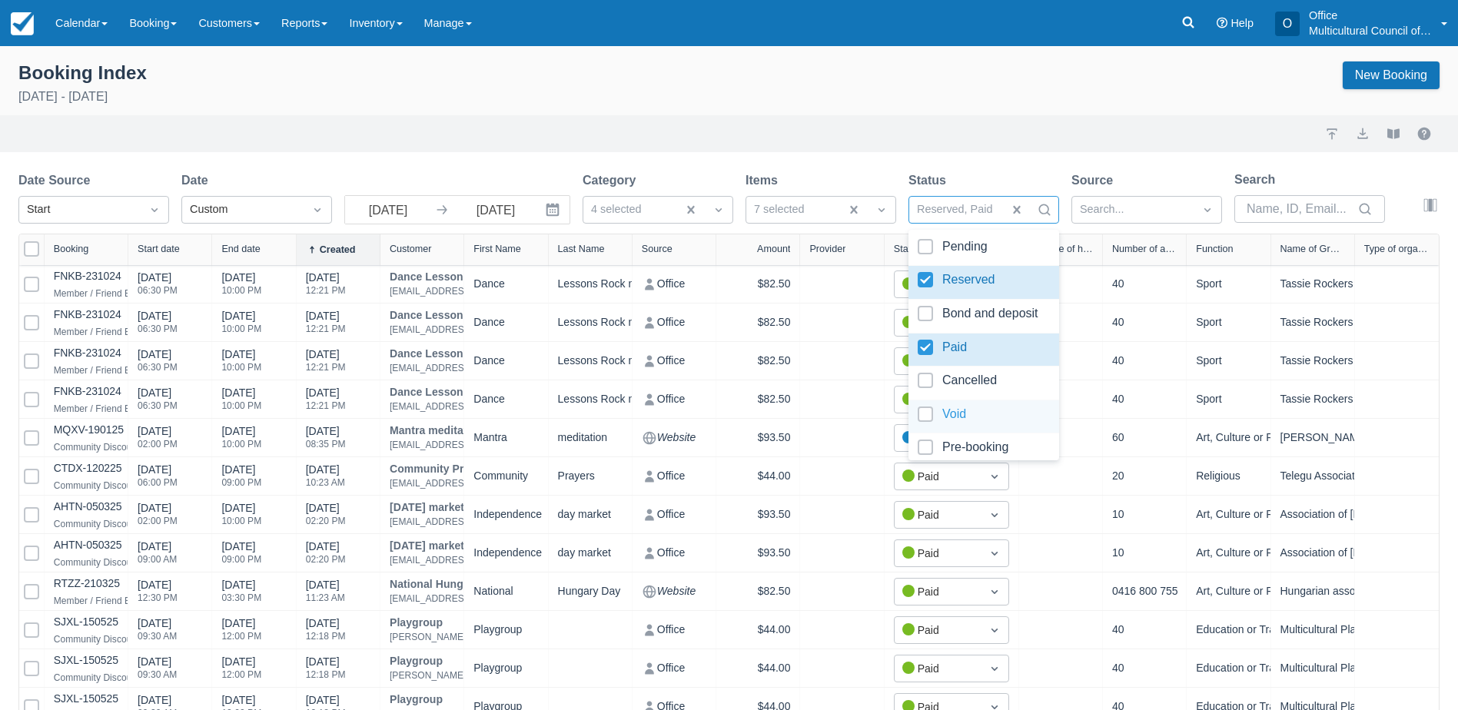
scroll to position [44, 0]
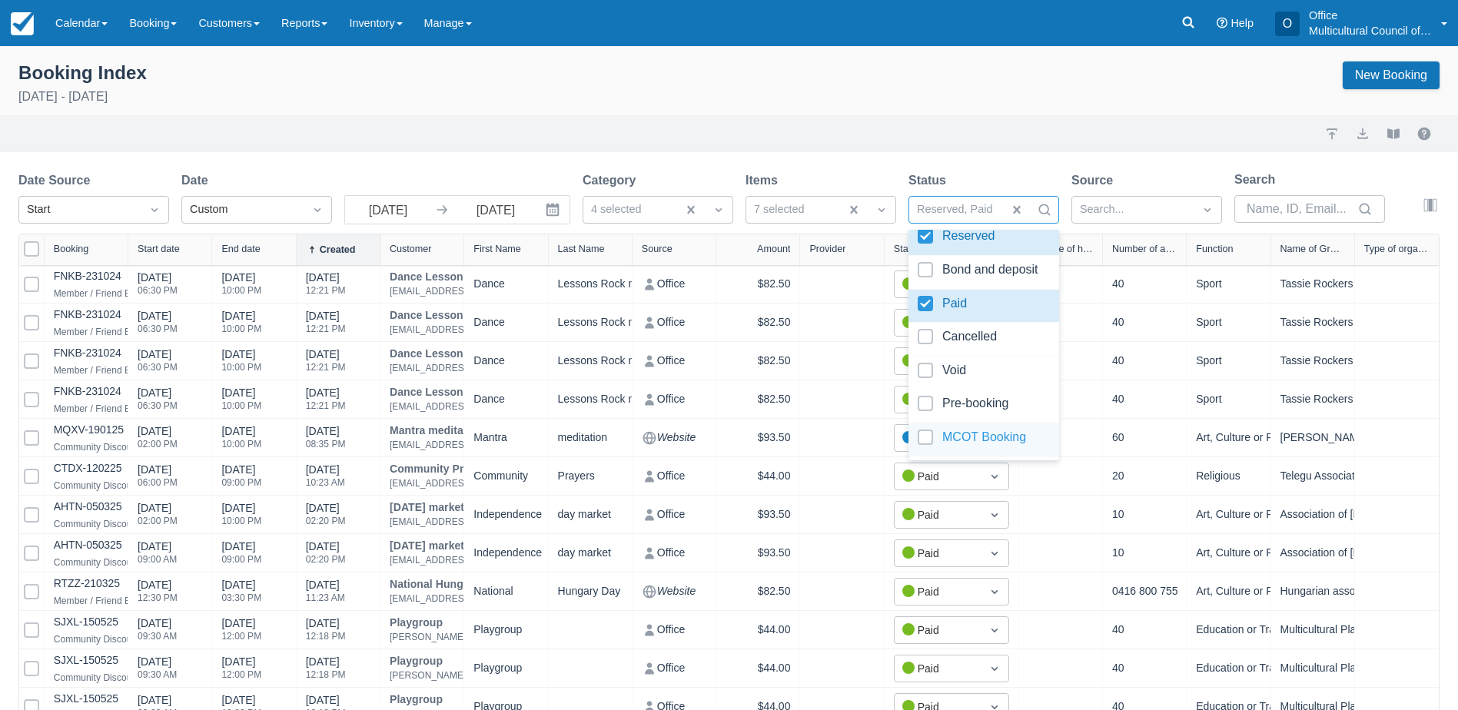
click at [981, 439] on div at bounding box center [984, 440] width 132 height 21
select select "25"
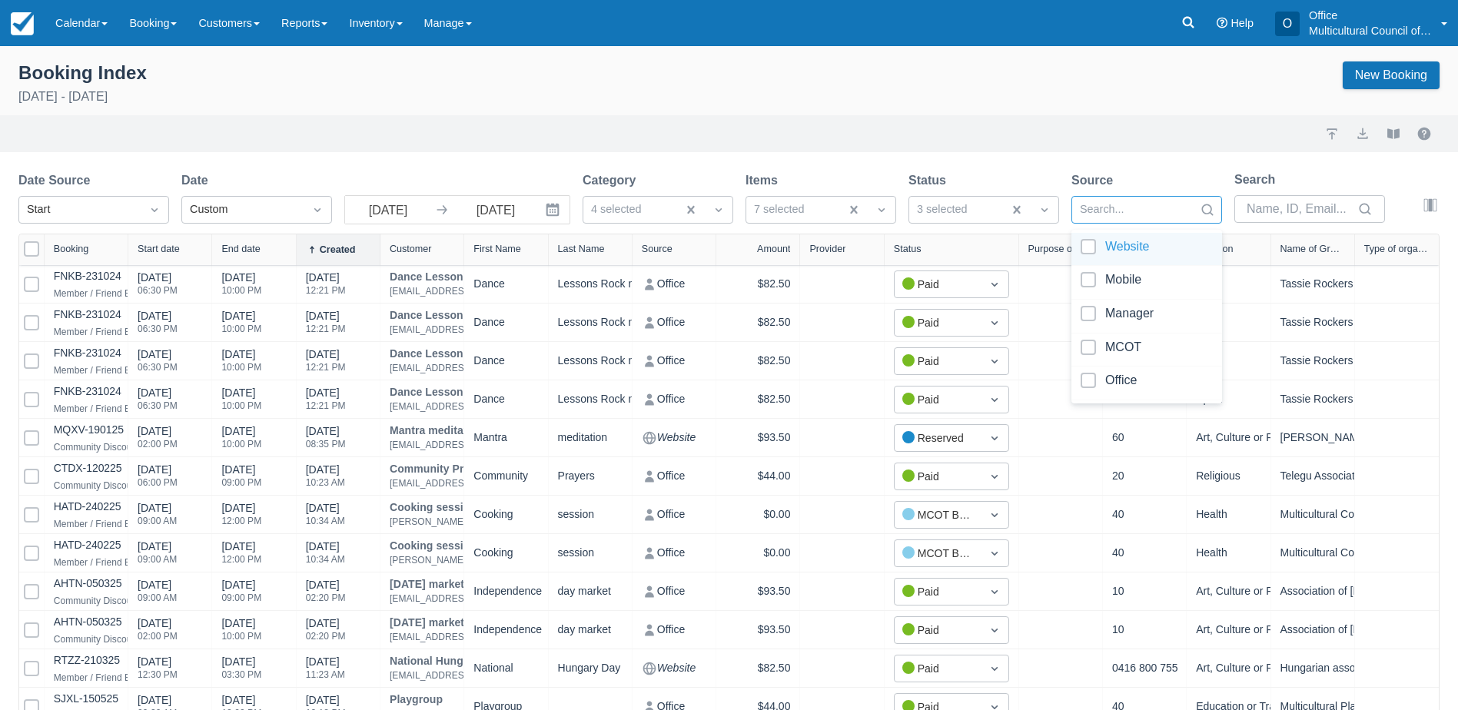
click at [1174, 213] on div at bounding box center [1133, 210] width 106 height 20
click at [1189, 134] on div "Import Export View booklet" at bounding box center [728, 133] width 1421 height 18
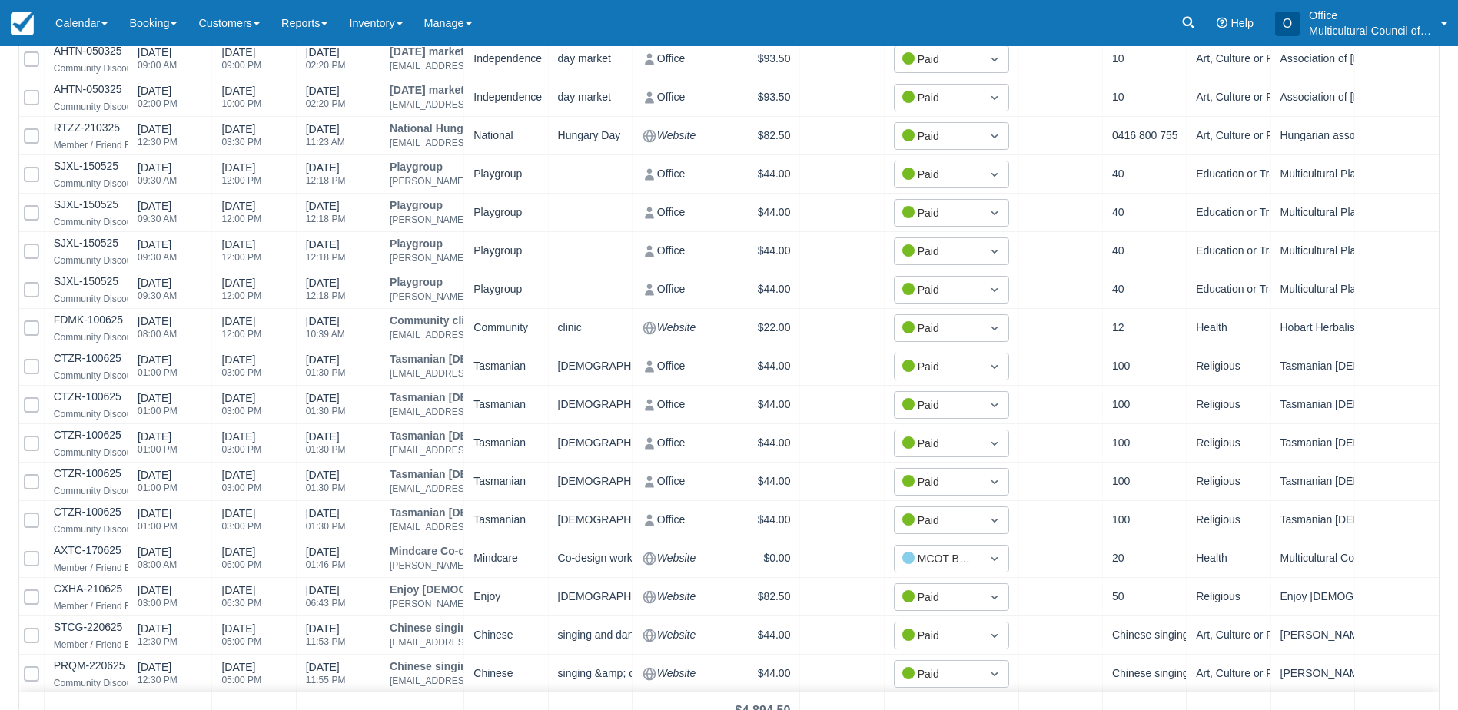
scroll to position [593, 0]
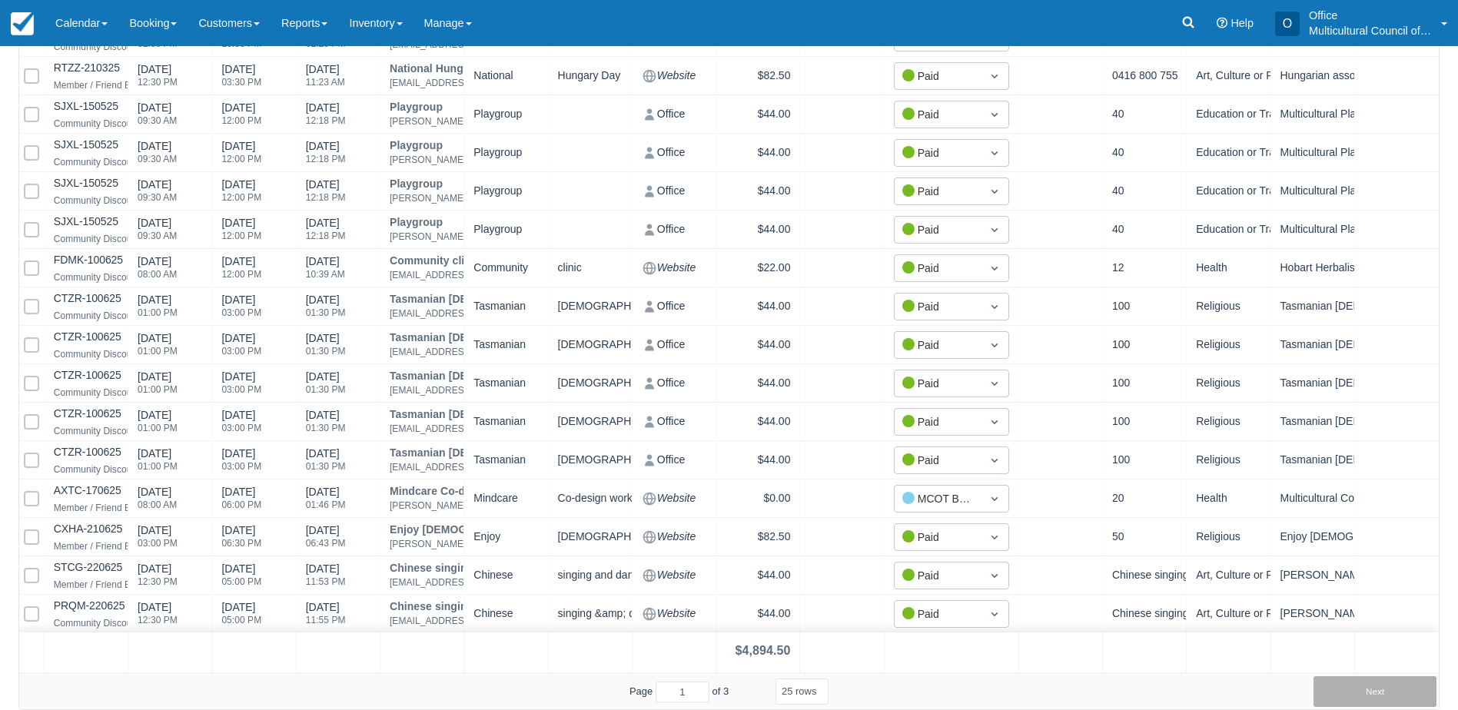
click at [1349, 691] on button "Next" at bounding box center [1374, 691] width 123 height 31
select select "25"
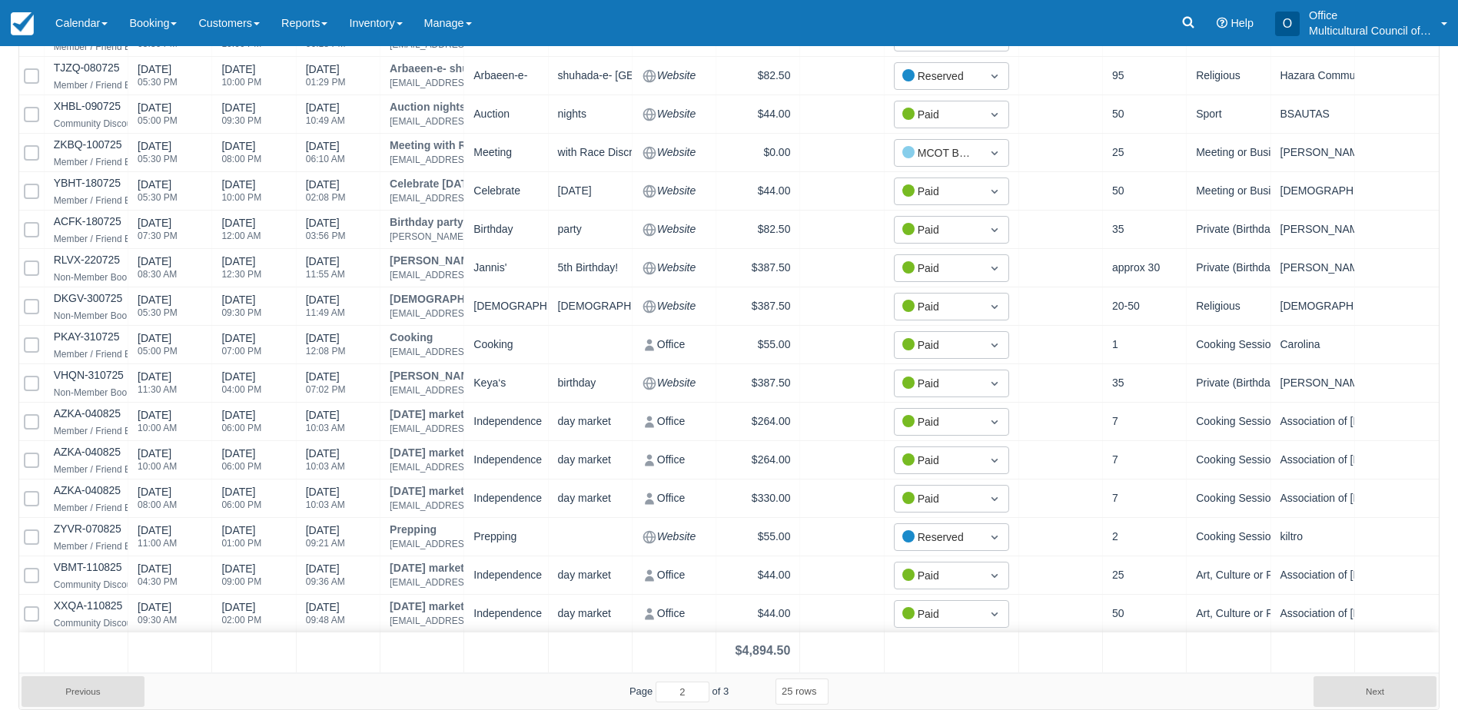
click at [1349, 691] on button "Next" at bounding box center [1374, 691] width 123 height 31
select select "25"
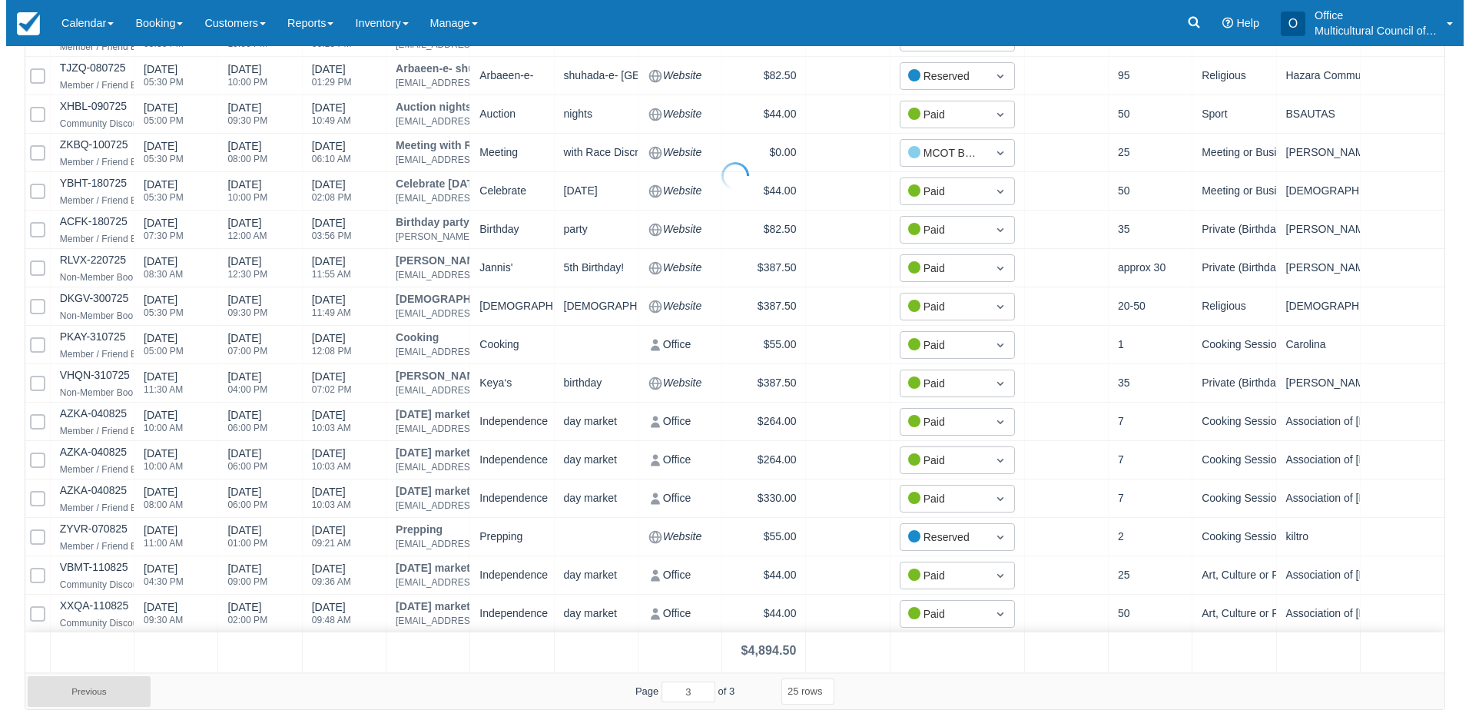
scroll to position [0, 0]
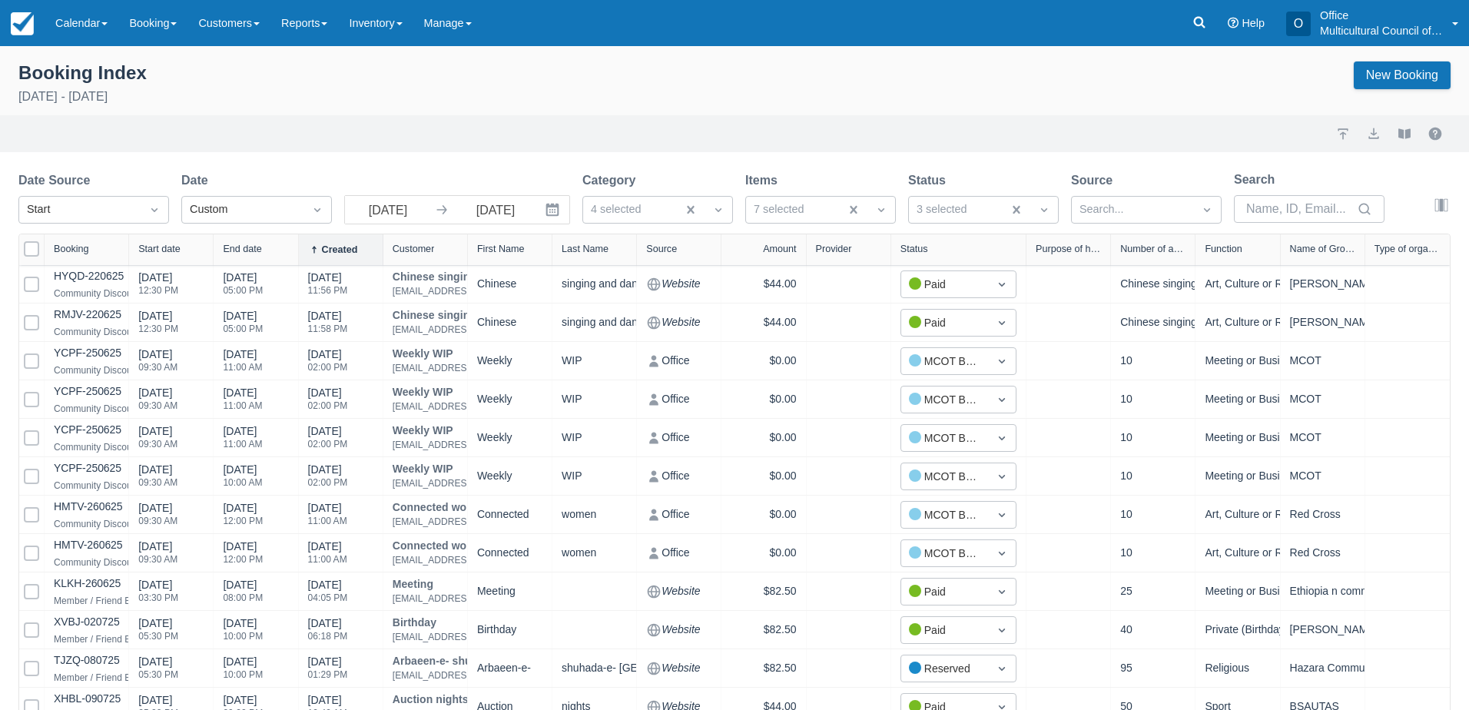
select select "25"
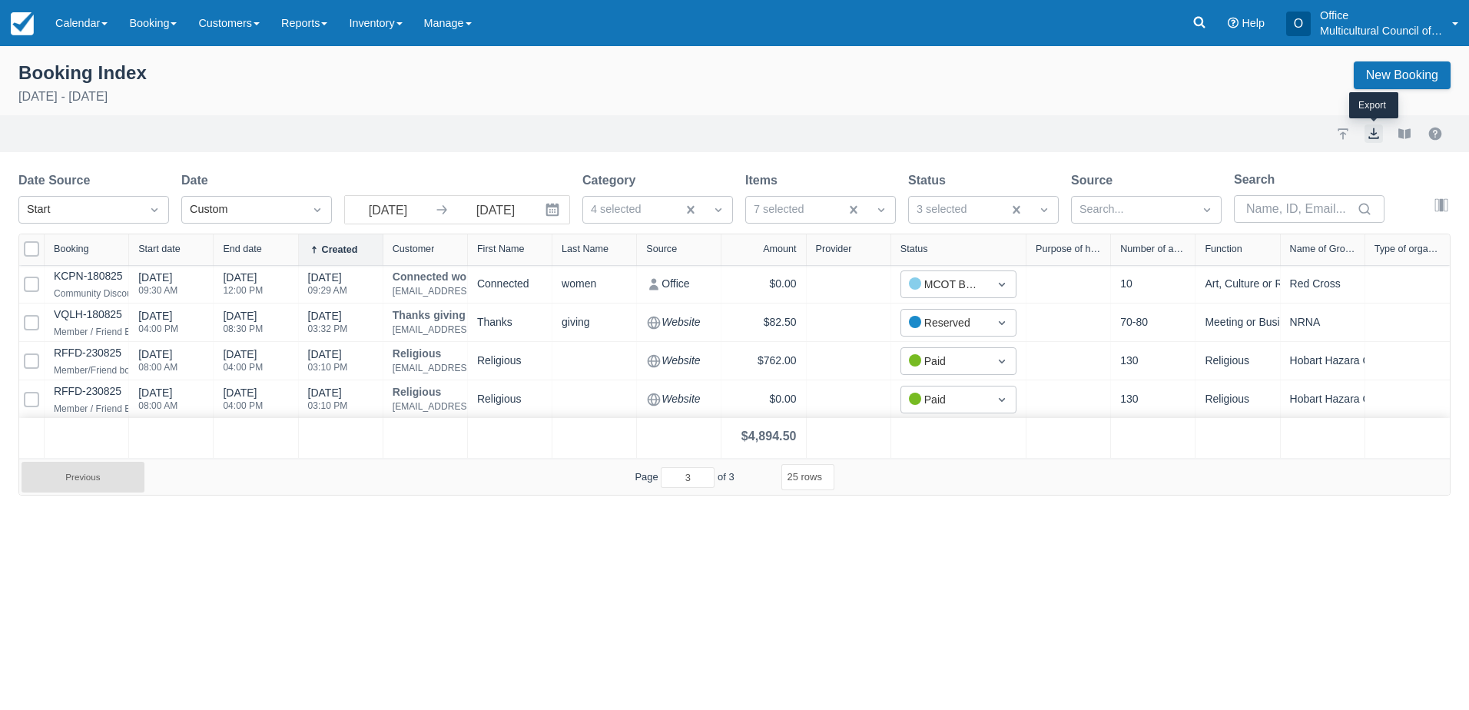
click at [1379, 134] on button "export" at bounding box center [1374, 133] width 18 height 18
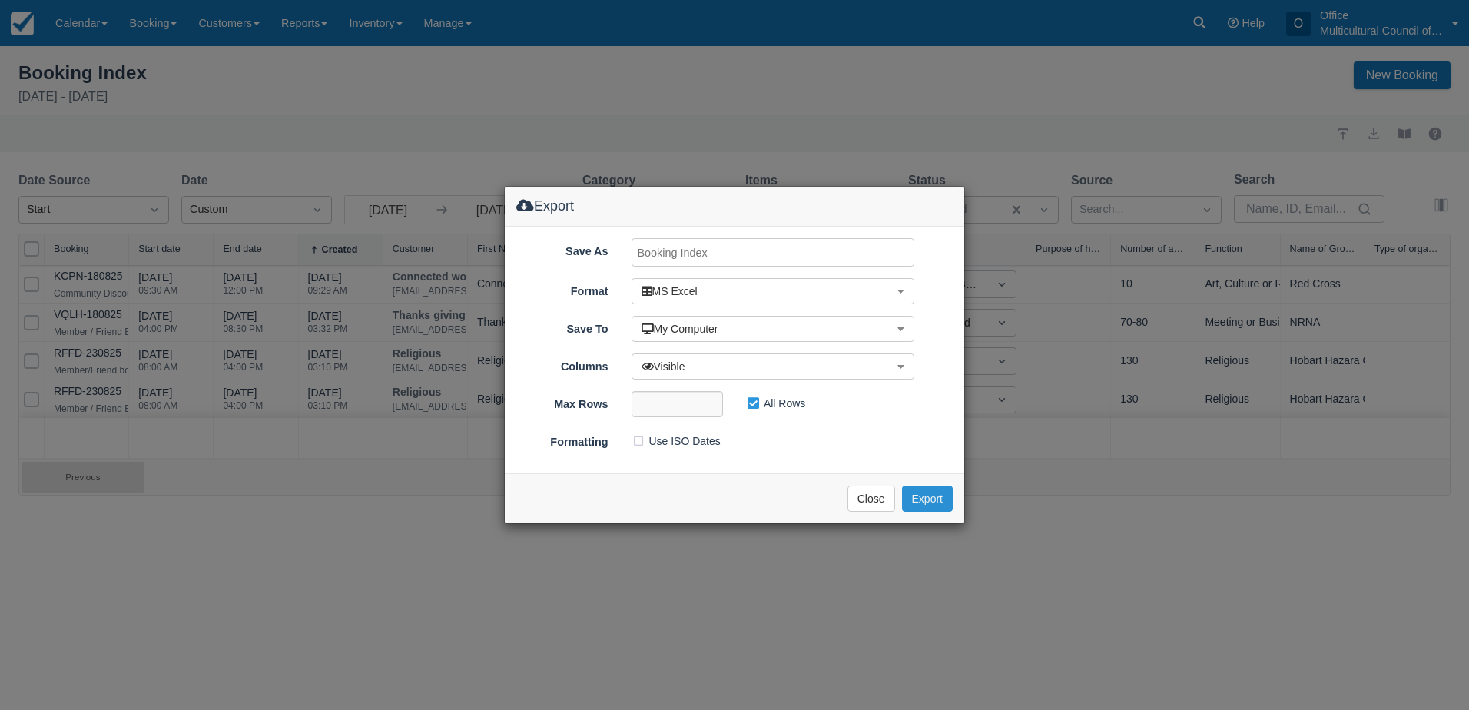
click at [927, 502] on button "Export" at bounding box center [927, 499] width 51 height 26
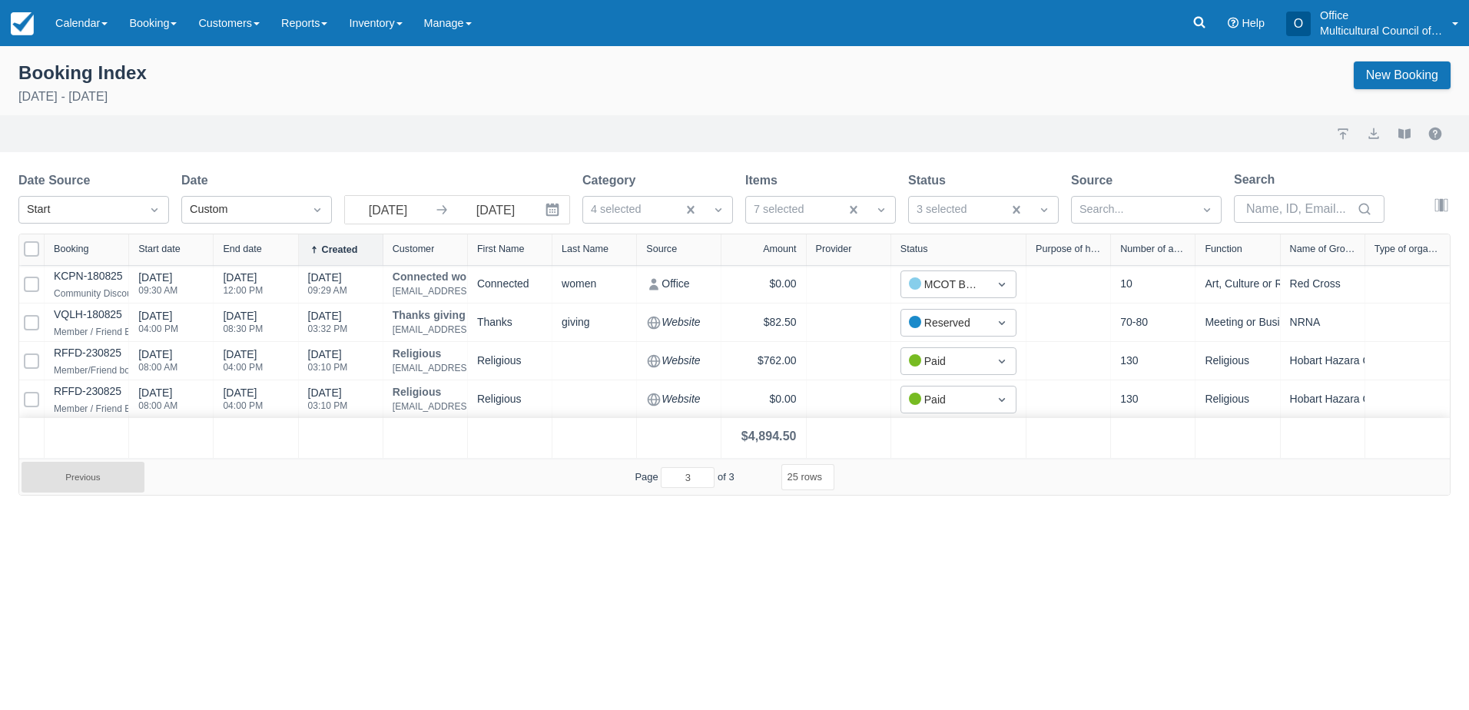
click at [1076, 516] on div "Booking Index August 1st - August 31st 2025 New Booking Import Export View book…" at bounding box center [734, 378] width 1469 height 664
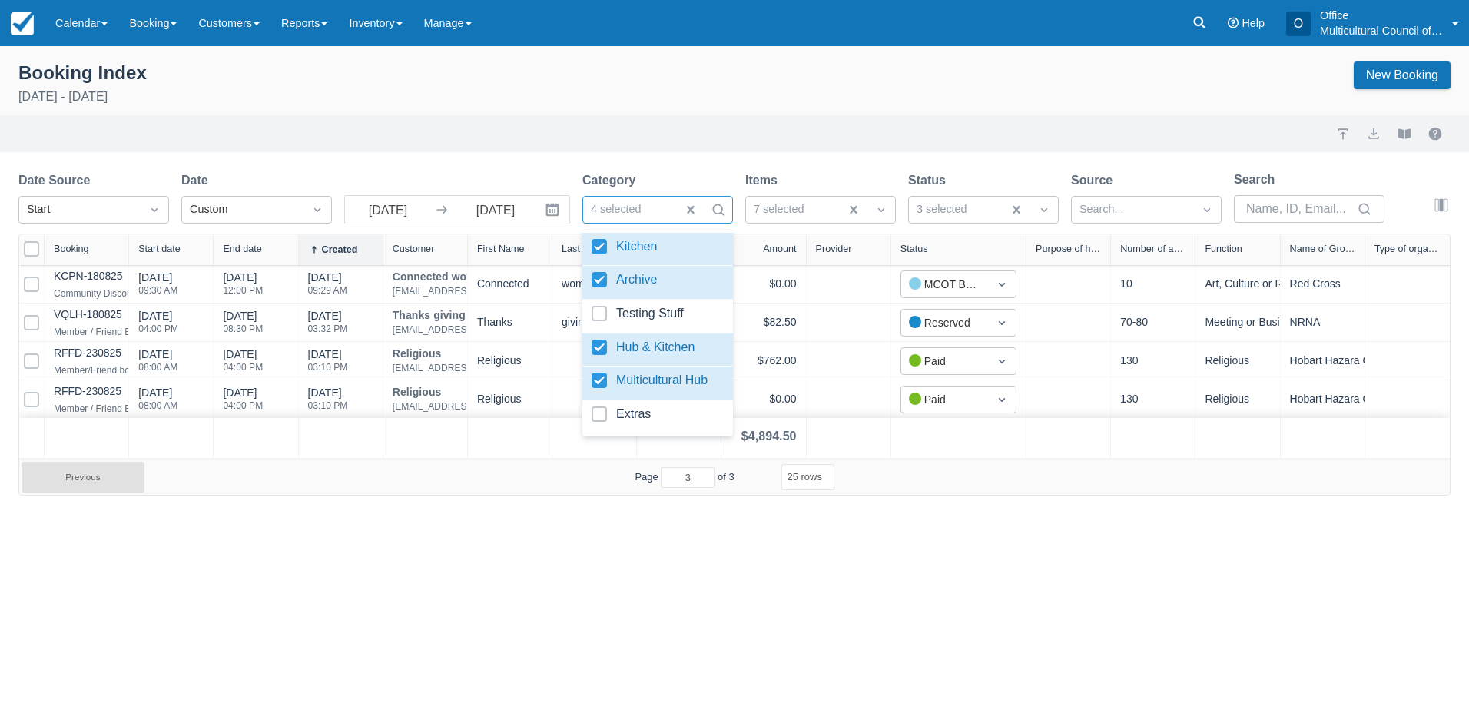
click at [656, 208] on div at bounding box center [630, 210] width 78 height 20
click at [591, 383] on div "Multicultural Hub" at bounding box center [658, 384] width 151 height 34
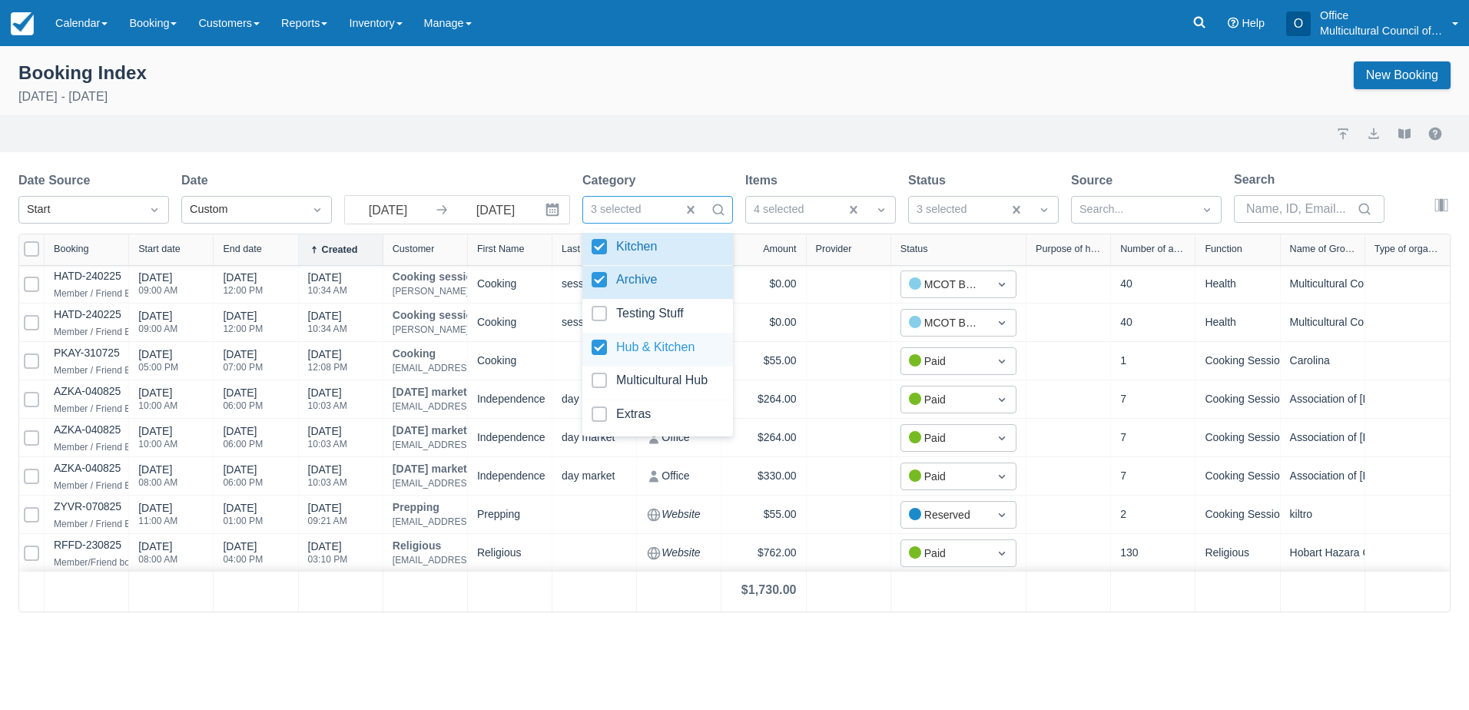
click at [598, 353] on div at bounding box center [658, 350] width 132 height 21
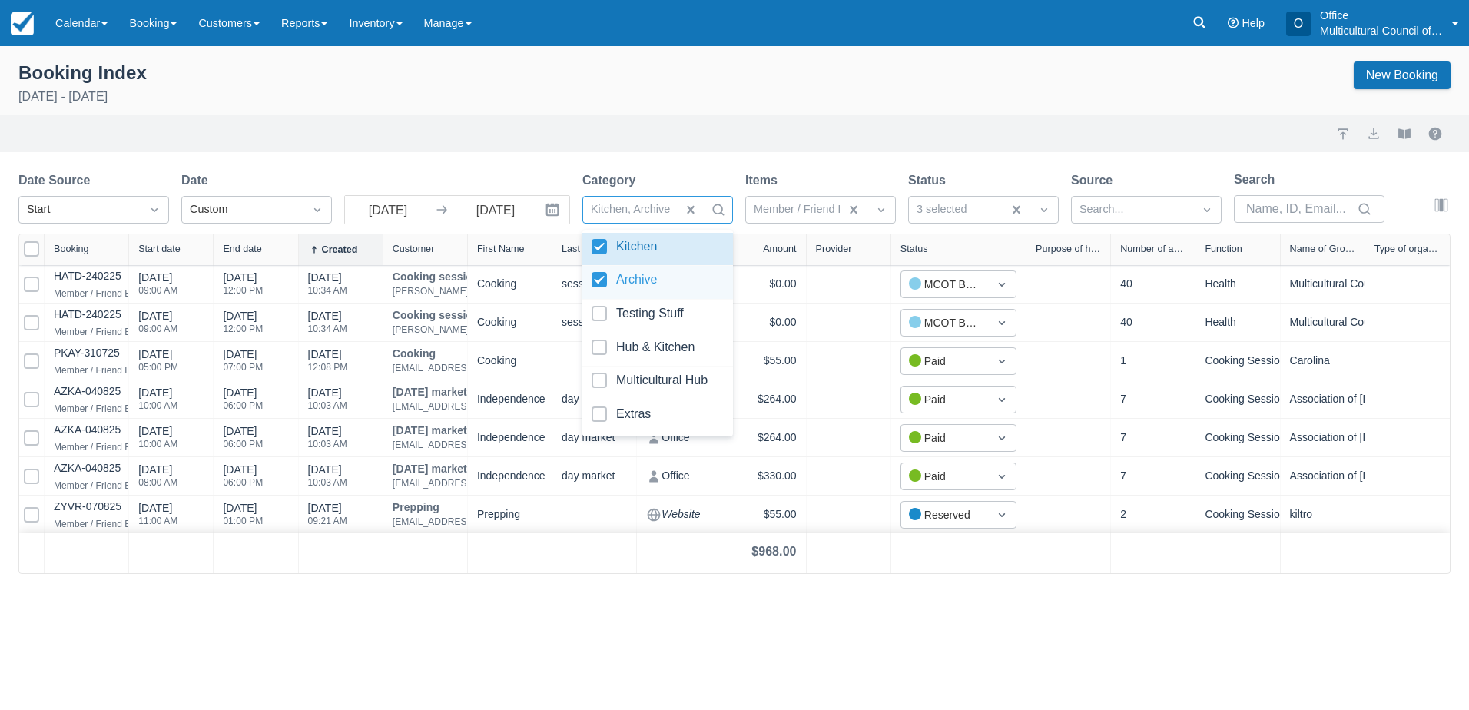
click at [602, 284] on div at bounding box center [658, 282] width 132 height 21
click at [599, 240] on div at bounding box center [658, 249] width 132 height 21
select select "25"
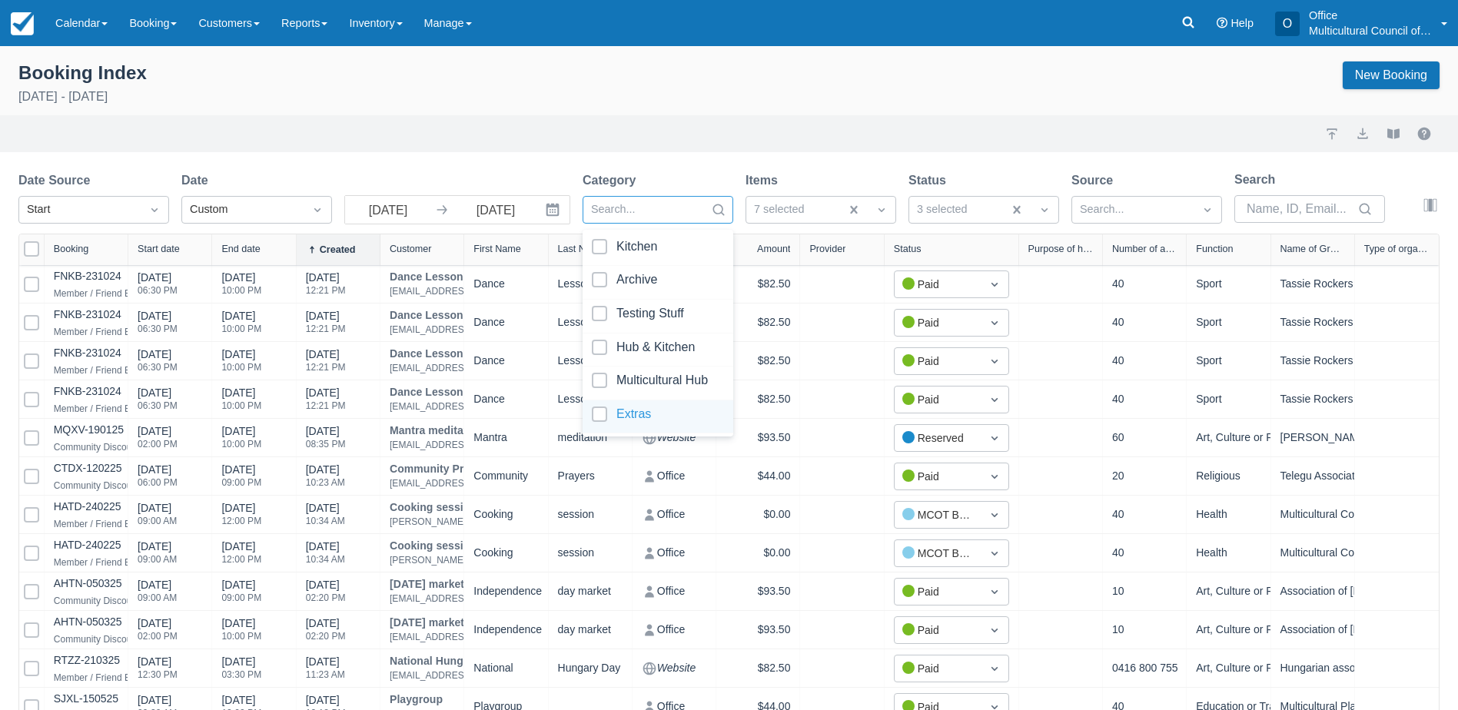
click at [601, 416] on div at bounding box center [658, 417] width 132 height 21
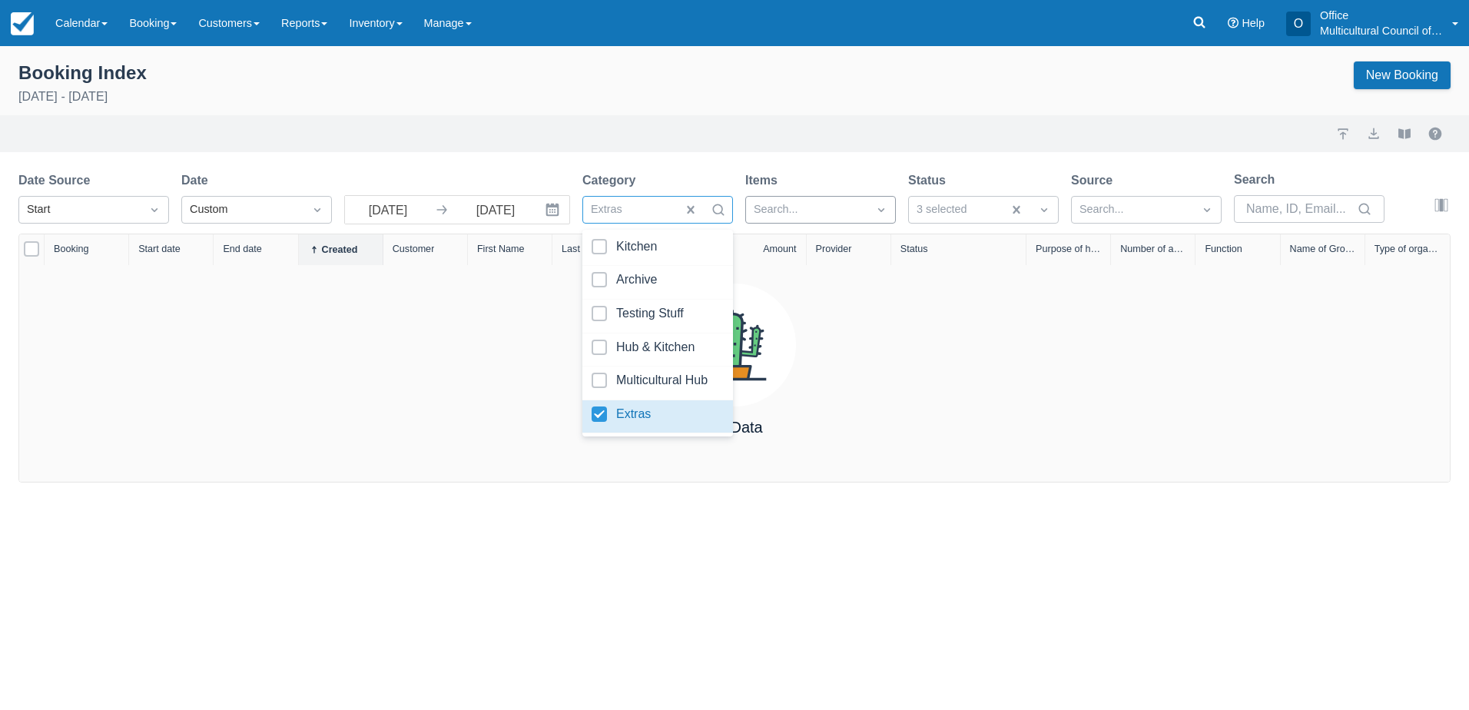
click at [835, 211] on div at bounding box center [807, 210] width 106 height 20
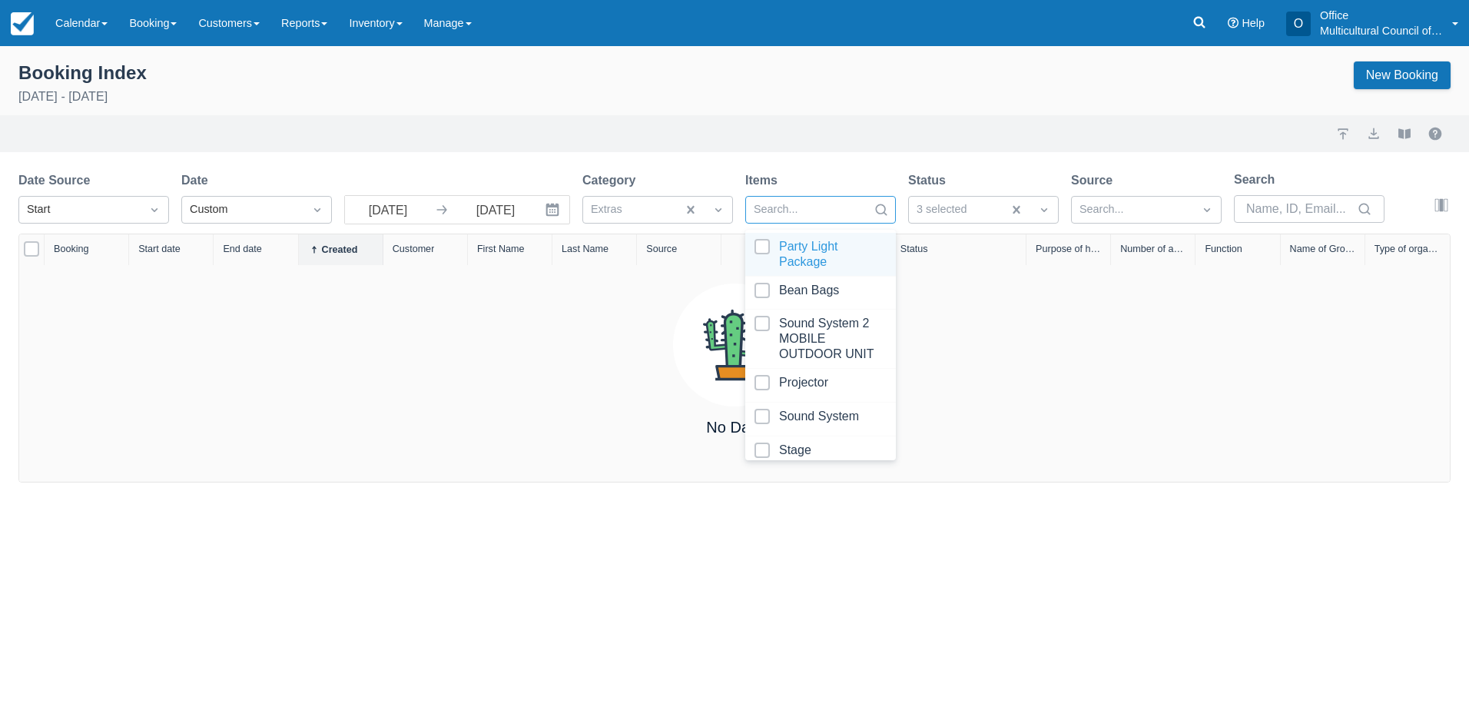
click at [822, 254] on div at bounding box center [821, 254] width 132 height 31
click at [797, 294] on div at bounding box center [821, 293] width 132 height 21
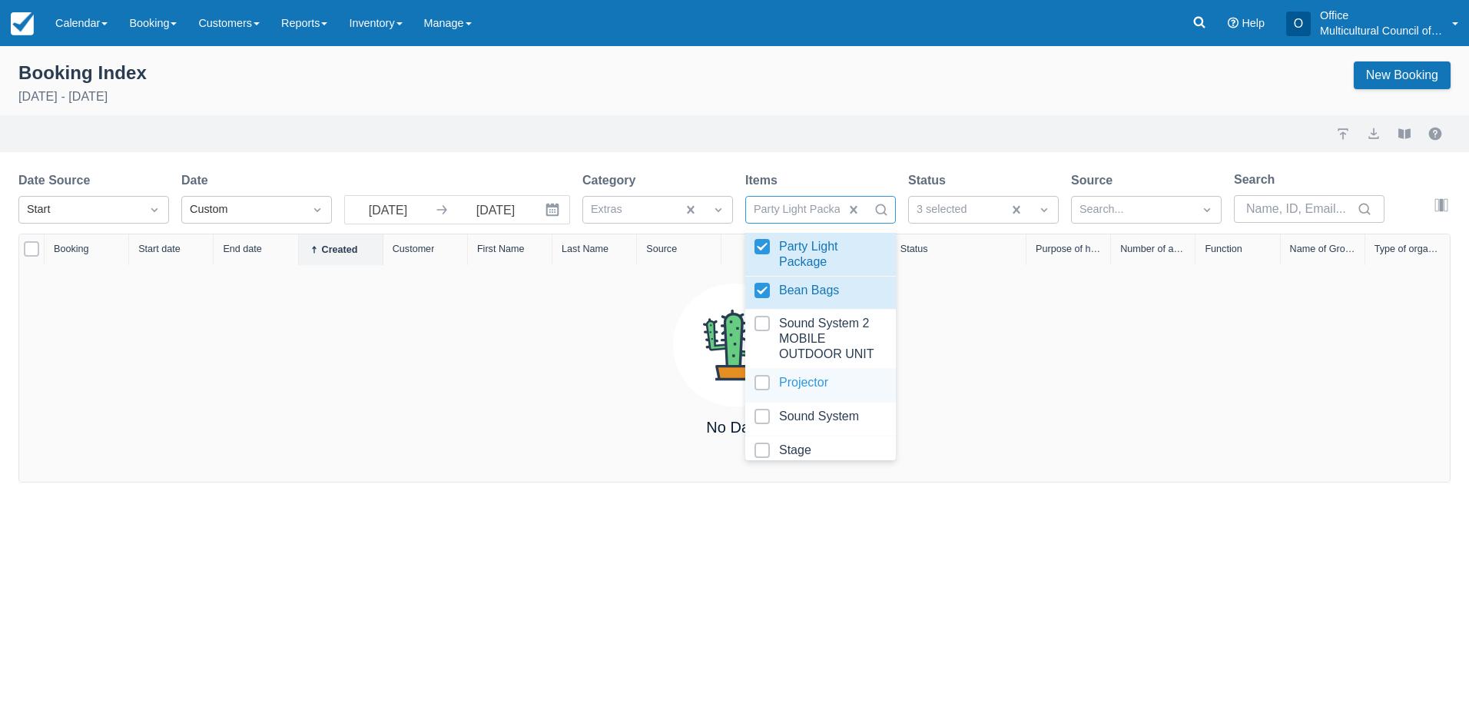
click at [796, 396] on div at bounding box center [821, 385] width 132 height 21
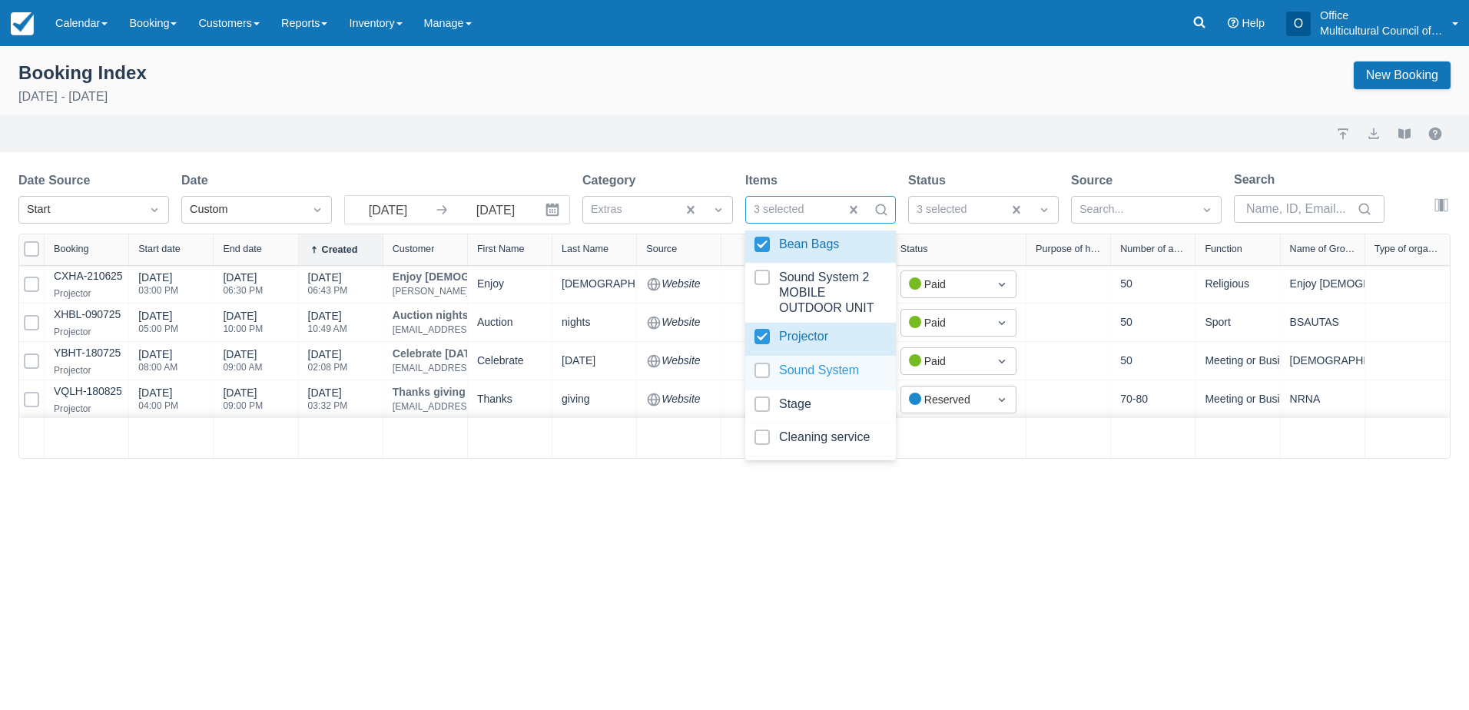
click at [826, 376] on div at bounding box center [821, 373] width 132 height 21
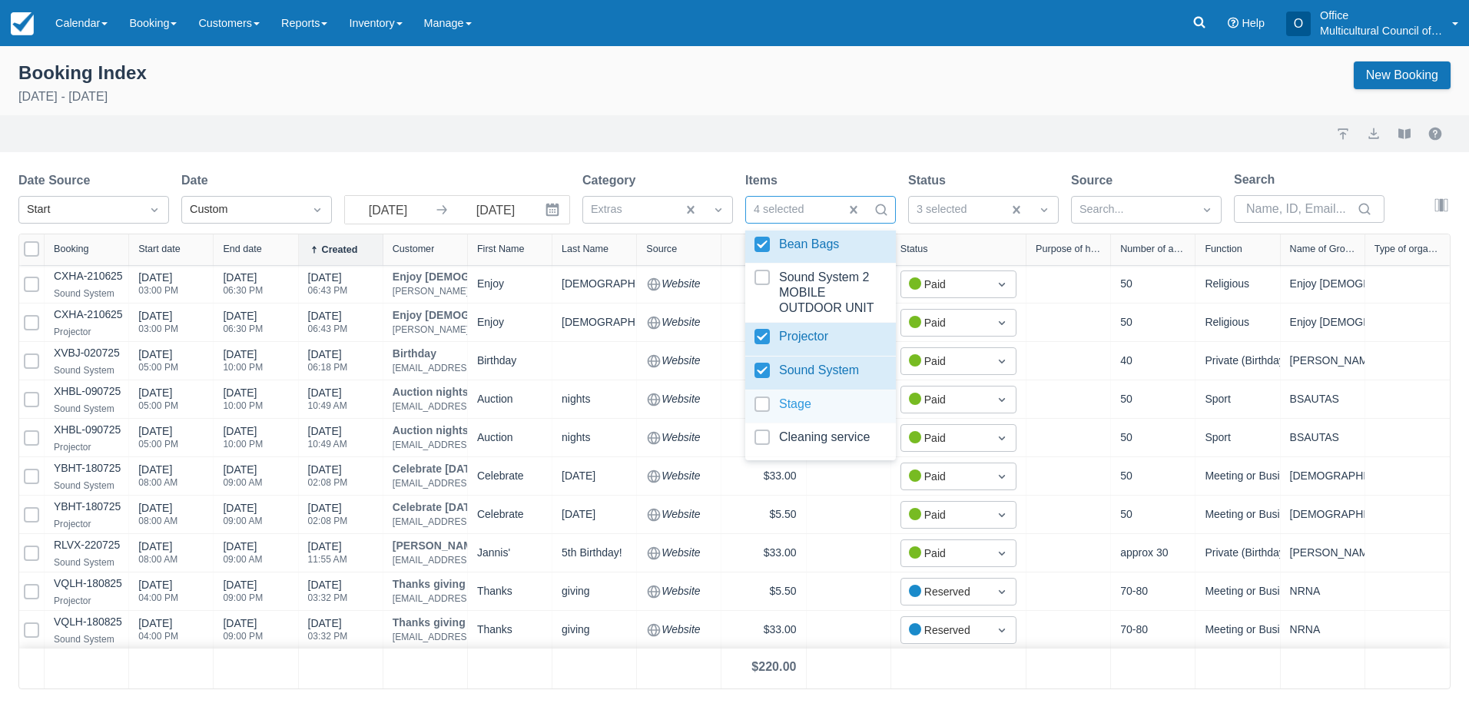
click at [822, 408] on div at bounding box center [821, 407] width 132 height 21
click at [802, 288] on div at bounding box center [821, 293] width 132 height 46
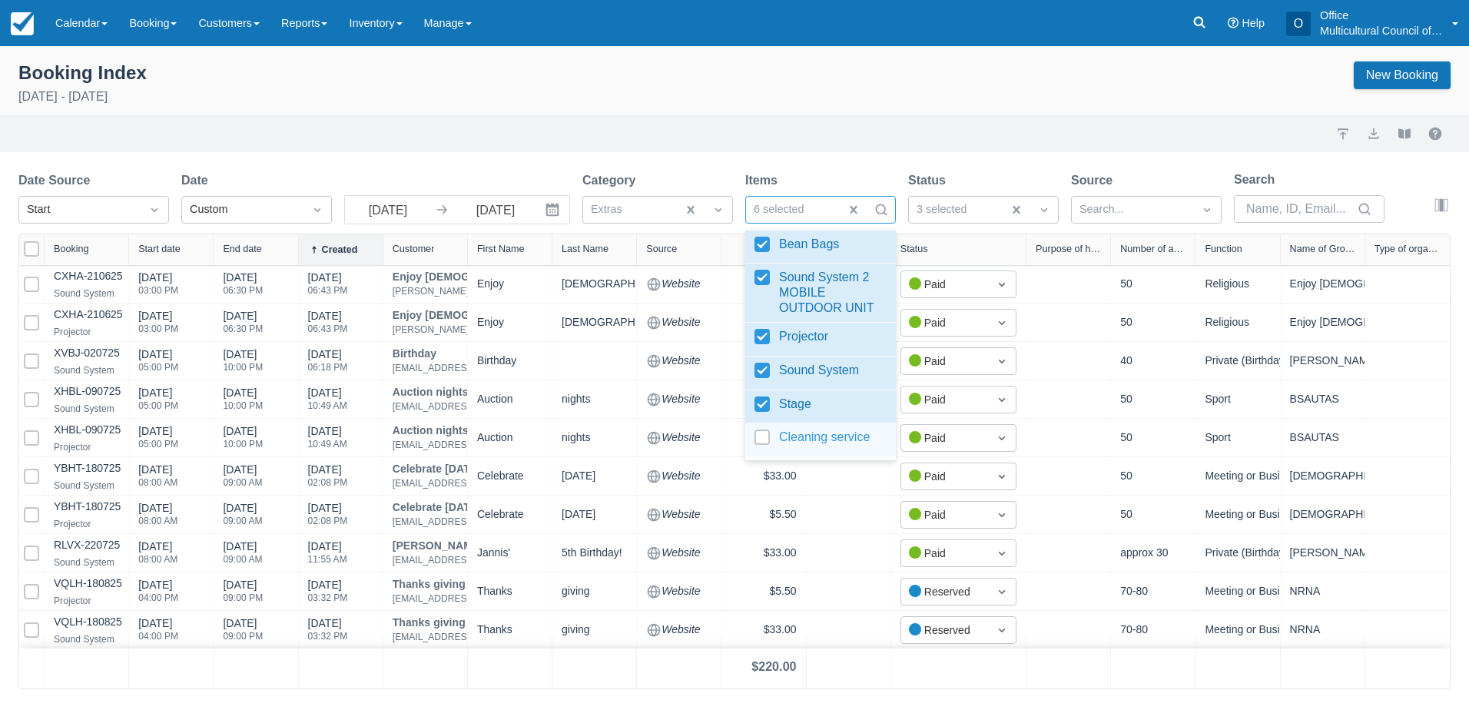
click at [825, 446] on div at bounding box center [821, 440] width 132 height 21
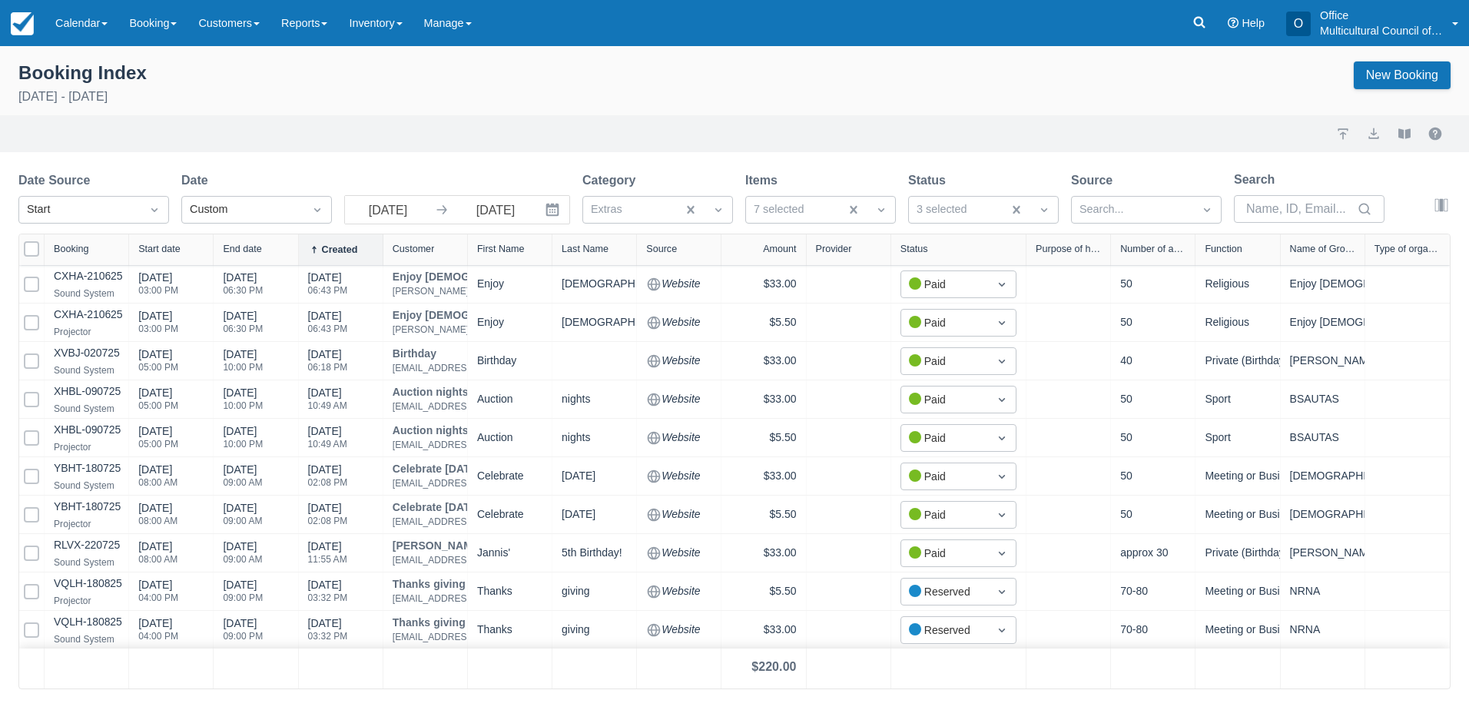
click at [1102, 682] on div at bounding box center [1069, 669] width 85 height 40
click at [823, 108] on div "Booking Index August 1st - August 31st 2025 New Booking" at bounding box center [734, 85] width 1432 height 48
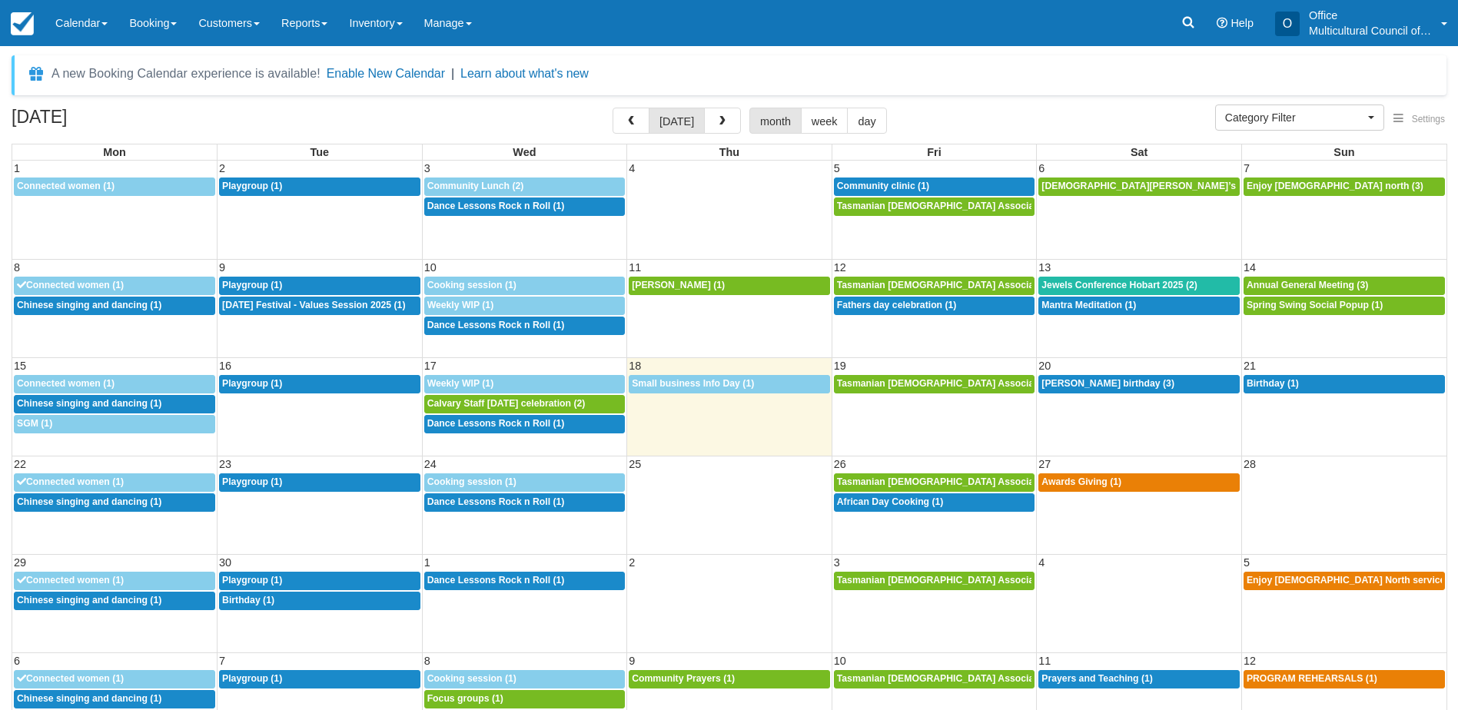
select select
click at [636, 123] on span "button" at bounding box center [631, 121] width 11 height 11
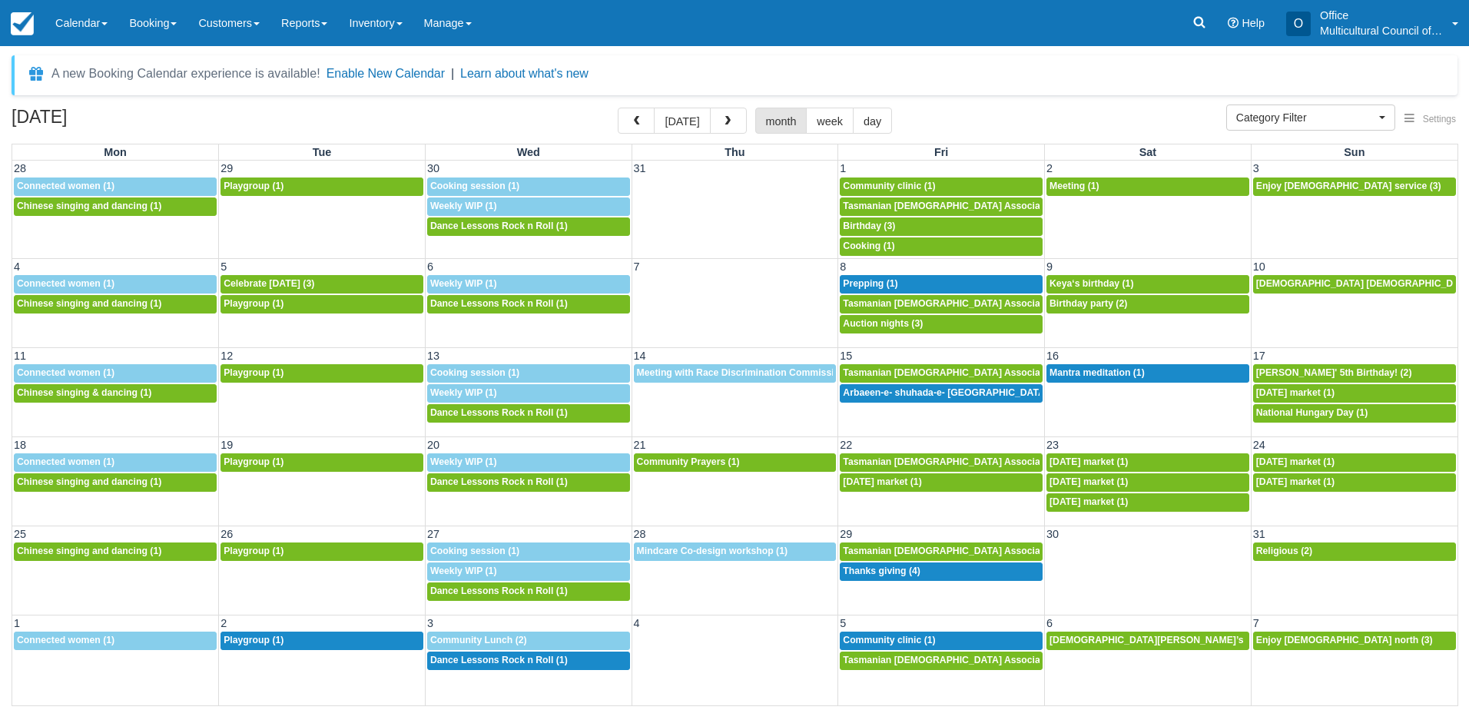
click at [993, 106] on div "A new Booking Calendar experience is available! Enable New Calendar | Learn abo…" at bounding box center [735, 382] width 1446 height 655
click at [911, 226] on div "5p Birthday (3)" at bounding box center [941, 227] width 197 height 12
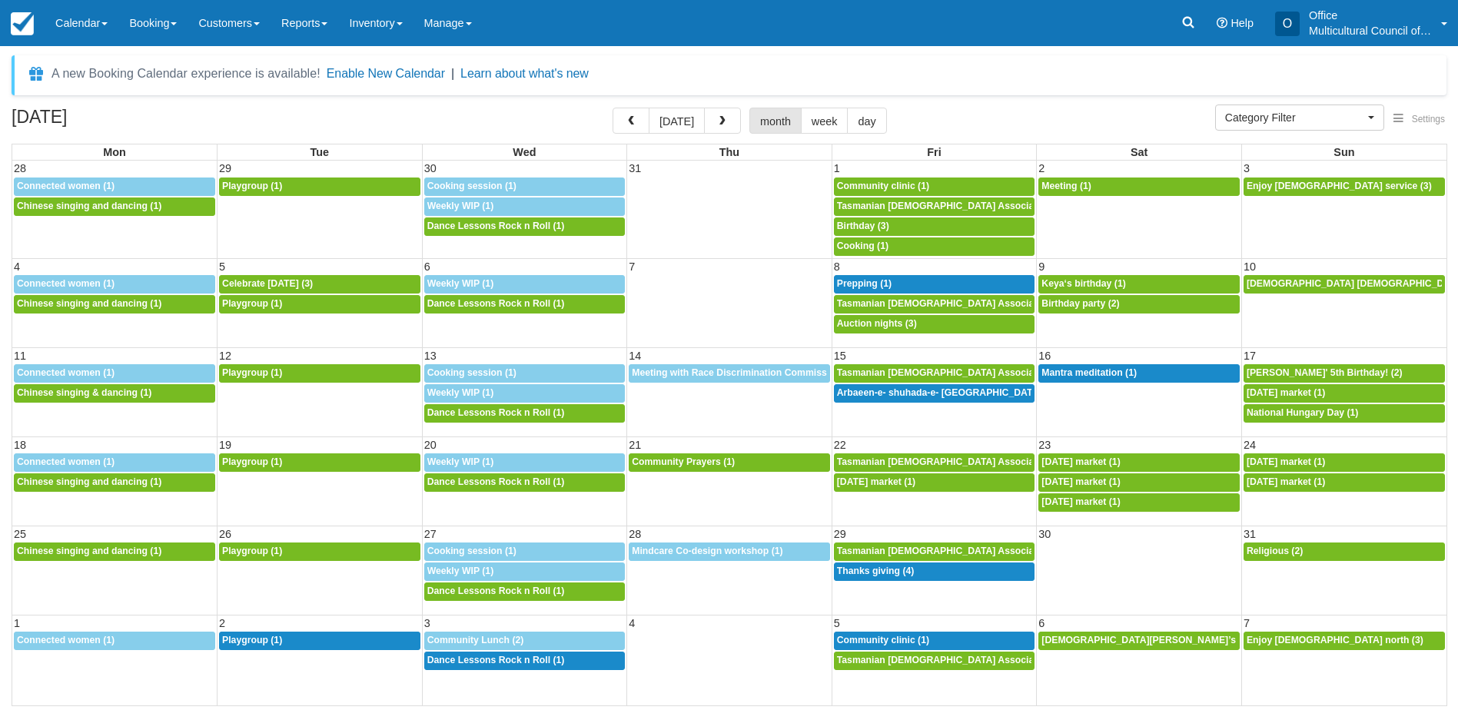
select select
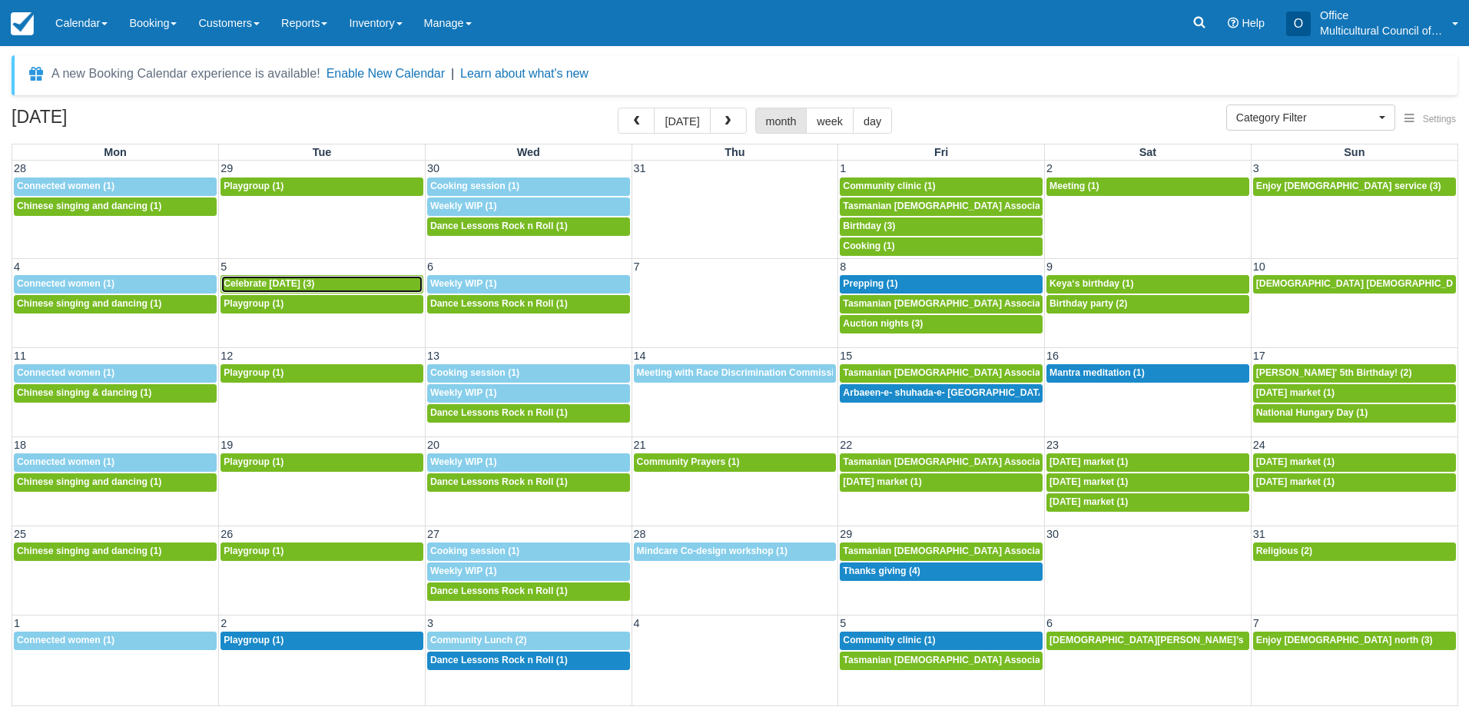
click at [297, 277] on link "8a Celebrate [DATE] (3)" at bounding box center [322, 284] width 203 height 18
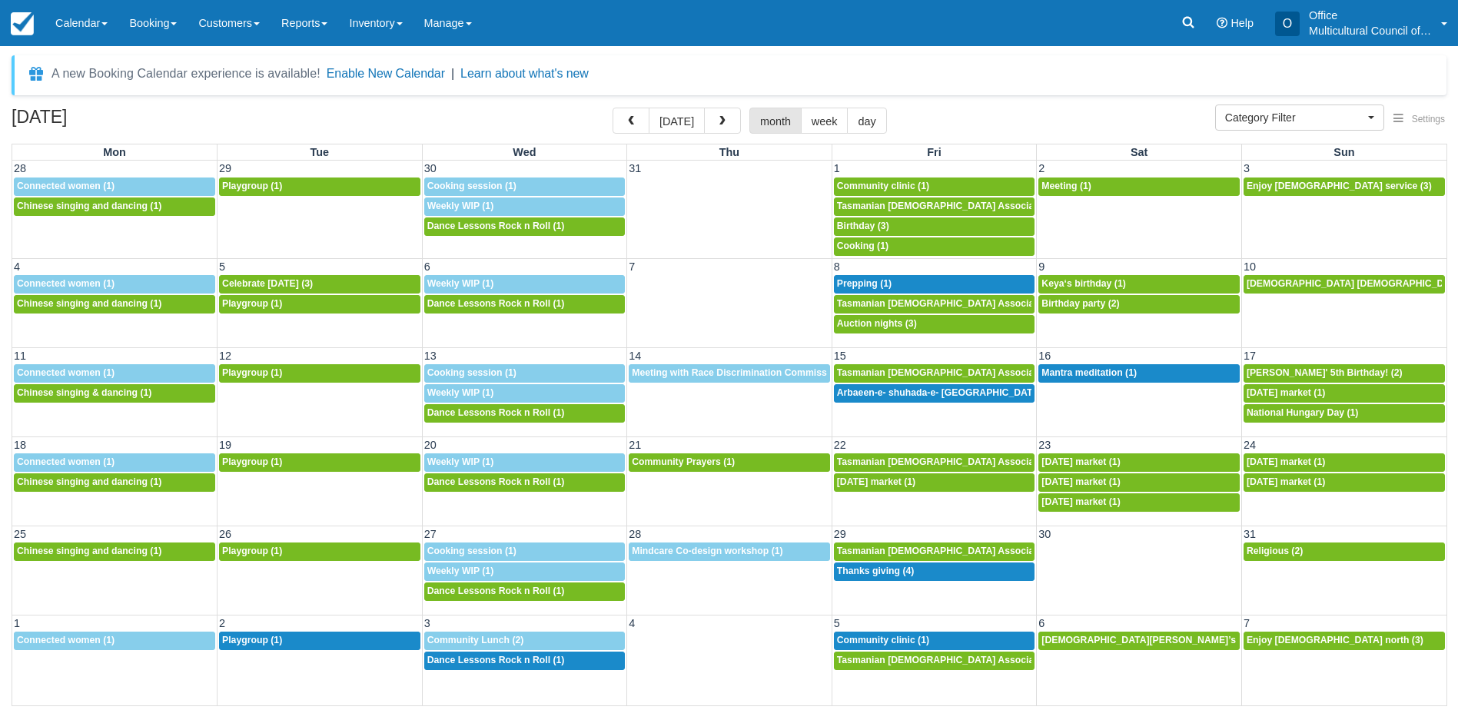
select select
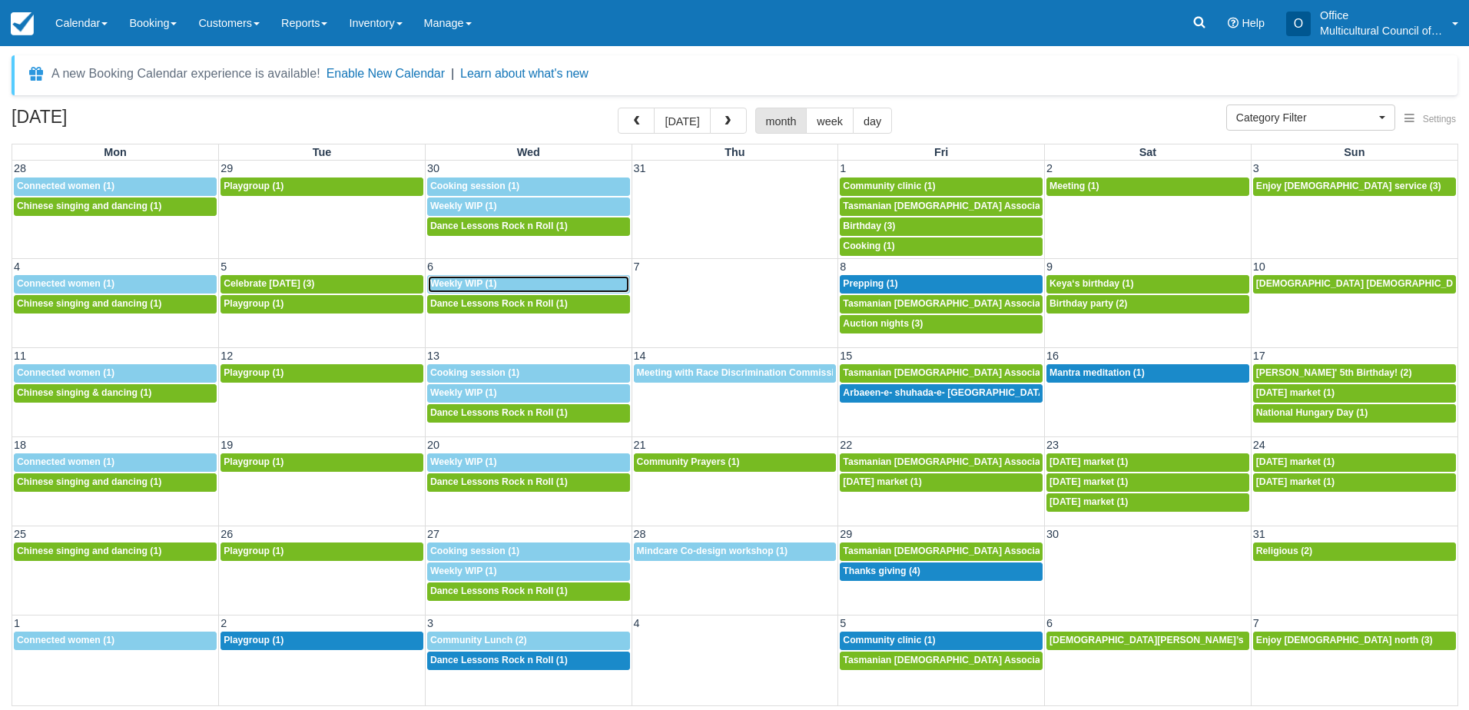
click at [540, 286] on div "9:30a Weekly WIP (1)" at bounding box center [528, 284] width 197 height 12
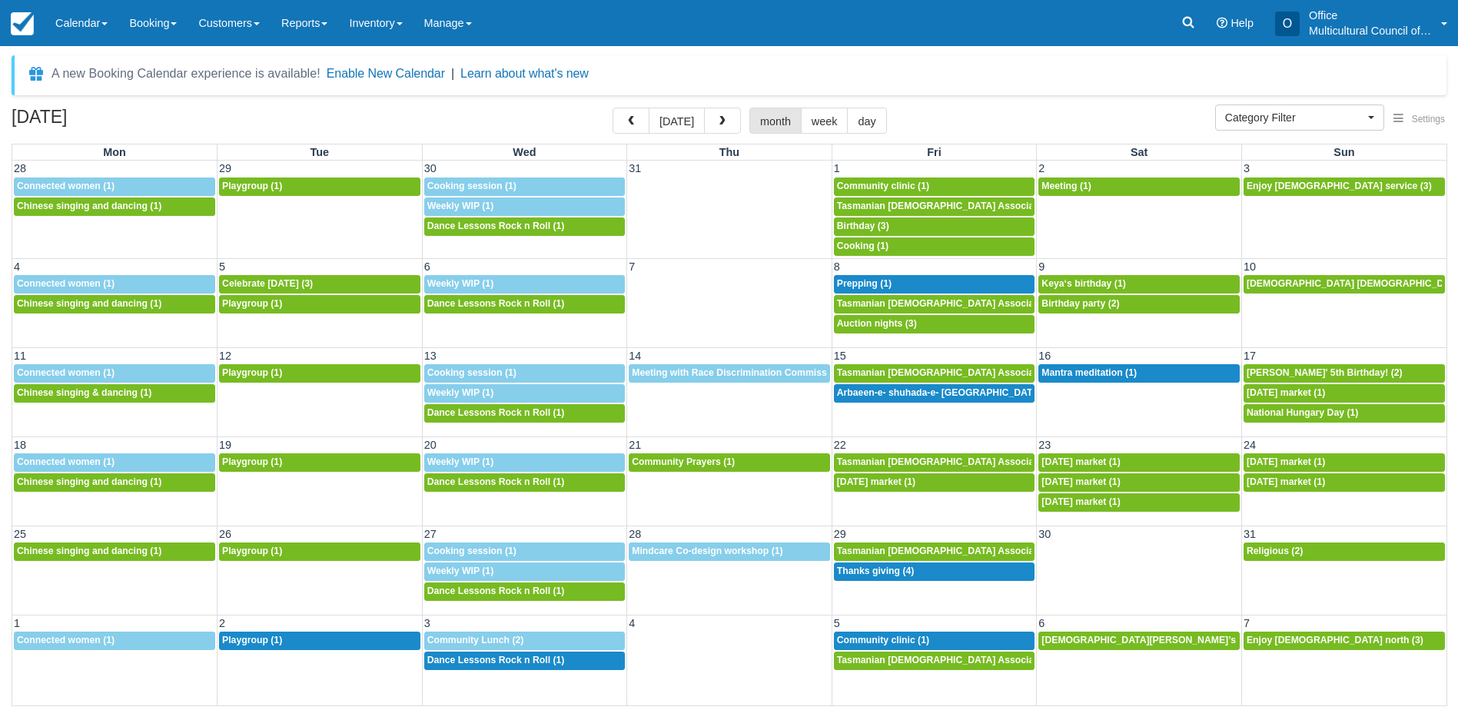
select select
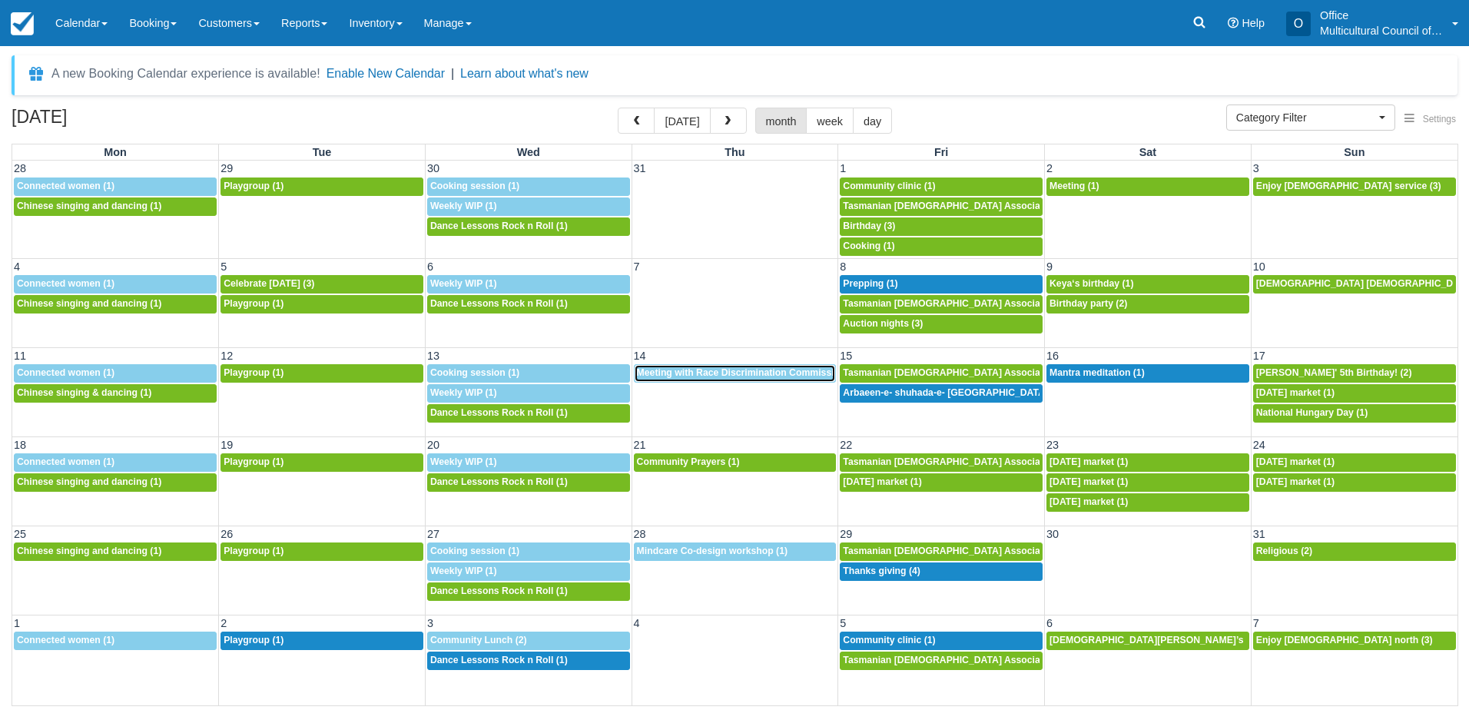
click at [705, 376] on span "Meeting with Race Discrimination Commissioner (1)" at bounding box center [753, 372] width 232 height 11
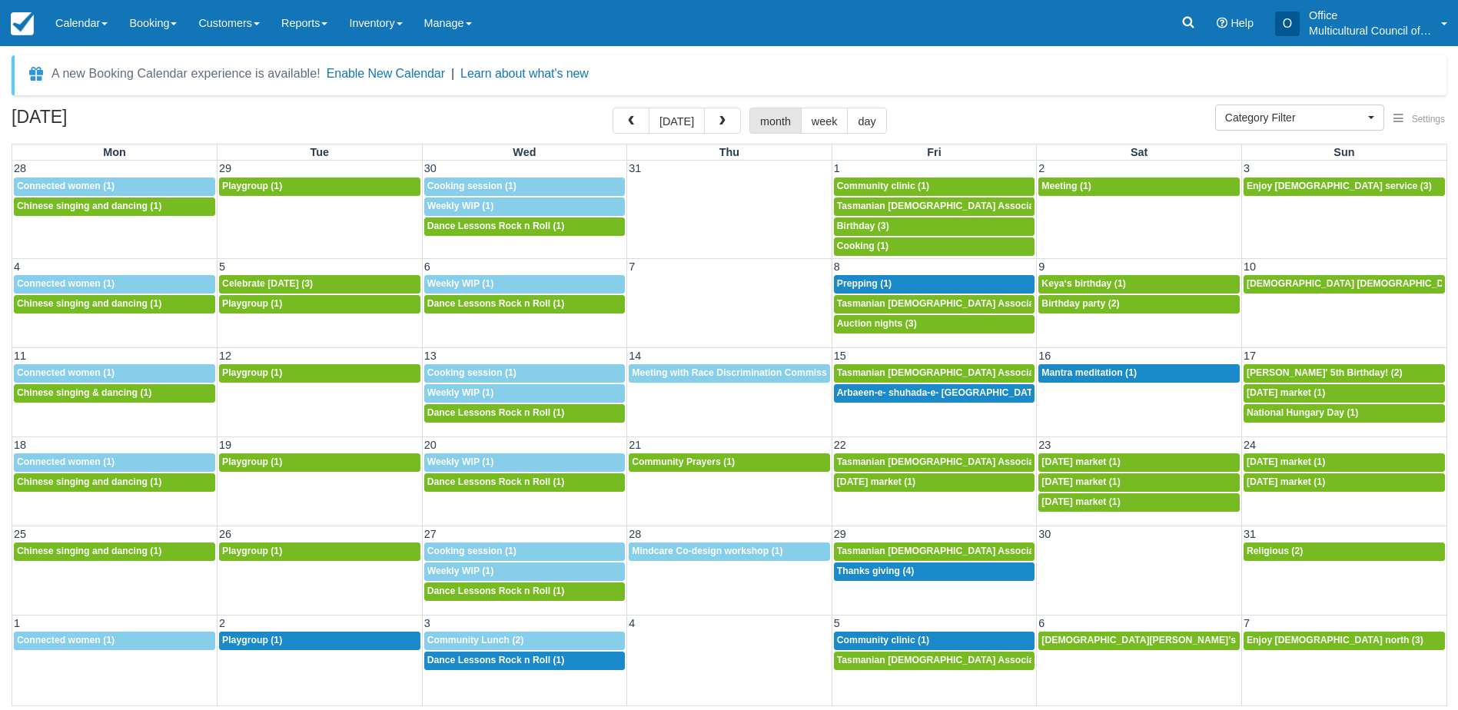
select select
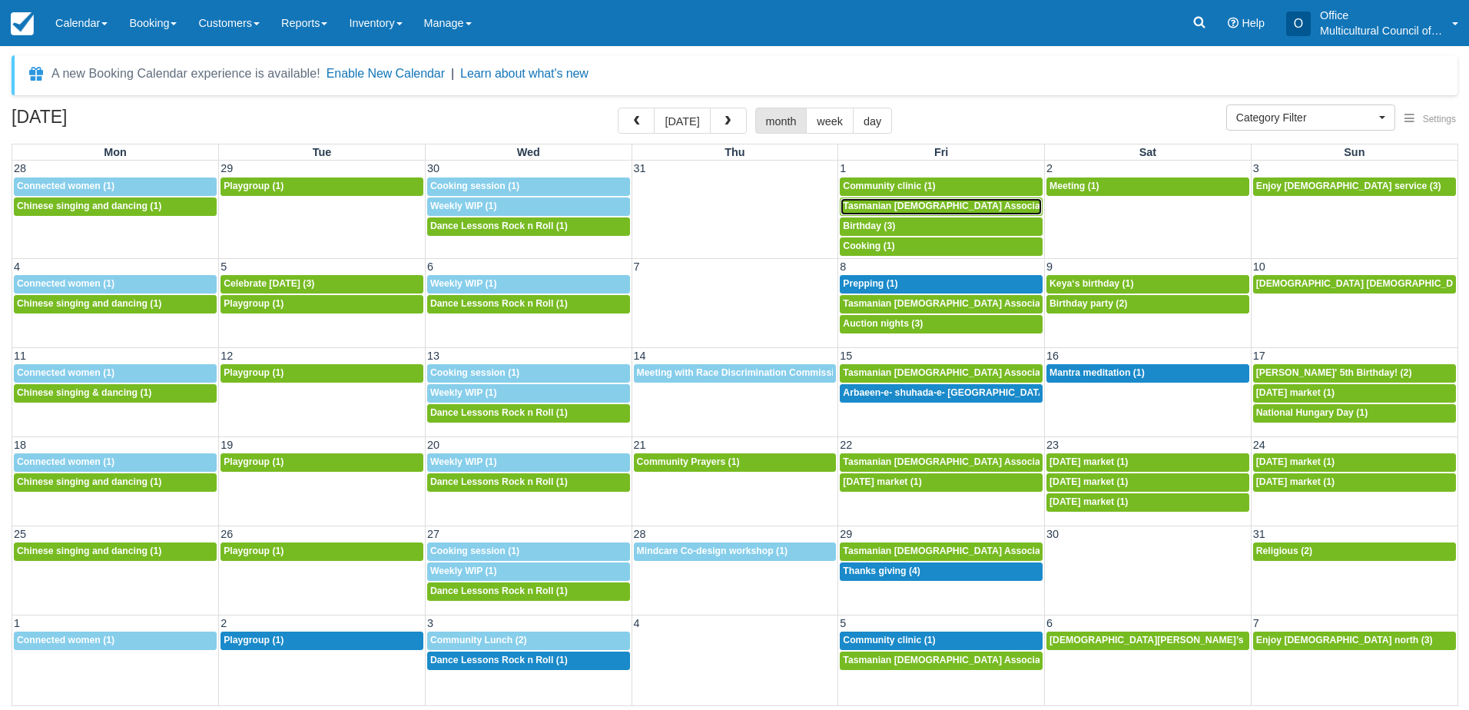
drag, startPoint x: 926, startPoint y: 202, endPoint x: 930, endPoint y: 210, distance: 8.6
click at [926, 202] on span "Tasmanian Muslim Association -Weekly Praying (1)" at bounding box center [995, 206] width 304 height 11
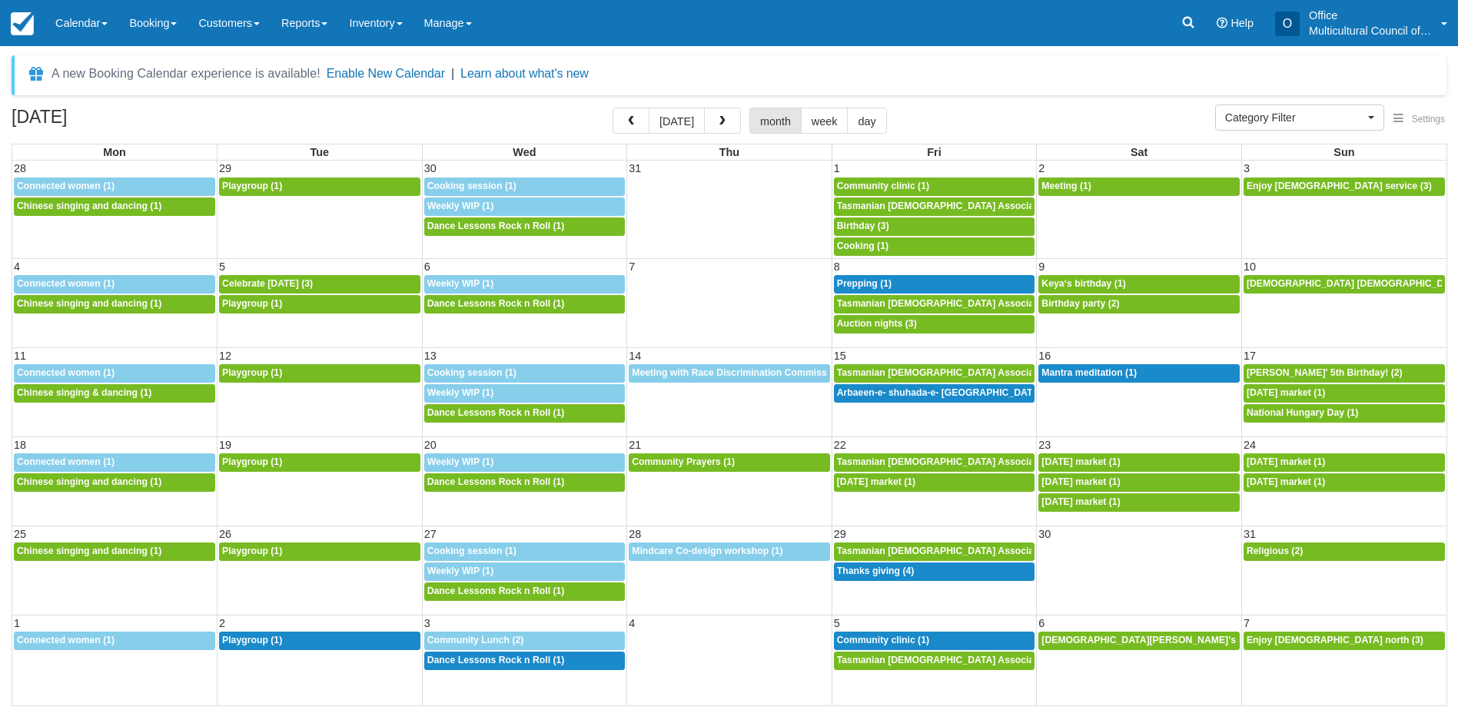
select select
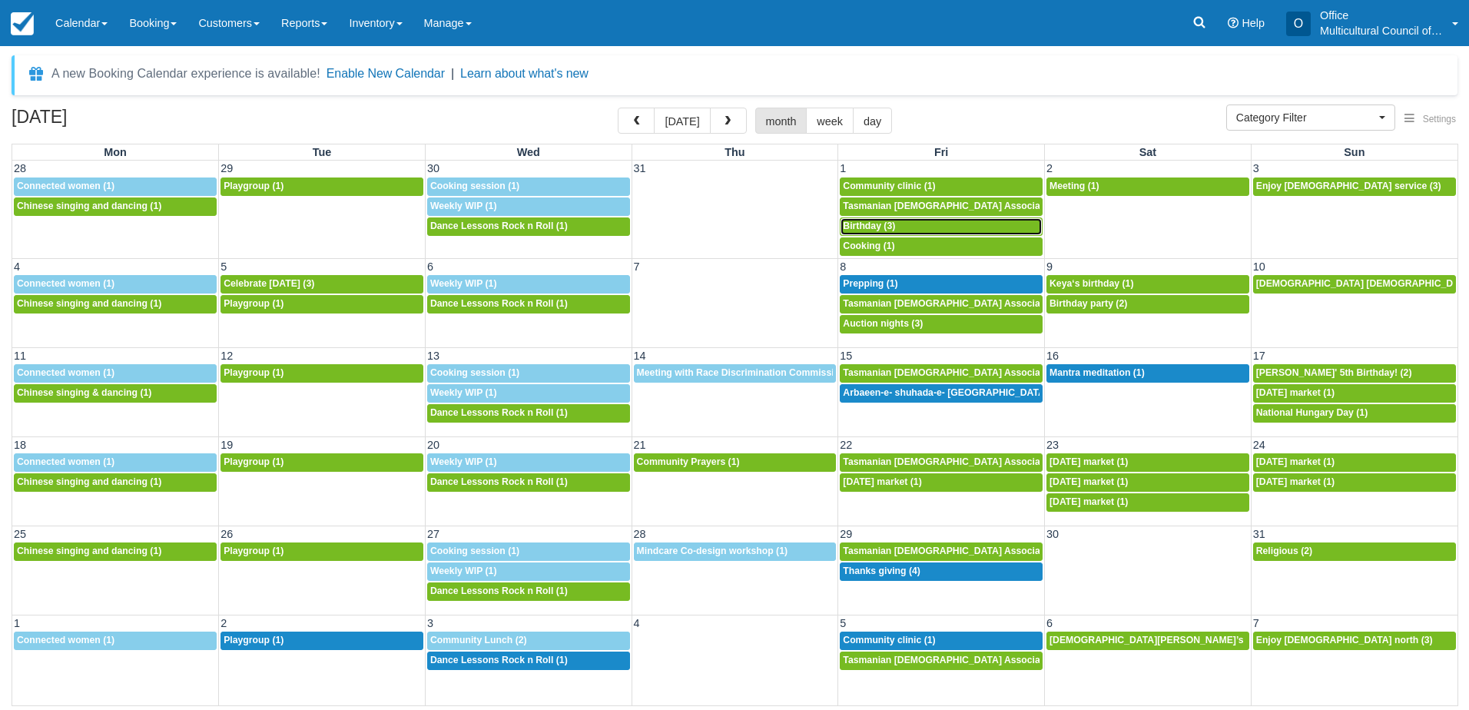
click at [898, 225] on div "5p Birthday (3)" at bounding box center [941, 227] width 197 height 12
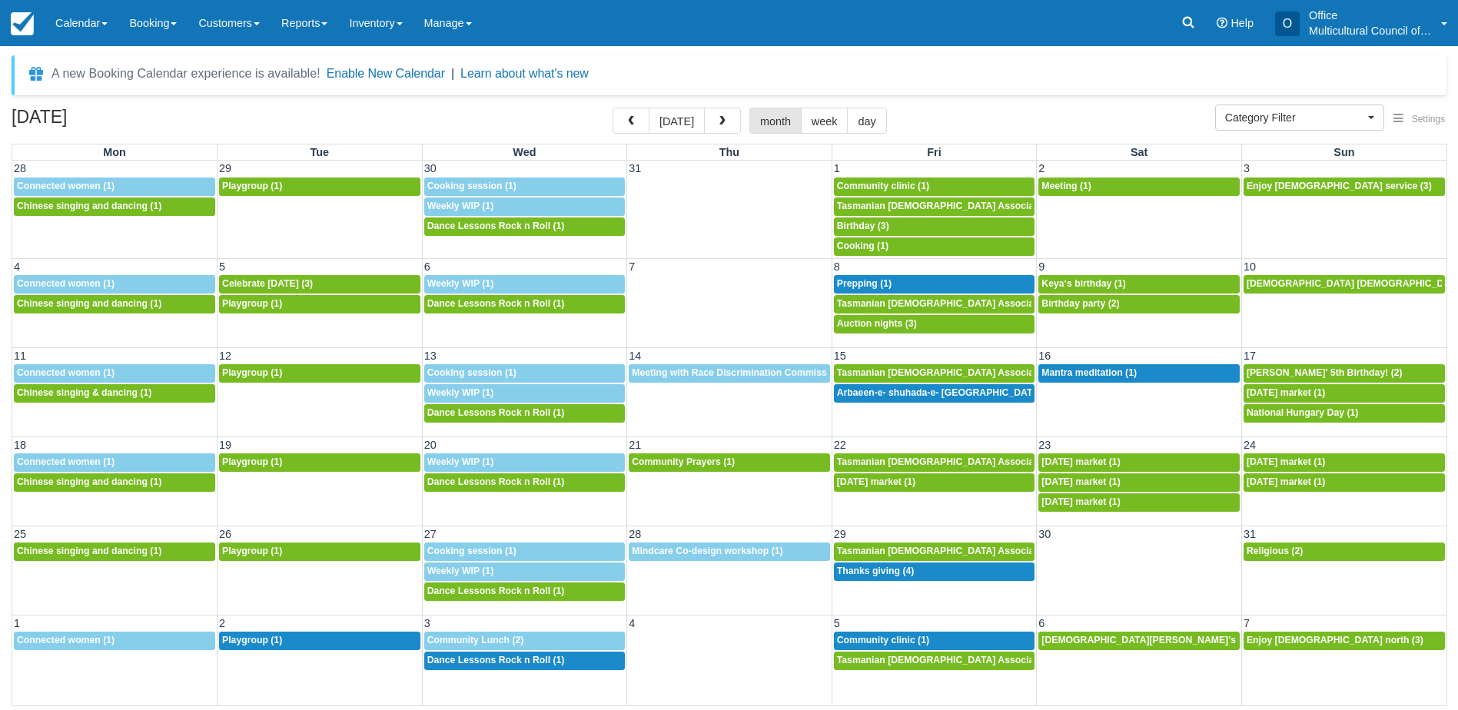
select select
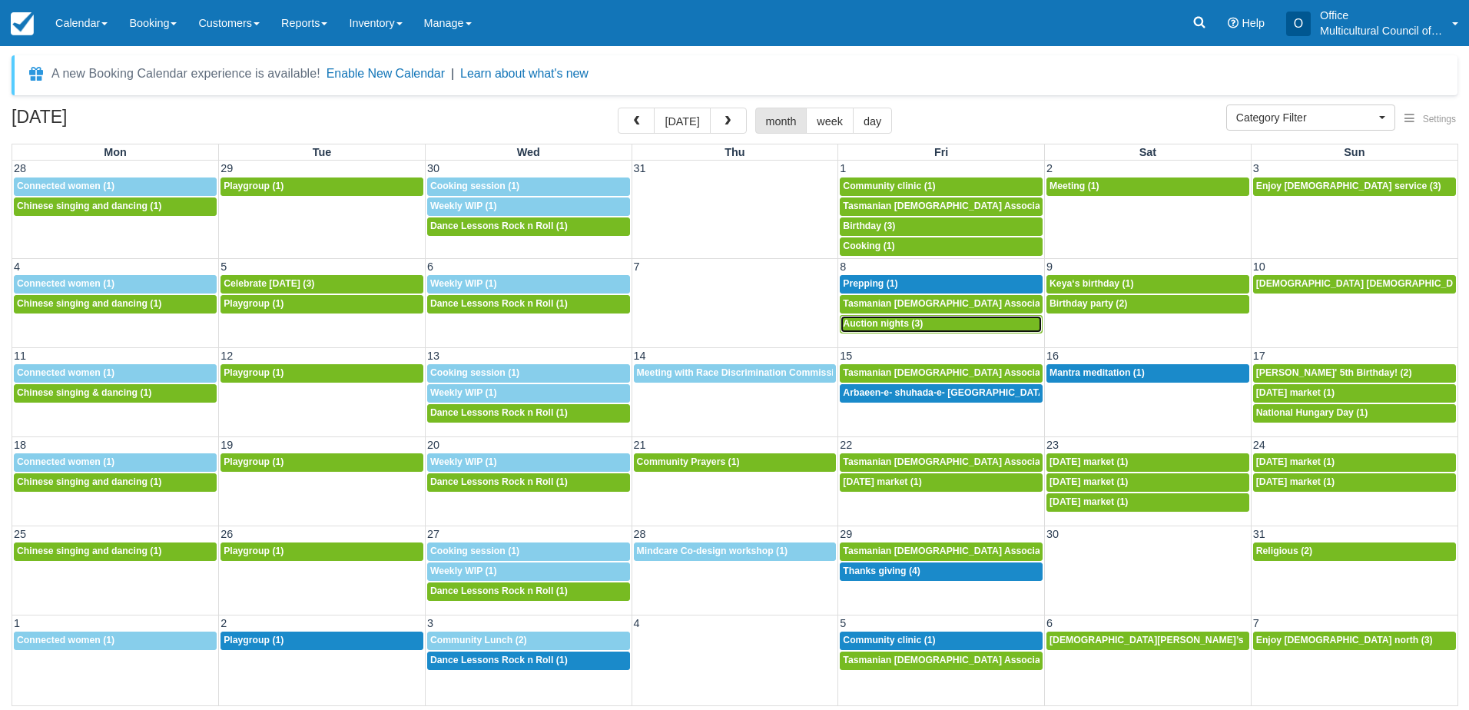
click at [918, 325] on span "Auction nights (3)" at bounding box center [883, 323] width 80 height 11
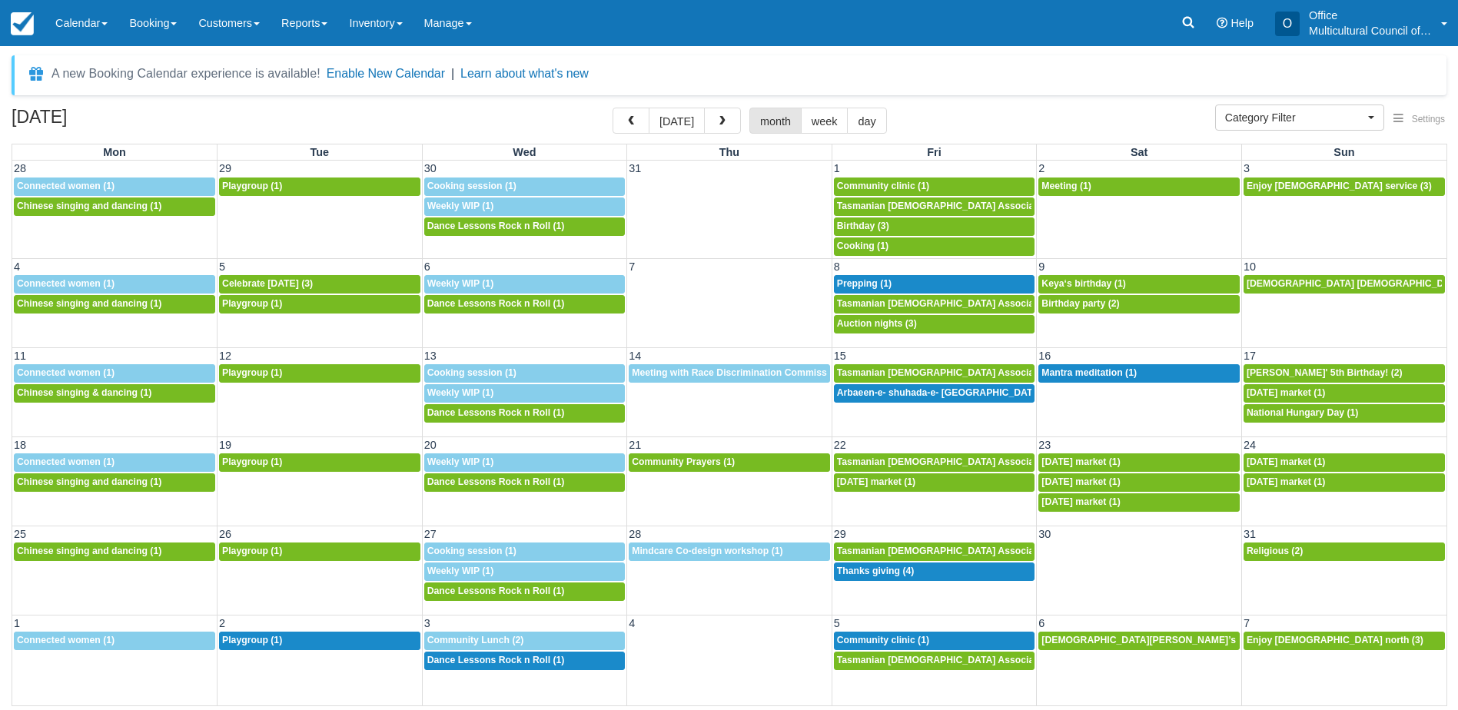
select select
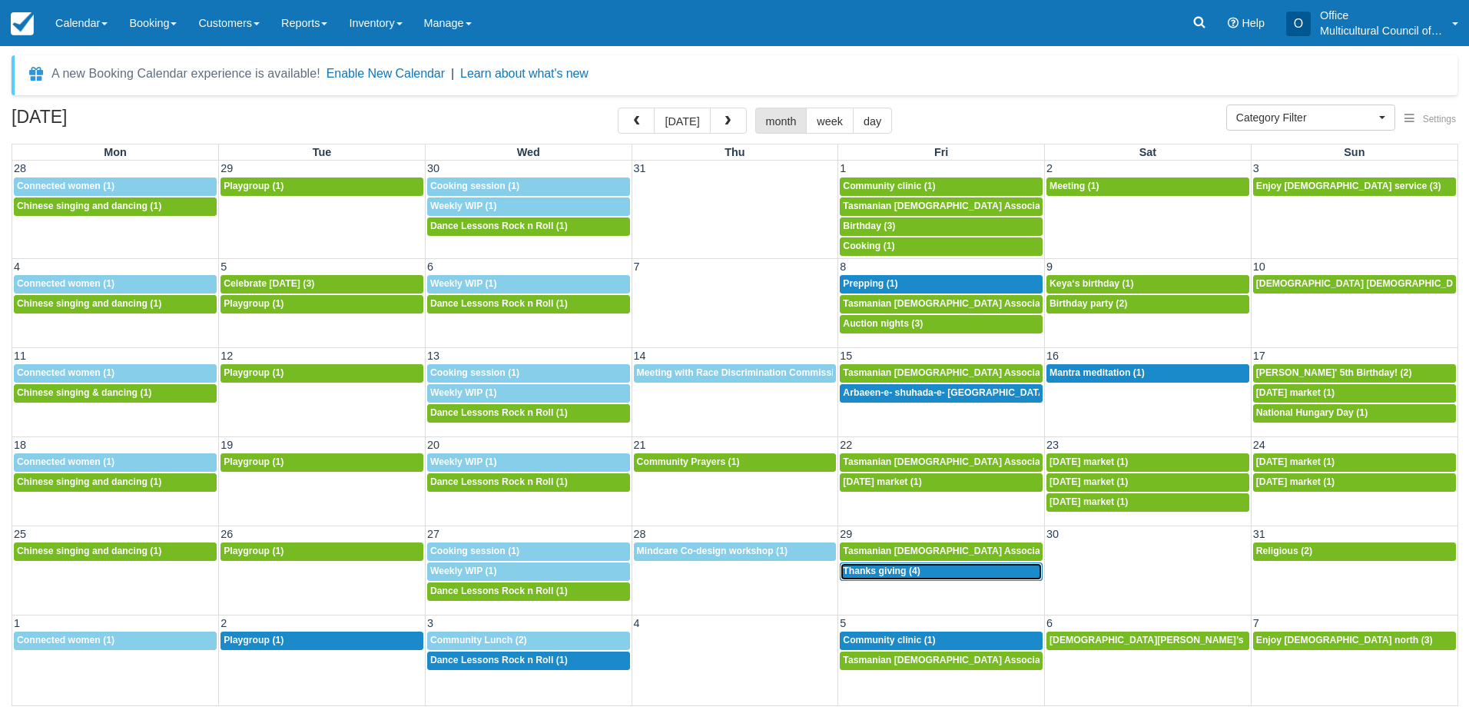
click at [919, 575] on span "Thanks giving (4)" at bounding box center [882, 571] width 78 height 11
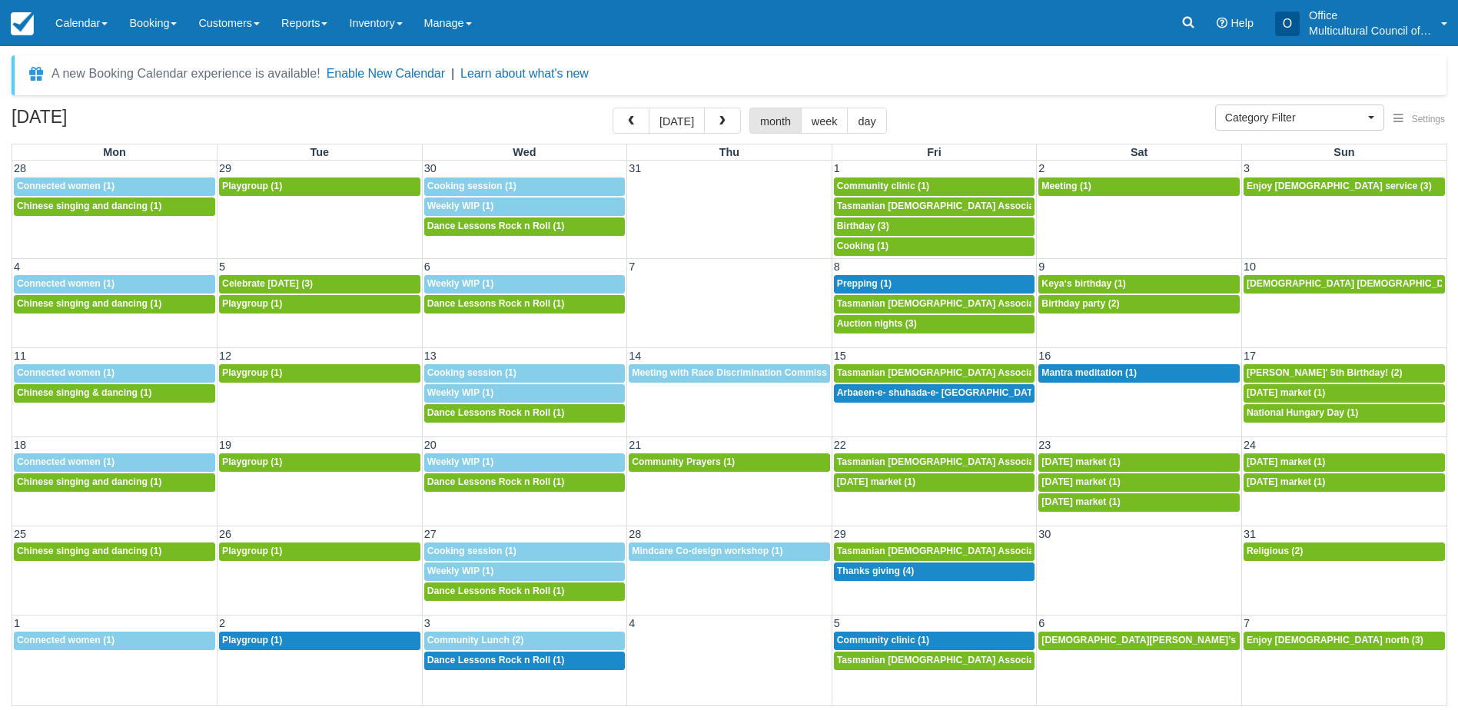
select select
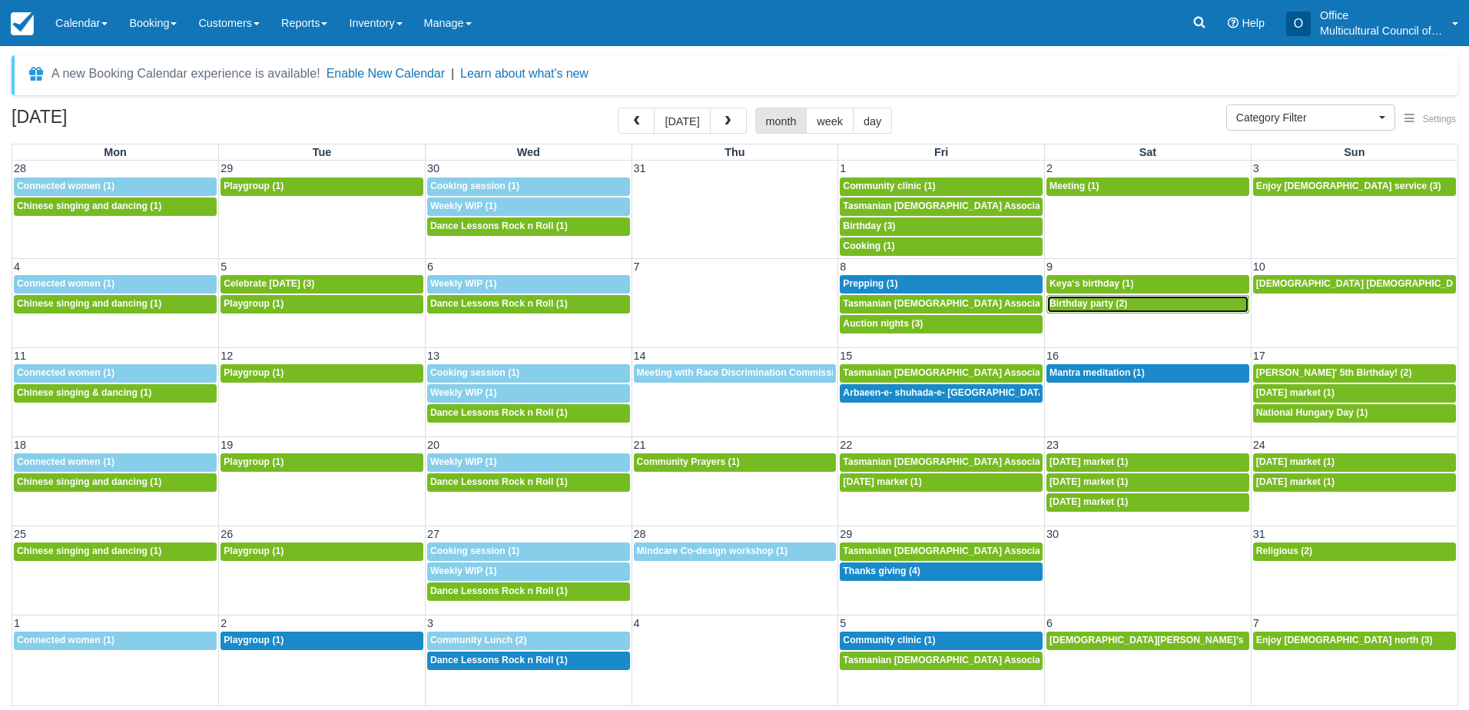
click at [1137, 307] on div "7p Birthday party (2)" at bounding box center [1148, 304] width 197 height 12
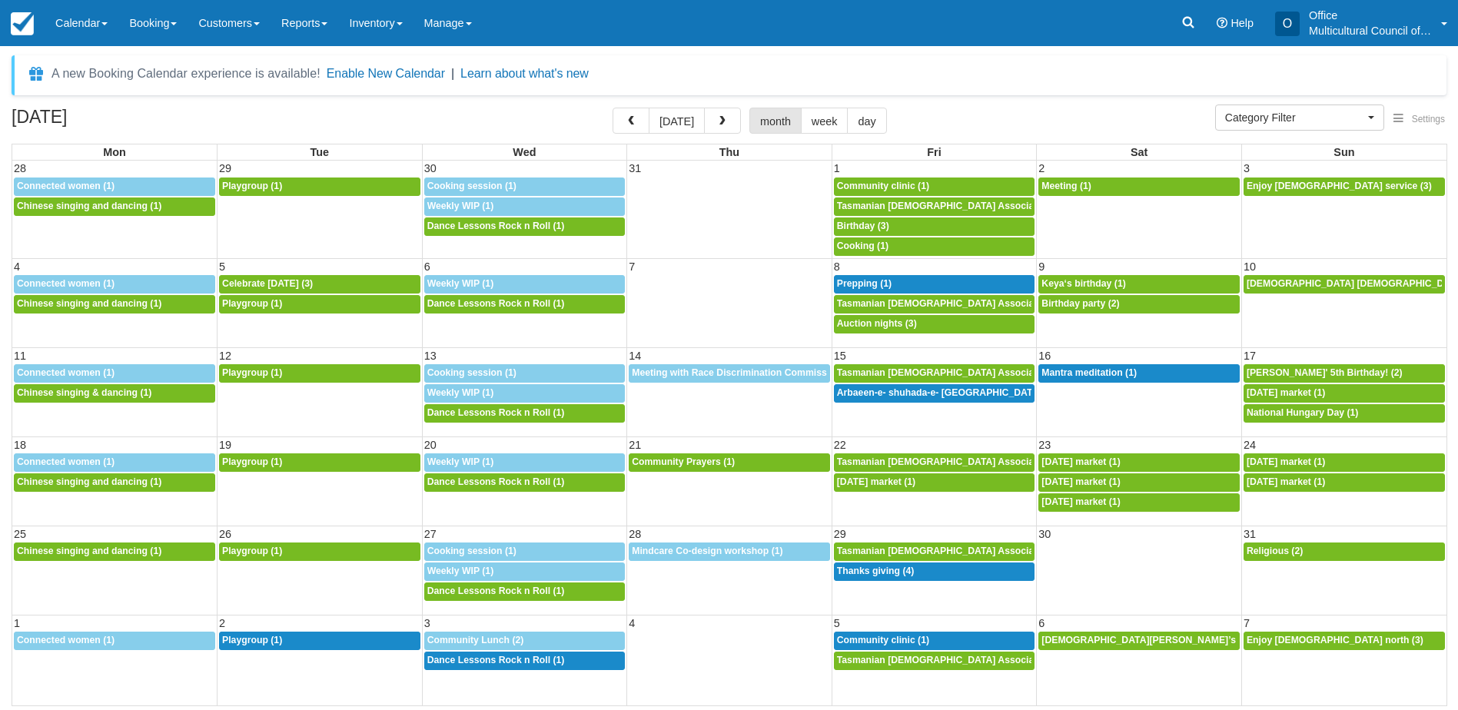
select select
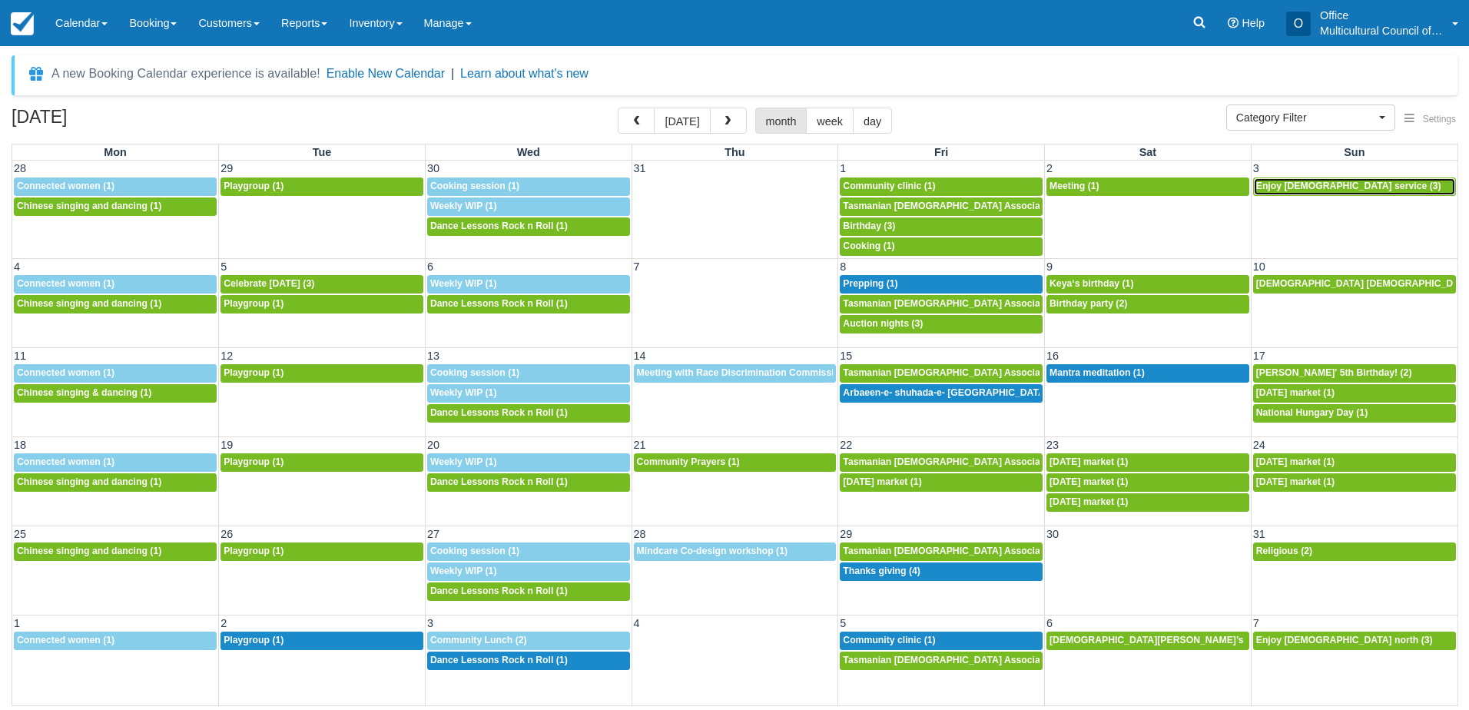
click at [1343, 189] on span "Enjoy [DEMOGRAPHIC_DATA] service (3)" at bounding box center [1348, 186] width 185 height 11
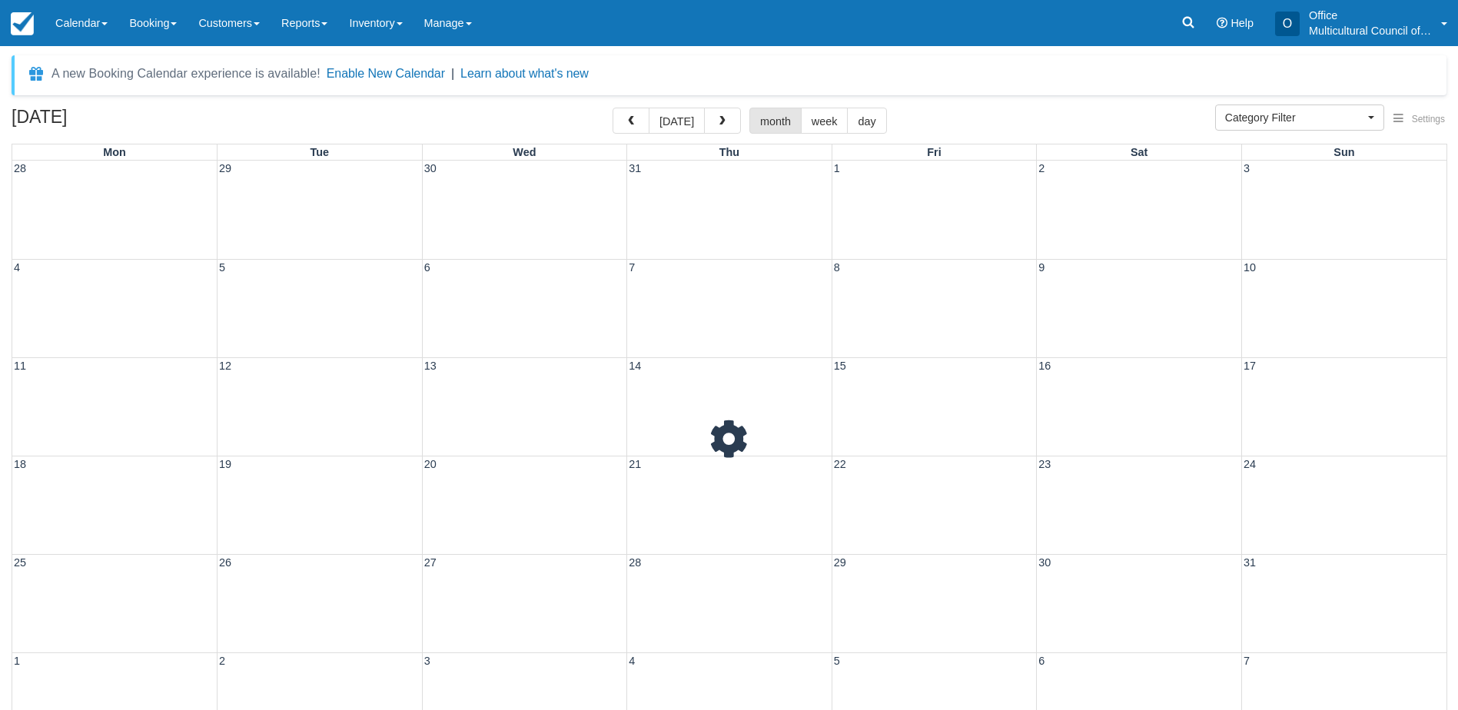
select select
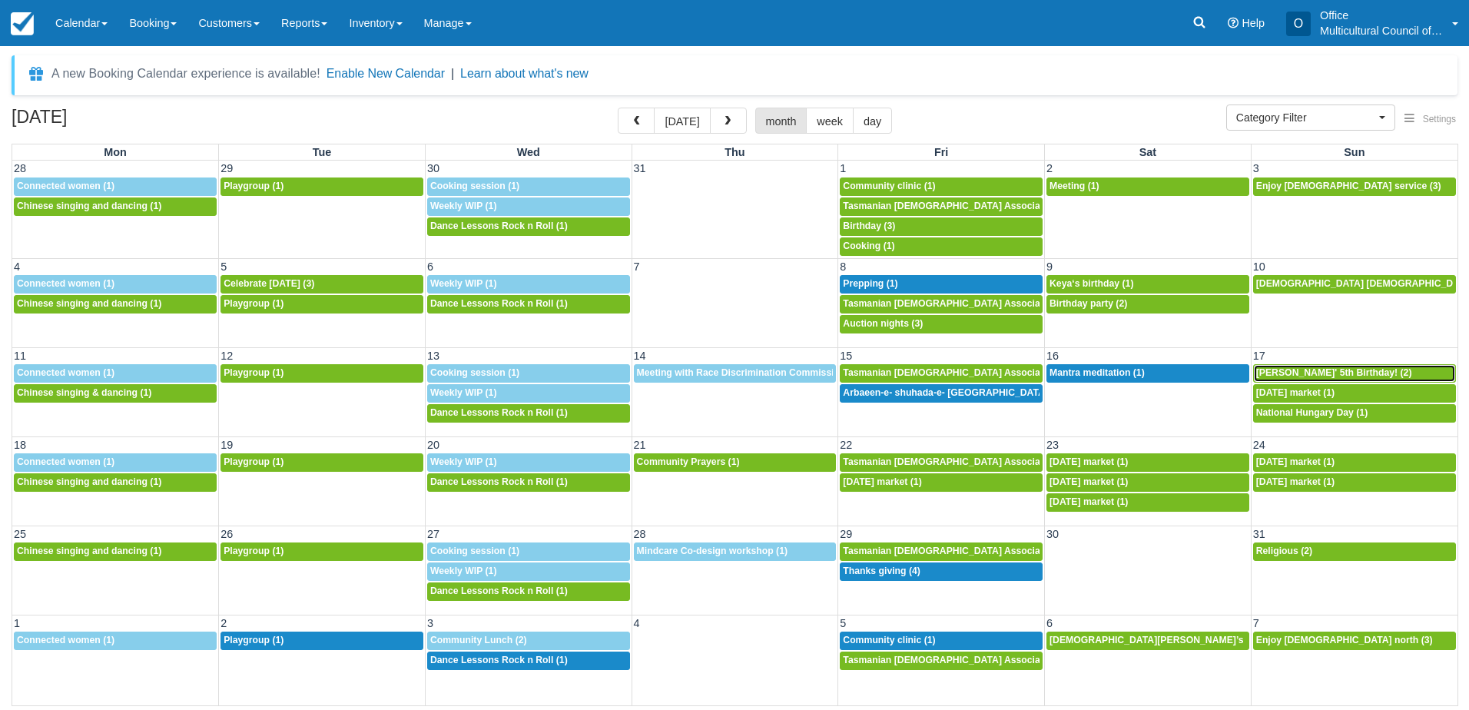
click at [1293, 376] on span "[PERSON_NAME]' 5th Birthday! (2)" at bounding box center [1334, 372] width 156 height 11
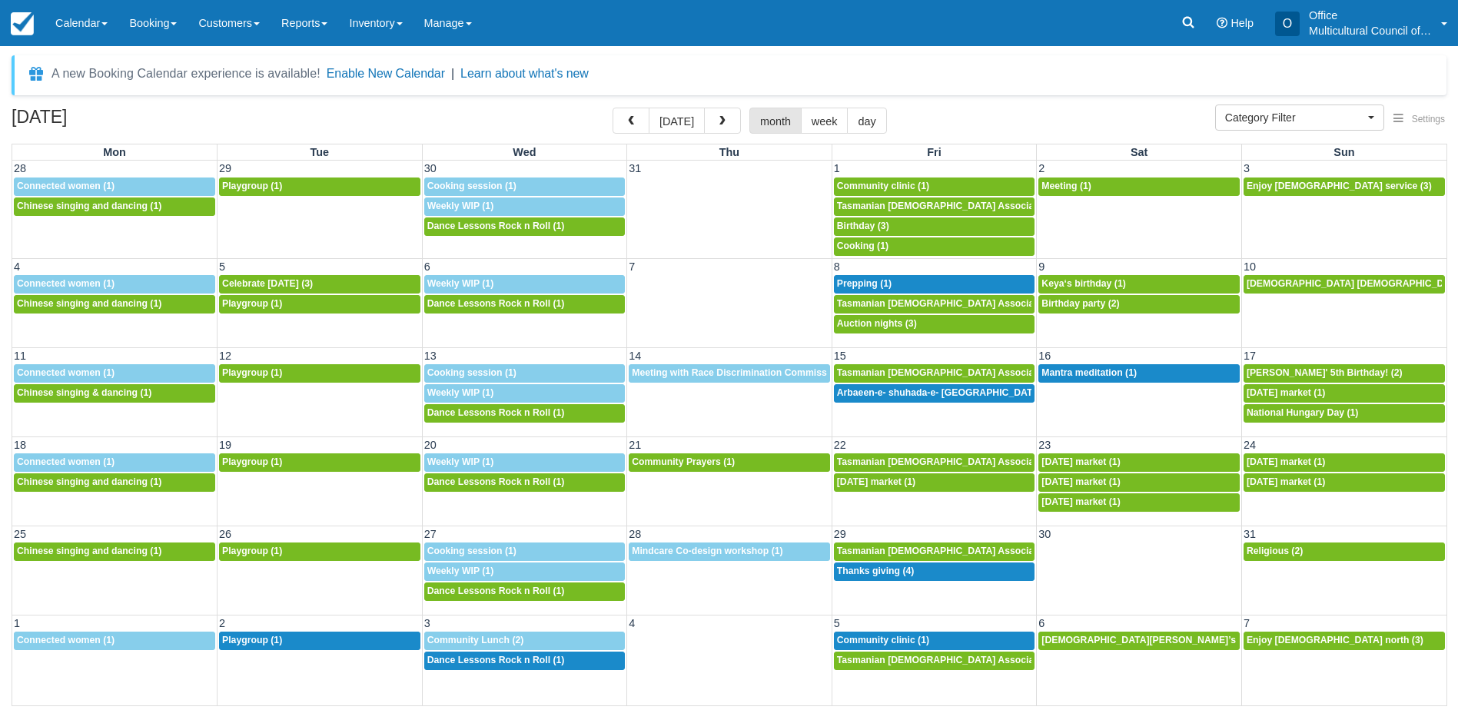
select select
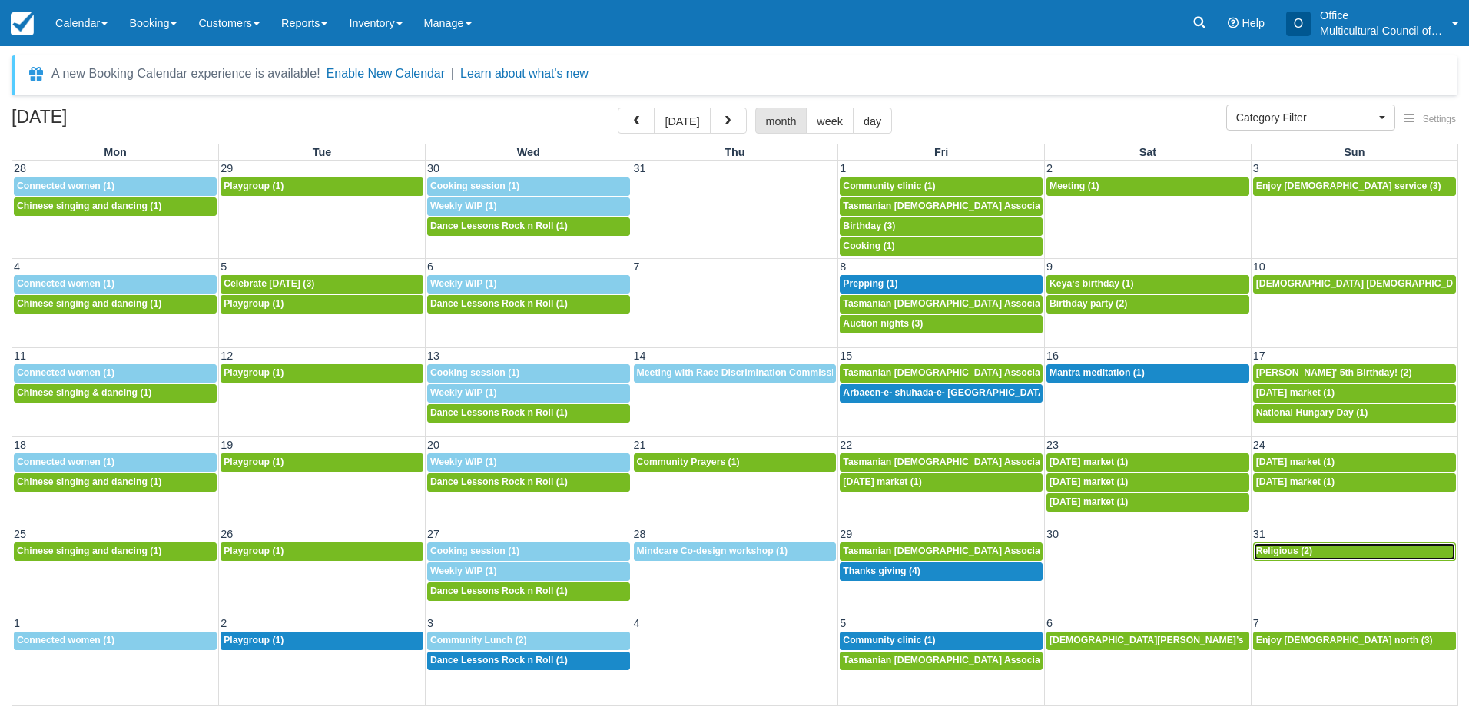
click at [1339, 553] on div "8a Religious (2)" at bounding box center [1354, 552] width 197 height 12
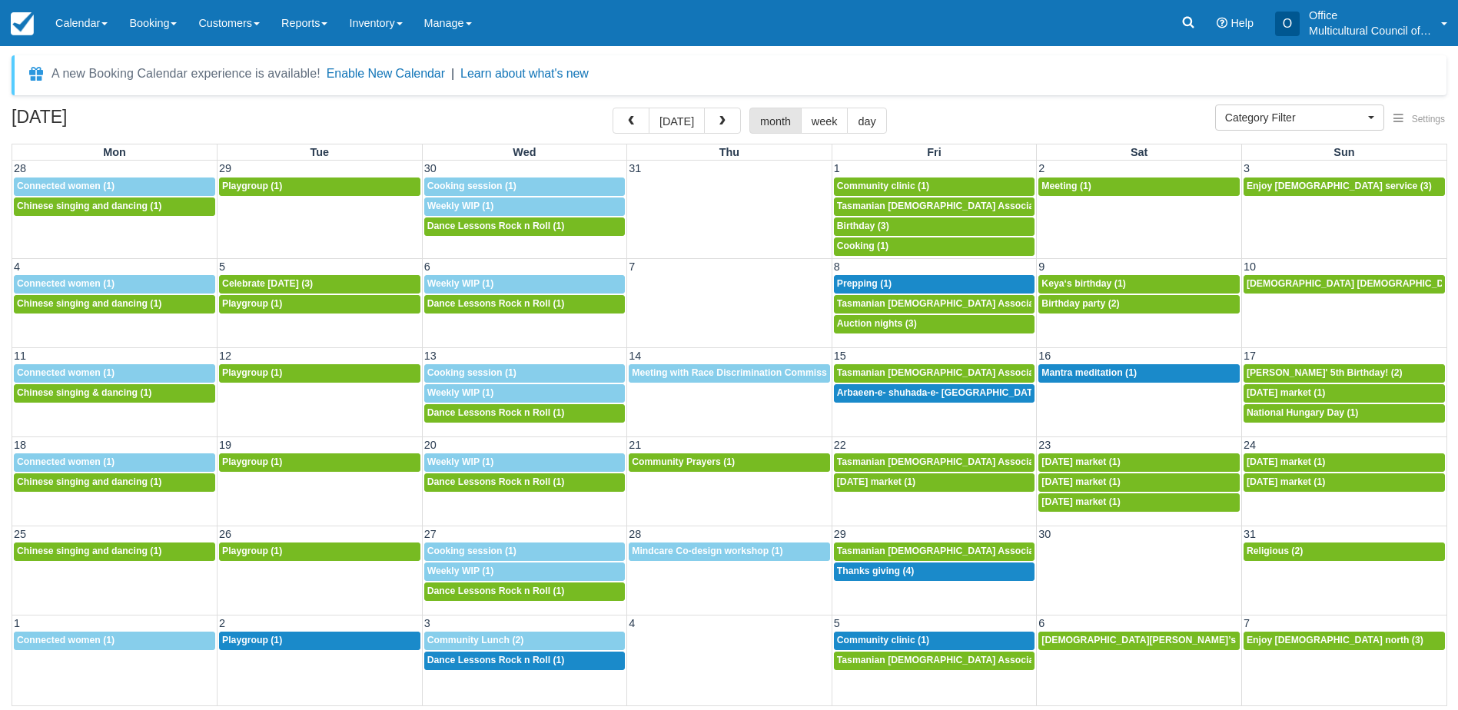
select select
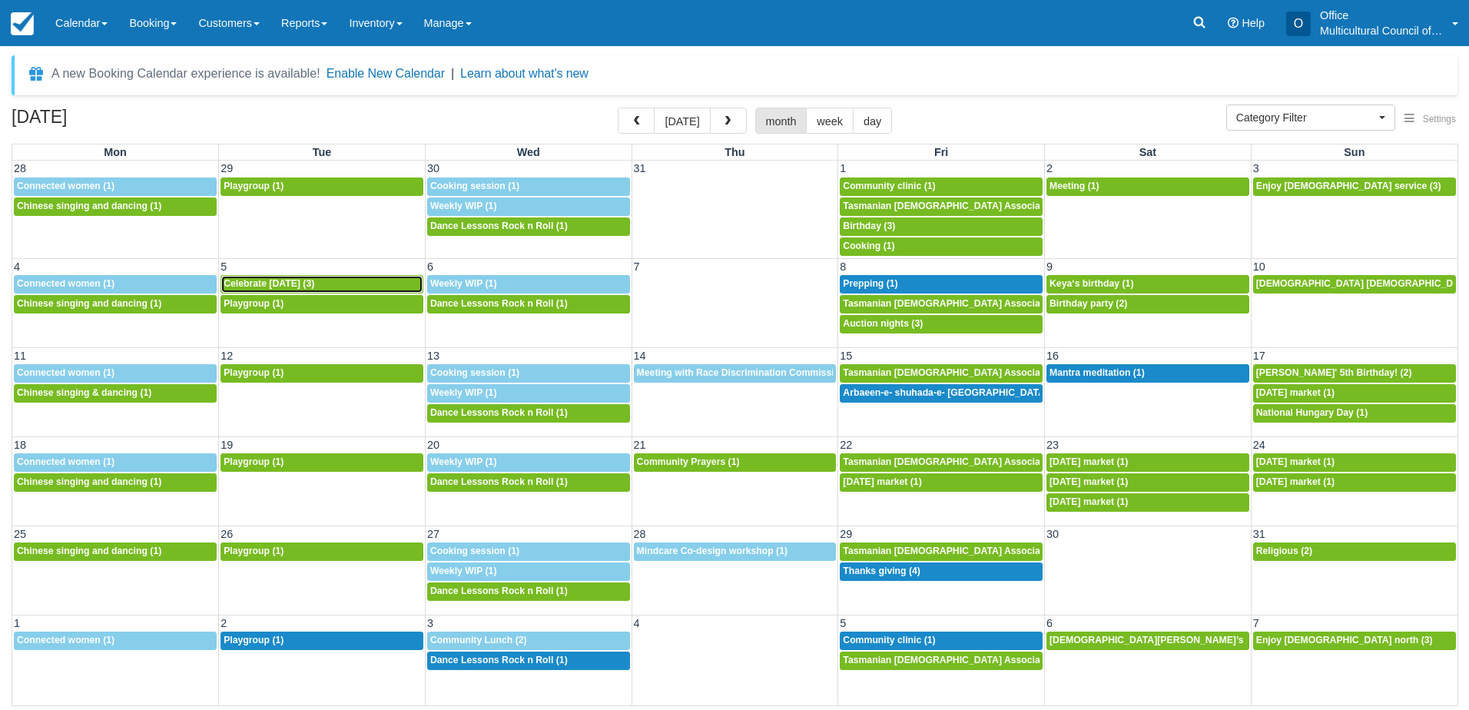
click at [340, 284] on div "8a Celebrate victory day (3)" at bounding box center [322, 284] width 197 height 12
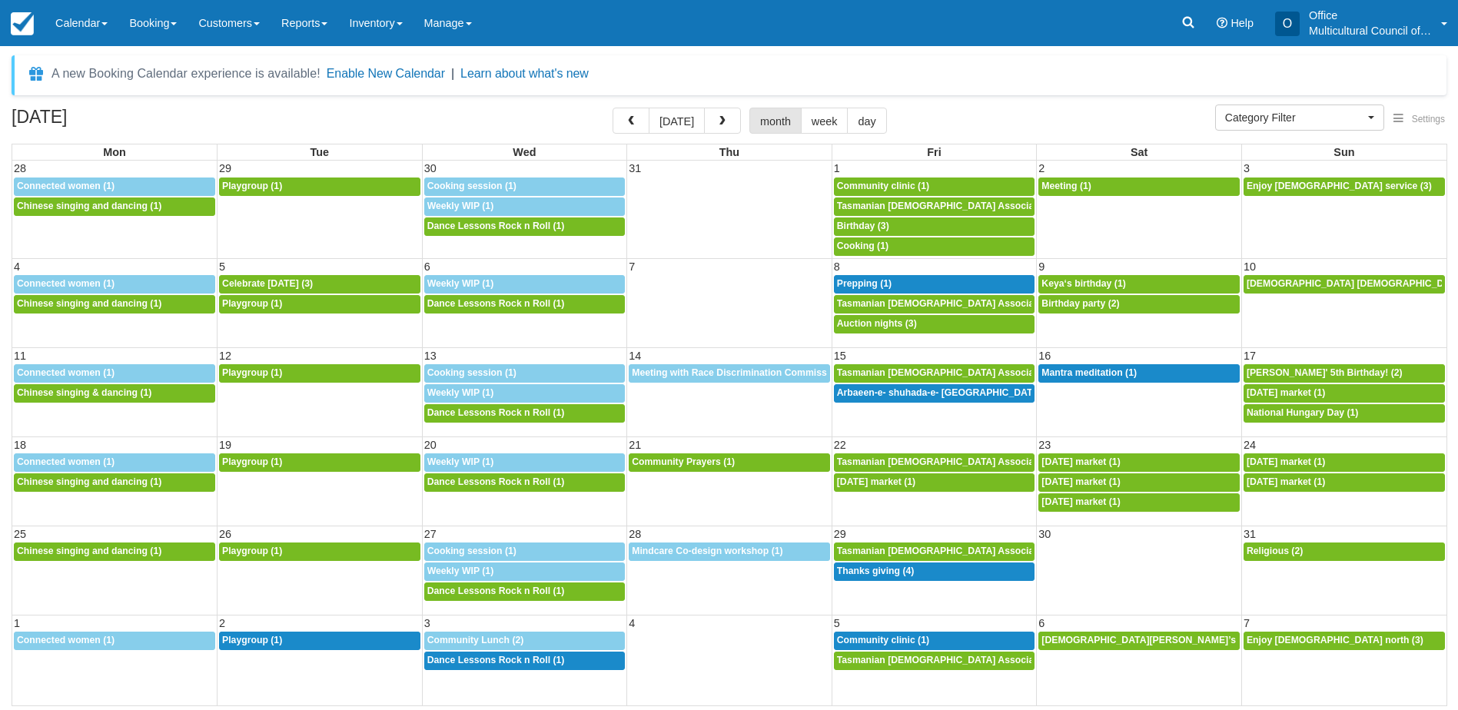
select select
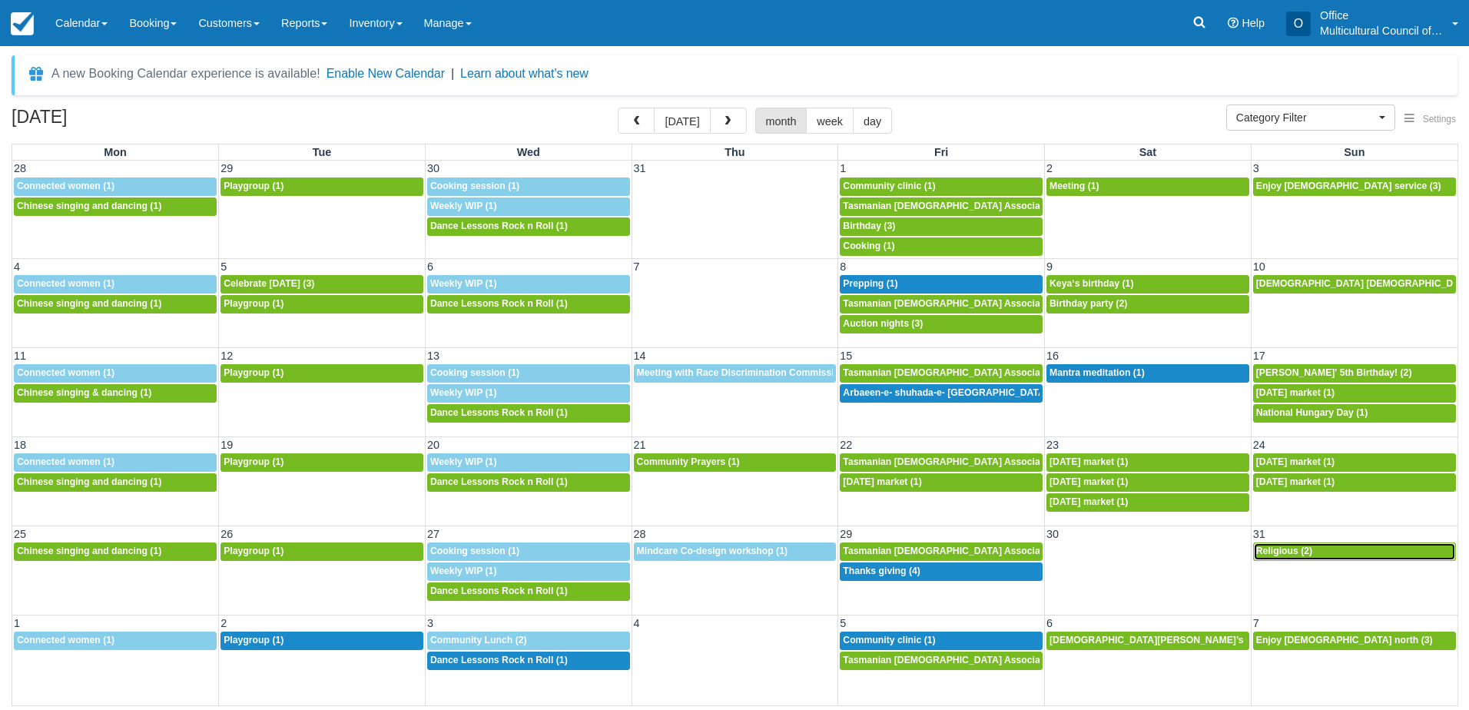
click at [1309, 549] on span "Religious (2)" at bounding box center [1284, 551] width 56 height 11
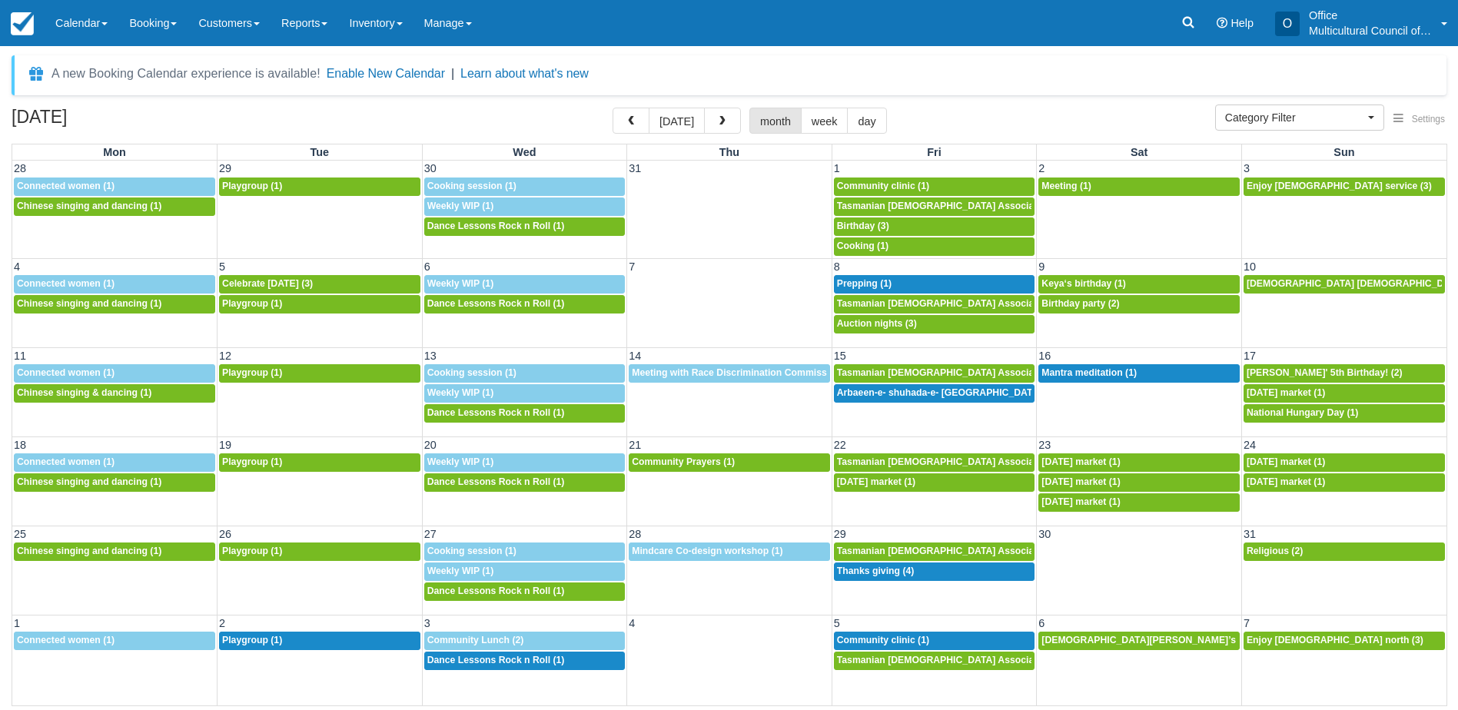
select select
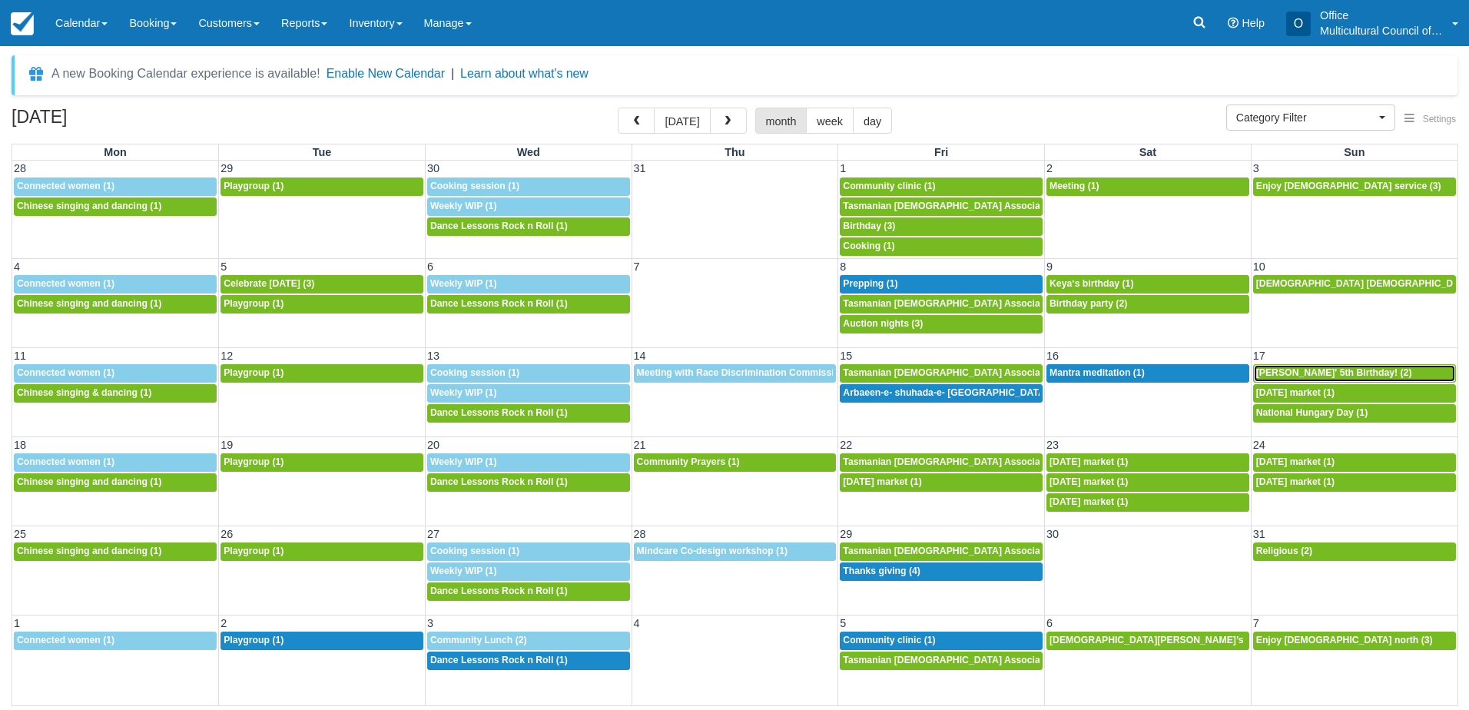
click at [1303, 367] on link "8a [PERSON_NAME]' 5th Birthday! (2)" at bounding box center [1354, 373] width 203 height 18
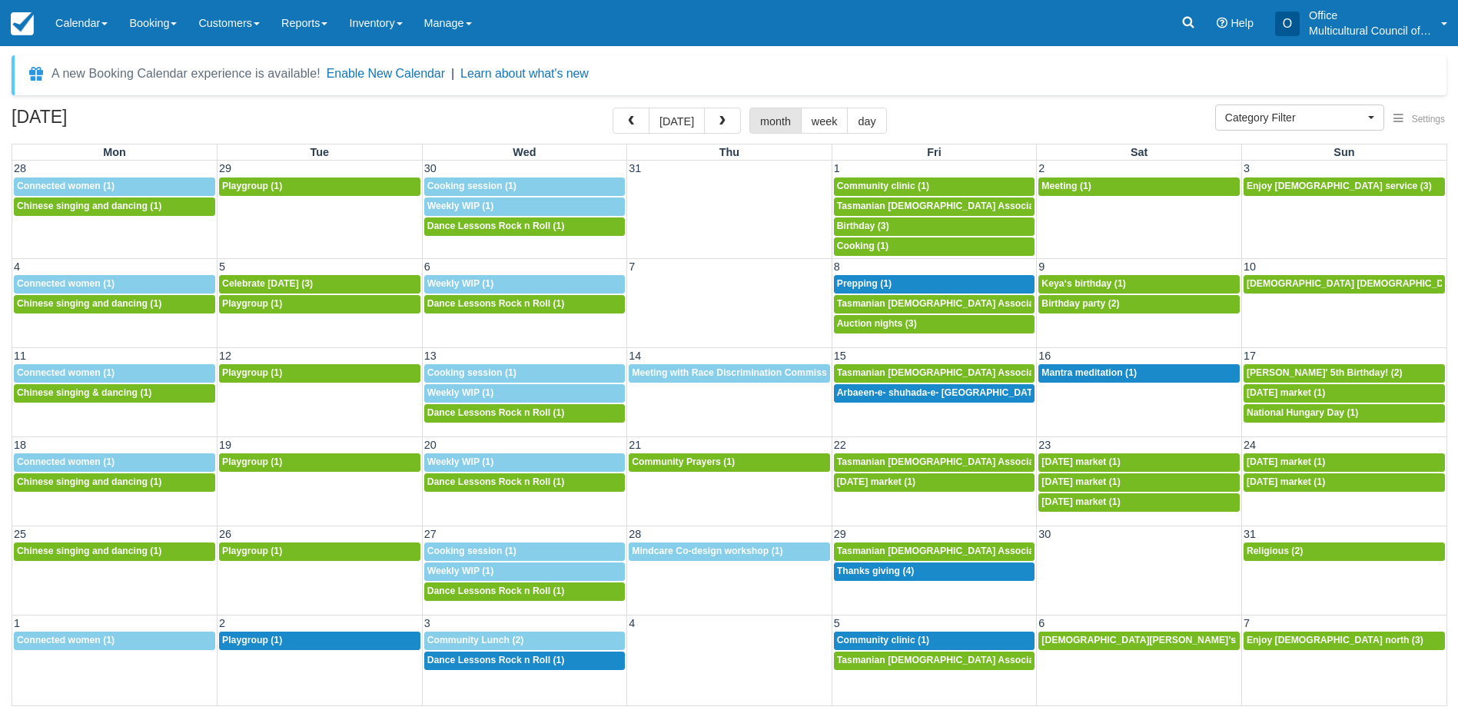
select select
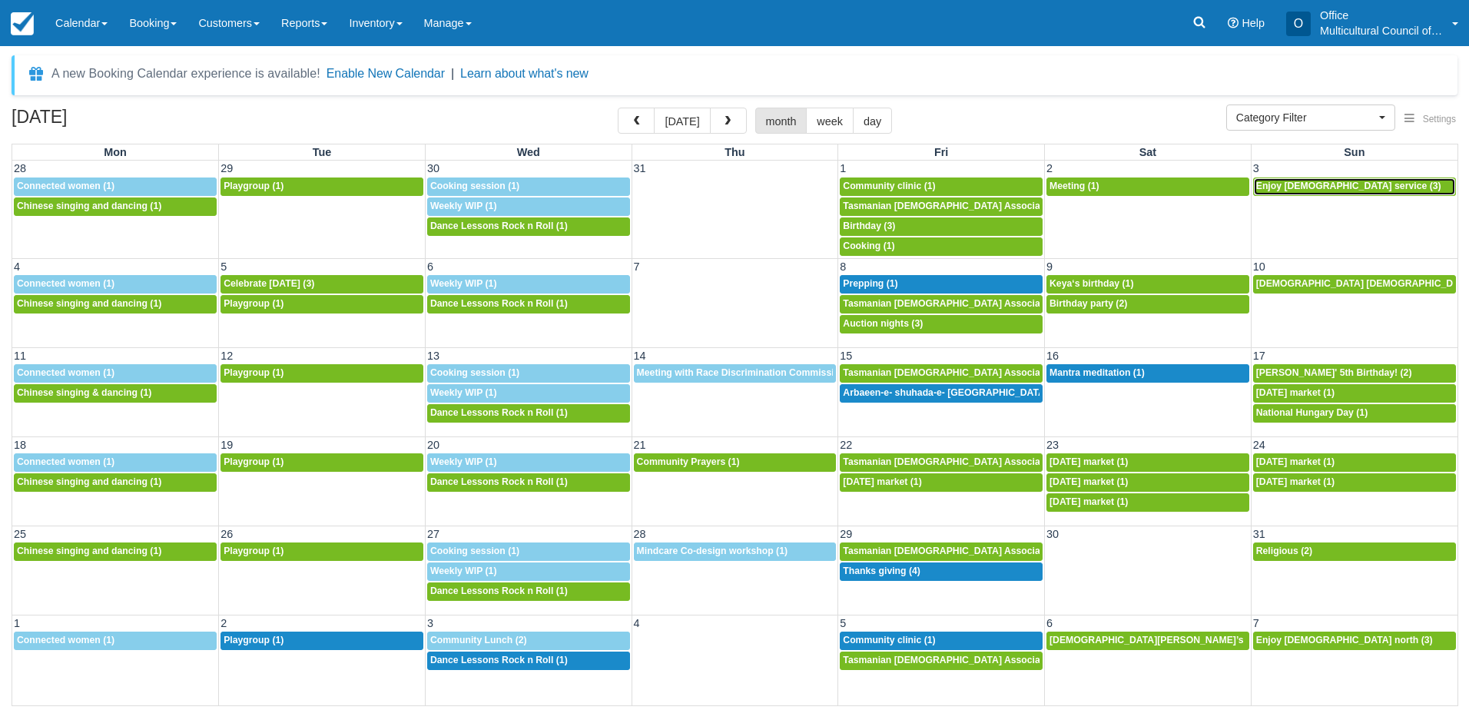
click at [1290, 185] on span "Enjoy [DEMOGRAPHIC_DATA] service (3)" at bounding box center [1348, 186] width 185 height 11
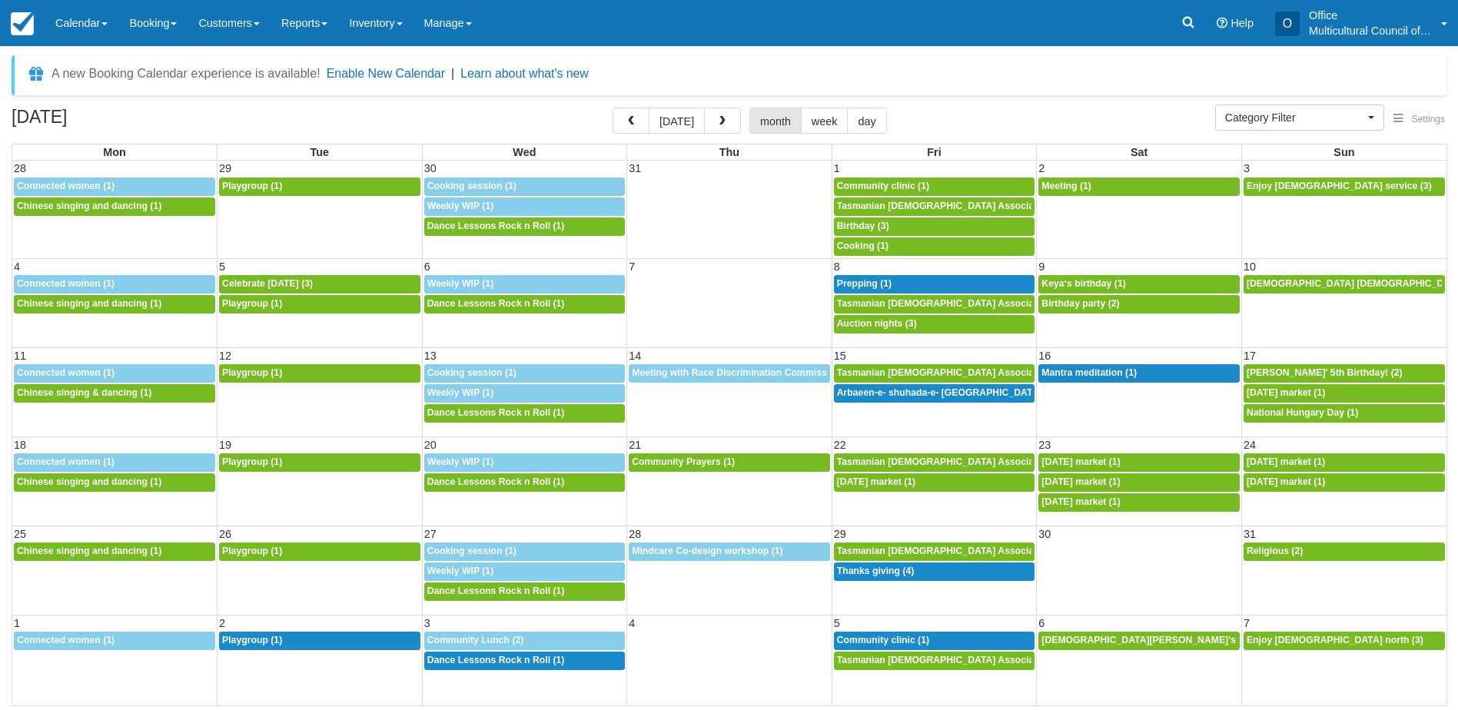
select select
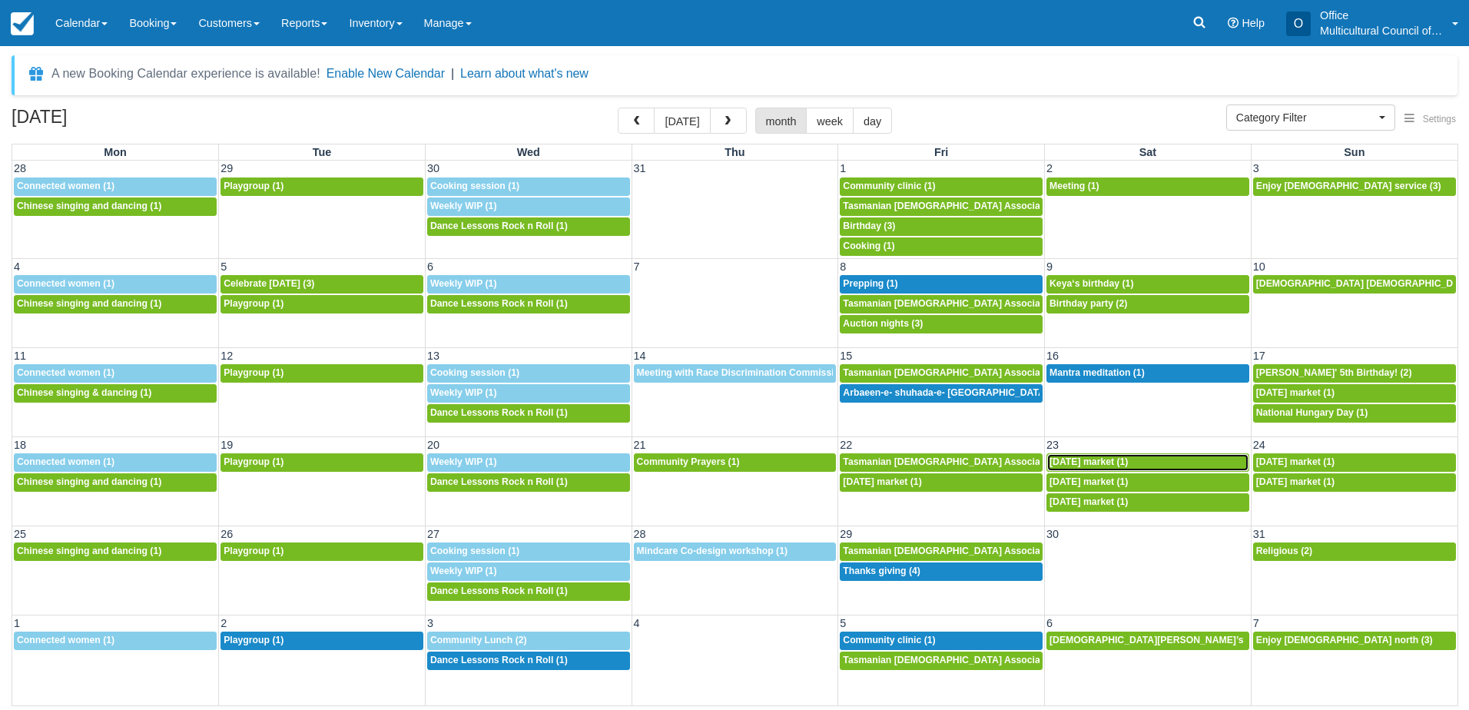
click at [1193, 455] on link "9:30a Independence day market (1)" at bounding box center [1148, 462] width 203 height 18
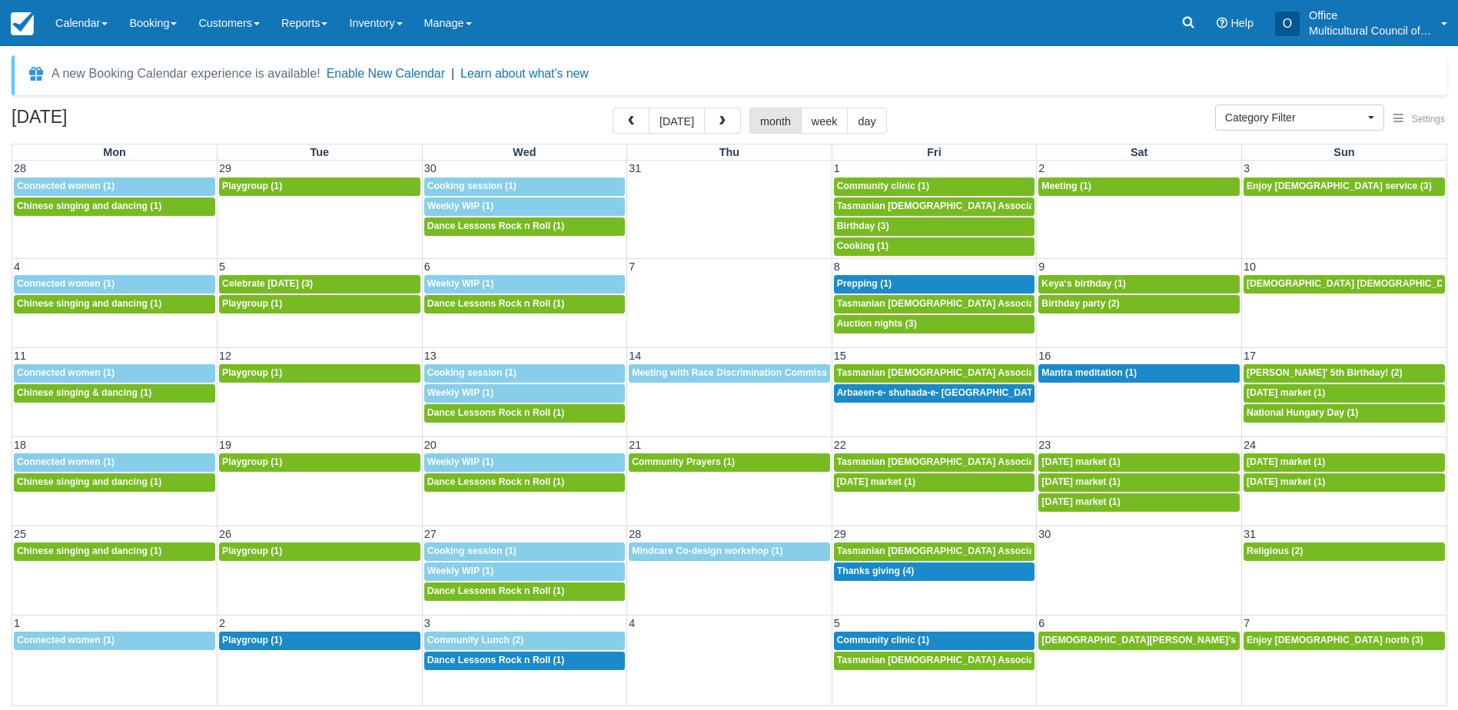
select select
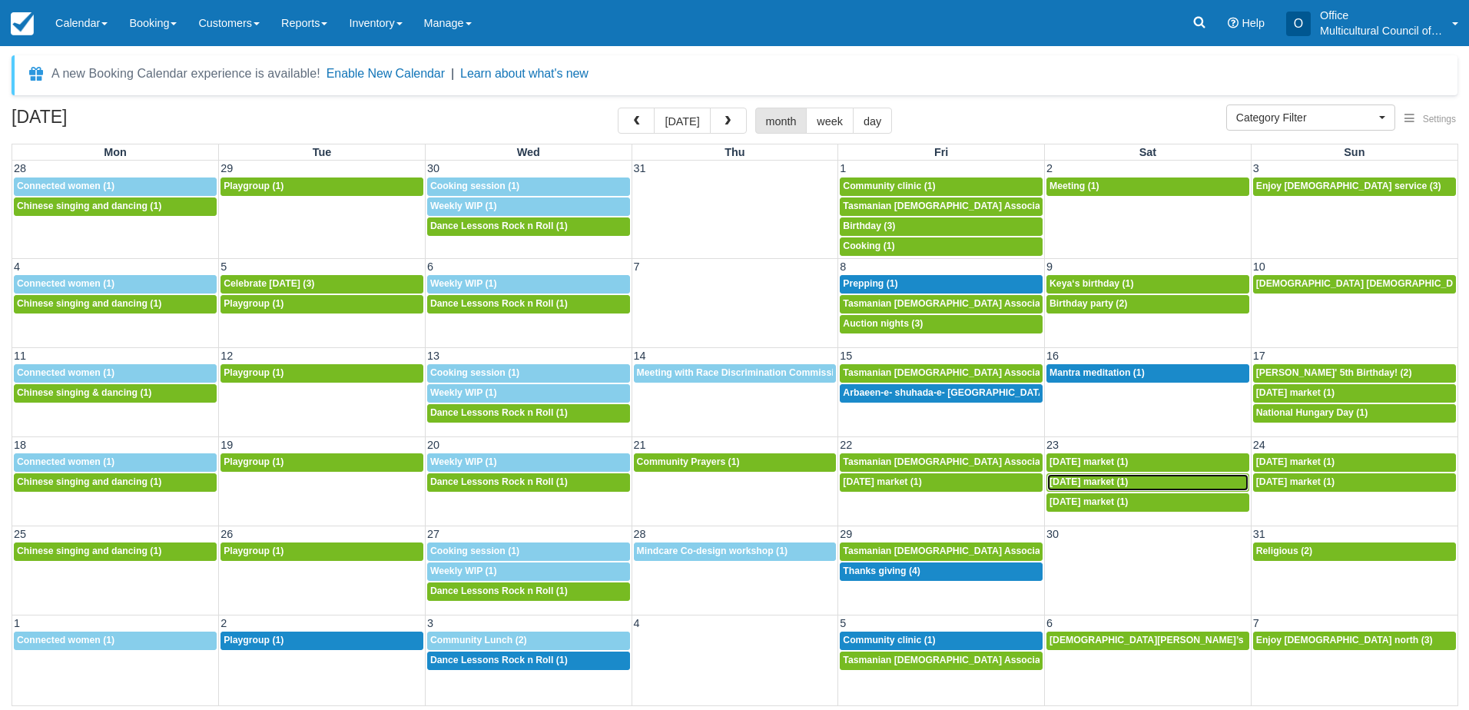
click at [1122, 474] on link "10a Independence day market (1)" at bounding box center [1148, 482] width 203 height 18
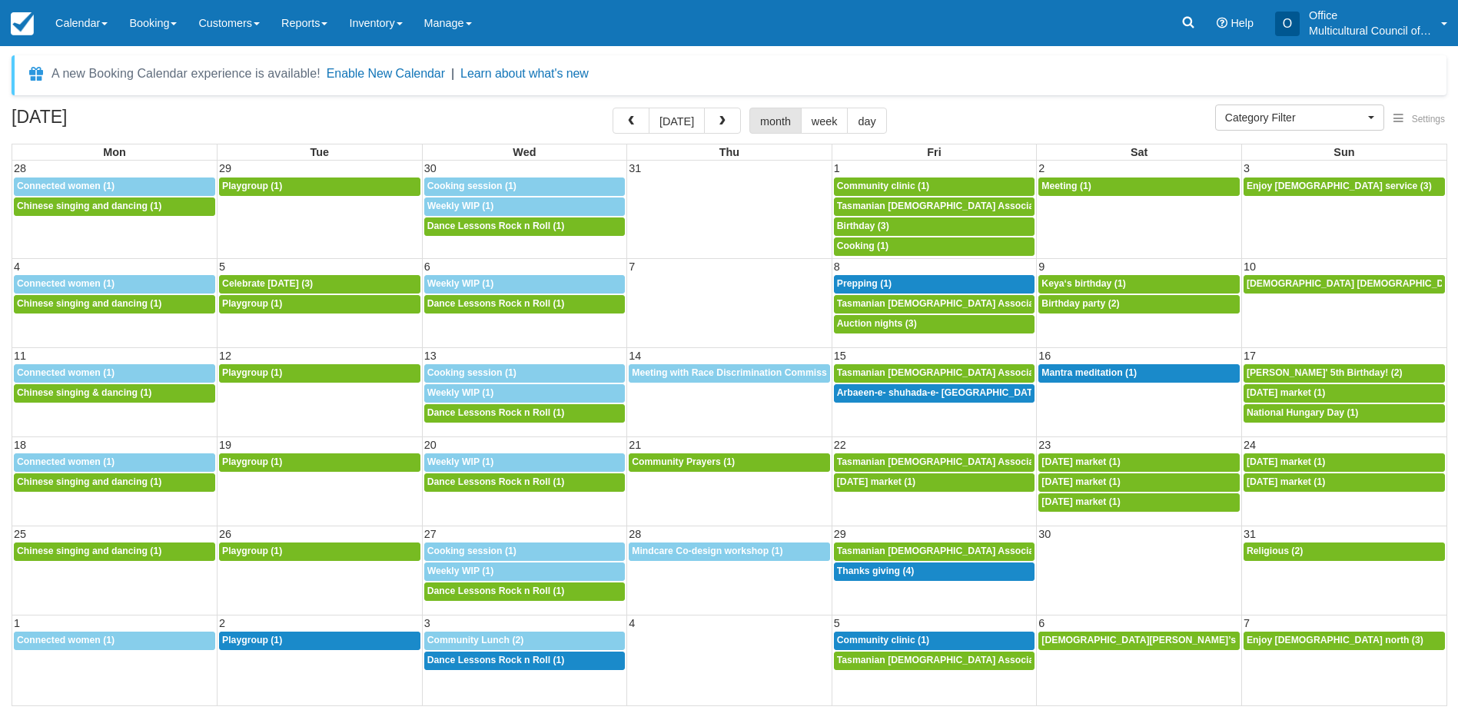
select select
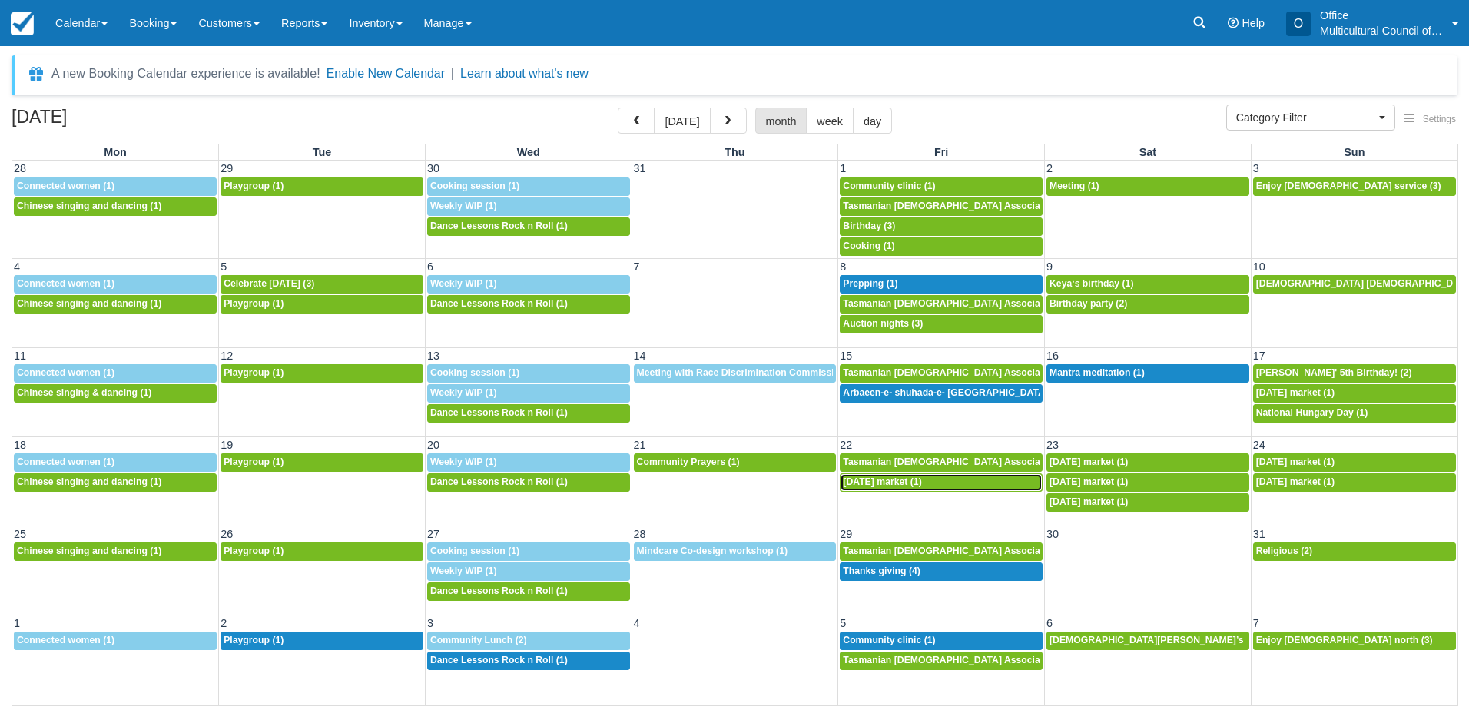
click at [921, 481] on span "[DATE] market (1)" at bounding box center [882, 481] width 78 height 11
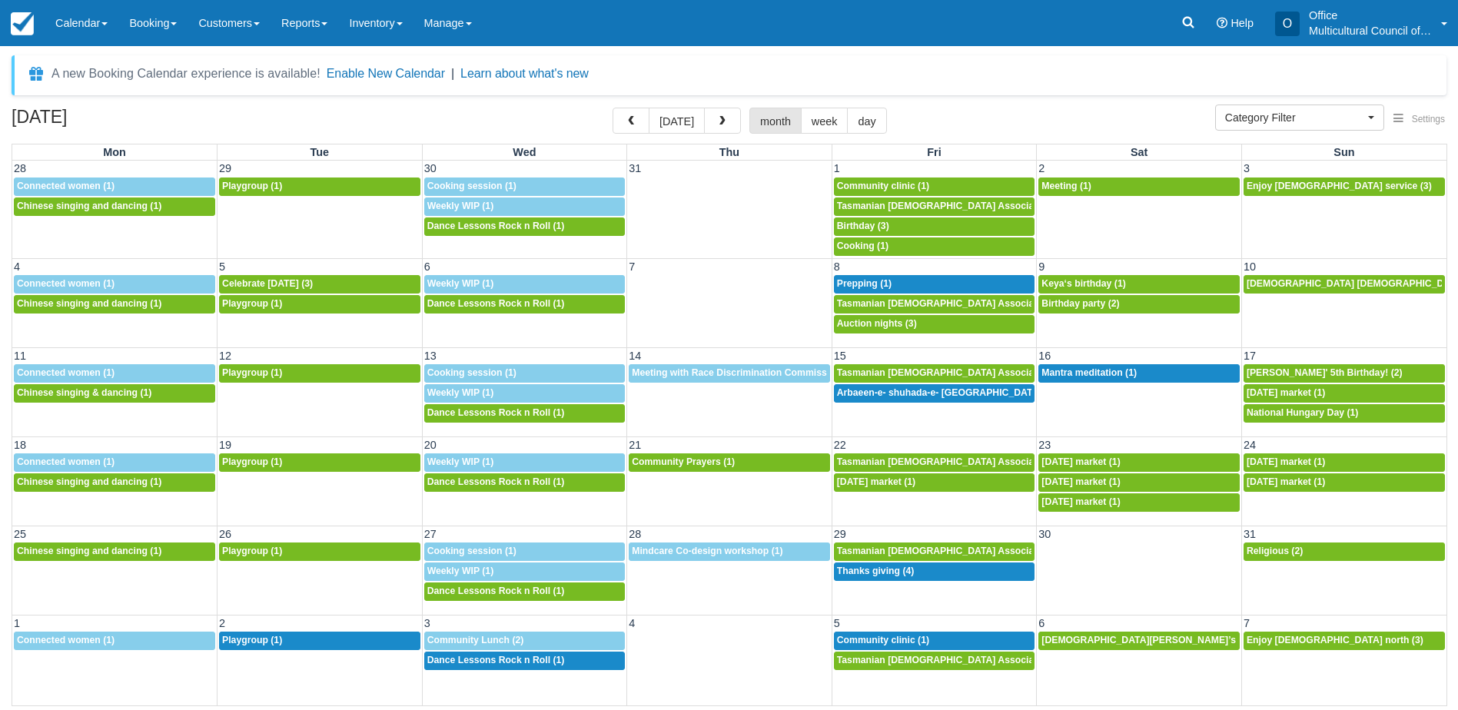
select select
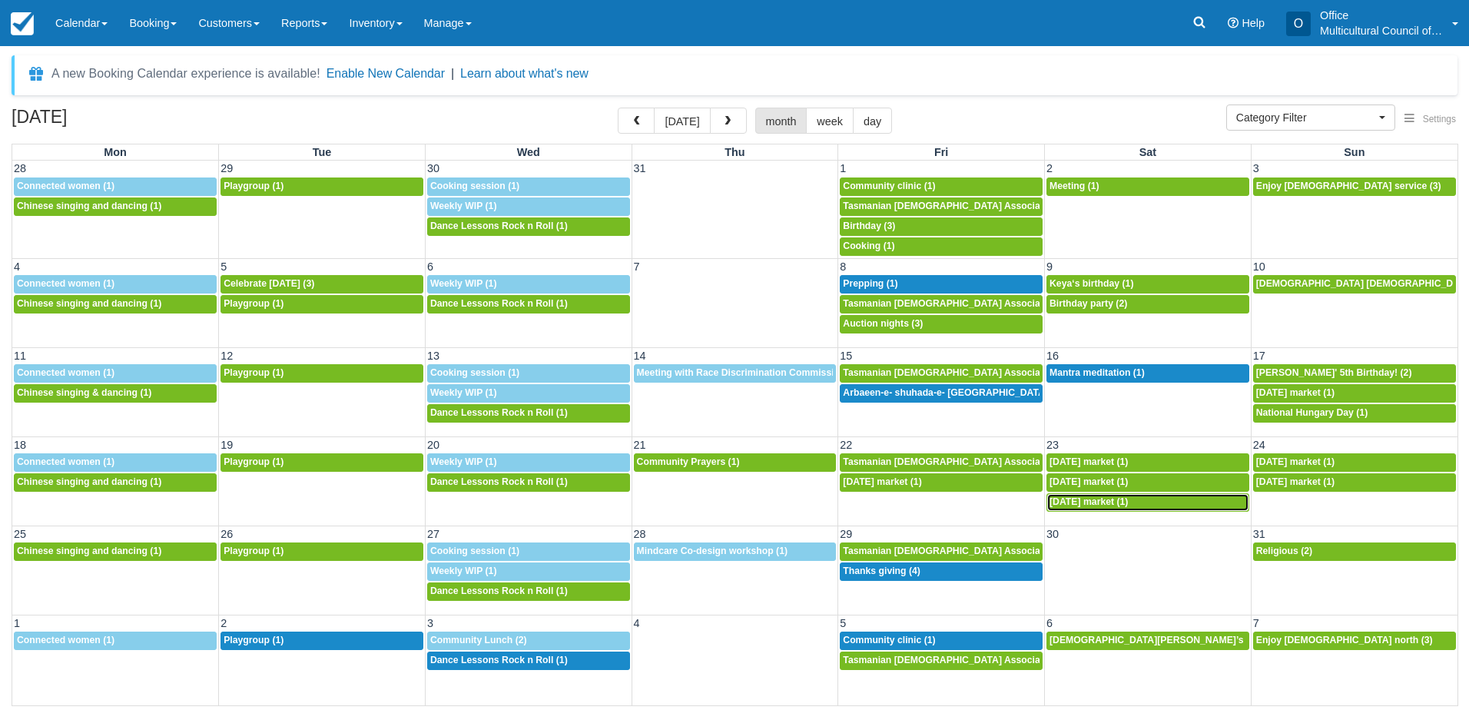
click at [1109, 498] on span "Independence day market (1)" at bounding box center [1089, 501] width 78 height 11
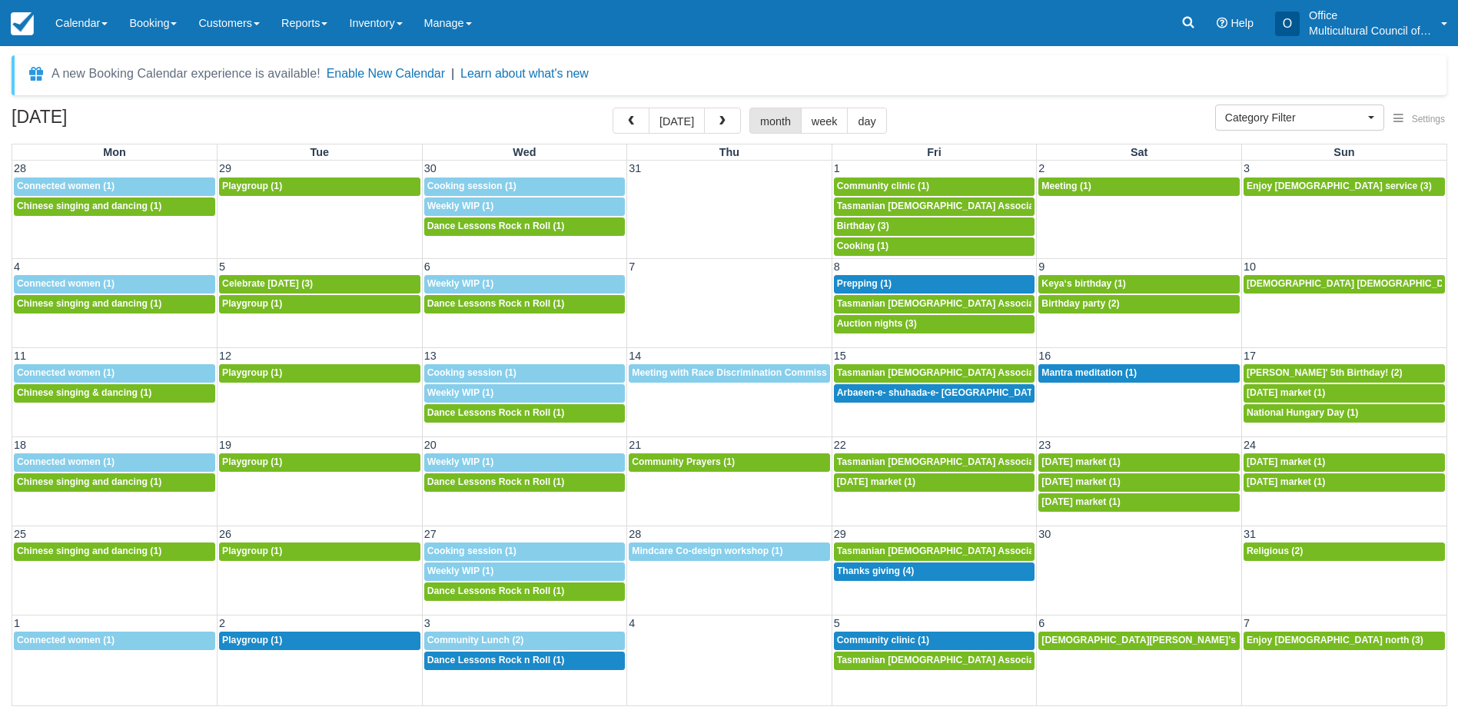
select select
